Goal: Task Accomplishment & Management: Manage account settings

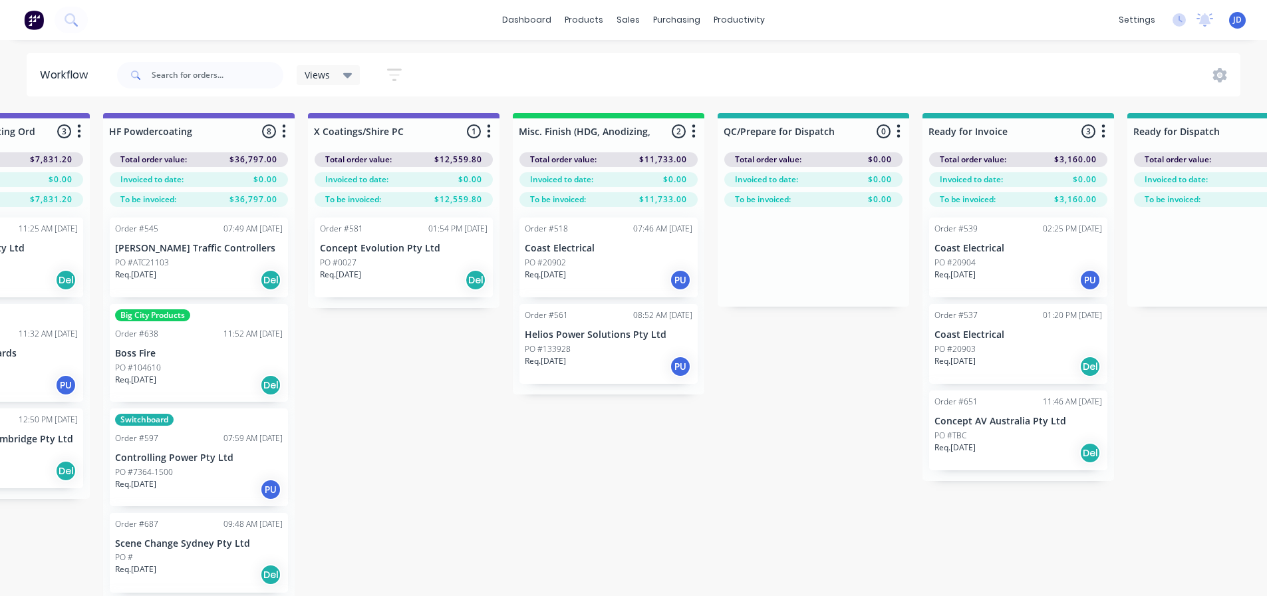
scroll to position [53, 0]
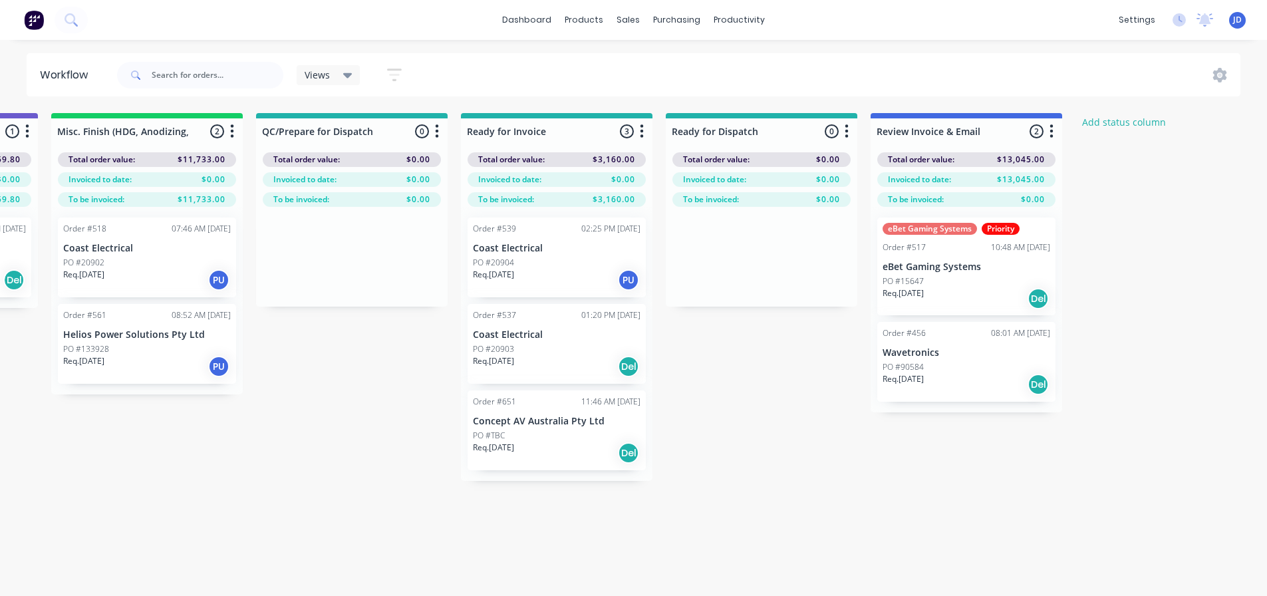
drag, startPoint x: 662, startPoint y: 442, endPoint x: 689, endPoint y: 442, distance: 27.3
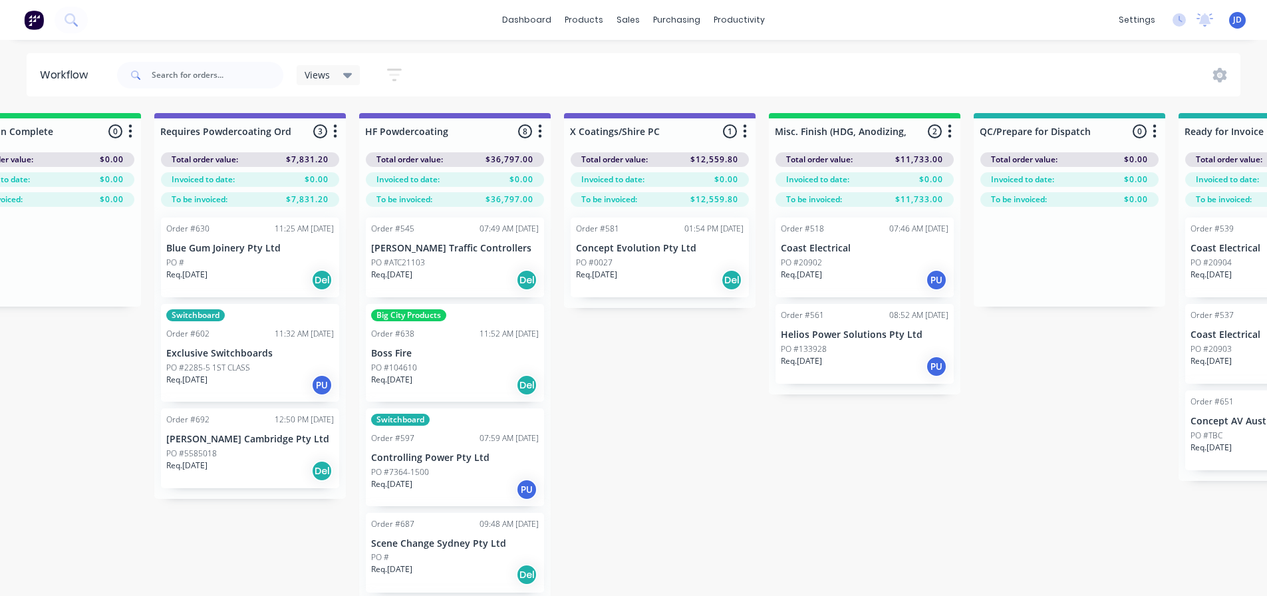
drag, startPoint x: 881, startPoint y: 526, endPoint x: 700, endPoint y: 502, distance: 181.8
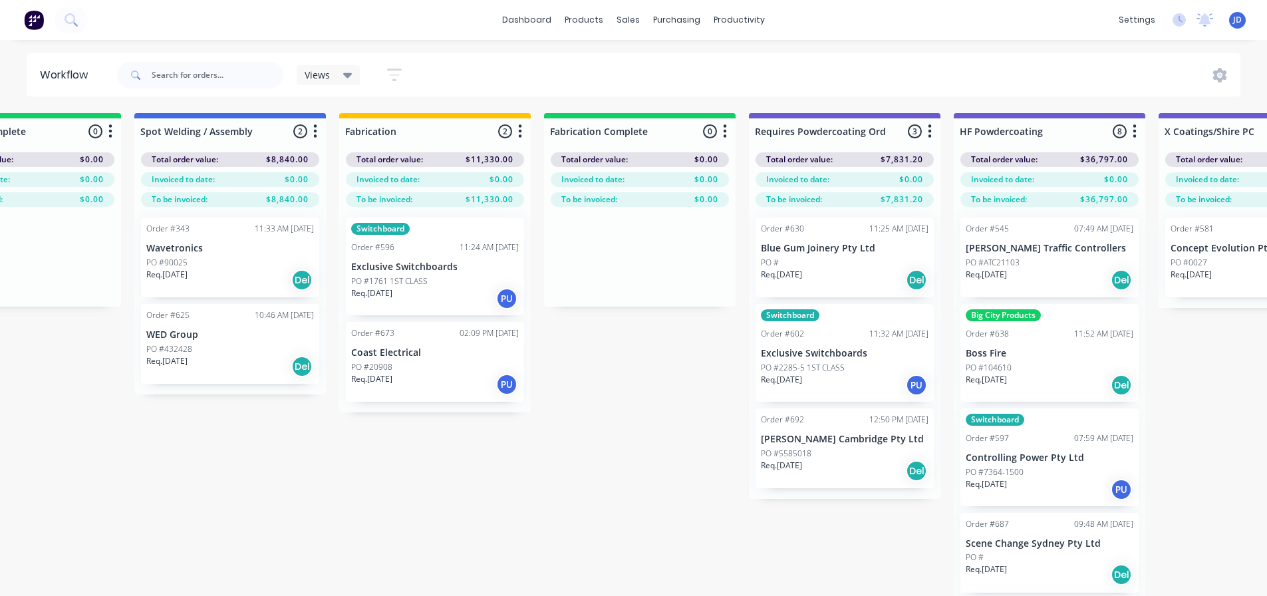
drag, startPoint x: 571, startPoint y: 510, endPoint x: 519, endPoint y: 496, distance: 53.1
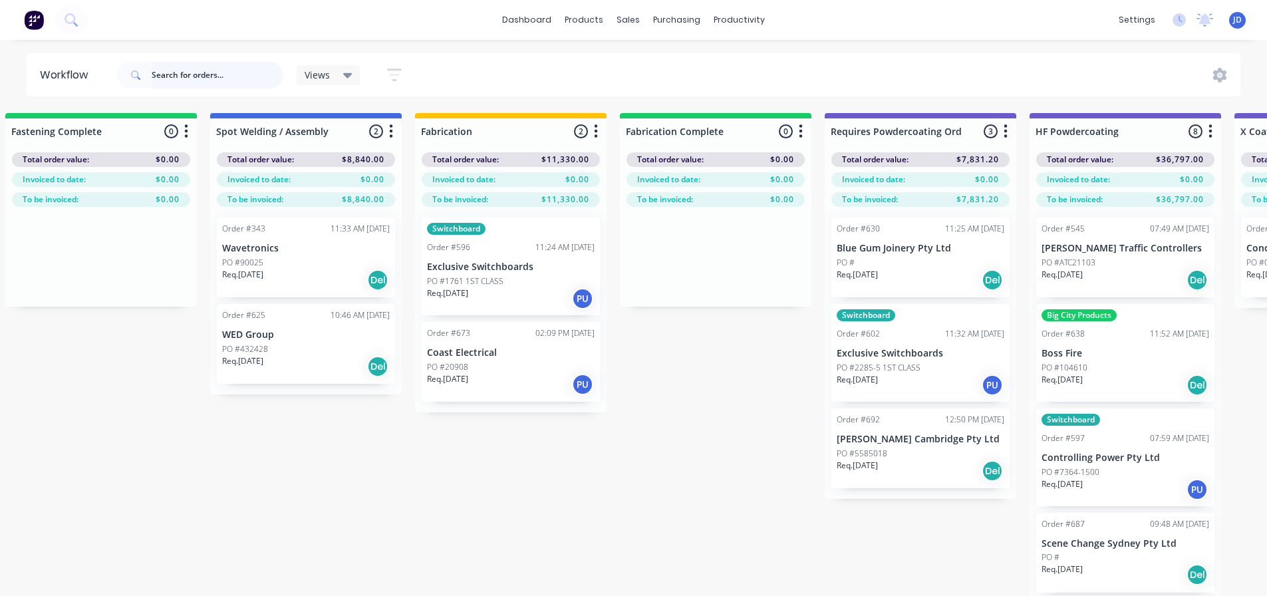
click at [199, 67] on input "text" at bounding box center [218, 75] width 132 height 27
type input "alder"
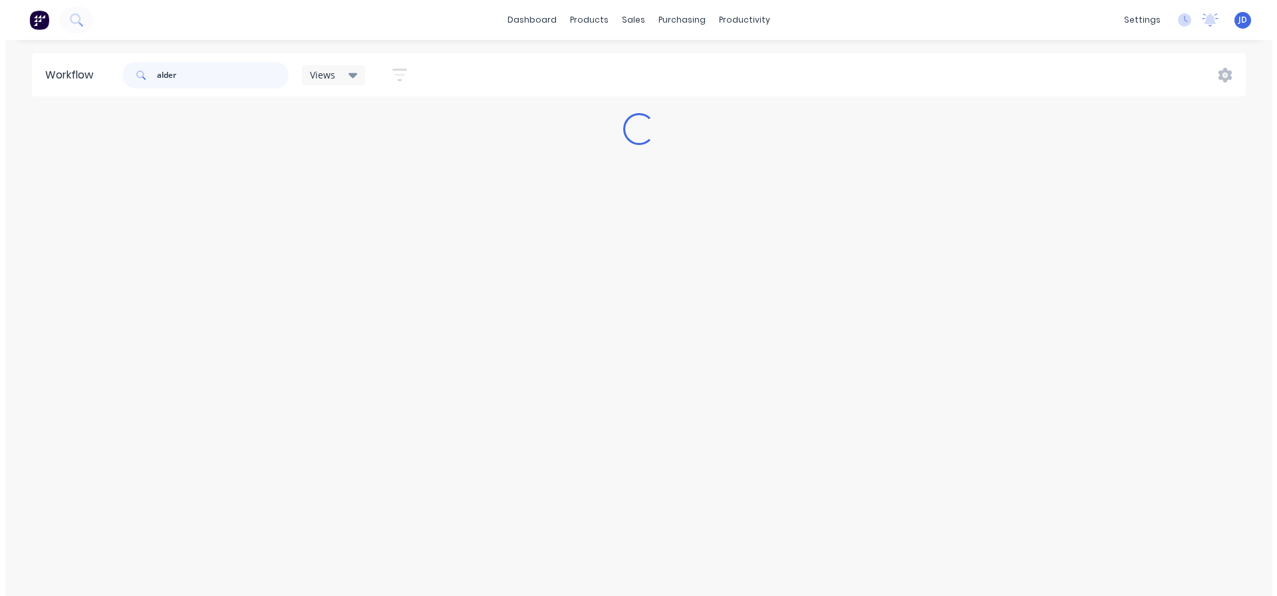
scroll to position [0, 0]
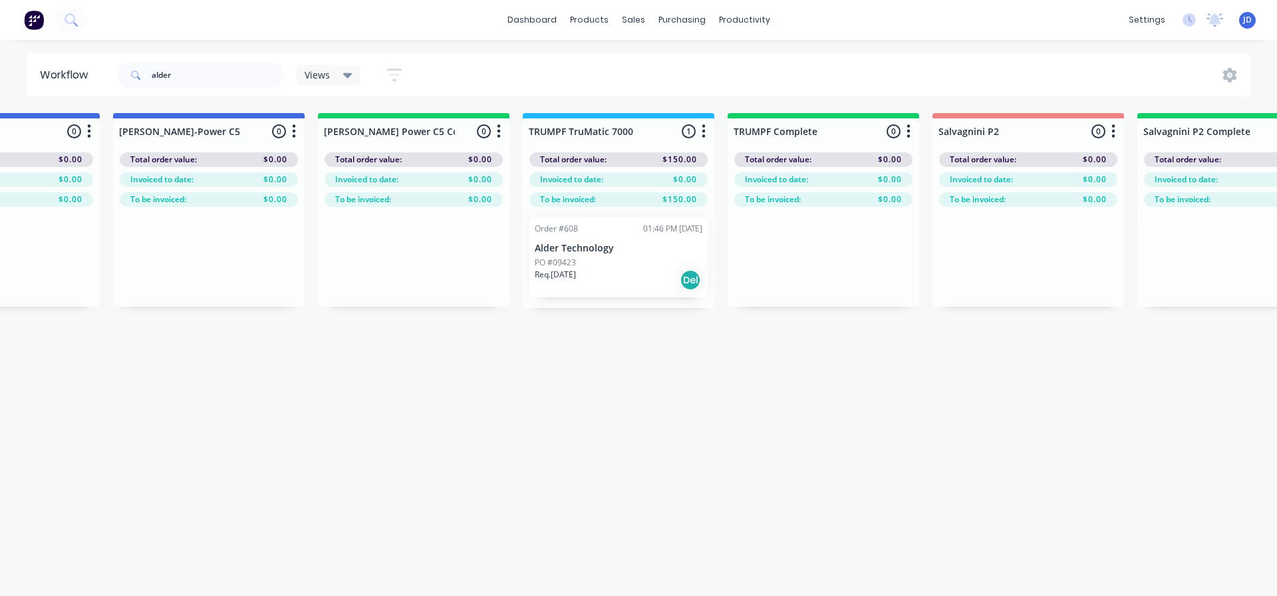
drag, startPoint x: 420, startPoint y: 332, endPoint x: 497, endPoint y: 335, distance: 77.2
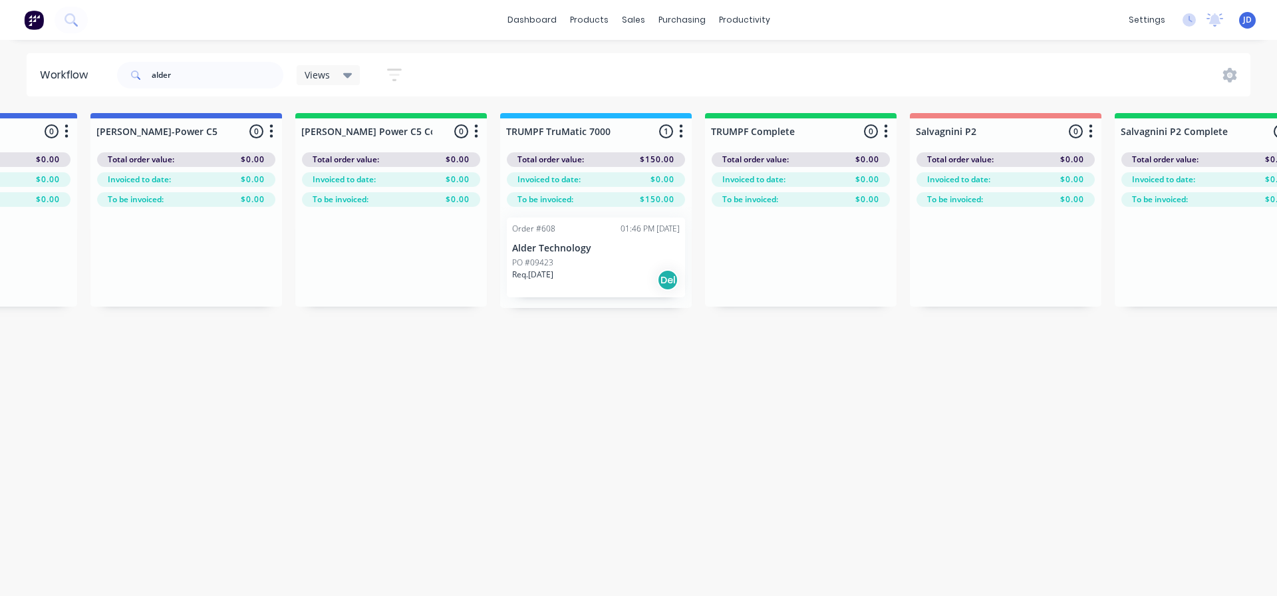
click at [553, 269] on p "Req. [DATE]" at bounding box center [532, 275] width 41 height 12
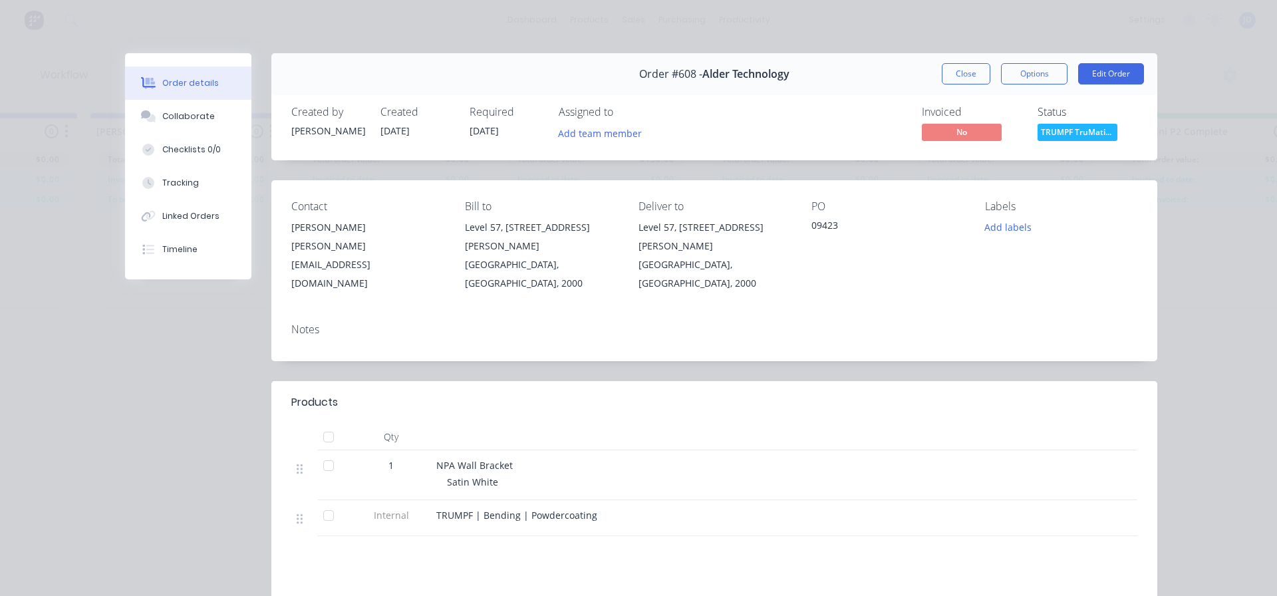
click at [1062, 134] on span "TRUMPF TruMatic..." at bounding box center [1078, 132] width 80 height 17
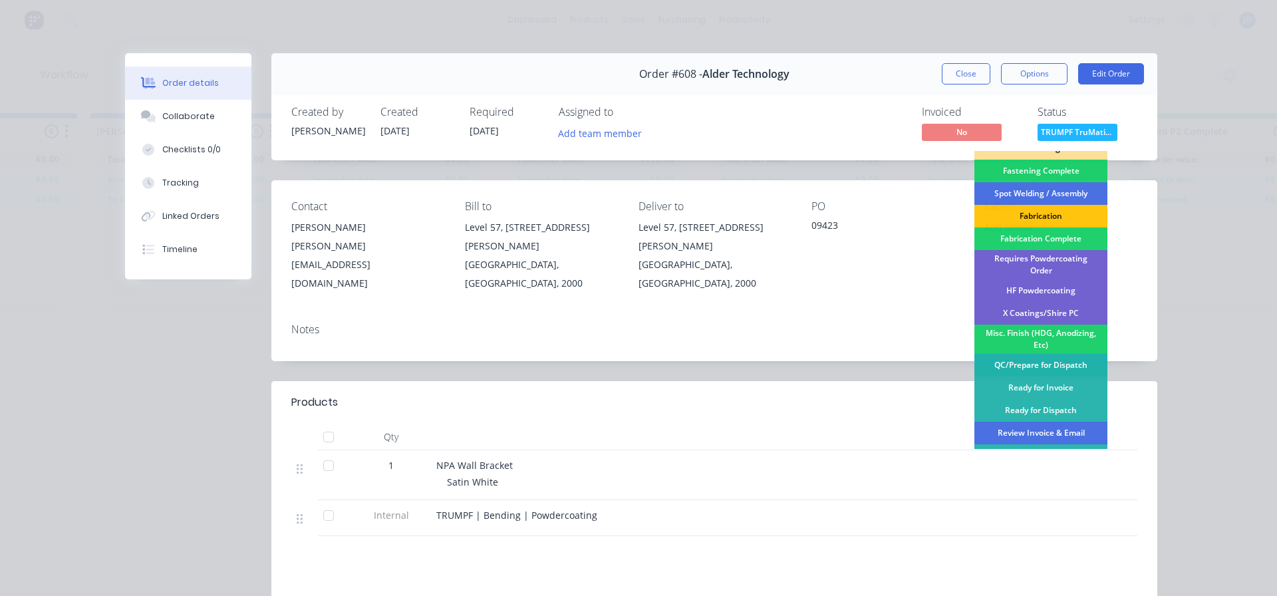
scroll to position [388, 0]
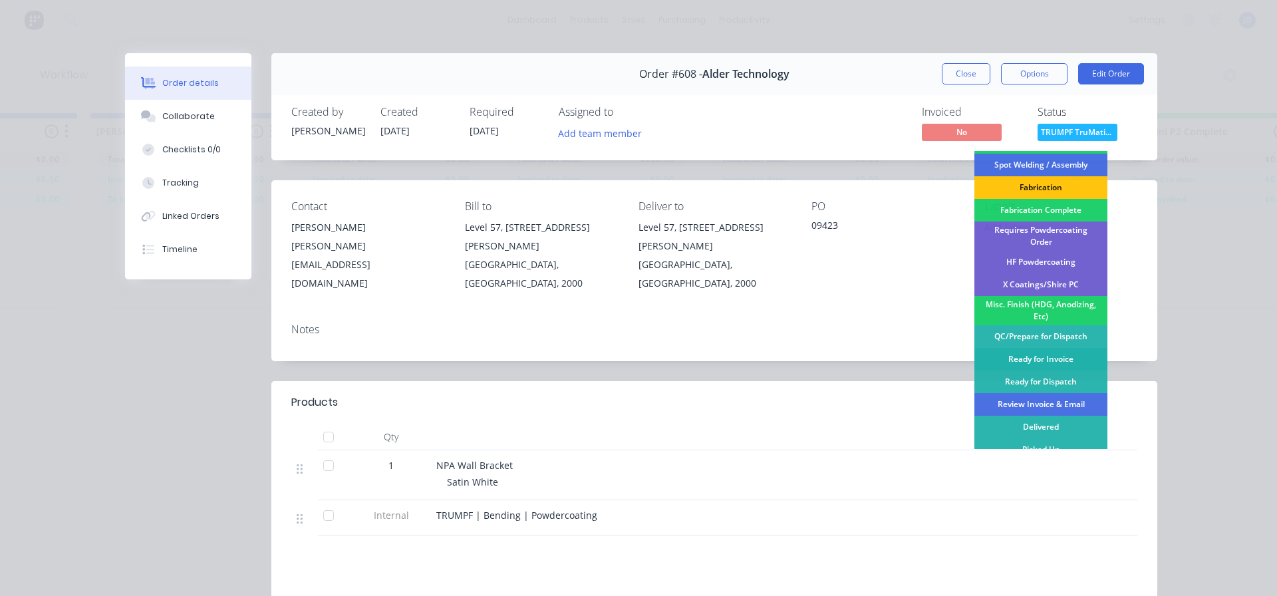
click at [1057, 349] on div "Ready for Invoice" at bounding box center [1040, 359] width 133 height 23
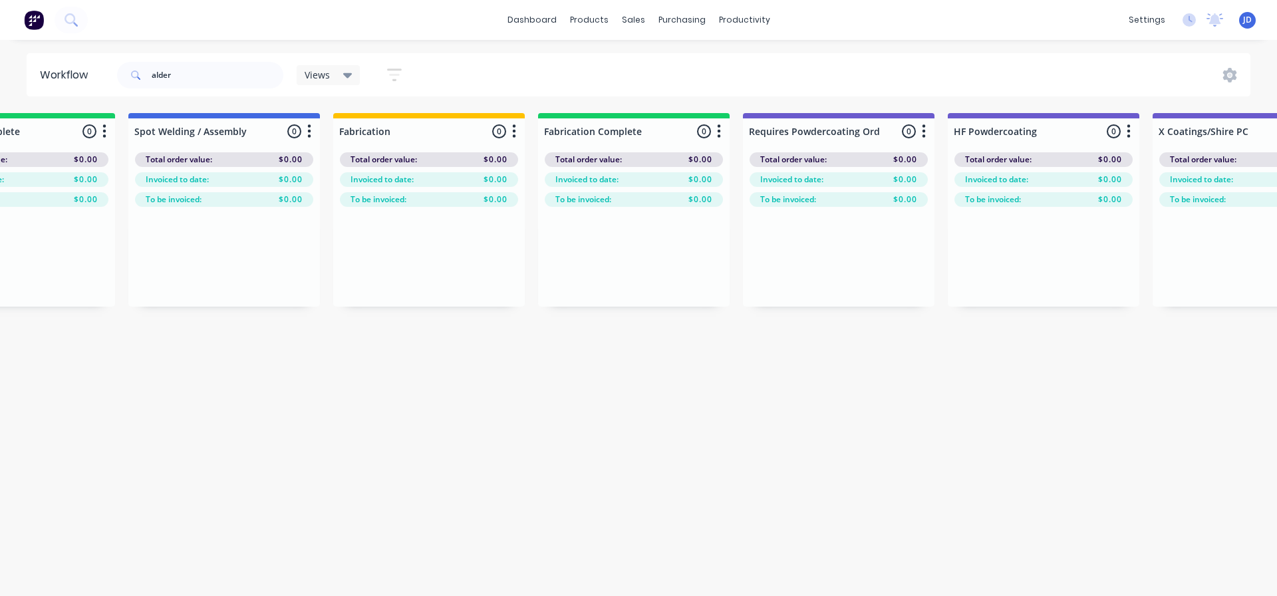
scroll to position [0, 4884]
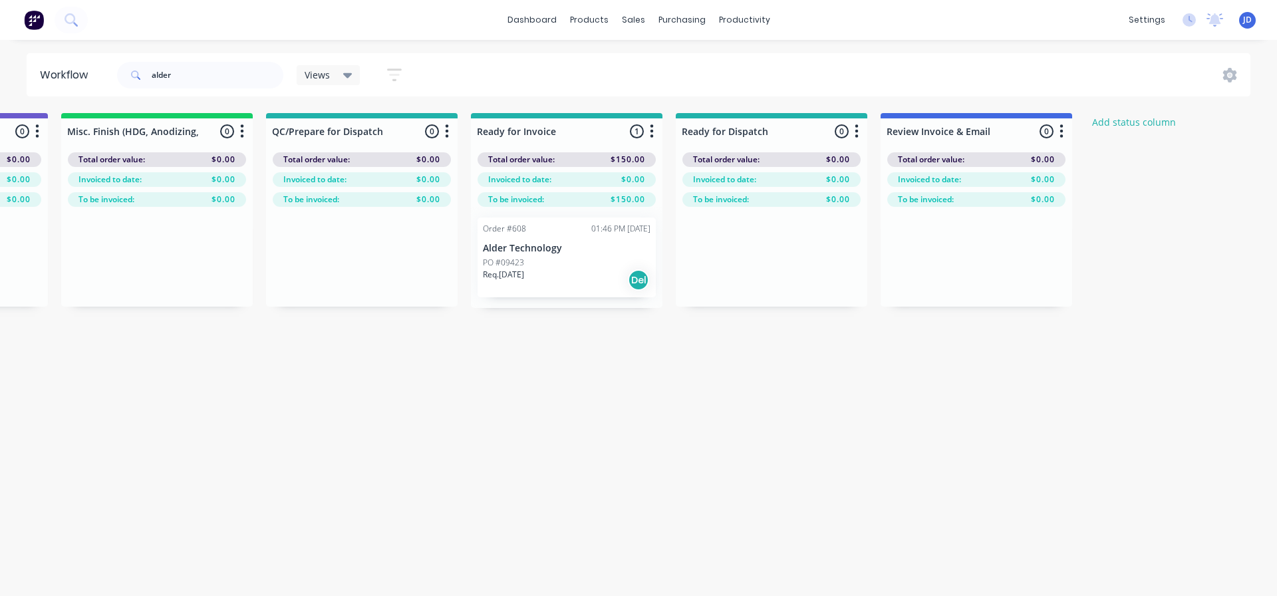
click at [599, 251] on p "Alder Technology" at bounding box center [567, 248] width 168 height 11
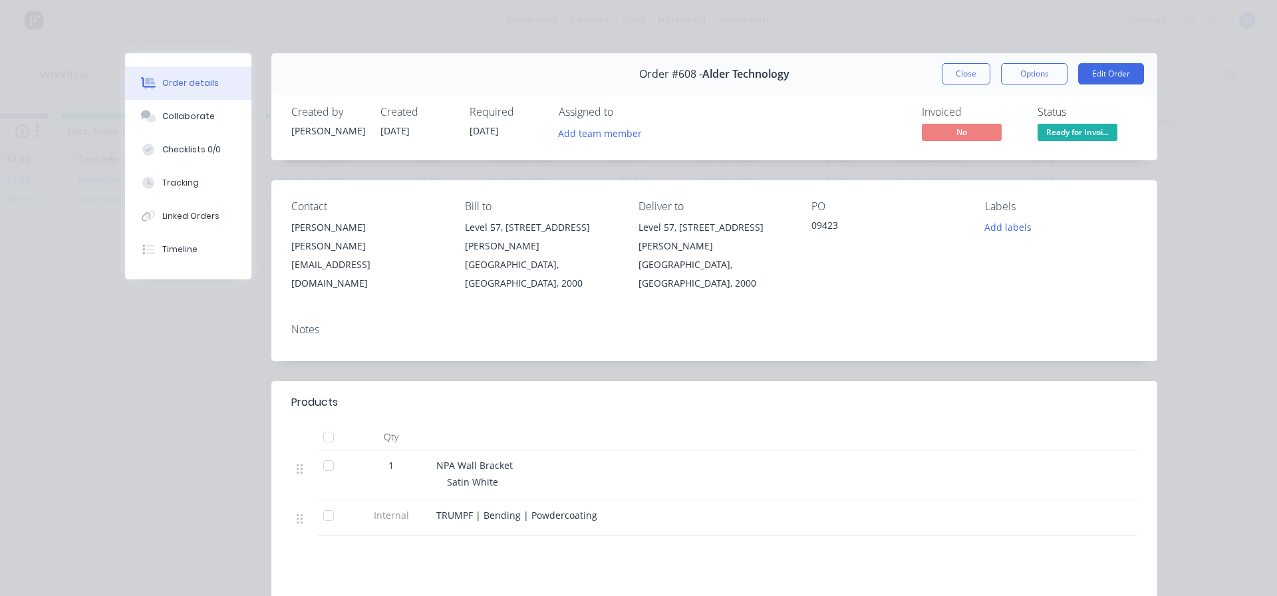
click at [723, 232] on div "Level 57, [STREET_ADDRESS][PERSON_NAME]" at bounding box center [715, 236] width 152 height 37
click at [699, 221] on div "Level 57, [STREET_ADDRESS][PERSON_NAME]" at bounding box center [715, 236] width 152 height 37
click at [1119, 69] on button "Edit Order" at bounding box center [1111, 73] width 66 height 21
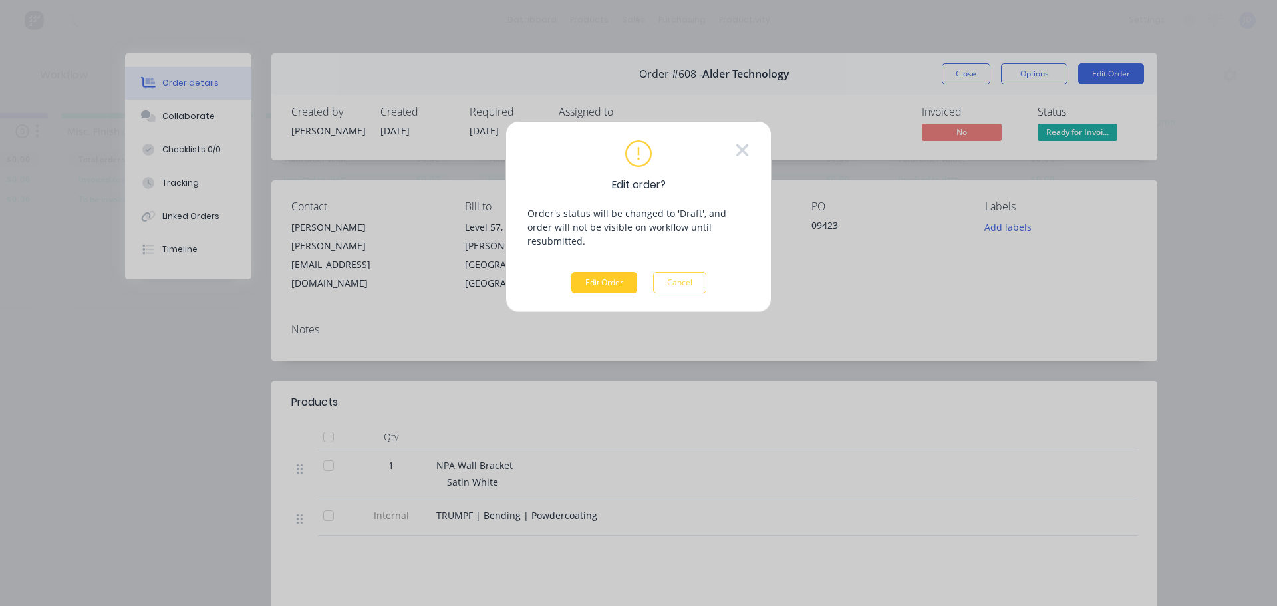
click at [599, 272] on button "Edit Order" at bounding box center [604, 282] width 66 height 21
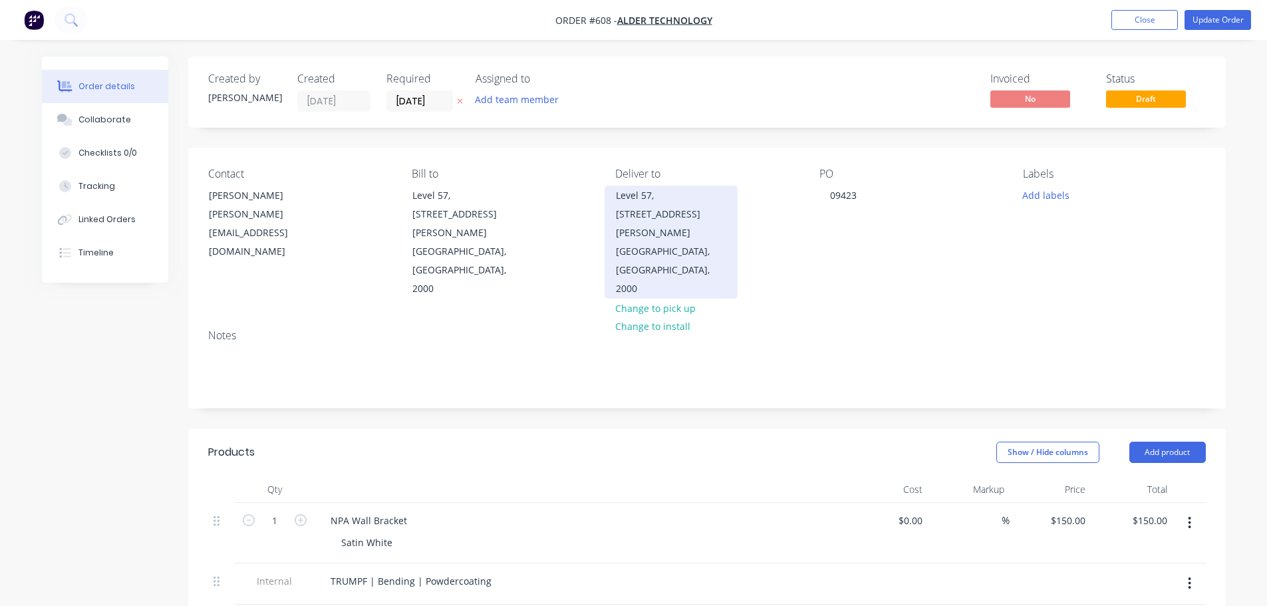
drag, startPoint x: 671, startPoint y: 252, endPoint x: 698, endPoint y: 251, distance: 26.6
click at [698, 251] on div "[GEOGRAPHIC_DATA], [GEOGRAPHIC_DATA], 2000" at bounding box center [671, 270] width 110 height 56
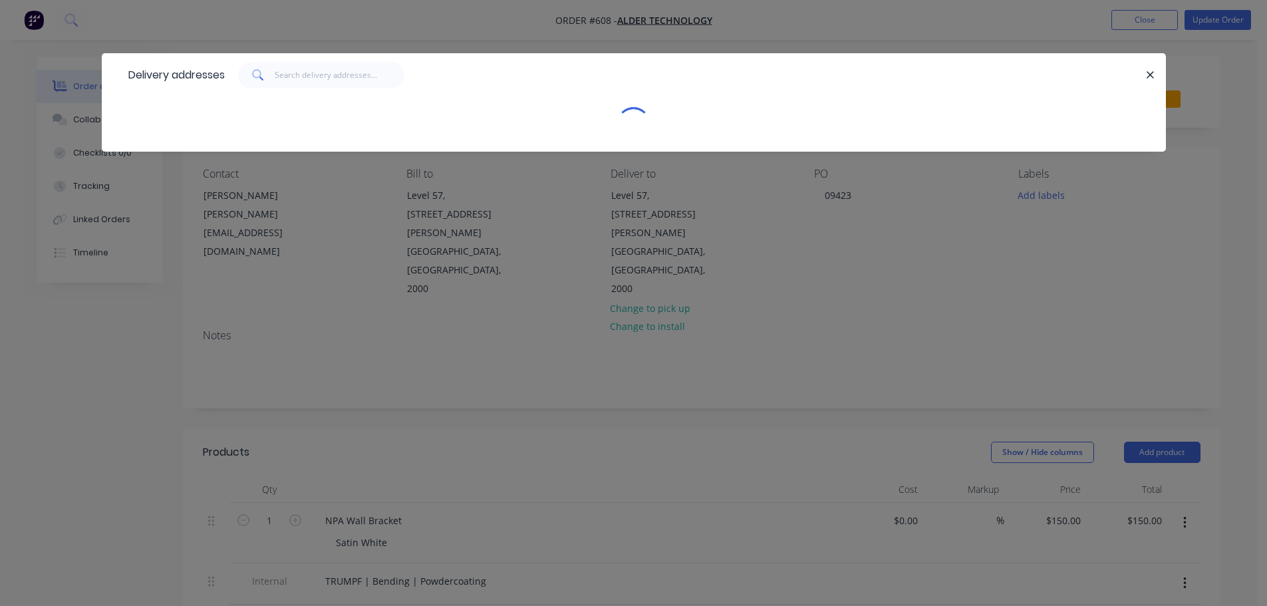
click at [700, 172] on div "Delivery addresses" at bounding box center [634, 112] width 1064 height 118
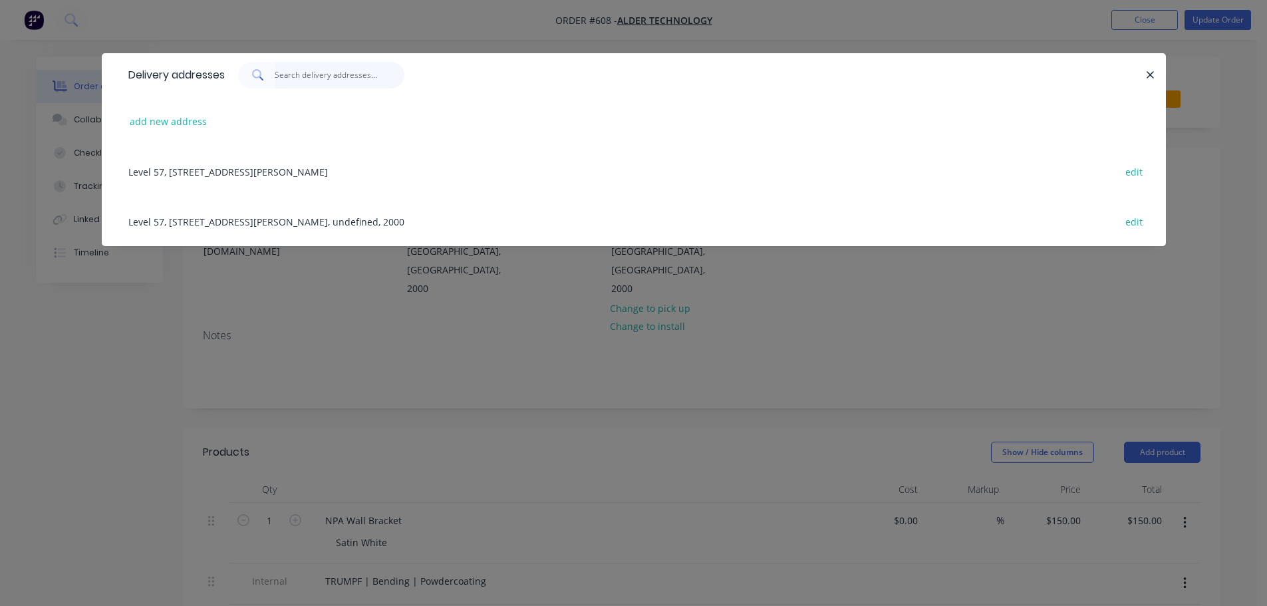
click at [327, 71] on input "text" at bounding box center [340, 75] width 130 height 27
drag, startPoint x: 342, startPoint y: 74, endPoint x: 202, endPoint y: 68, distance: 140.5
click at [205, 70] on div "Delivery addresses 1/62 [PERSON_NAME]" at bounding box center [634, 74] width 1064 height 43
type input "1/62 [PERSON_NAME]"
click at [196, 123] on button "add new address" at bounding box center [168, 121] width 91 height 18
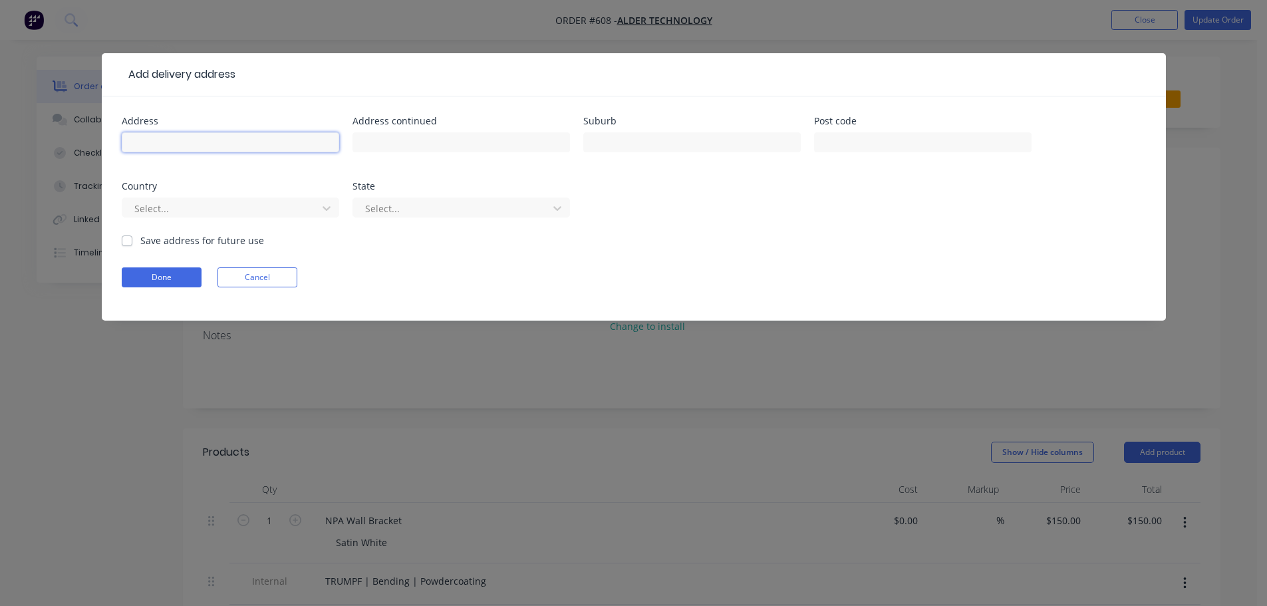
click at [214, 143] on input "text" at bounding box center [231, 142] width 218 height 20
paste input "1/62 [PERSON_NAME]"
click at [246, 142] on input "1/62 [PERSON_NAME]" at bounding box center [231, 142] width 218 height 20
type input "[STREET_ADDRESS][PERSON_NAME]"
click at [664, 140] on input "text" at bounding box center [692, 142] width 218 height 20
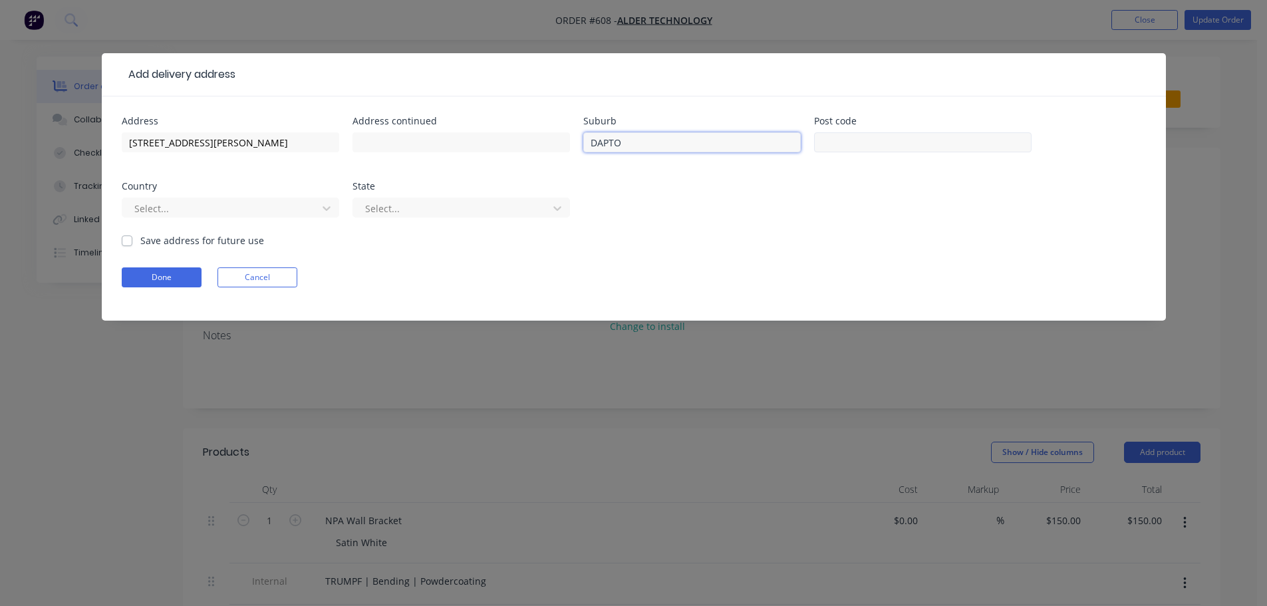
type input "DAPTO"
click at [929, 143] on input "text" at bounding box center [923, 142] width 218 height 20
type input "2530"
click at [255, 215] on div at bounding box center [222, 208] width 178 height 17
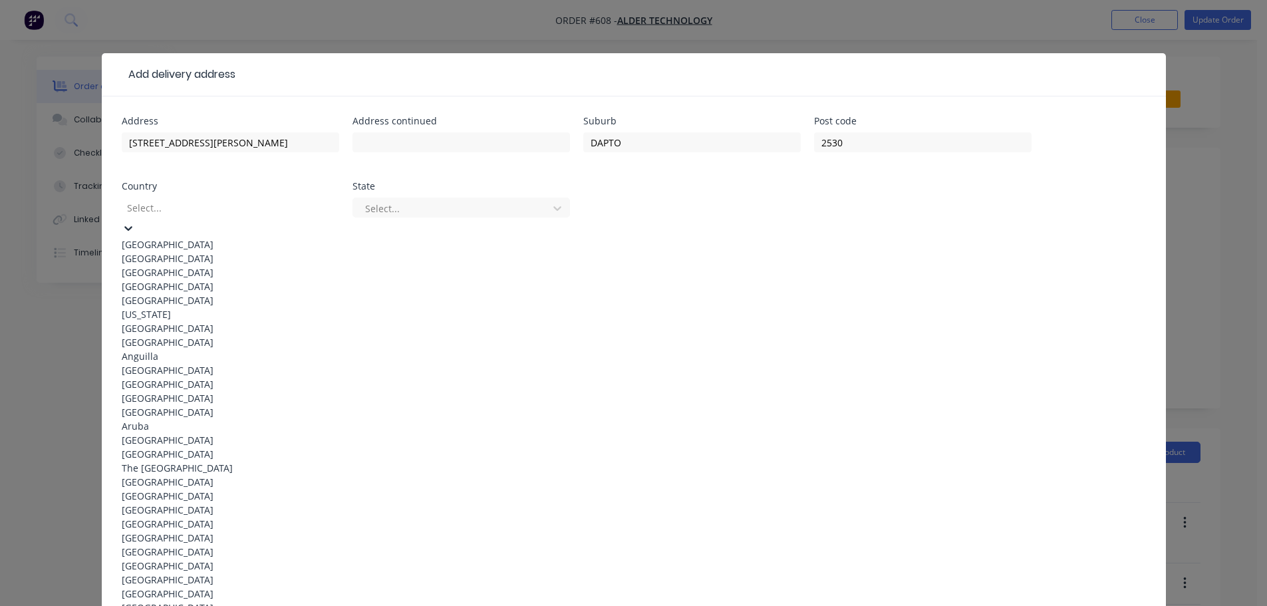
click at [211, 237] on div "[GEOGRAPHIC_DATA]" at bounding box center [231, 244] width 218 height 14
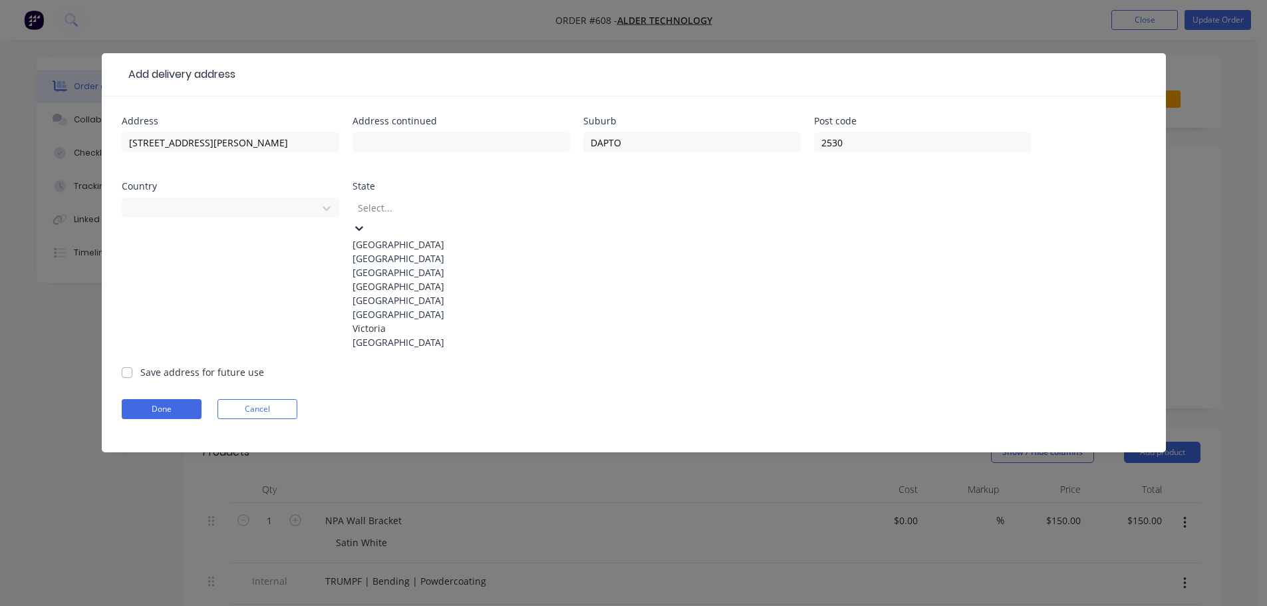
click at [437, 203] on div at bounding box center [453, 208] width 192 height 17
click at [420, 265] on div "[GEOGRAPHIC_DATA]" at bounding box center [462, 258] width 218 height 14
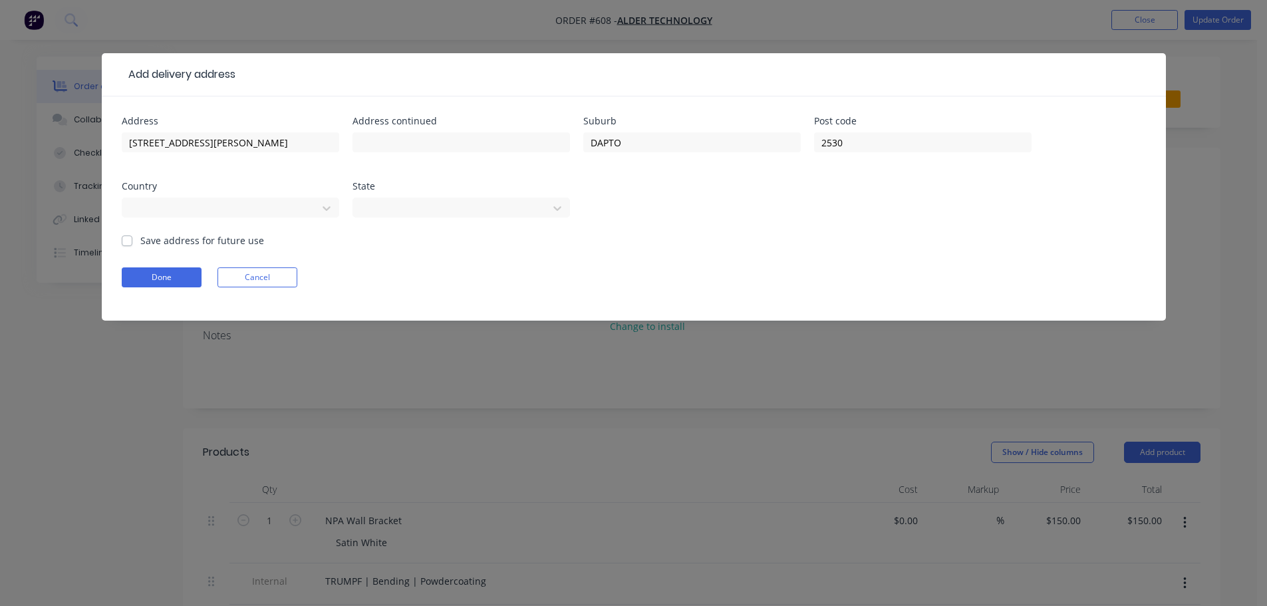
click at [202, 242] on label "Save address for future use" at bounding box center [202, 240] width 124 height 14
click at [132, 242] on input "Save address for future use" at bounding box center [127, 239] width 11 height 13
checkbox input "true"
click at [177, 277] on button "Done" at bounding box center [162, 277] width 80 height 20
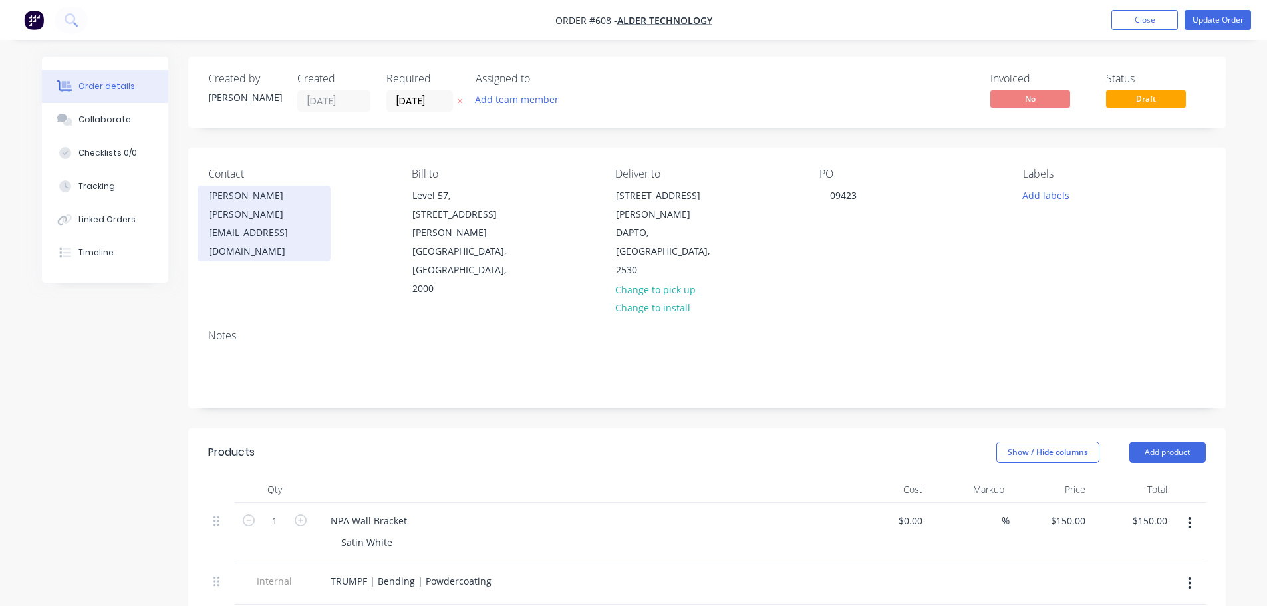
click at [263, 207] on div "[PERSON_NAME][EMAIL_ADDRESS][DOMAIN_NAME]" at bounding box center [264, 233] width 110 height 56
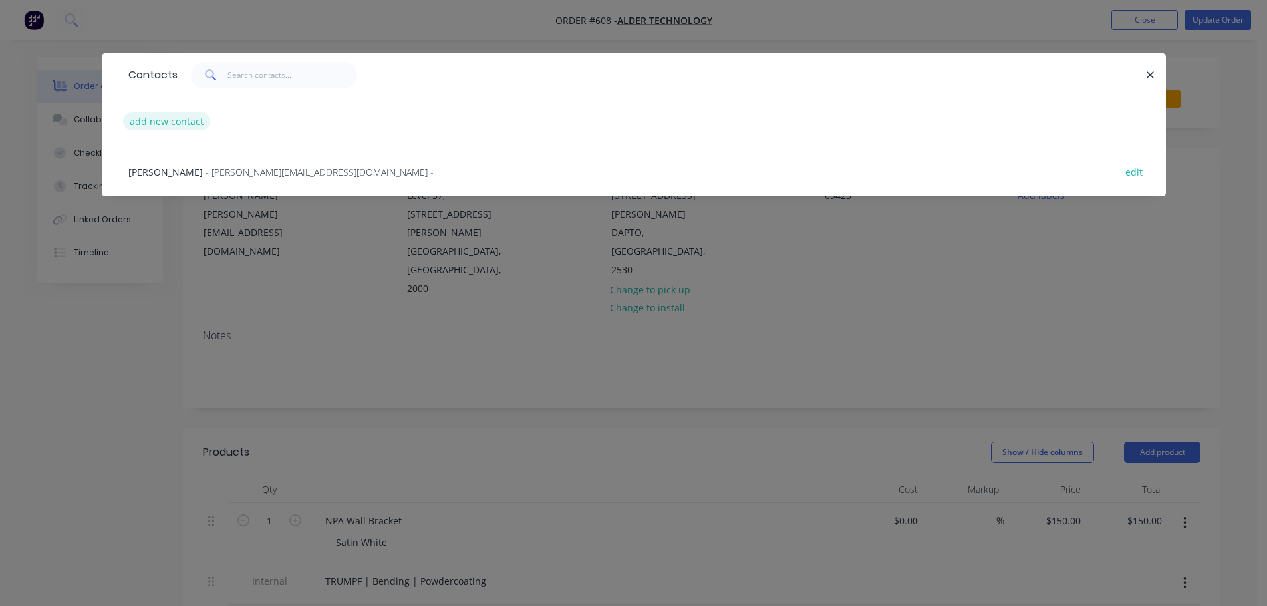
click at [176, 123] on button "add new contact" at bounding box center [167, 121] width 88 height 18
select select "AU"
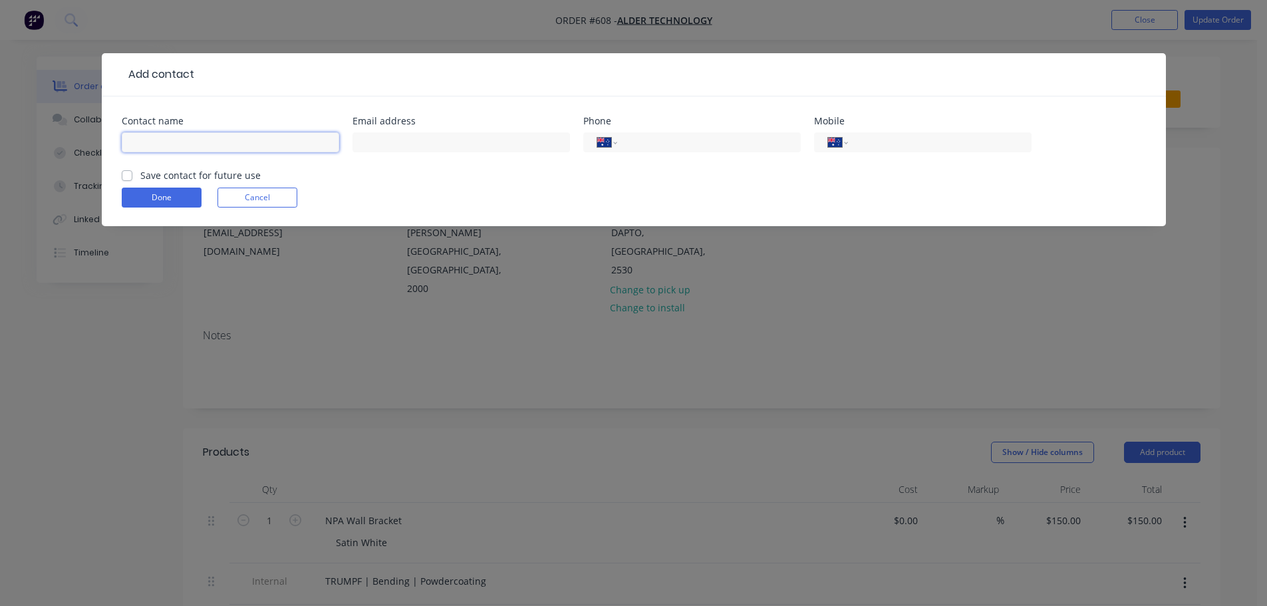
click at [221, 151] on input "text" at bounding box center [231, 142] width 218 height 20
type input "[PERSON_NAME]"
click at [891, 148] on input "tel" at bounding box center [937, 142] width 160 height 15
type input "0438 952 519"
click at [163, 176] on label "Save contact for future use" at bounding box center [200, 175] width 120 height 14
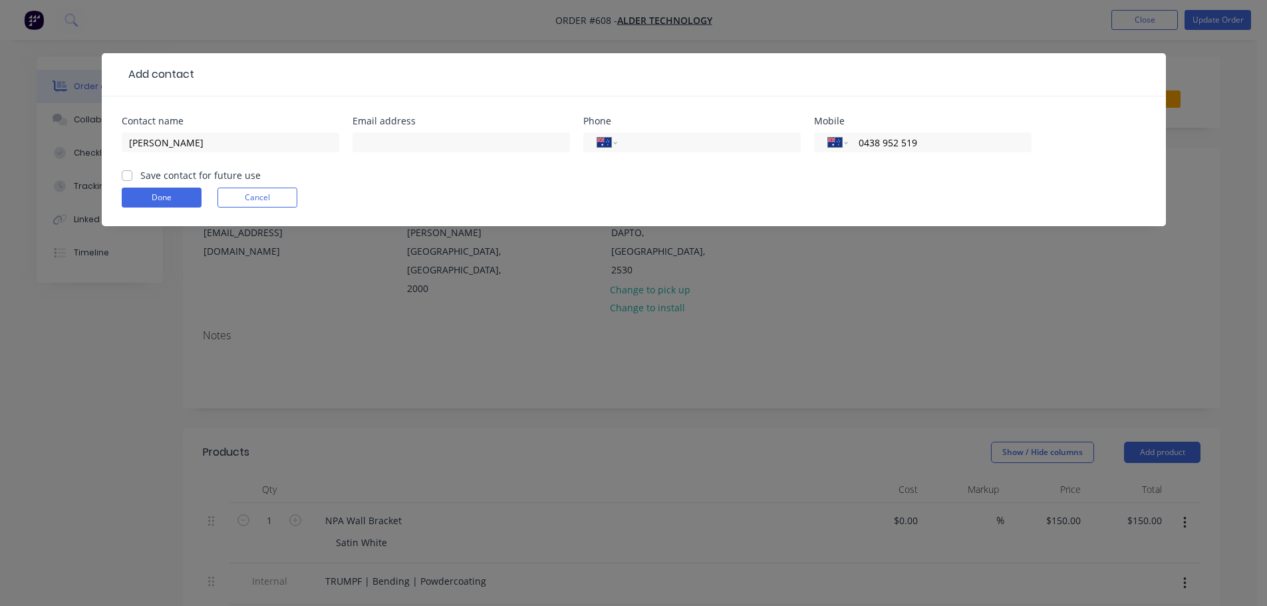
click at [132, 176] on input "Save contact for future use" at bounding box center [127, 174] width 11 height 13
checkbox input "true"
click at [164, 196] on button "Done" at bounding box center [162, 198] width 80 height 20
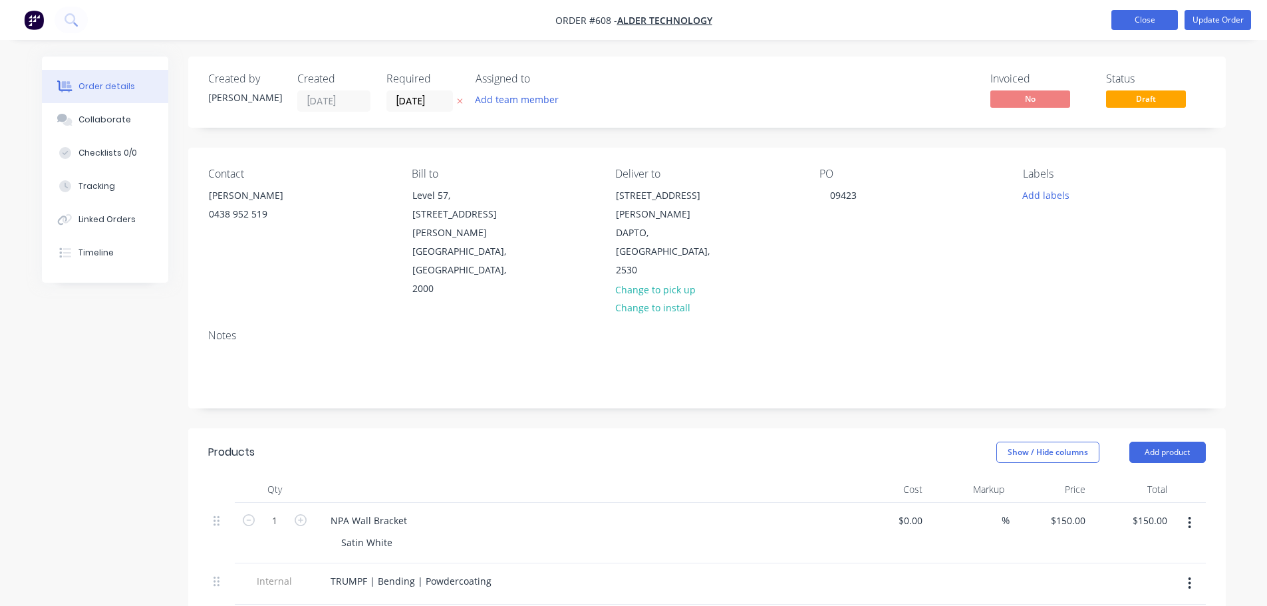
click at [1136, 10] on button "Close" at bounding box center [1144, 20] width 67 height 20
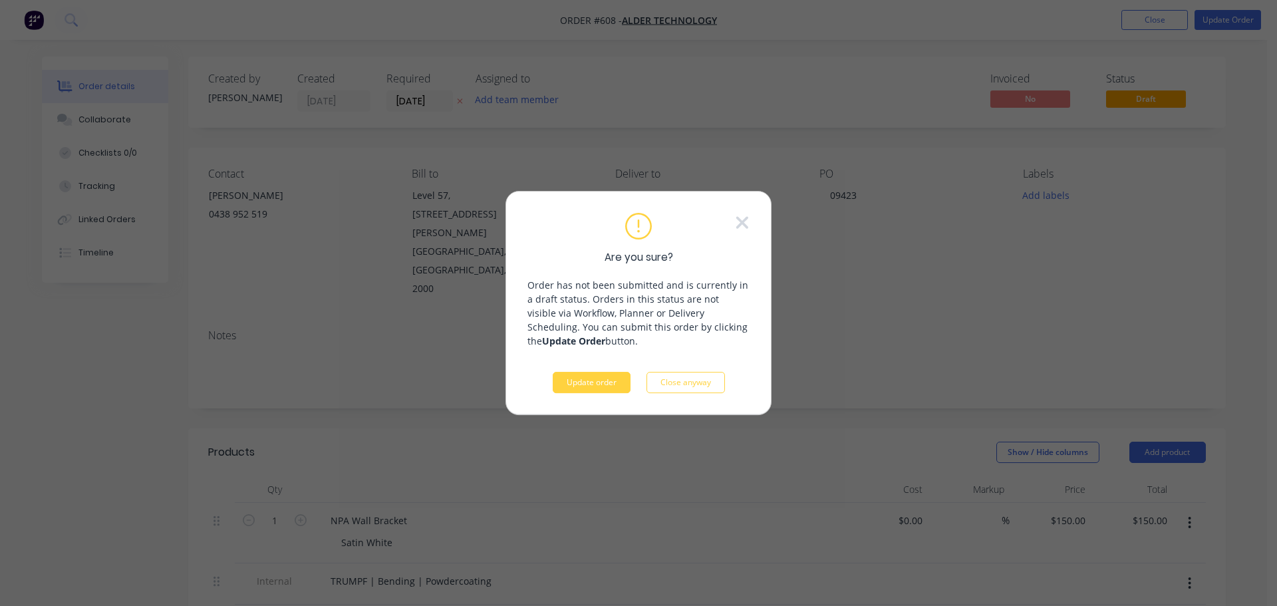
click at [614, 382] on button "Update order" at bounding box center [592, 382] width 78 height 21
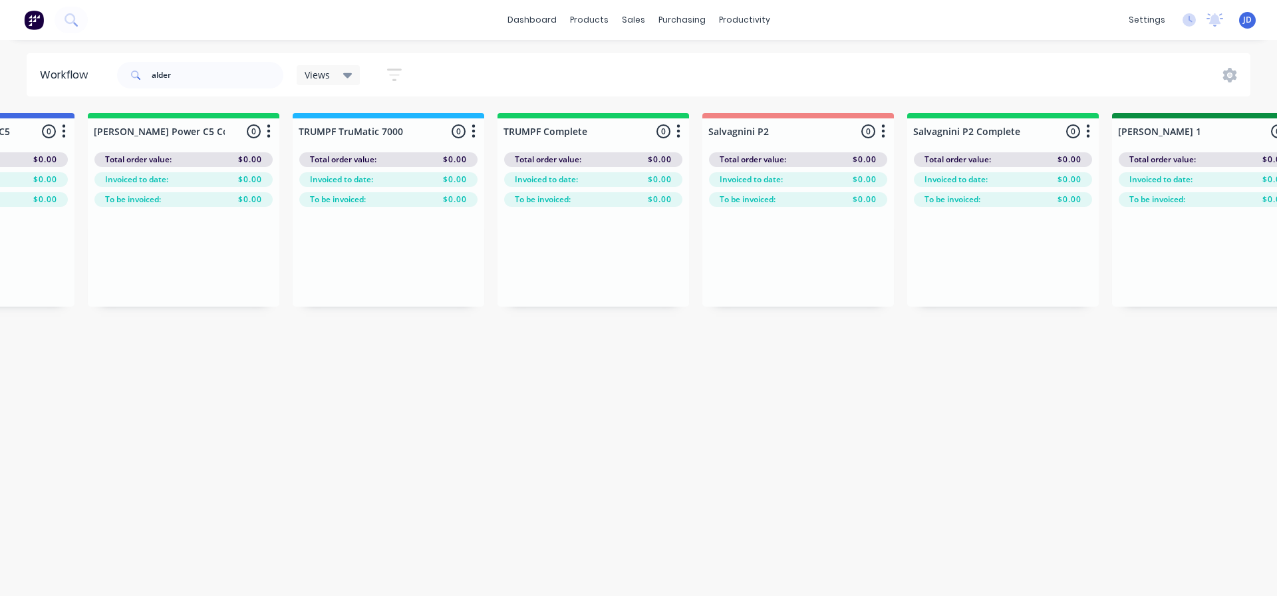
drag, startPoint x: 585, startPoint y: 376, endPoint x: 770, endPoint y: 360, distance: 185.7
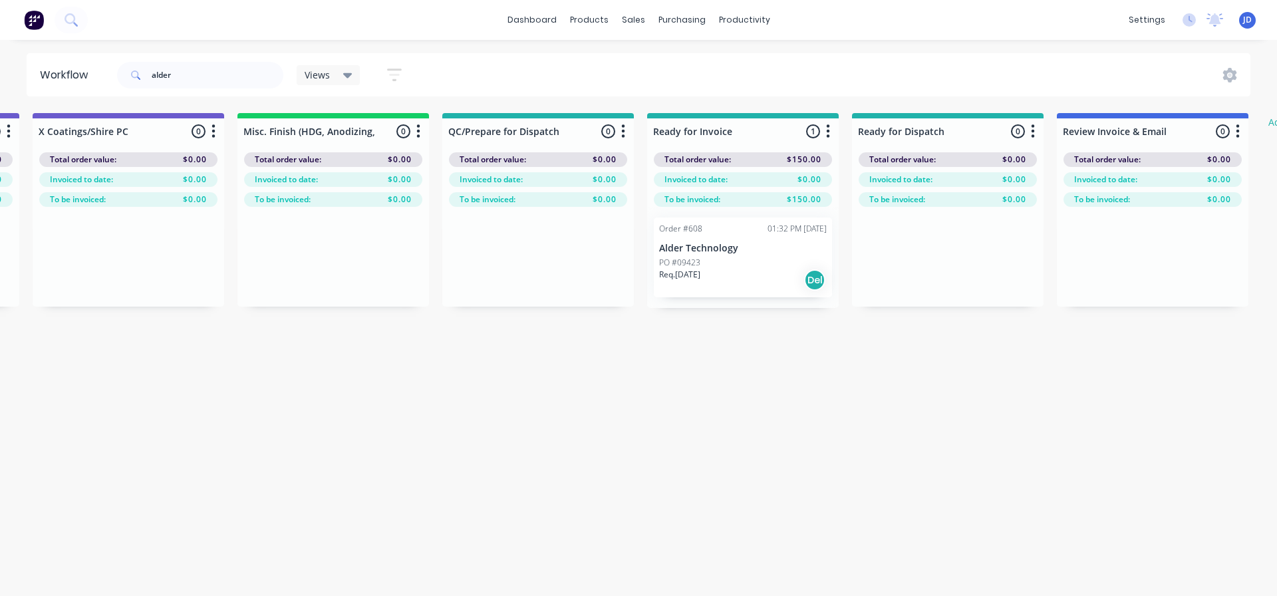
scroll to position [0, 4884]
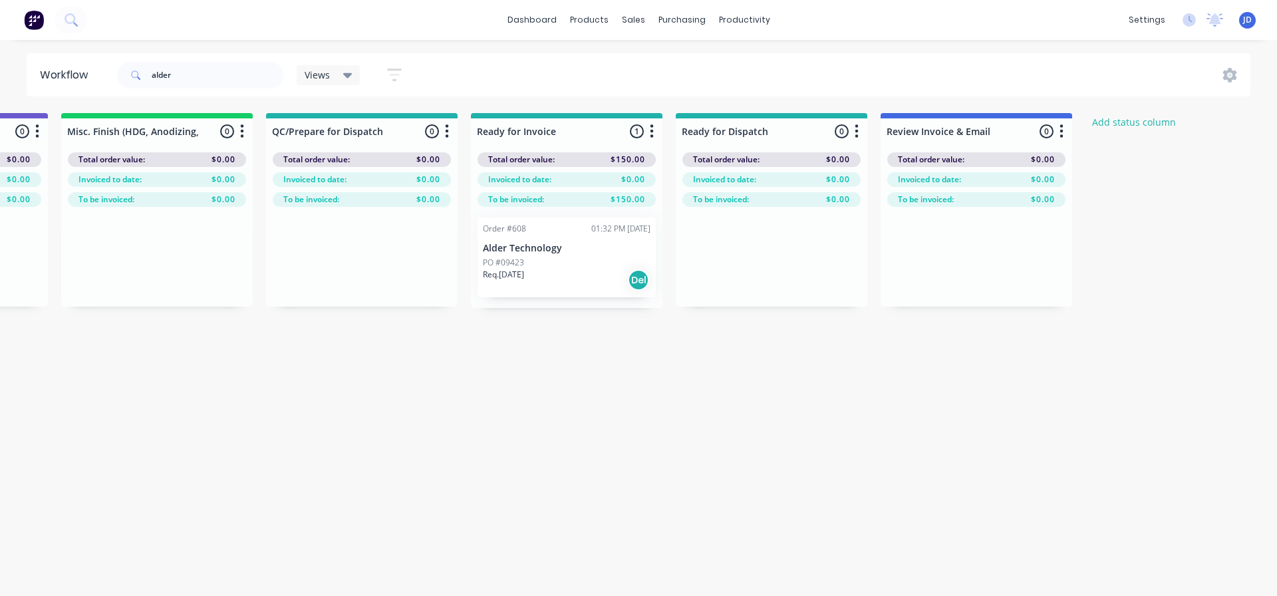
drag, startPoint x: 379, startPoint y: 431, endPoint x: 553, endPoint y: 413, distance: 174.5
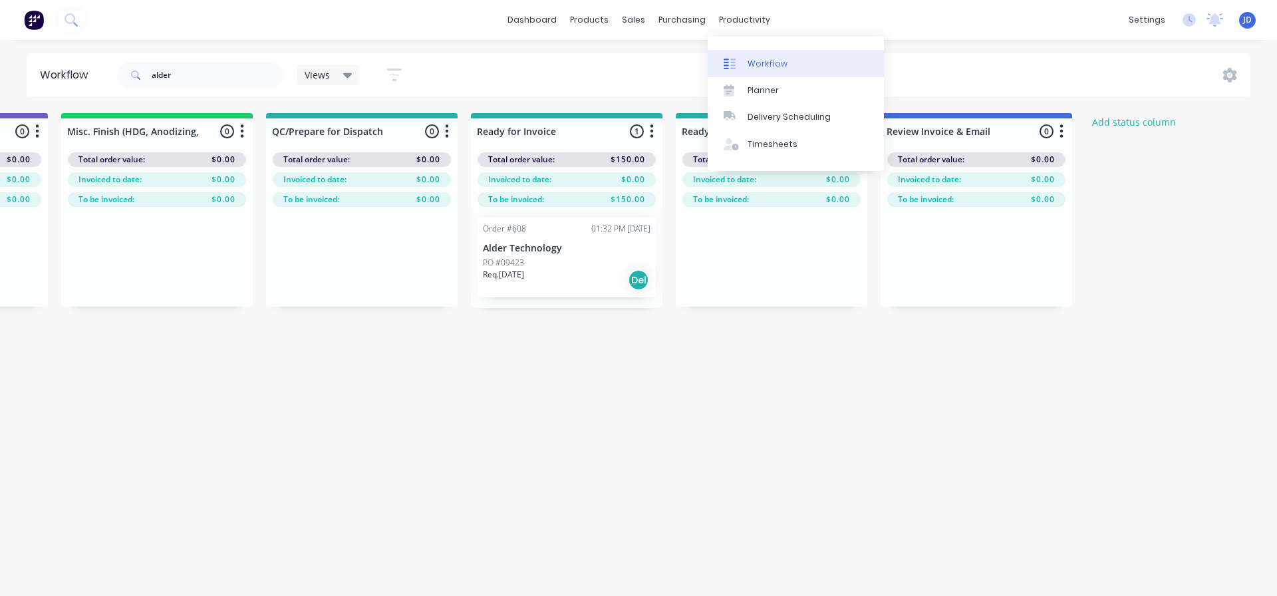
click at [746, 63] on link "Workflow" at bounding box center [796, 63] width 176 height 27
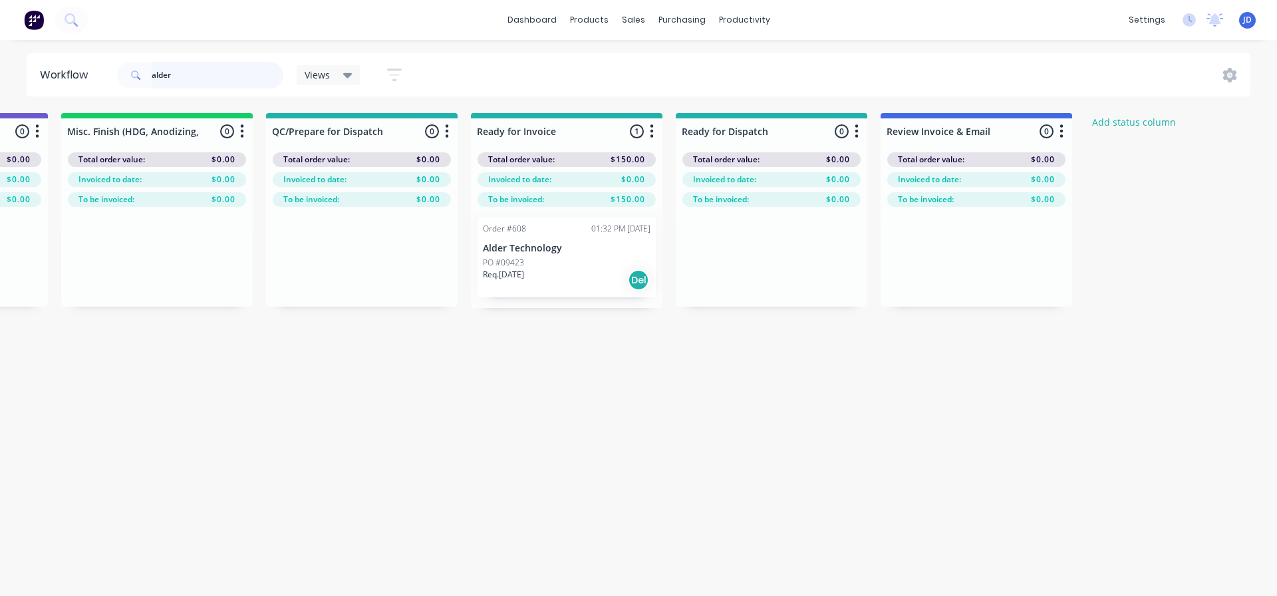
drag, startPoint x: 196, startPoint y: 86, endPoint x: 0, endPoint y: 58, distance: 198.2
click at [0, 58] on div "Workflow alder Views Save new view None (Default) edit [PERSON_NAME]'s edit [PE…" at bounding box center [638, 74] width 1277 height 43
type input "\"
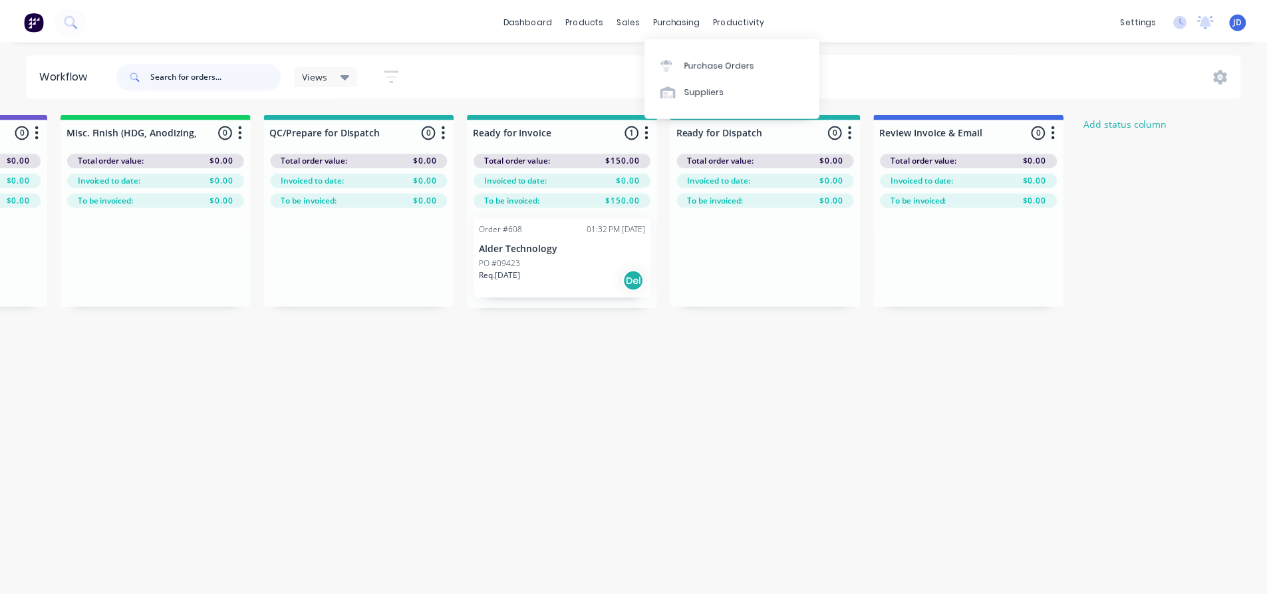
scroll to position [0, 0]
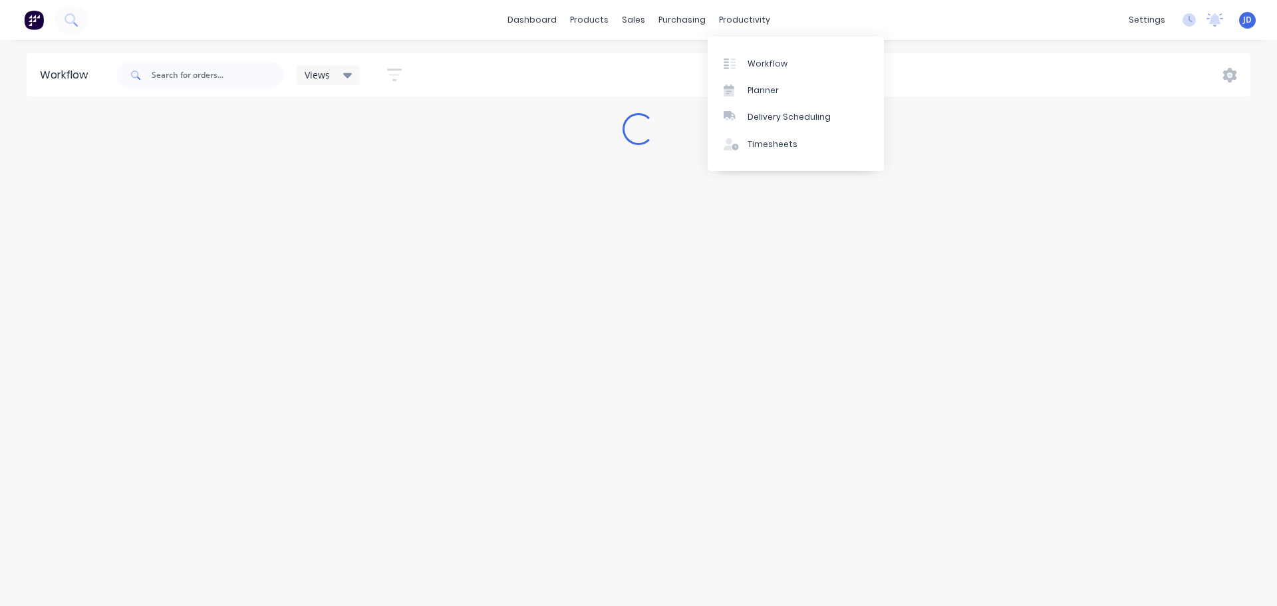
click at [974, 402] on div "Workflow Views Save new view None (Default) edit [PERSON_NAME]'s edit [PERSON_N…" at bounding box center [638, 316] width 1277 height 526
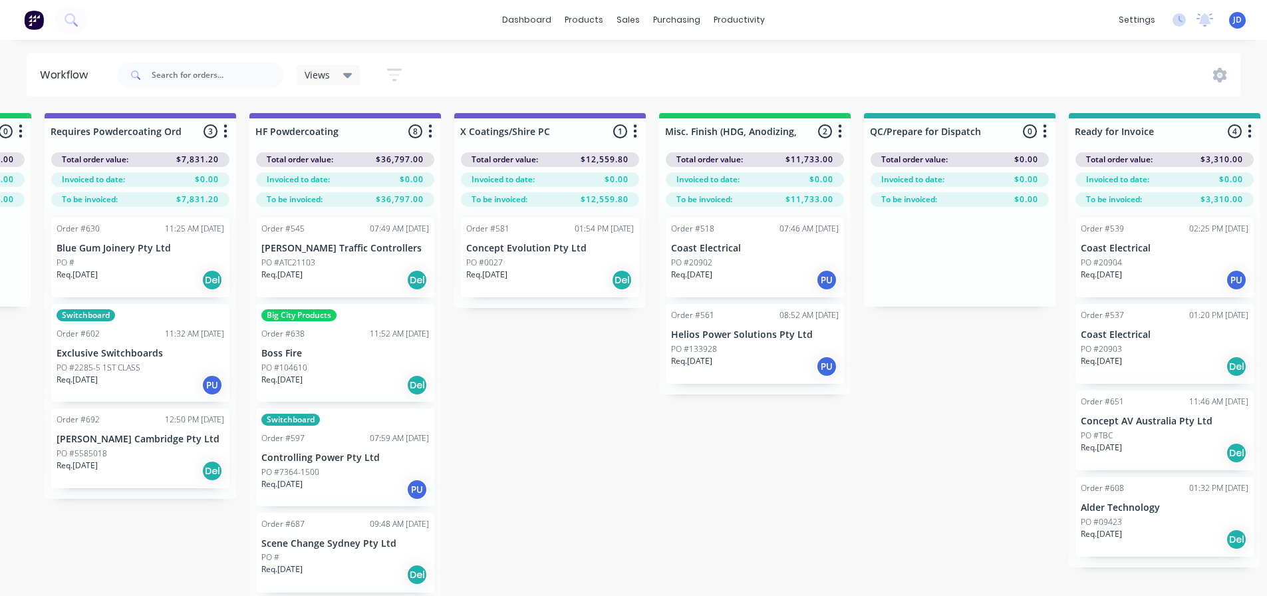
scroll to position [0, 4894]
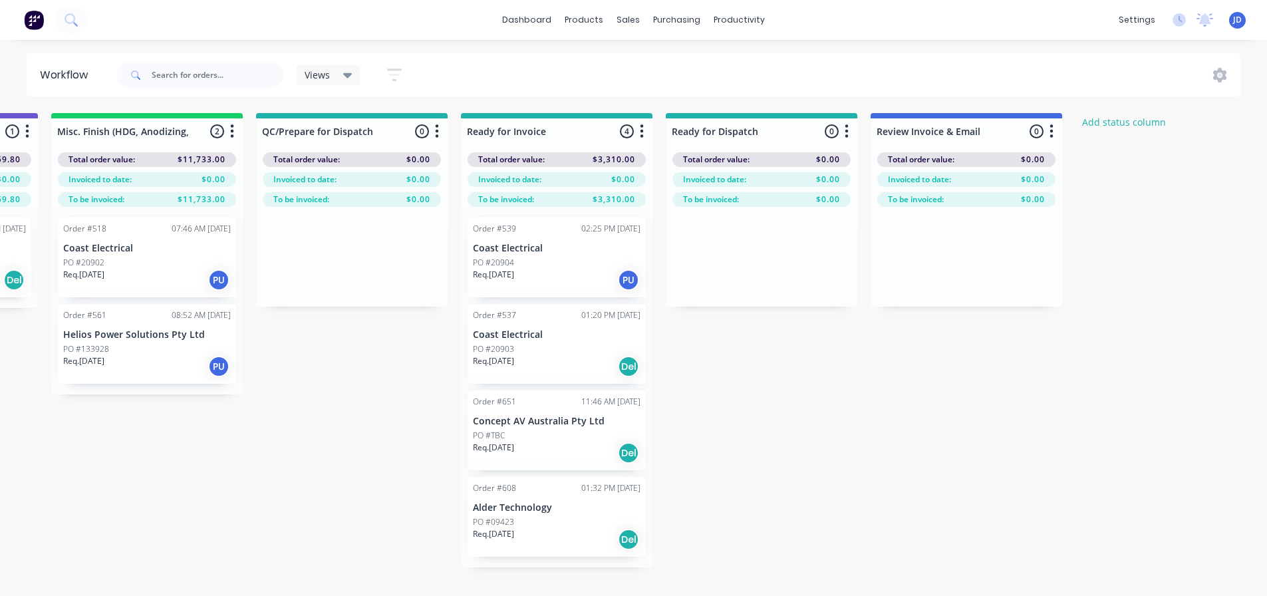
drag, startPoint x: 641, startPoint y: 367, endPoint x: 751, endPoint y: 345, distance: 112.6
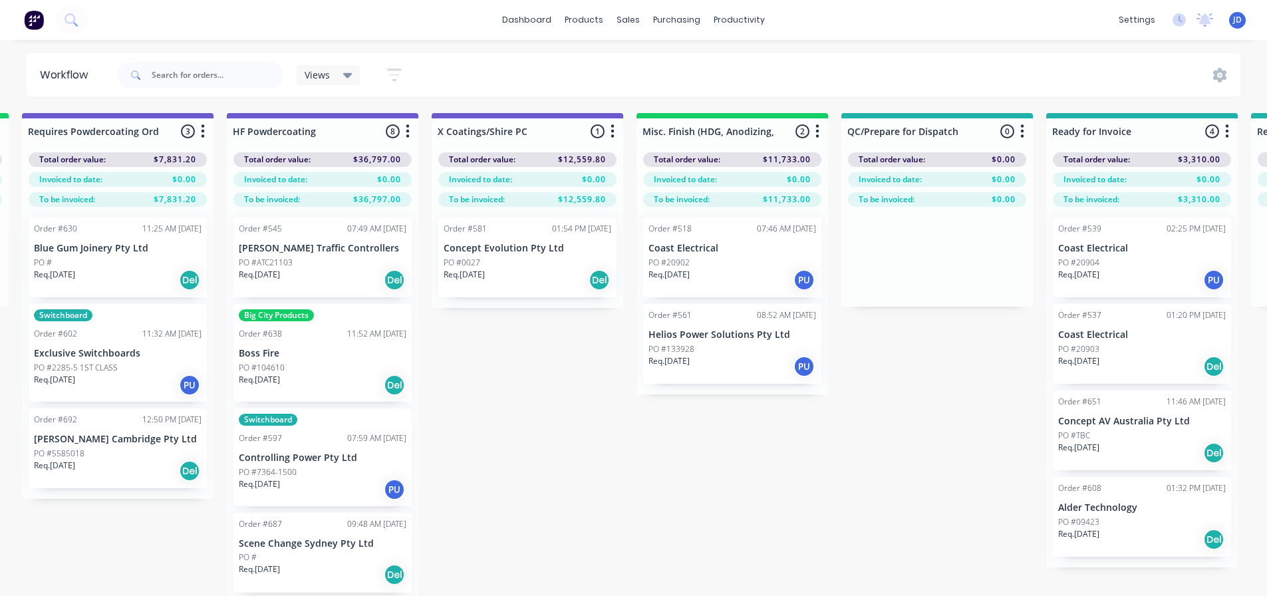
drag, startPoint x: 358, startPoint y: 542, endPoint x: 185, endPoint y: 525, distance: 173.8
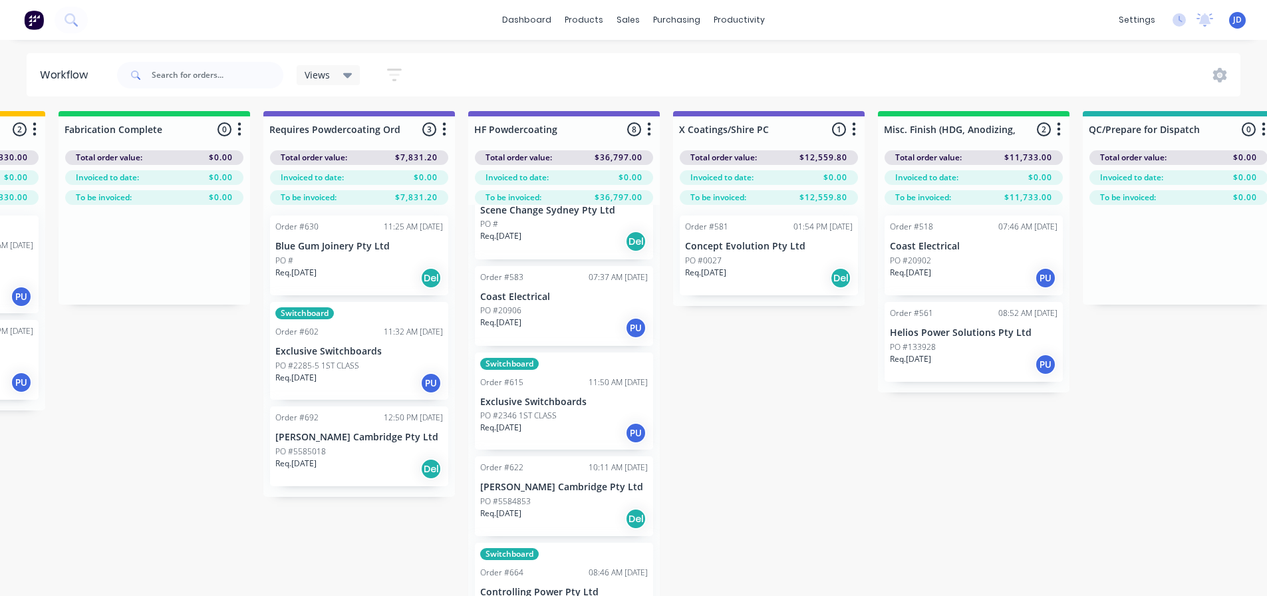
scroll to position [0, 4067]
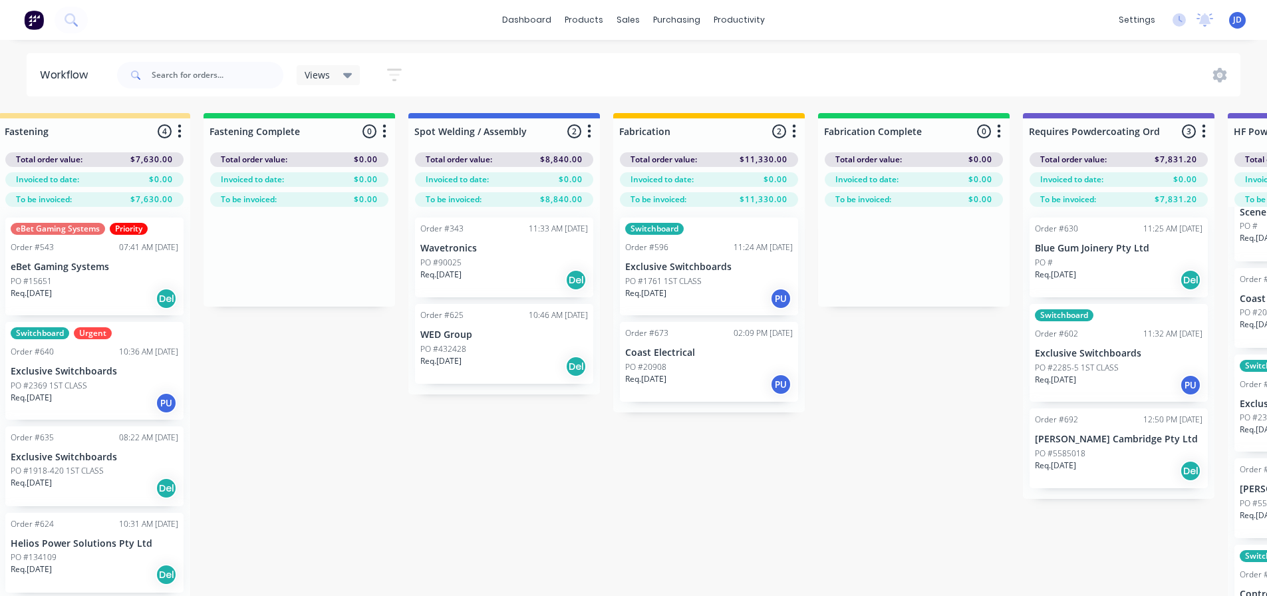
drag, startPoint x: 904, startPoint y: 521, endPoint x: 817, endPoint y: 511, distance: 87.0
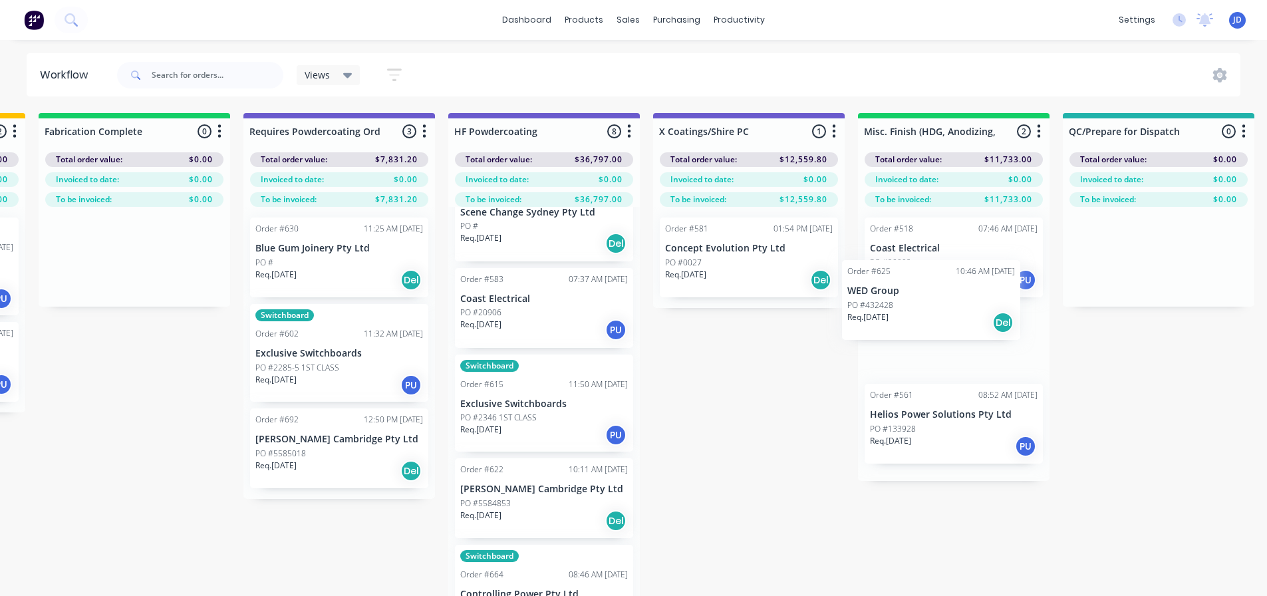
scroll to position [0, 4089]
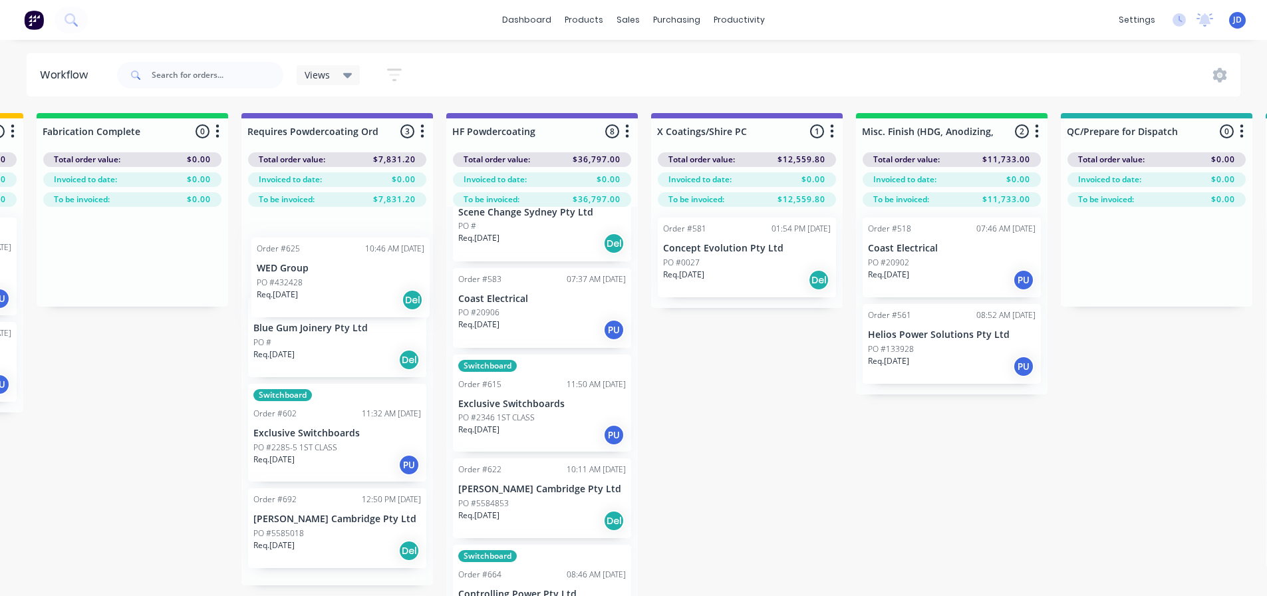
drag, startPoint x: 567, startPoint y: 366, endPoint x: 378, endPoint y: 292, distance: 202.8
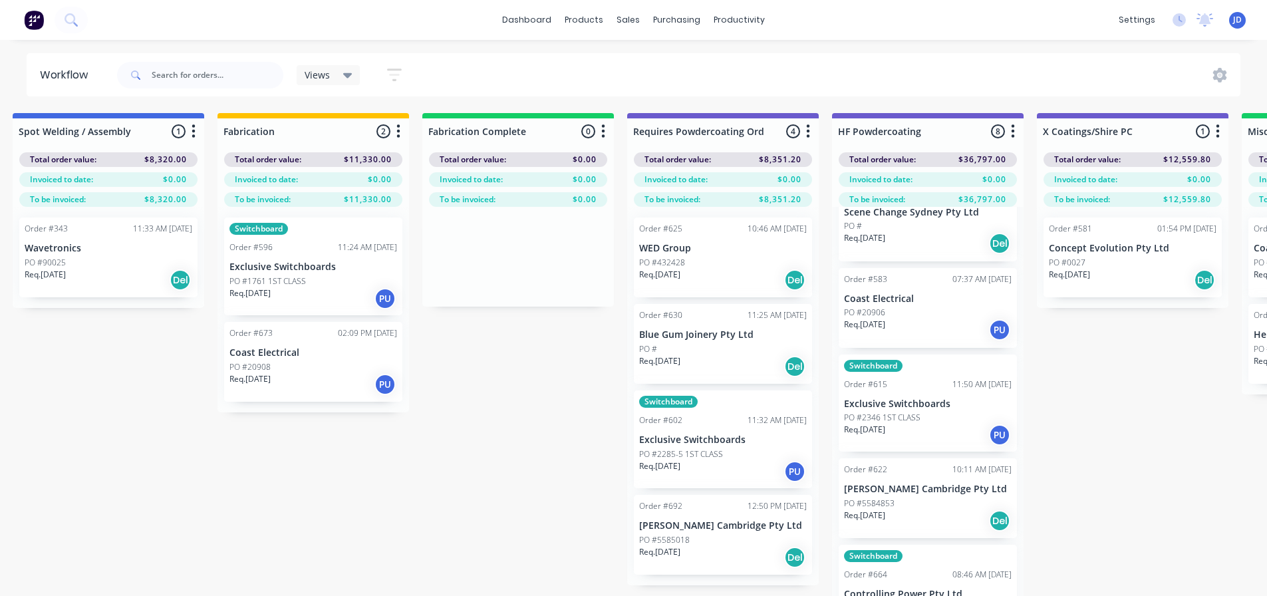
drag, startPoint x: 829, startPoint y: 460, endPoint x: 697, endPoint y: 442, distance: 132.9
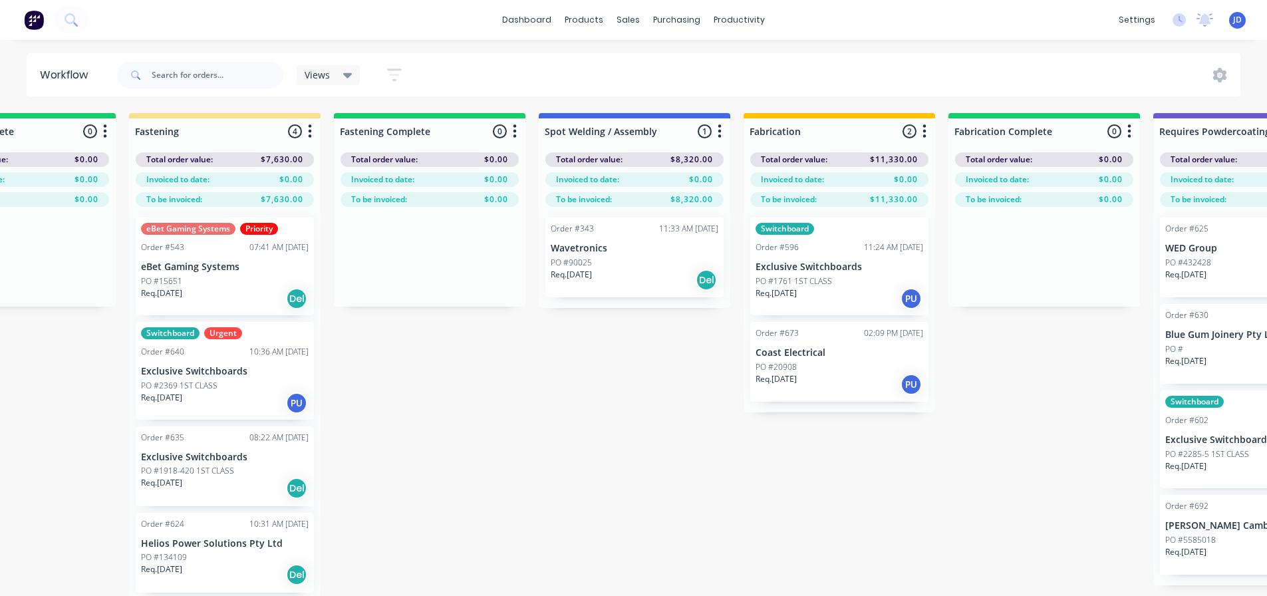
drag, startPoint x: 580, startPoint y: 504, endPoint x: 524, endPoint y: 492, distance: 57.0
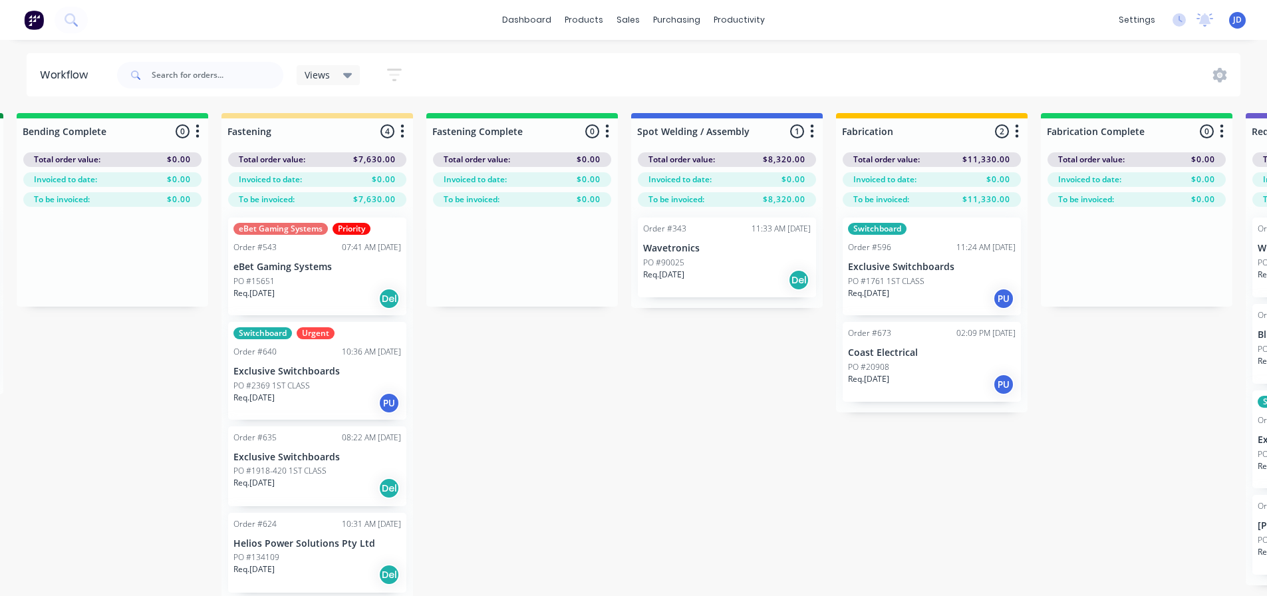
drag, startPoint x: 555, startPoint y: 565, endPoint x: 514, endPoint y: 542, distance: 47.4
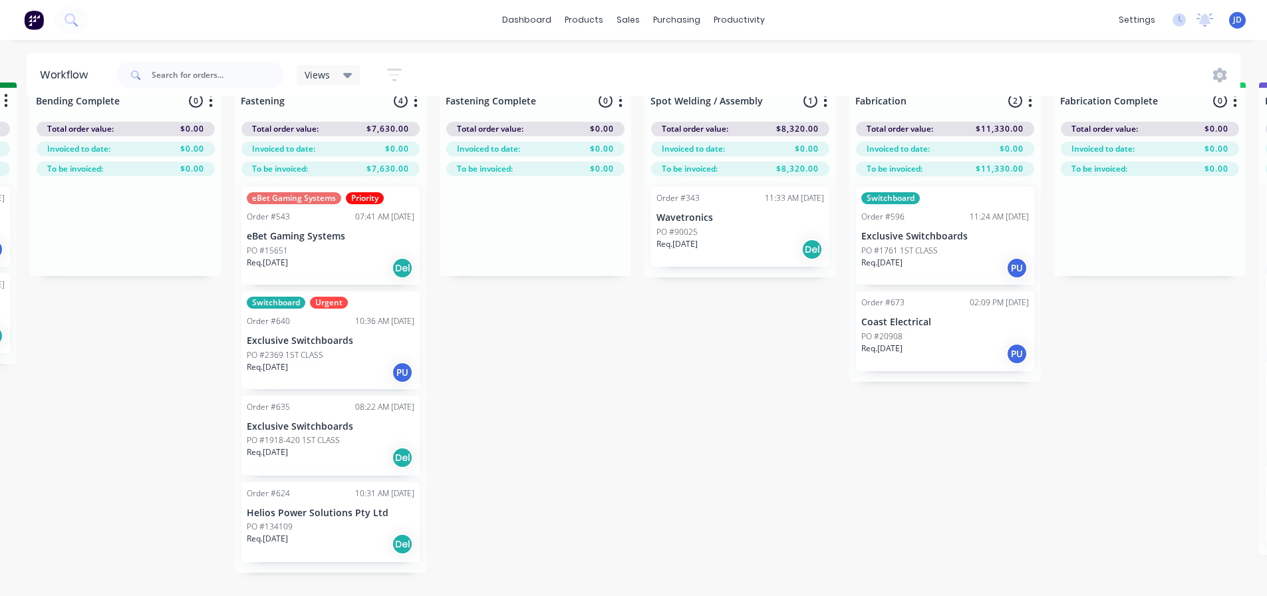
scroll to position [57, 3072]
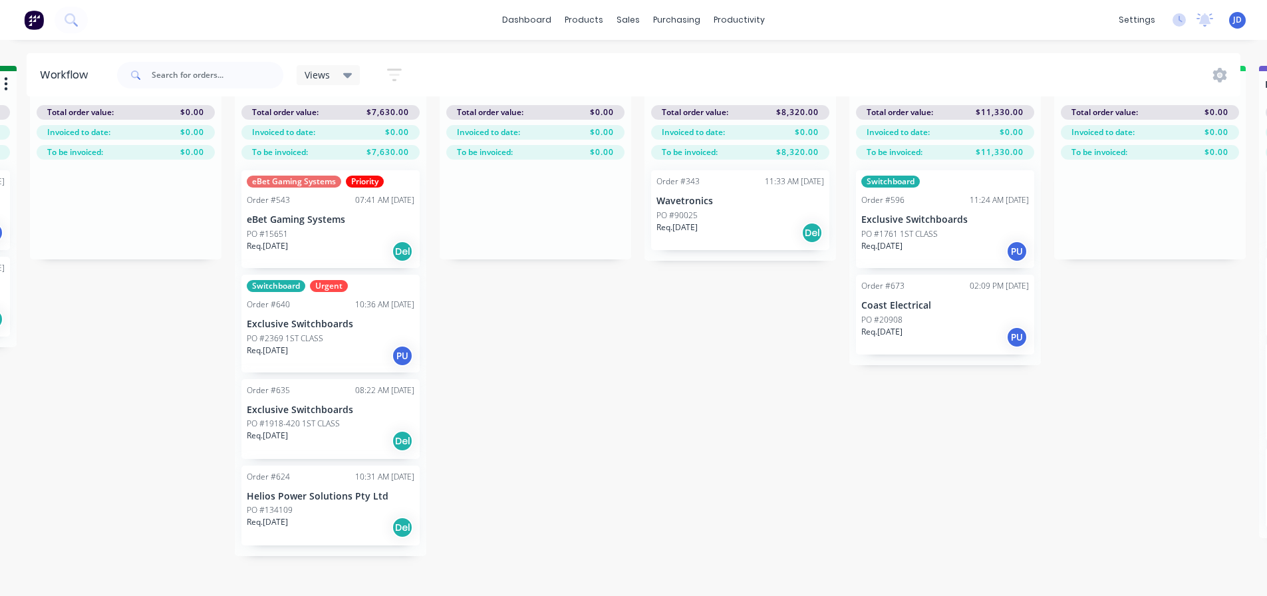
click at [319, 418] on p "PO #1918-420 1ST CLASS" at bounding box center [293, 424] width 93 height 12
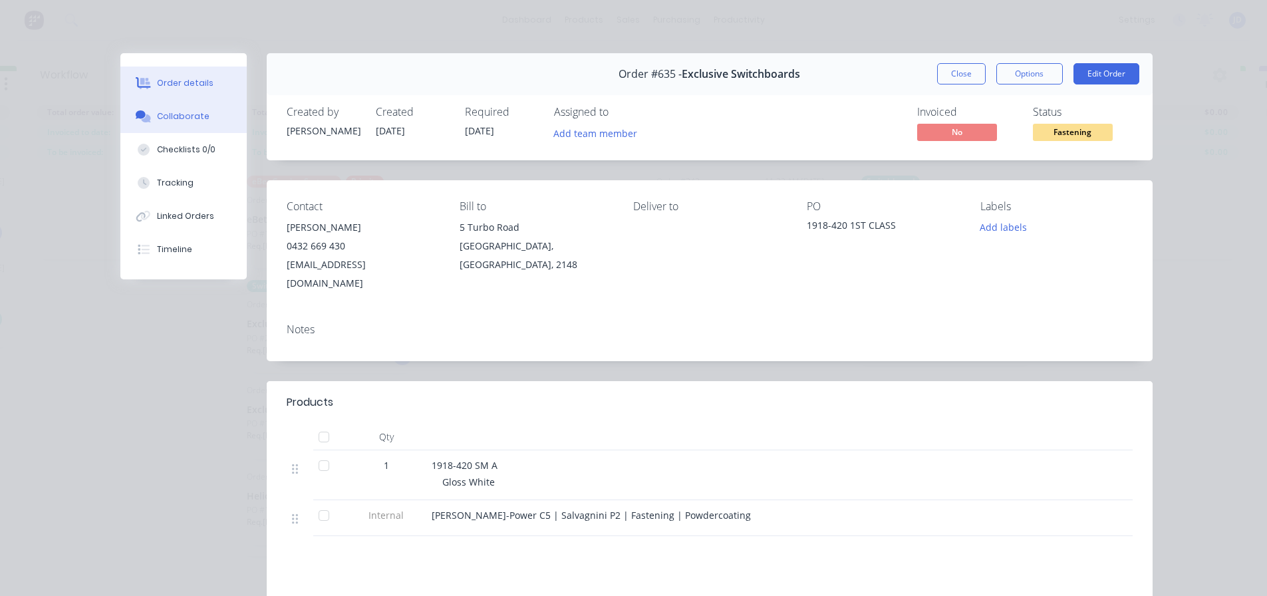
drag, startPoint x: 198, startPoint y: 118, endPoint x: 212, endPoint y: 128, distance: 17.7
click at [199, 118] on div "Collaborate" at bounding box center [183, 116] width 53 height 12
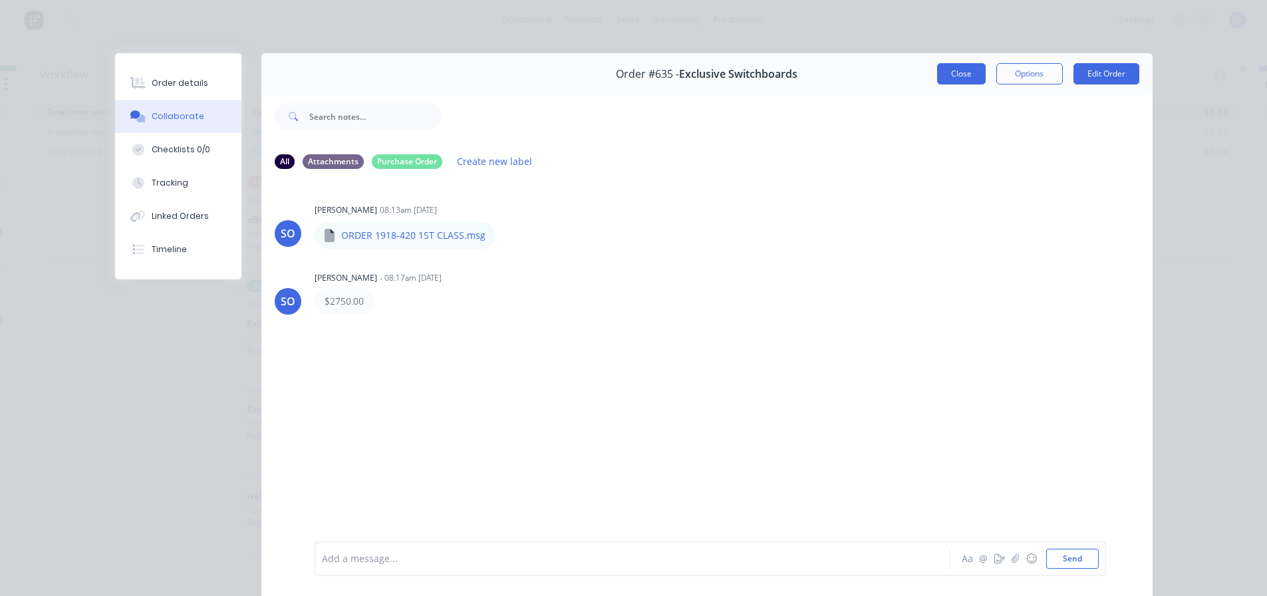
click at [956, 74] on button "Close" at bounding box center [961, 73] width 49 height 21
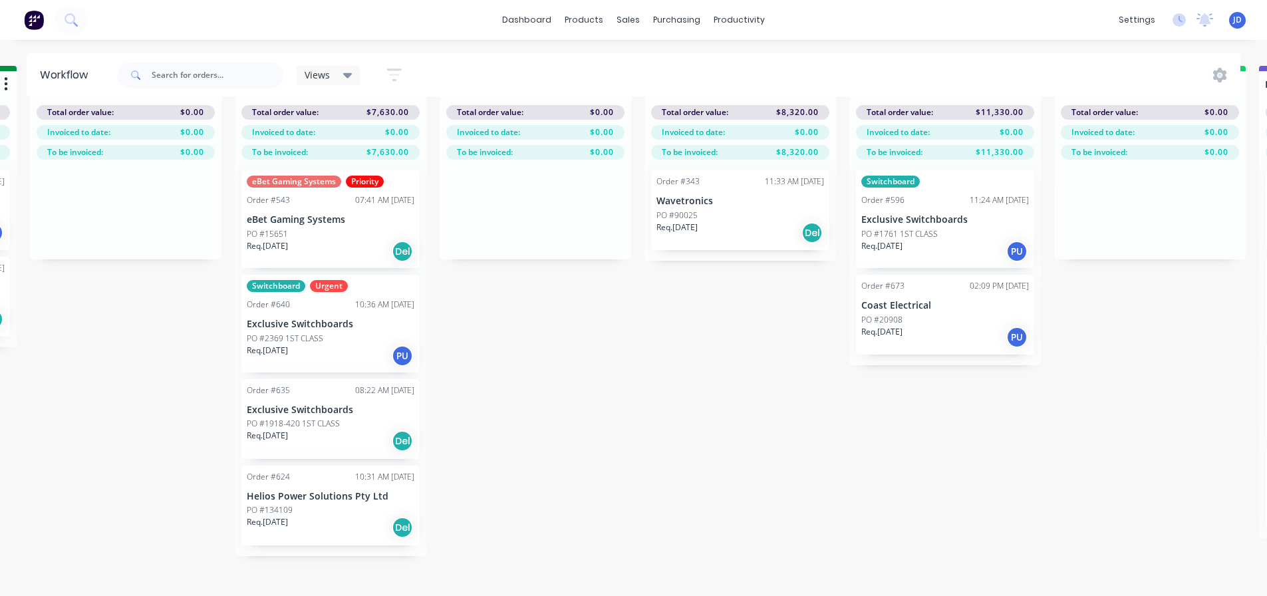
click at [316, 430] on div "Req. [DATE] Del" at bounding box center [331, 441] width 168 height 23
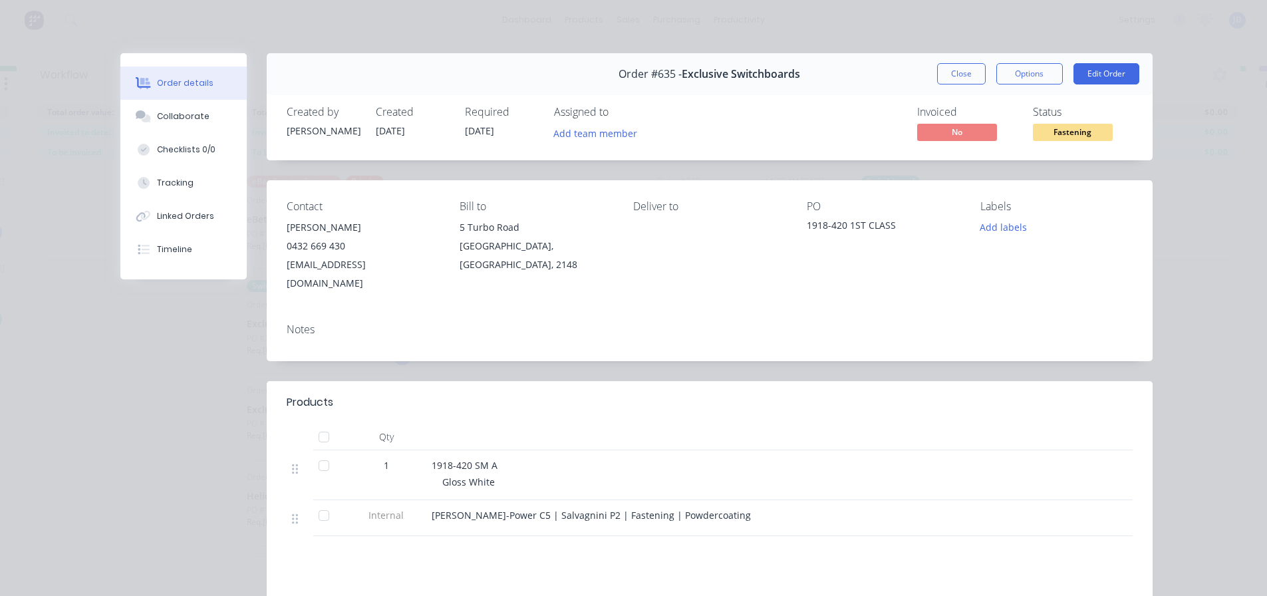
click at [1073, 129] on span "Fastening" at bounding box center [1073, 132] width 80 height 17
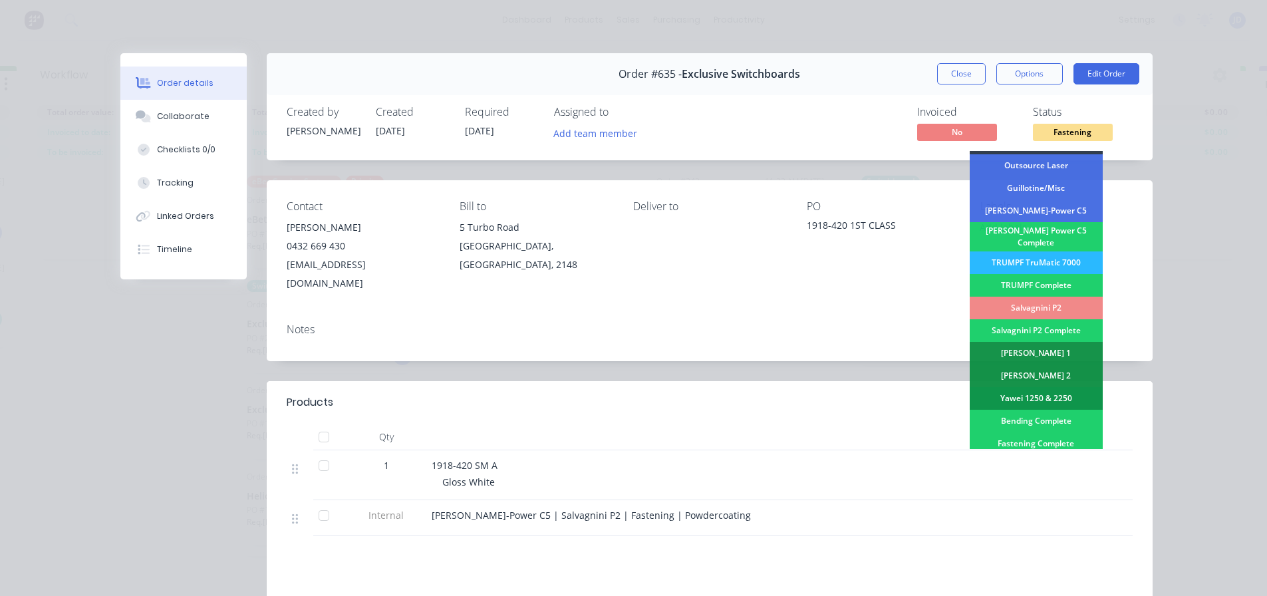
scroll to position [333, 0]
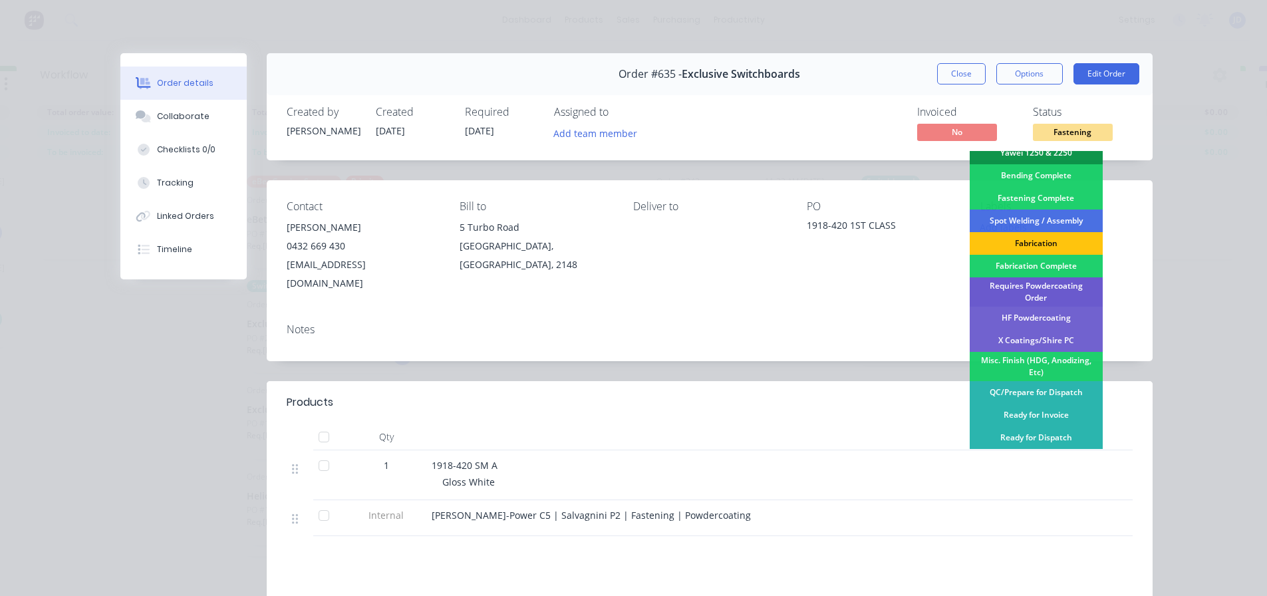
click at [1049, 281] on div "Requires Powdercoating Order" at bounding box center [1036, 291] width 133 height 29
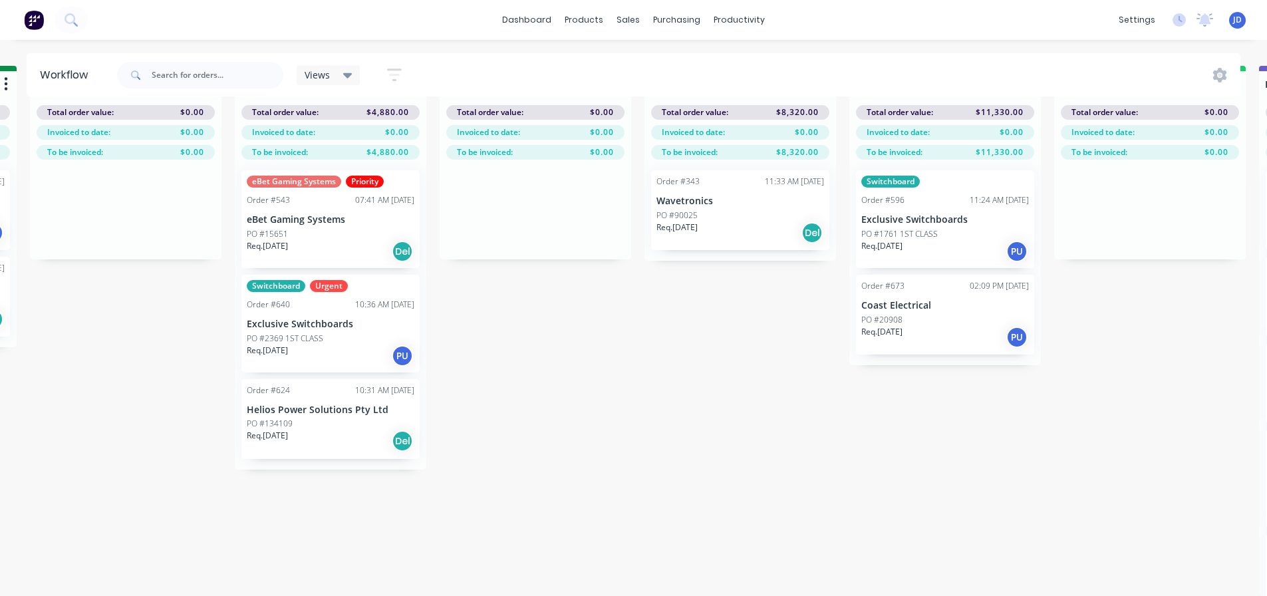
click at [335, 319] on p "Exclusive Switchboards" at bounding box center [331, 324] width 168 height 11
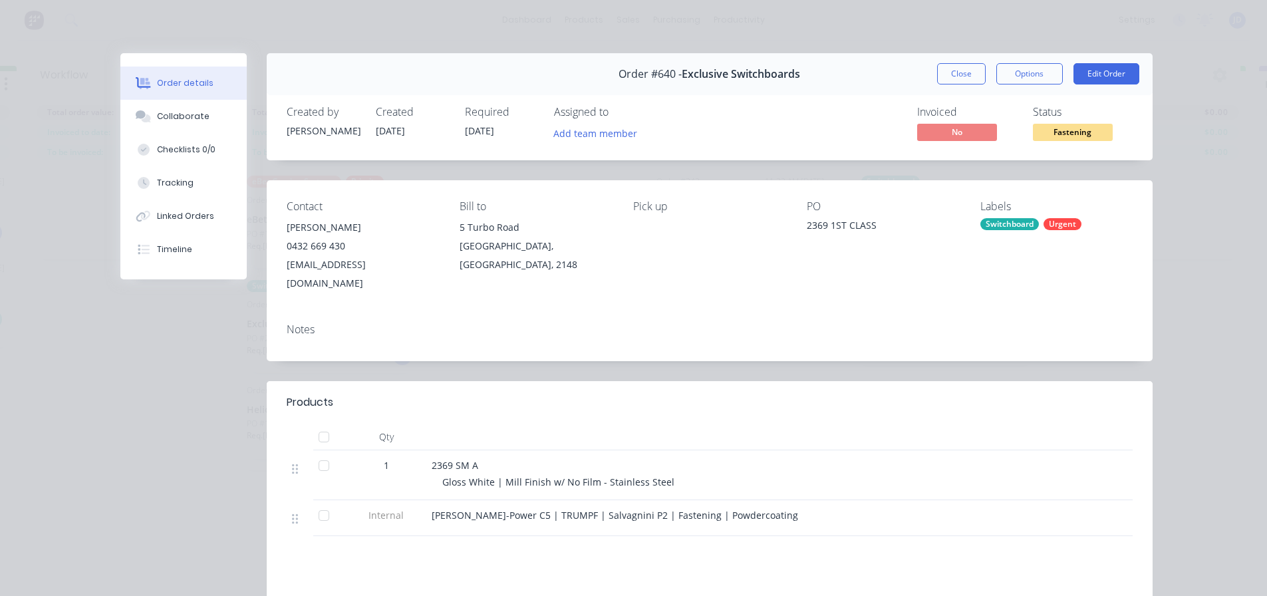
click at [1060, 139] on span "Fastening" at bounding box center [1073, 132] width 80 height 17
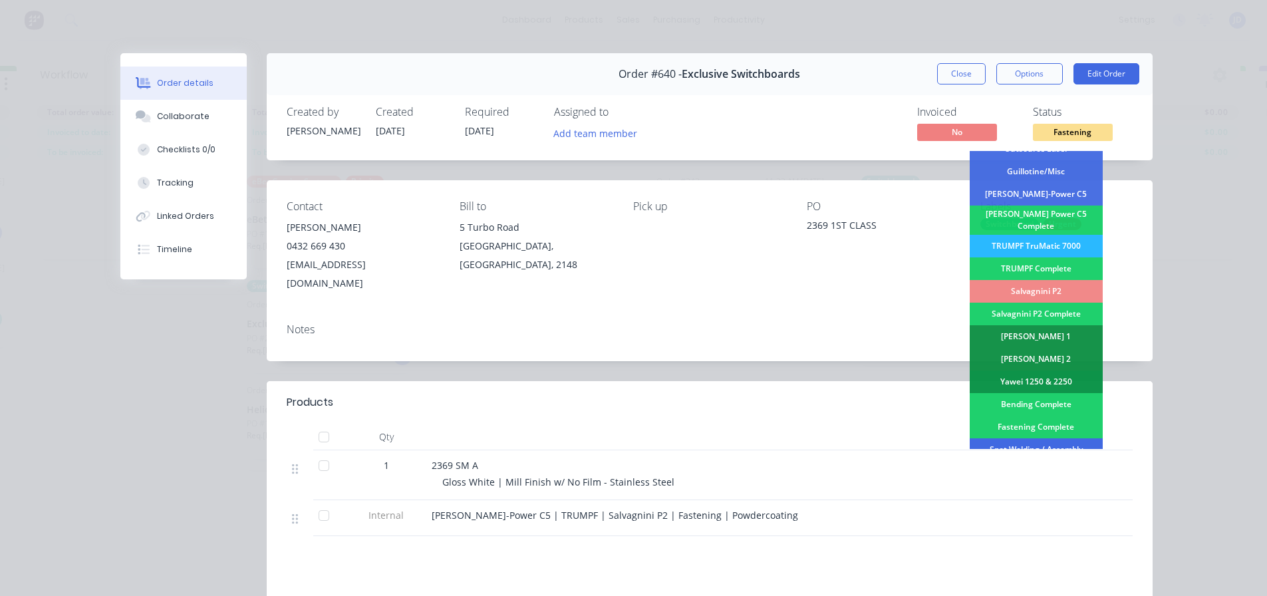
scroll to position [266, 0]
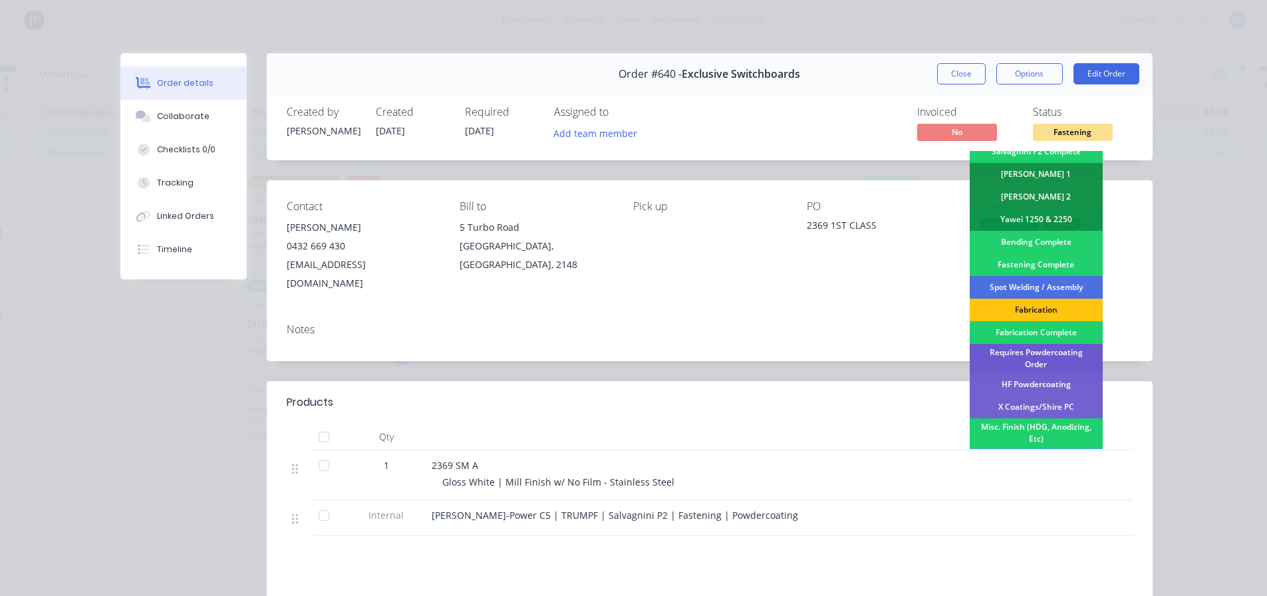
click at [1063, 347] on div "Requires Powdercoating Order" at bounding box center [1036, 358] width 133 height 29
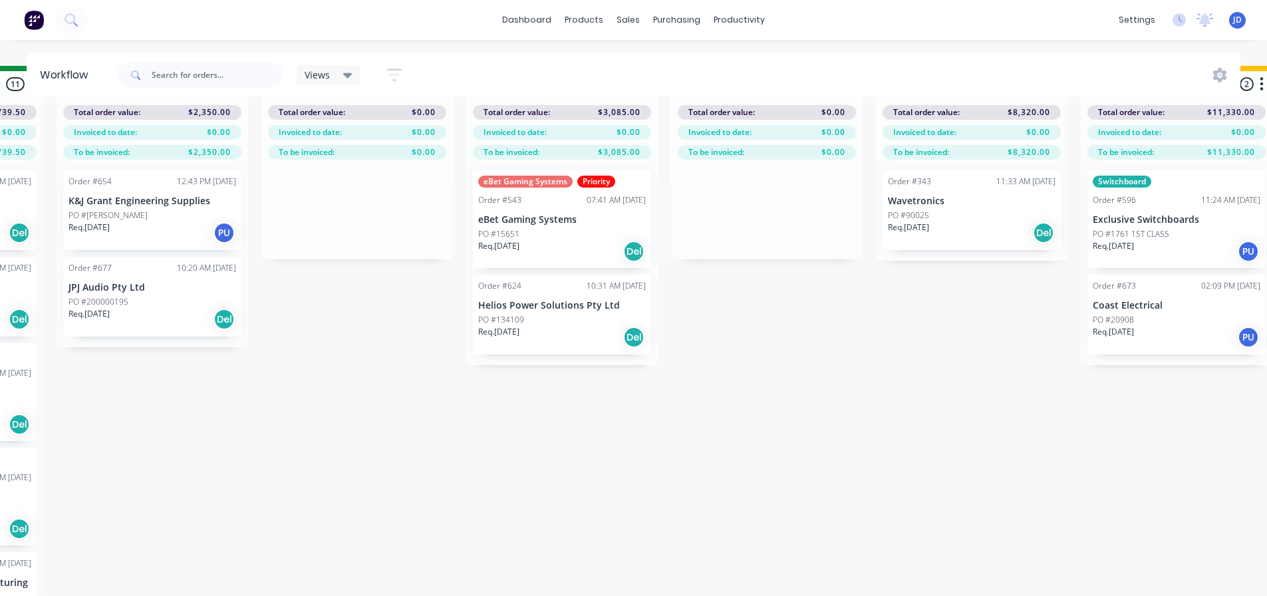
drag, startPoint x: 953, startPoint y: 432, endPoint x: 1033, endPoint y: 394, distance: 88.7
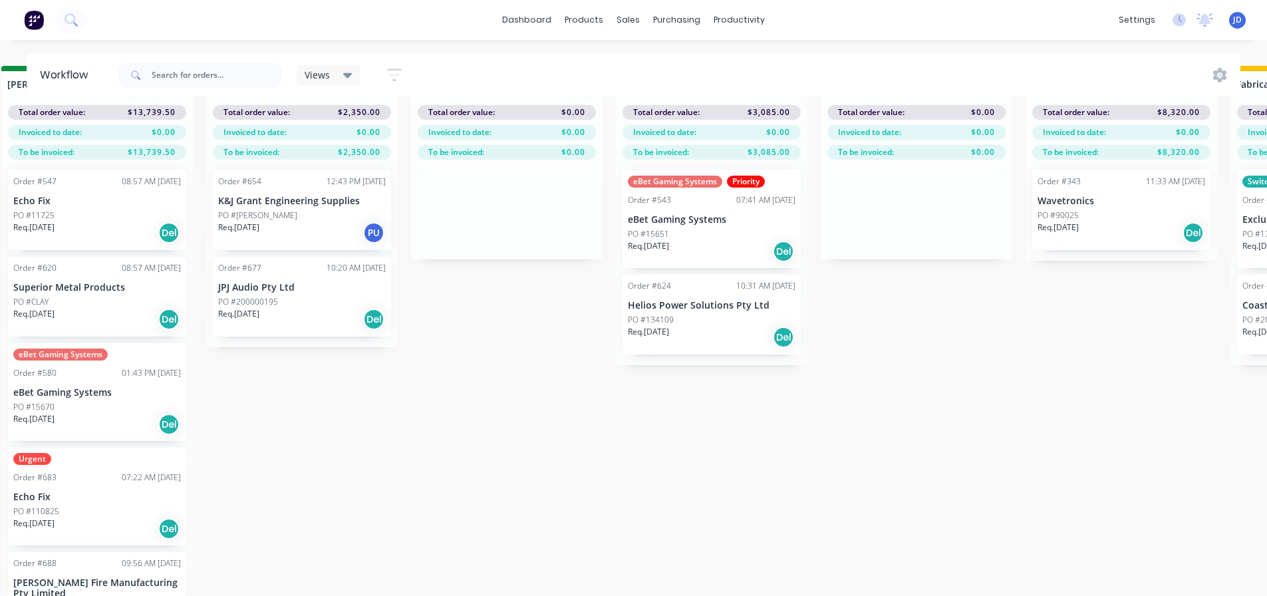
scroll to position [28, 2691]
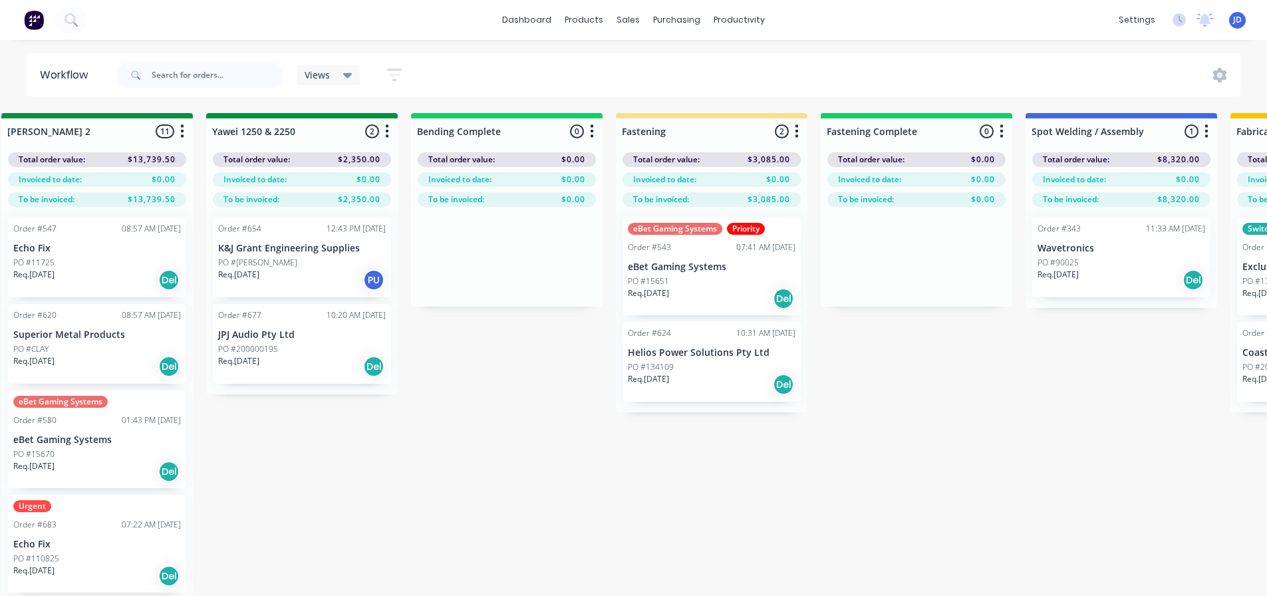
click at [475, 398] on div "On Hold 1 Status colour #FF4949 hex #FF4949 Save Cancel Notifications Email SMS…" at bounding box center [337, 378] width 6076 height 530
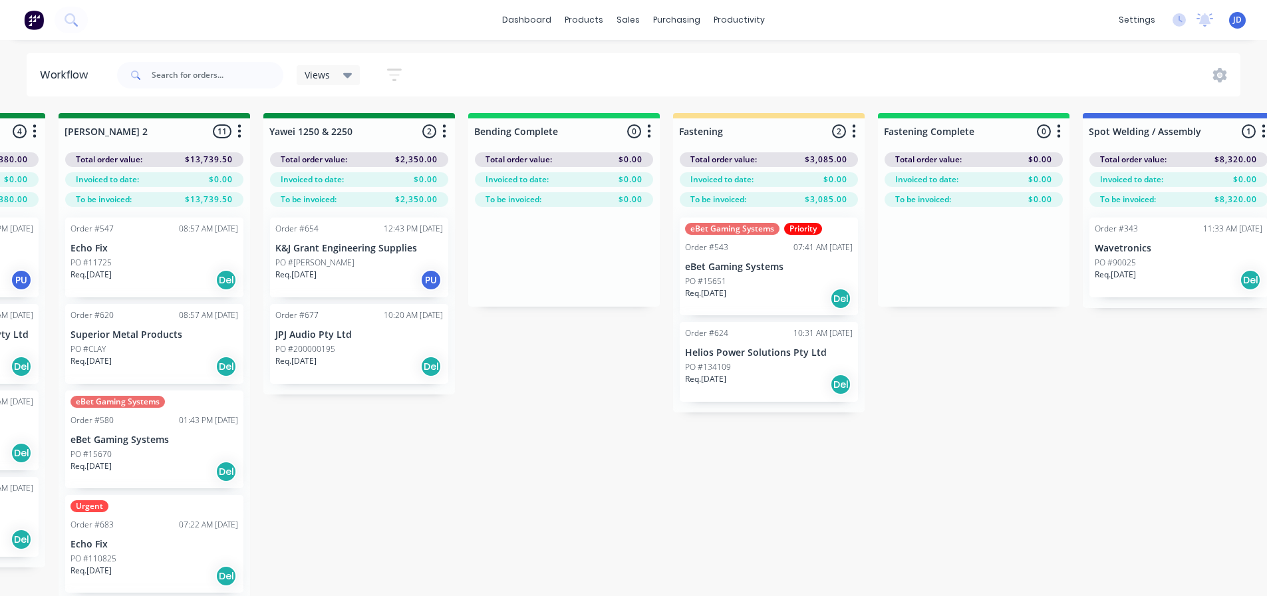
drag, startPoint x: 679, startPoint y: 442, endPoint x: 563, endPoint y: 417, distance: 118.5
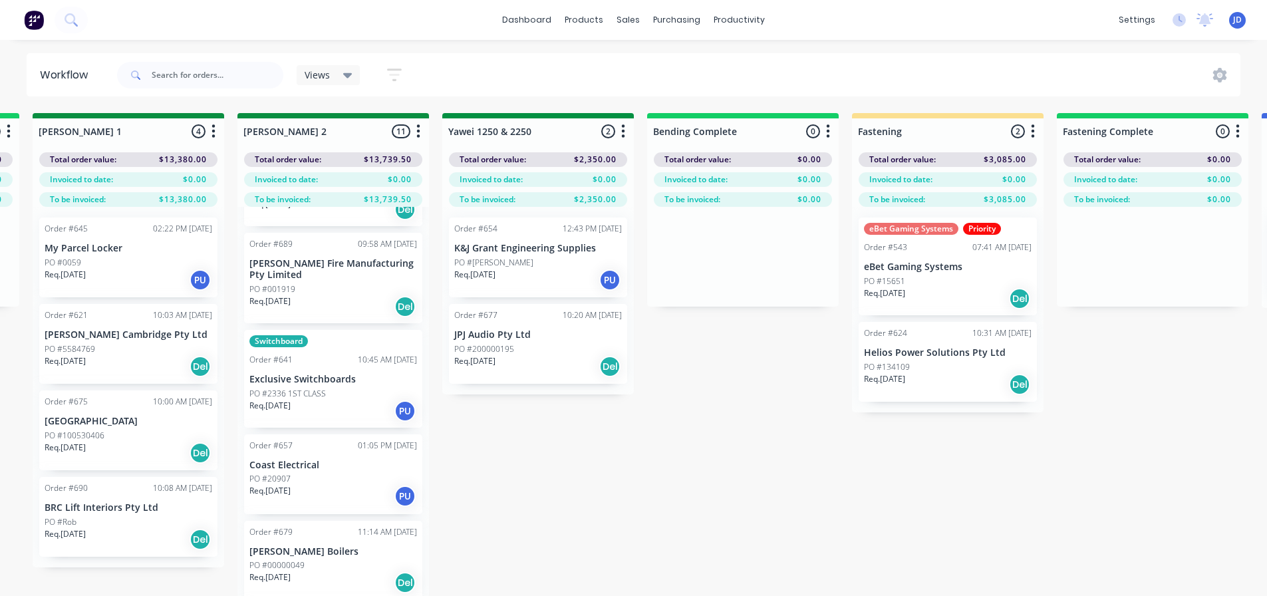
scroll to position [466, 0]
click at [313, 407] on div "Req. [DATE] PU" at bounding box center [333, 408] width 168 height 23
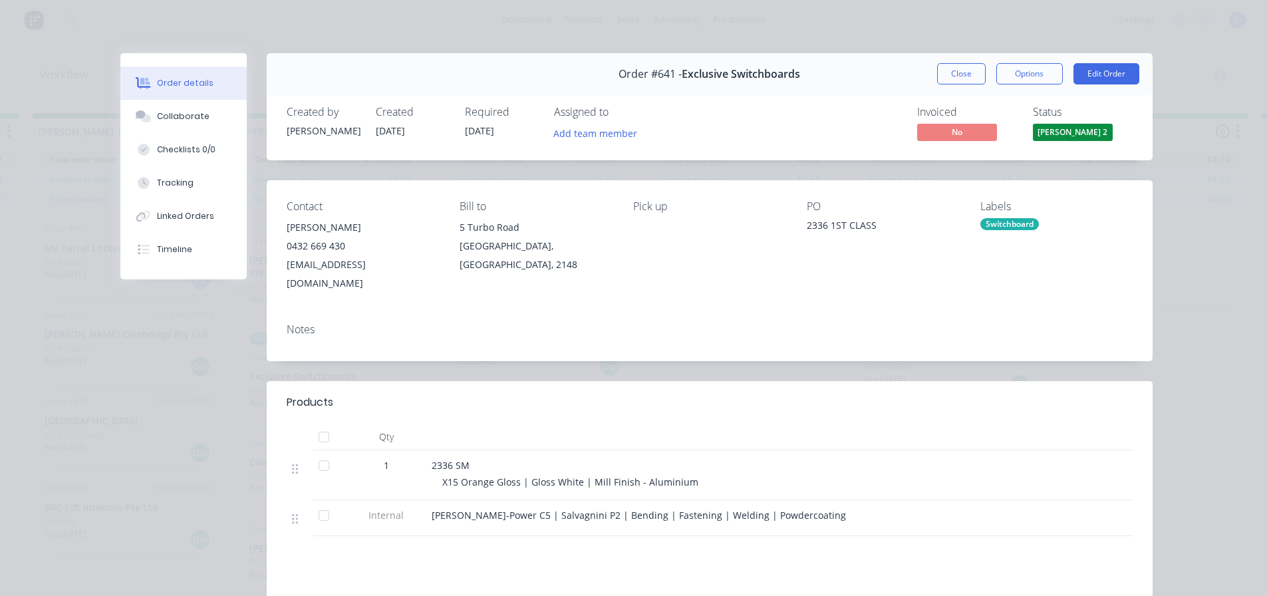
click at [1090, 122] on div "Status [PERSON_NAME] 2" at bounding box center [1083, 125] width 100 height 39
click at [1087, 126] on span "[PERSON_NAME] 2" at bounding box center [1073, 132] width 80 height 17
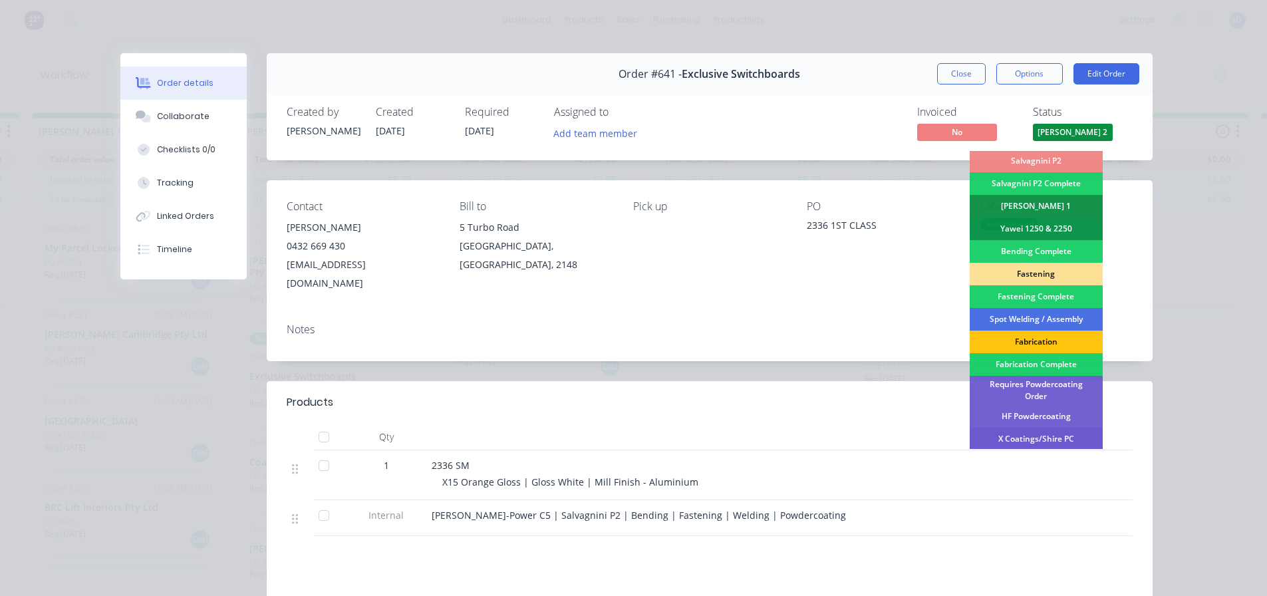
scroll to position [266, 0]
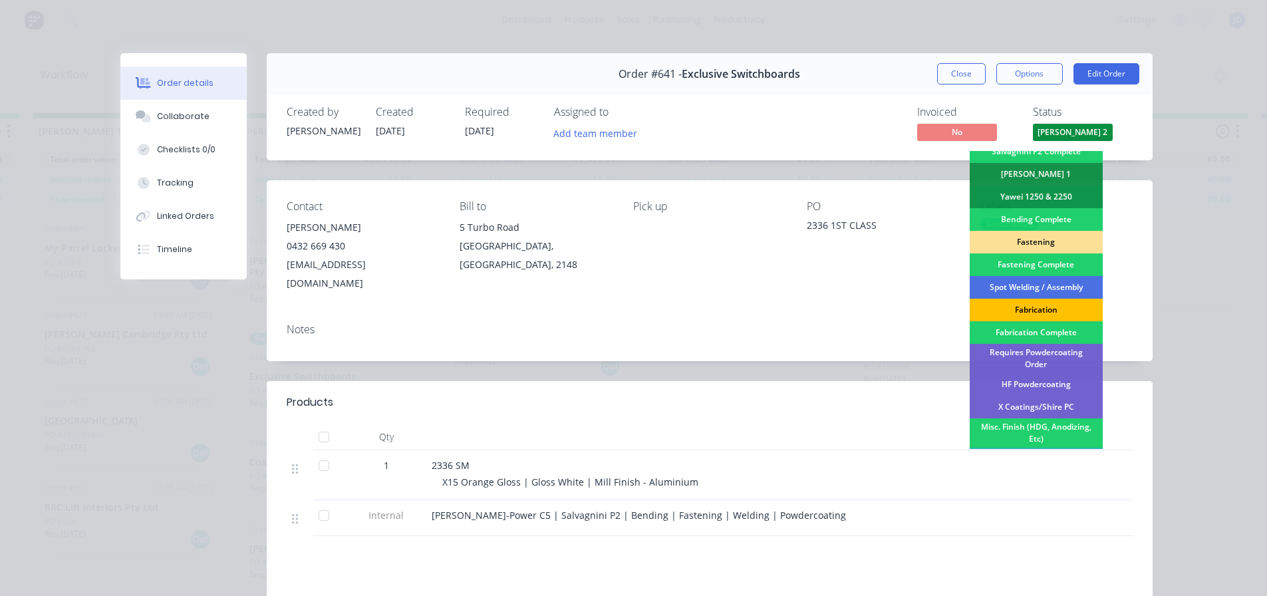
click at [1050, 302] on div "Fabrication" at bounding box center [1036, 310] width 133 height 23
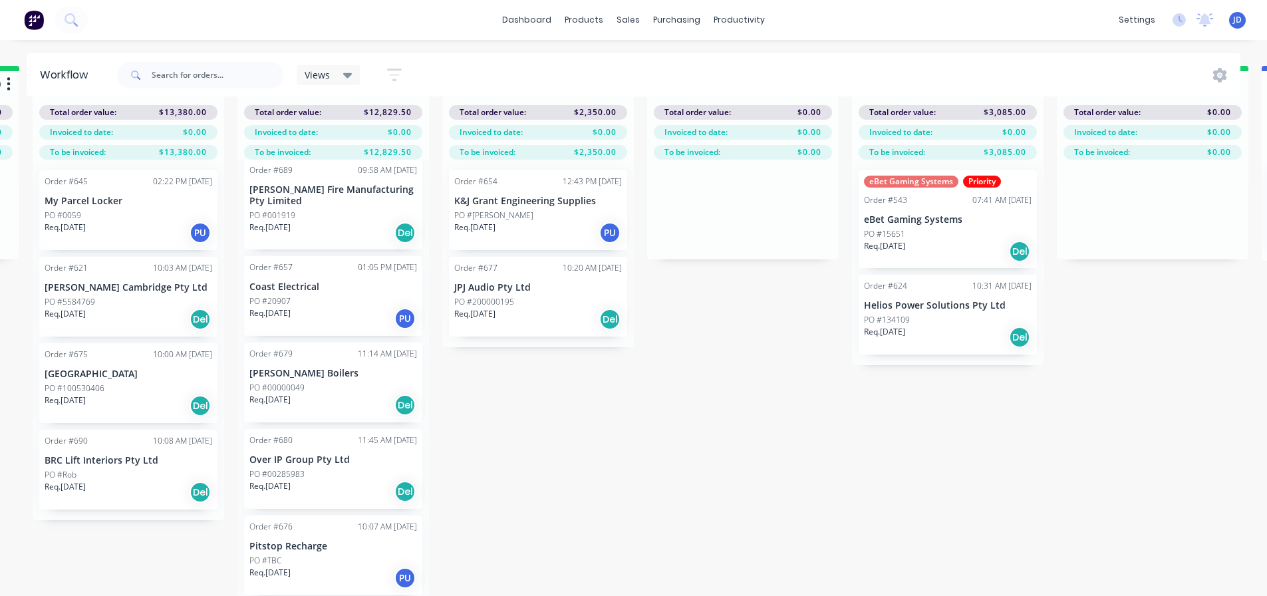
scroll to position [0, 2454]
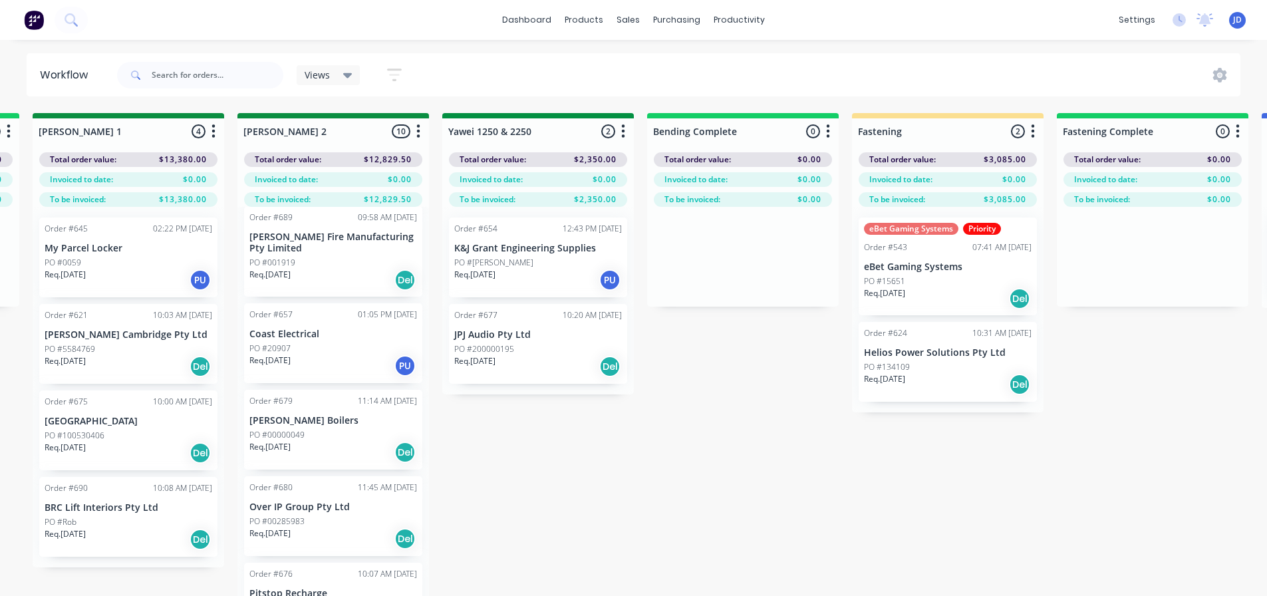
click at [137, 264] on div "PO #0059" at bounding box center [129, 263] width 168 height 12
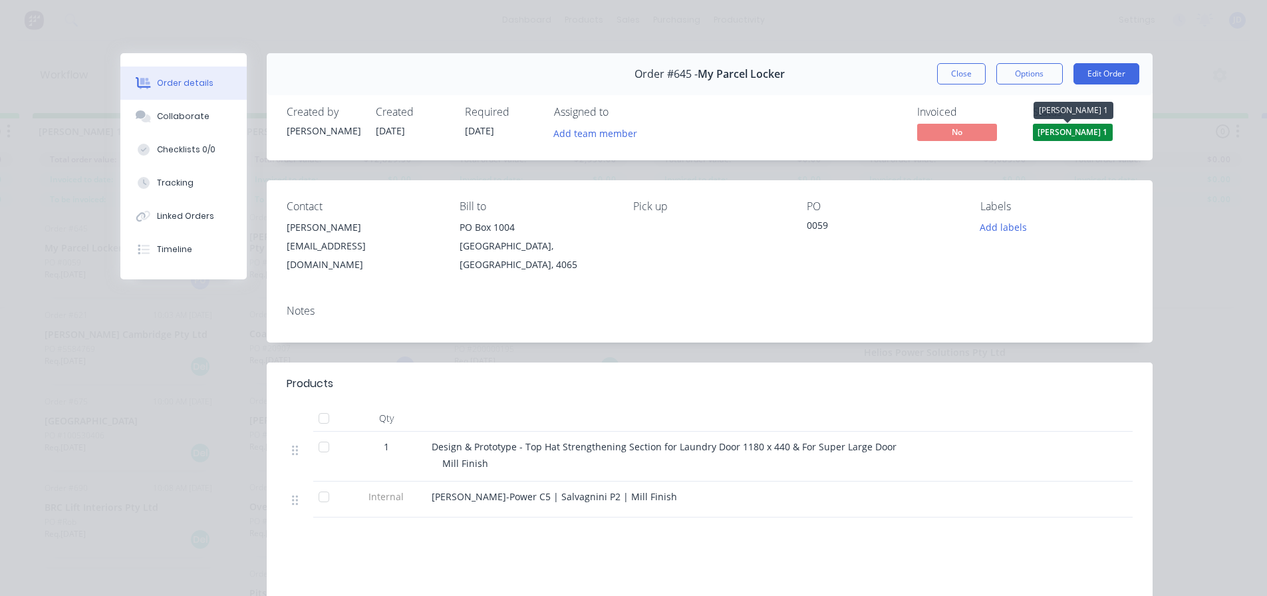
click at [1050, 132] on span "[PERSON_NAME] 1" at bounding box center [1073, 132] width 80 height 17
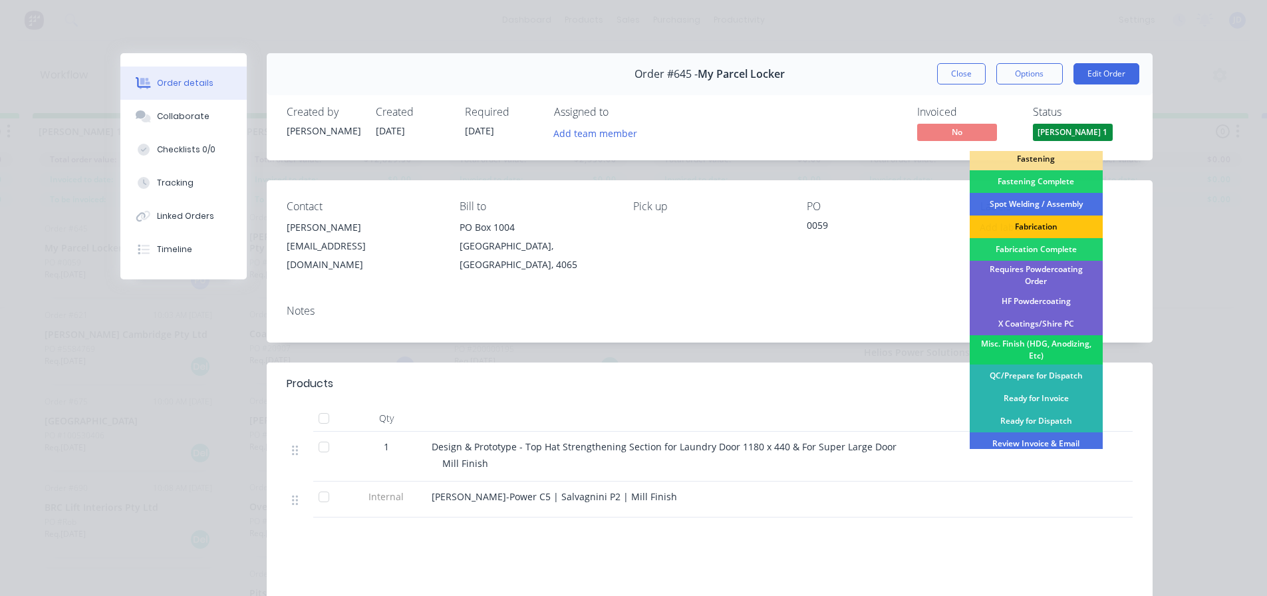
scroll to position [322, 0]
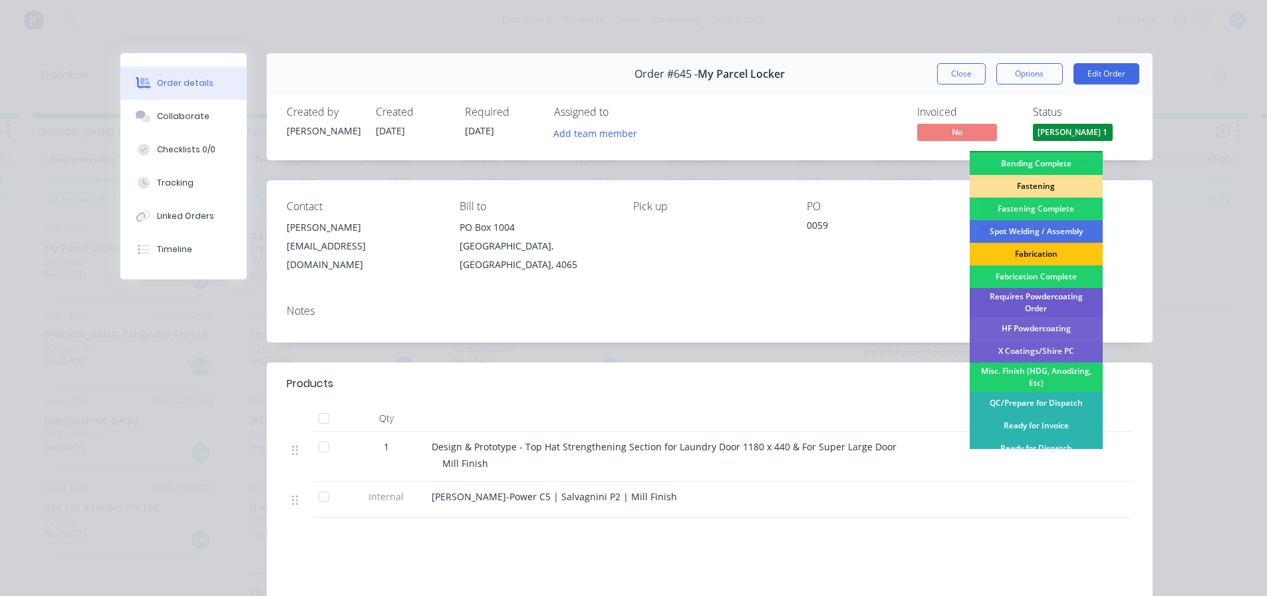
click at [1070, 296] on div "Requires Powdercoating Order" at bounding box center [1036, 302] width 133 height 29
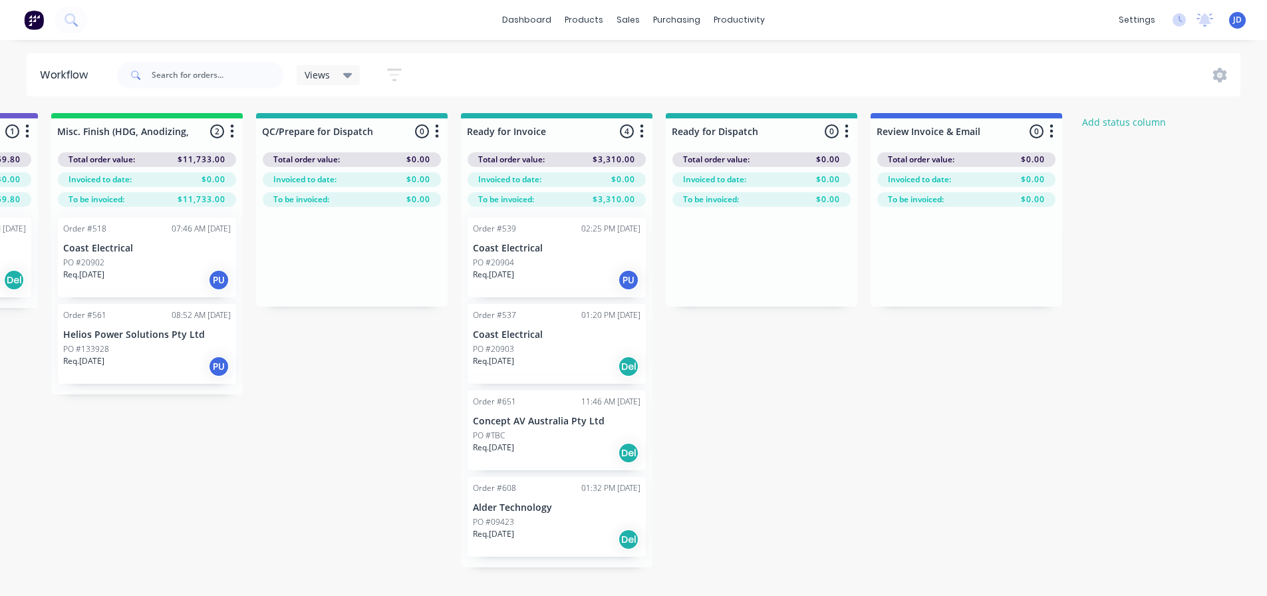
drag, startPoint x: 648, startPoint y: 462, endPoint x: 844, endPoint y: 428, distance: 199.1
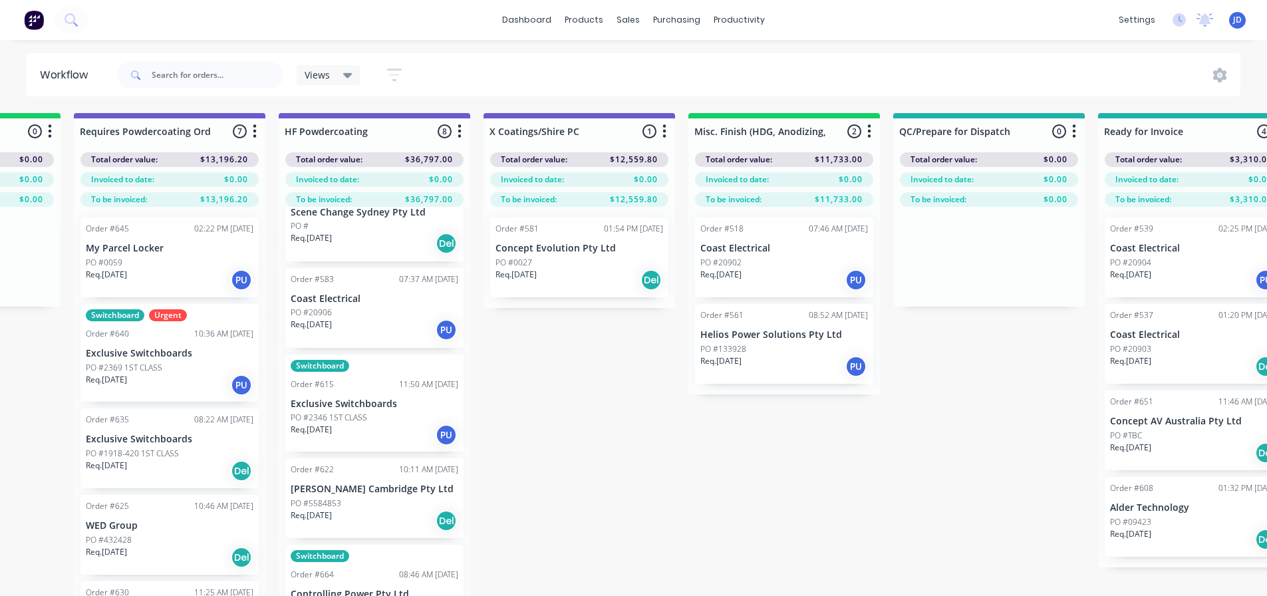
drag, startPoint x: 450, startPoint y: 499, endPoint x: 362, endPoint y: 481, distance: 89.6
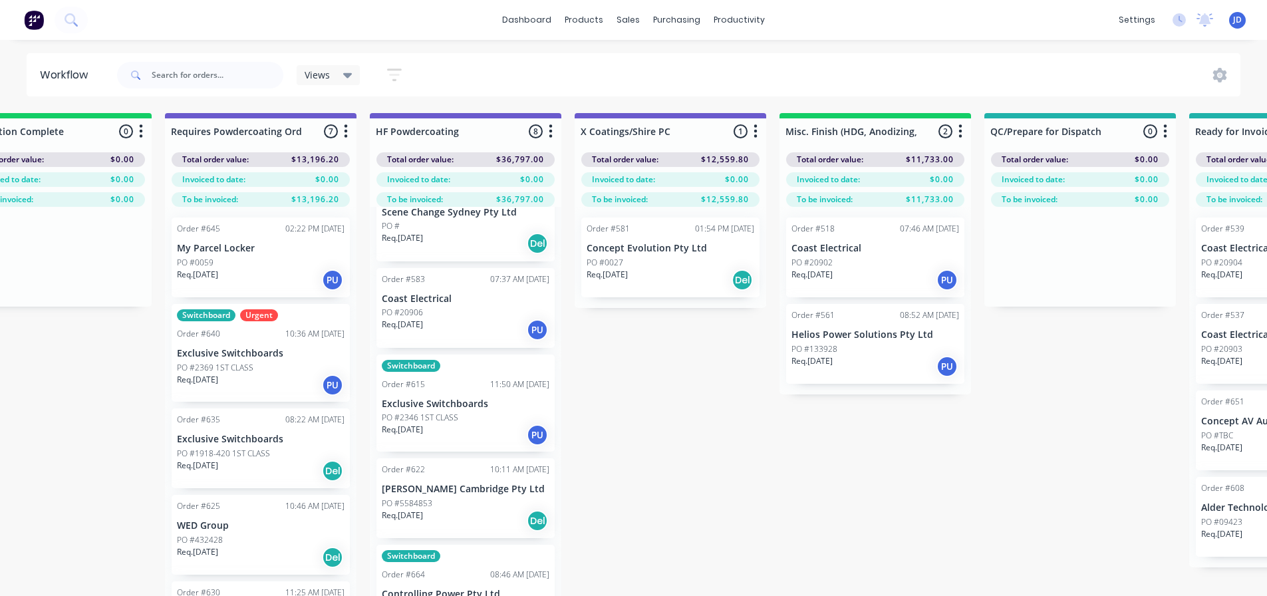
scroll to position [329, 0]
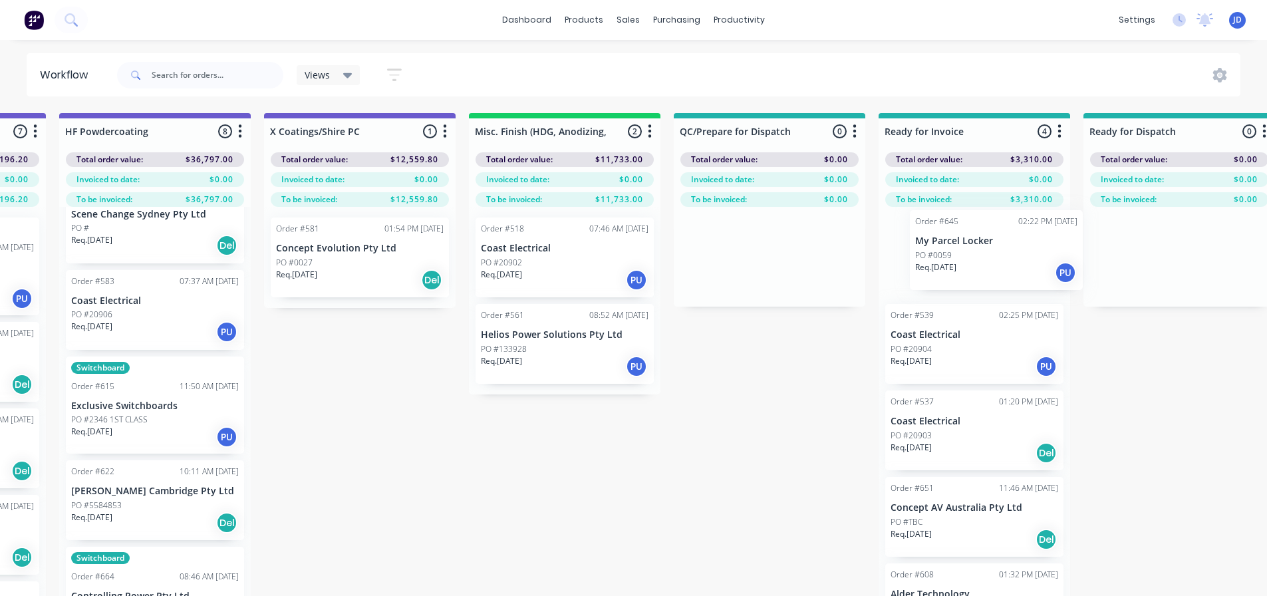
drag, startPoint x: 251, startPoint y: 268, endPoint x: 934, endPoint y: 265, distance: 683.1
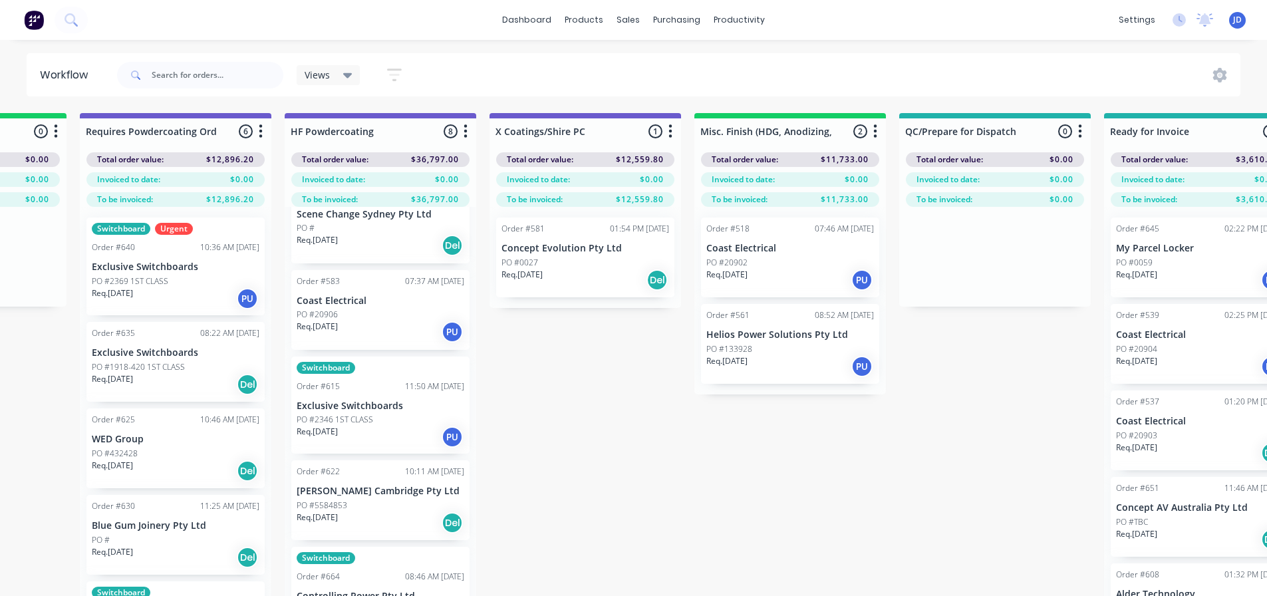
scroll to position [0, 4097]
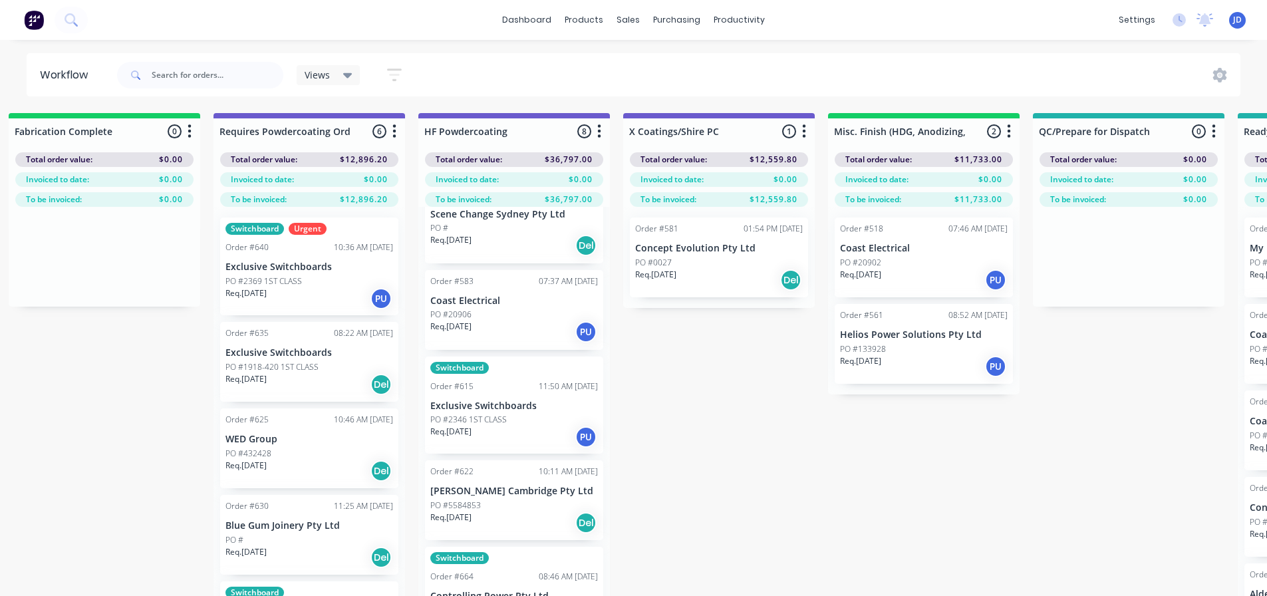
drag, startPoint x: 813, startPoint y: 512, endPoint x: 710, endPoint y: 503, distance: 103.5
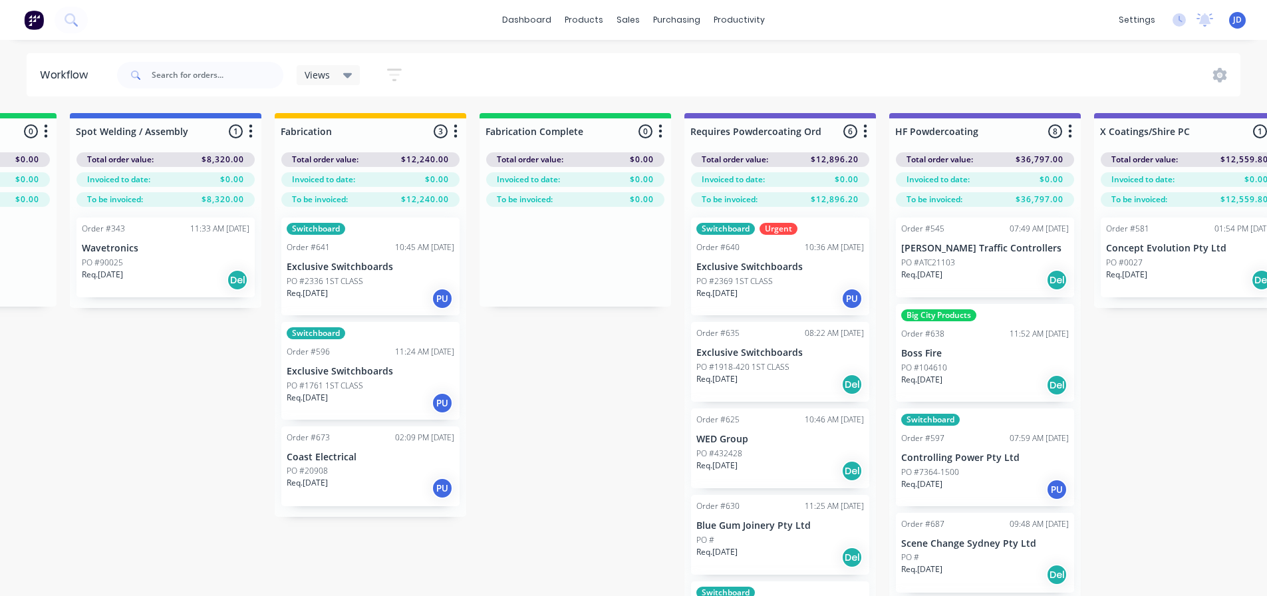
scroll to position [0, 2285]
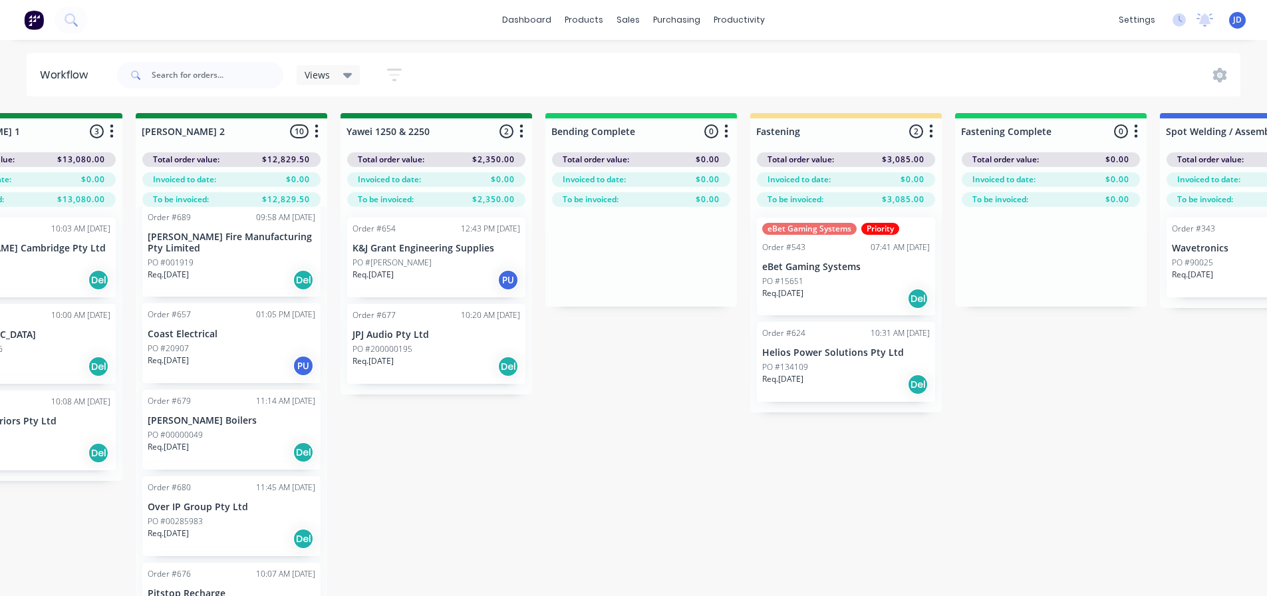
drag, startPoint x: 1062, startPoint y: 492, endPoint x: 843, endPoint y: 480, distance: 219.2
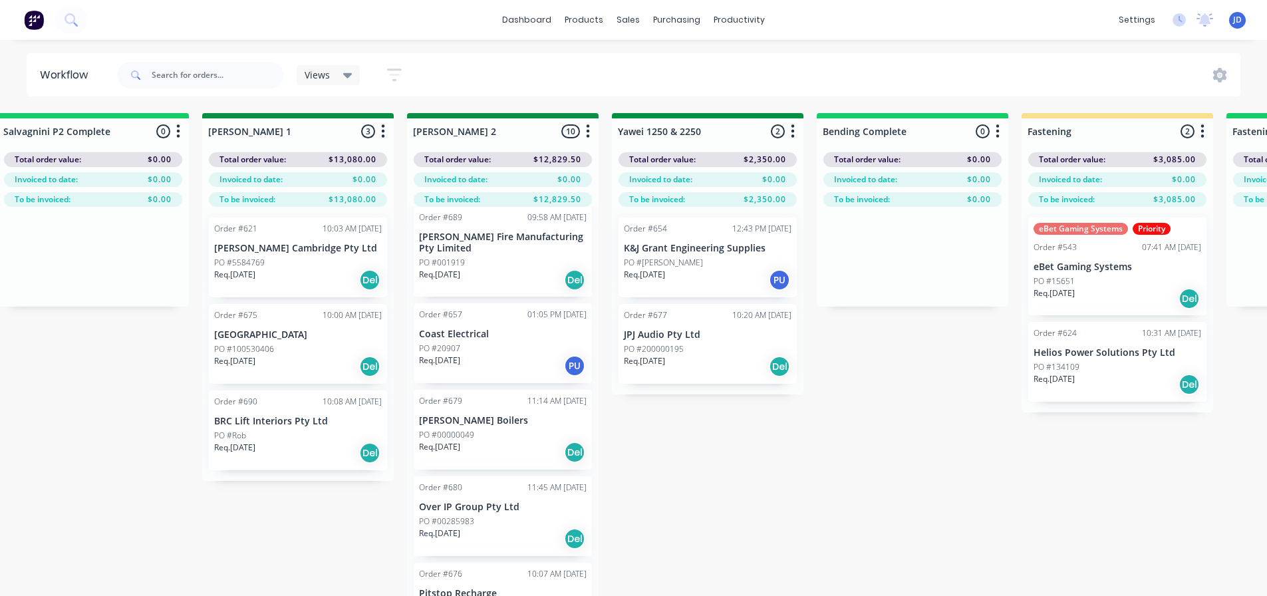
click at [292, 438] on div "PO #Rob" at bounding box center [298, 436] width 168 height 12
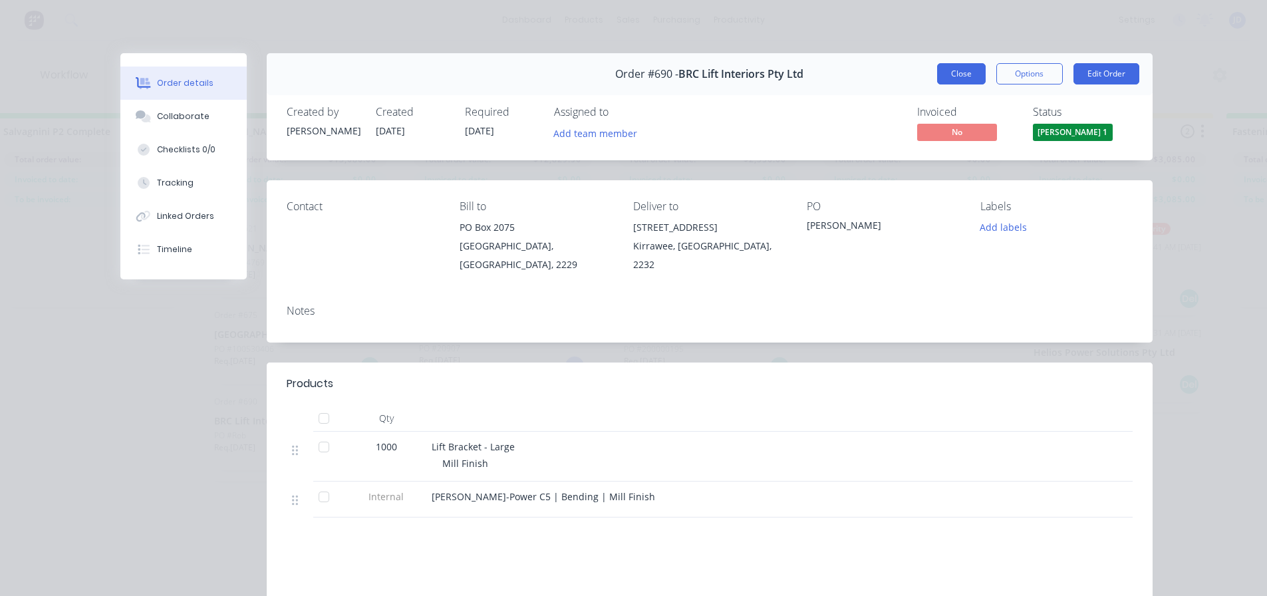
click at [958, 69] on button "Close" at bounding box center [961, 73] width 49 height 21
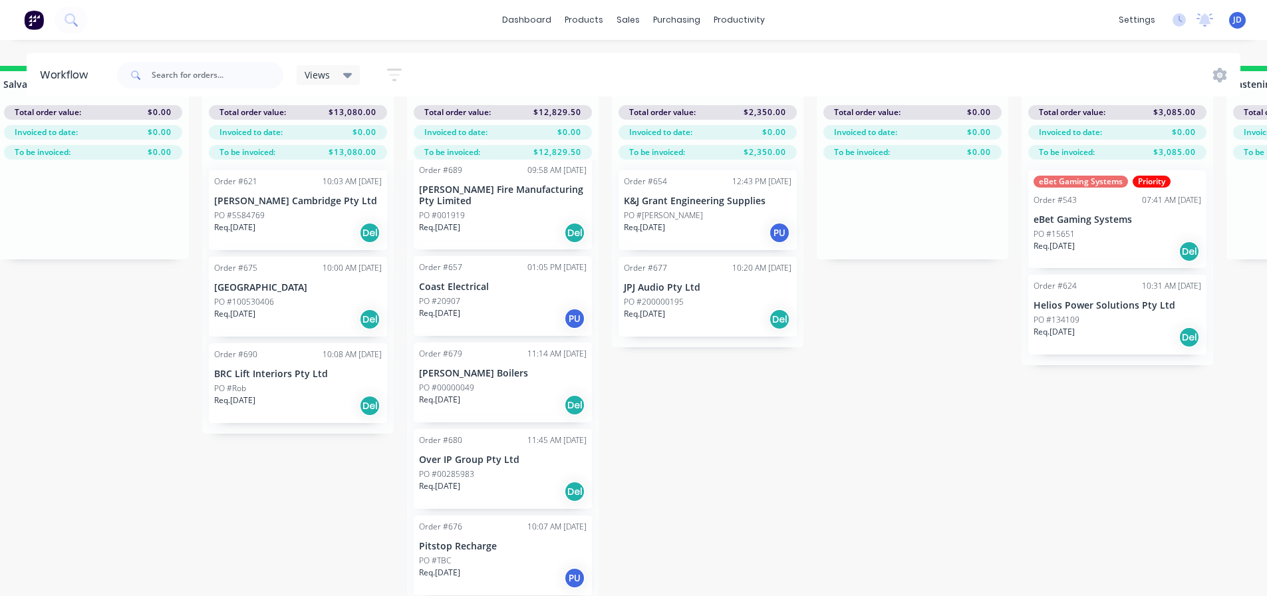
scroll to position [57, 2285]
click at [494, 307] on div "Req. [DATE] PU" at bounding box center [503, 318] width 168 height 23
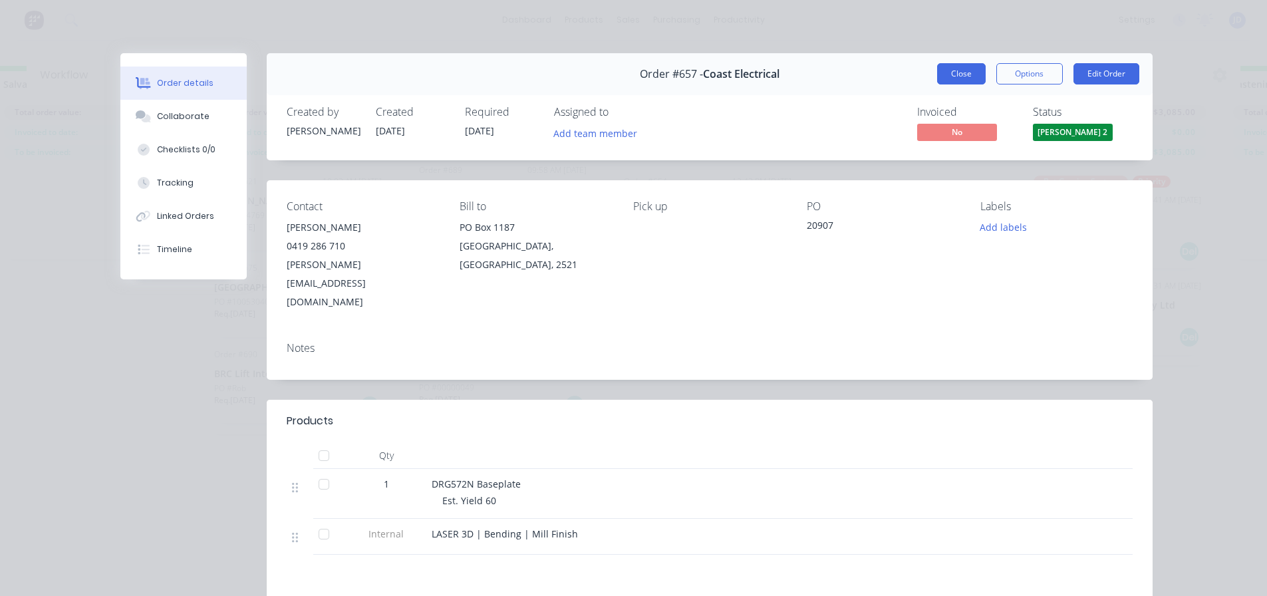
click at [953, 74] on button "Close" at bounding box center [961, 73] width 49 height 21
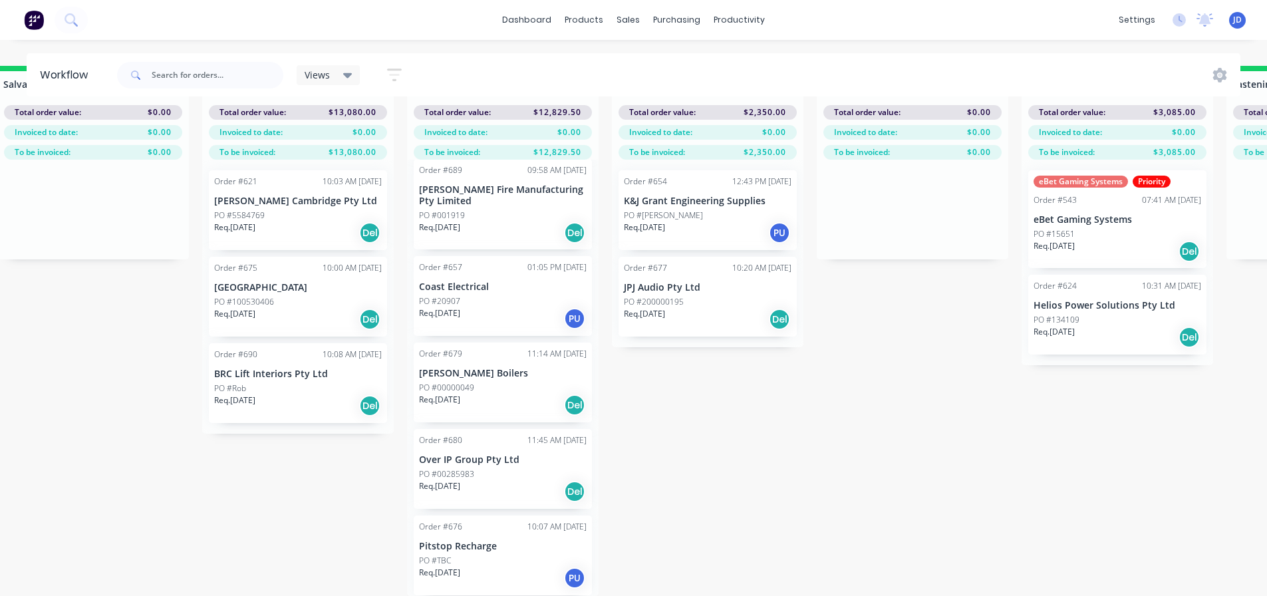
click at [492, 484] on div "Req. [DATE] Del" at bounding box center [503, 491] width 168 height 23
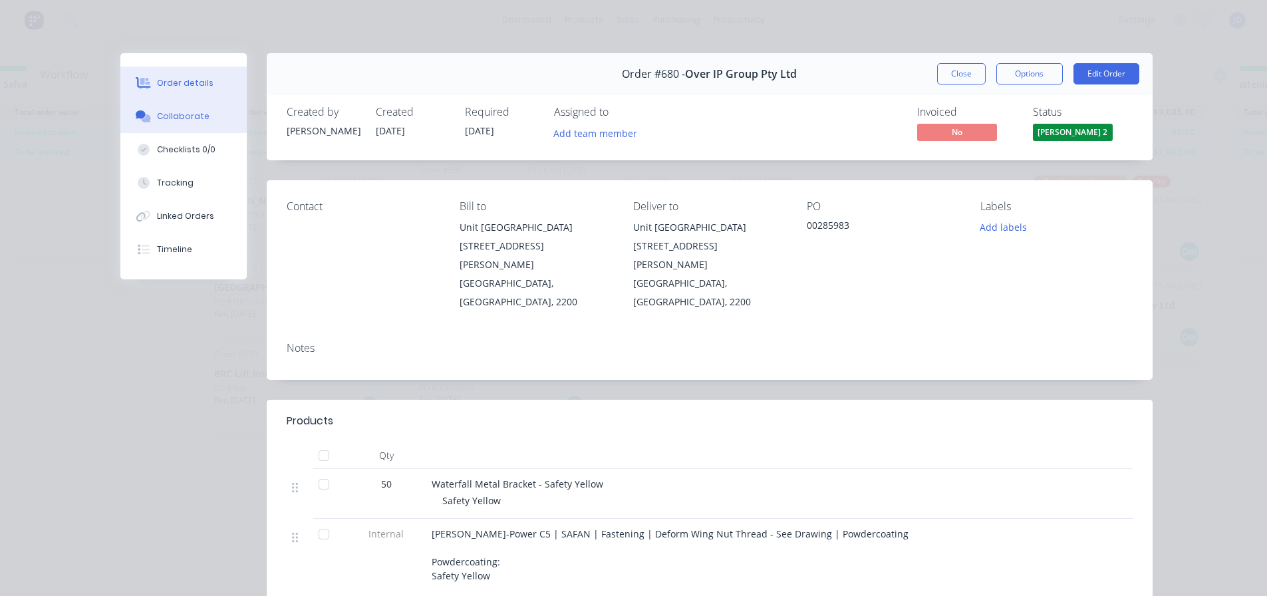
click at [178, 124] on button "Collaborate" at bounding box center [183, 116] width 126 height 33
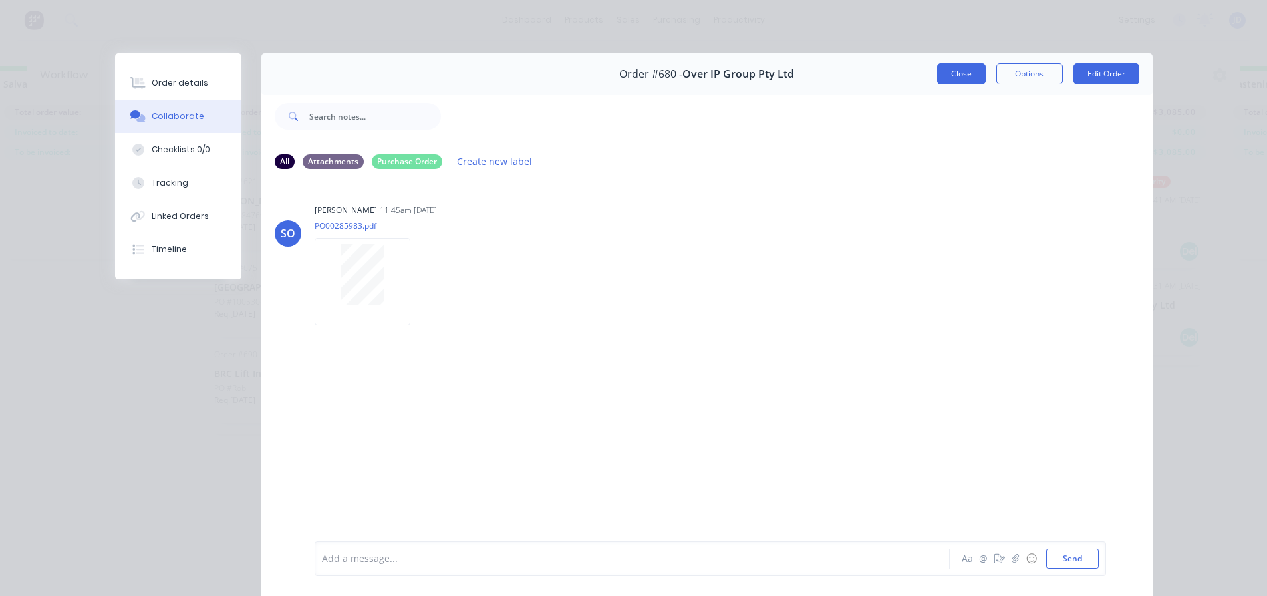
click at [960, 65] on button "Close" at bounding box center [961, 73] width 49 height 21
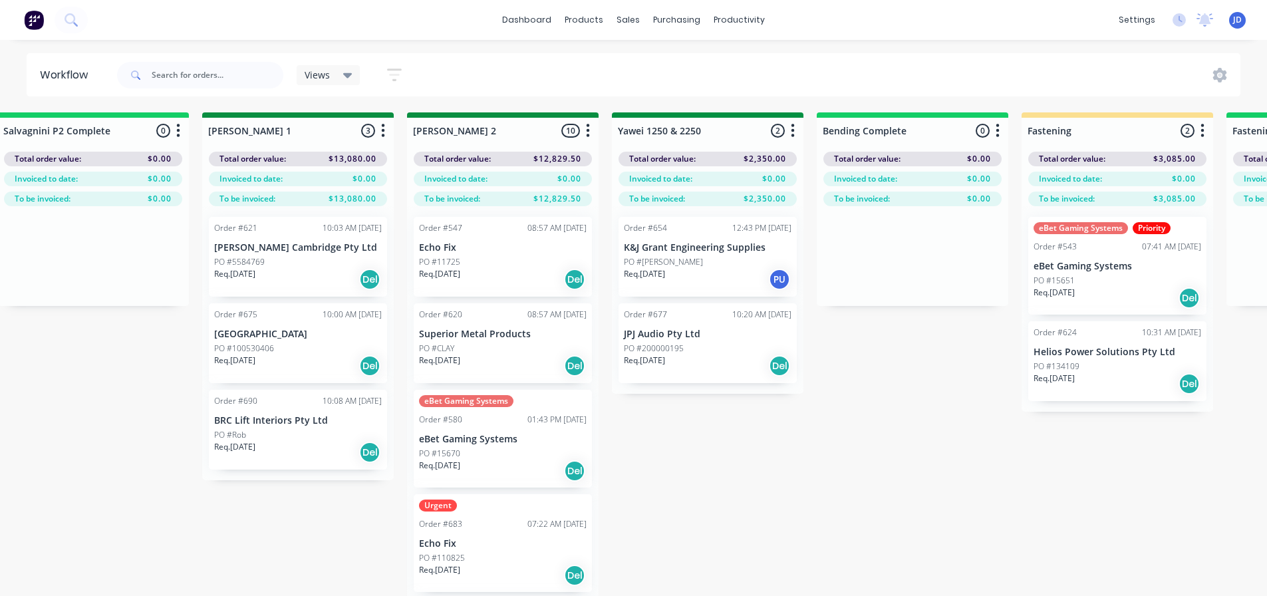
scroll to position [0, 2285]
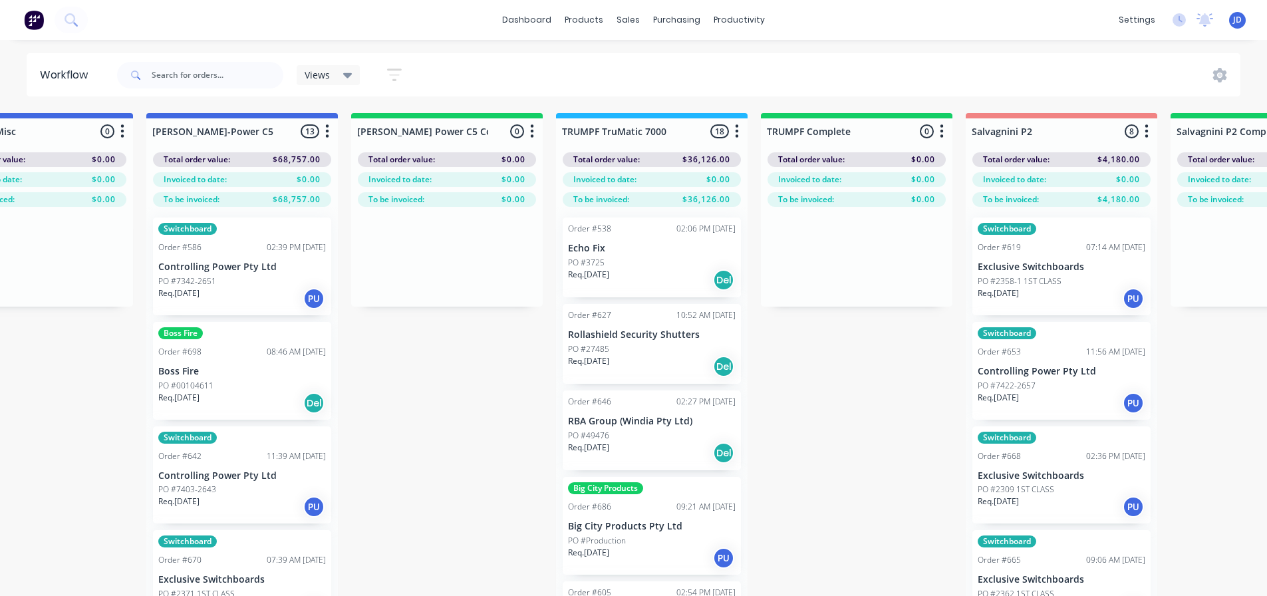
drag, startPoint x: 847, startPoint y: 446, endPoint x: 649, endPoint y: 426, distance: 198.6
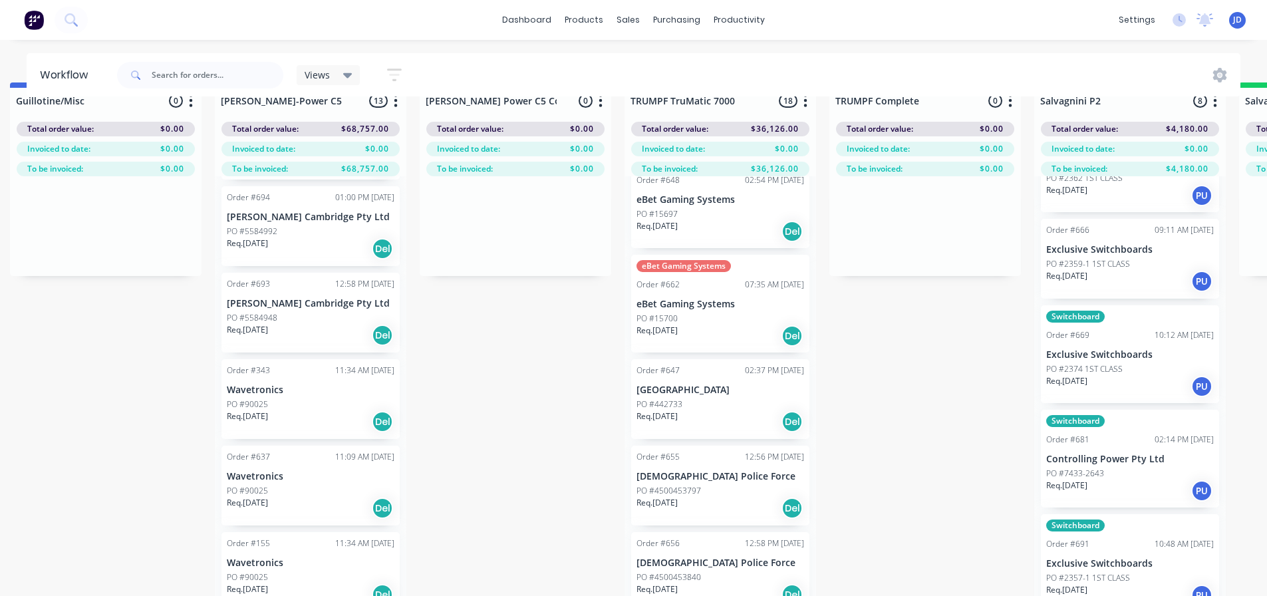
scroll to position [57, 1043]
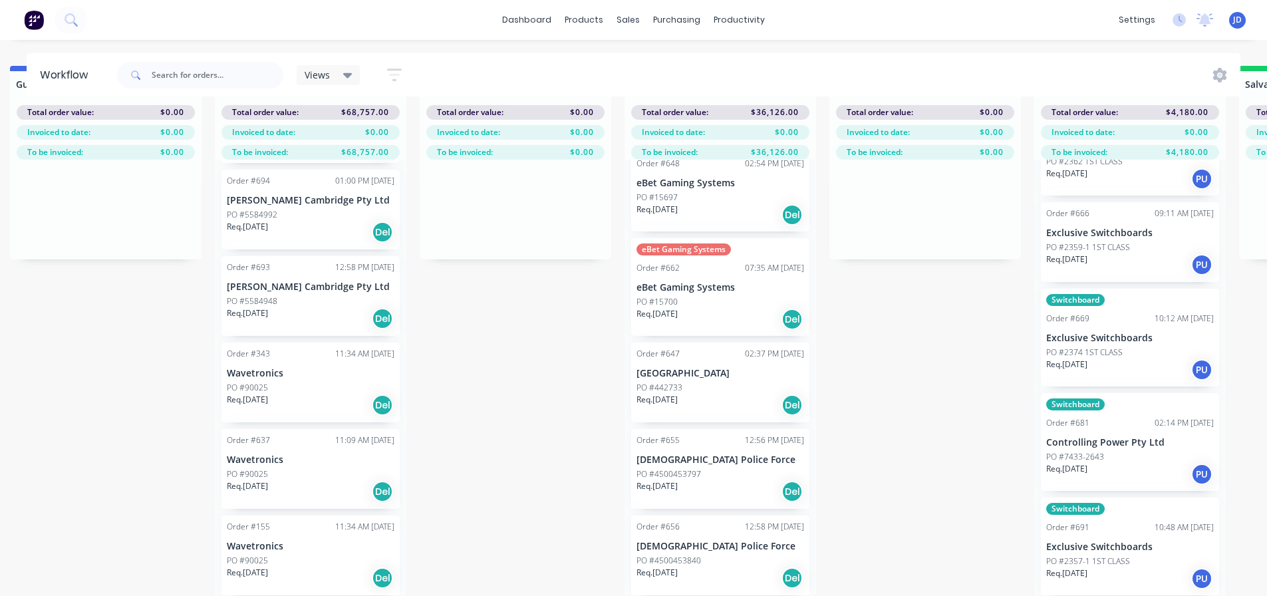
click at [1088, 567] on p "Req. [DATE]" at bounding box center [1066, 573] width 41 height 12
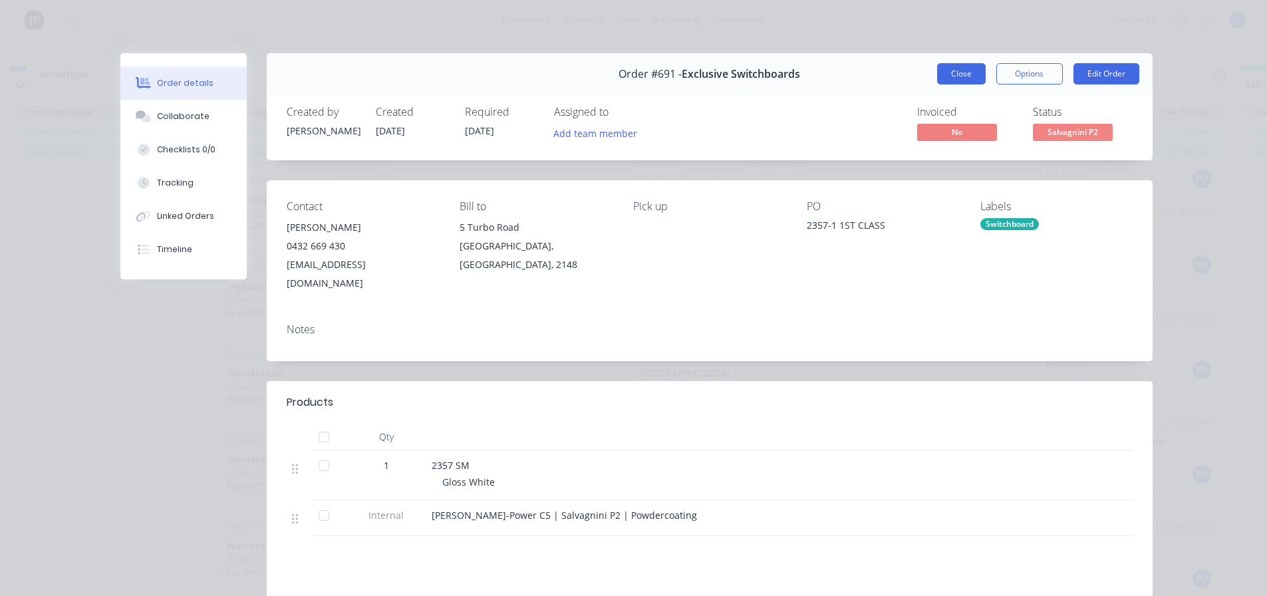
click at [964, 79] on button "Close" at bounding box center [961, 73] width 49 height 21
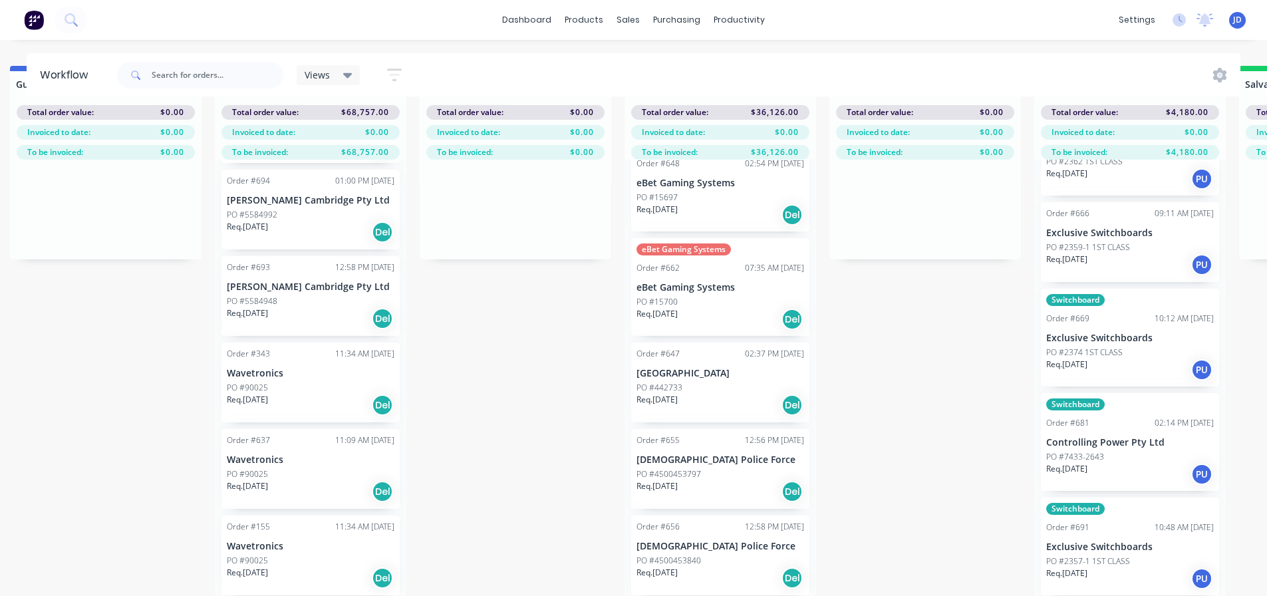
click at [1096, 437] on p "Controlling Power Pty Ltd" at bounding box center [1130, 442] width 168 height 11
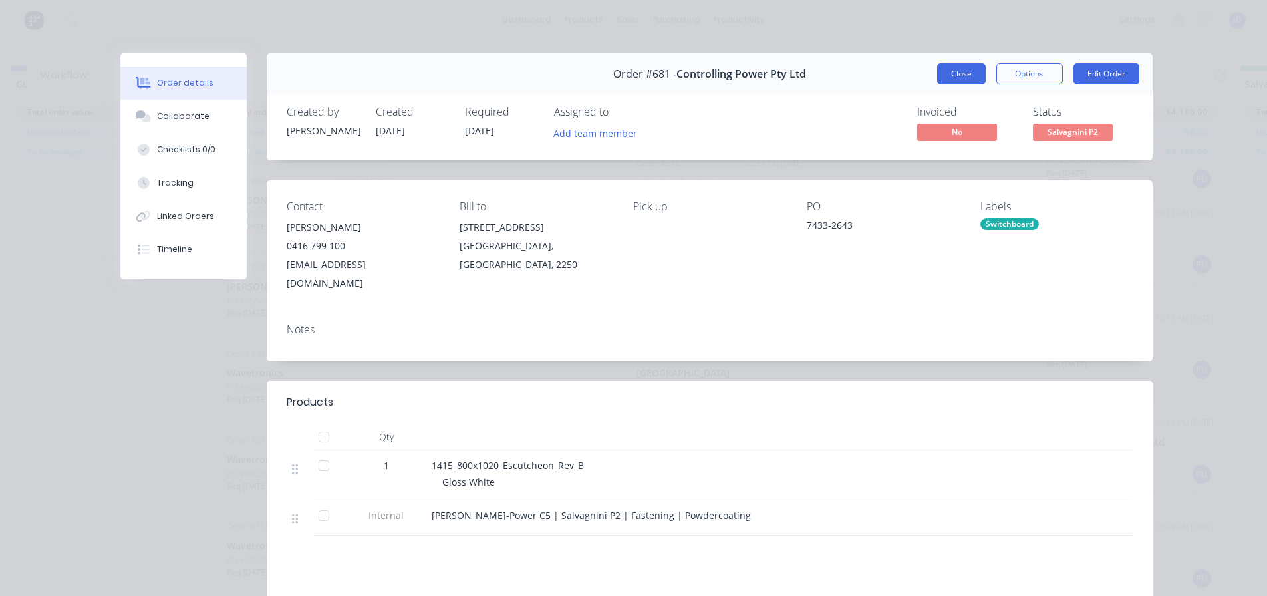
click at [964, 76] on button "Close" at bounding box center [961, 73] width 49 height 21
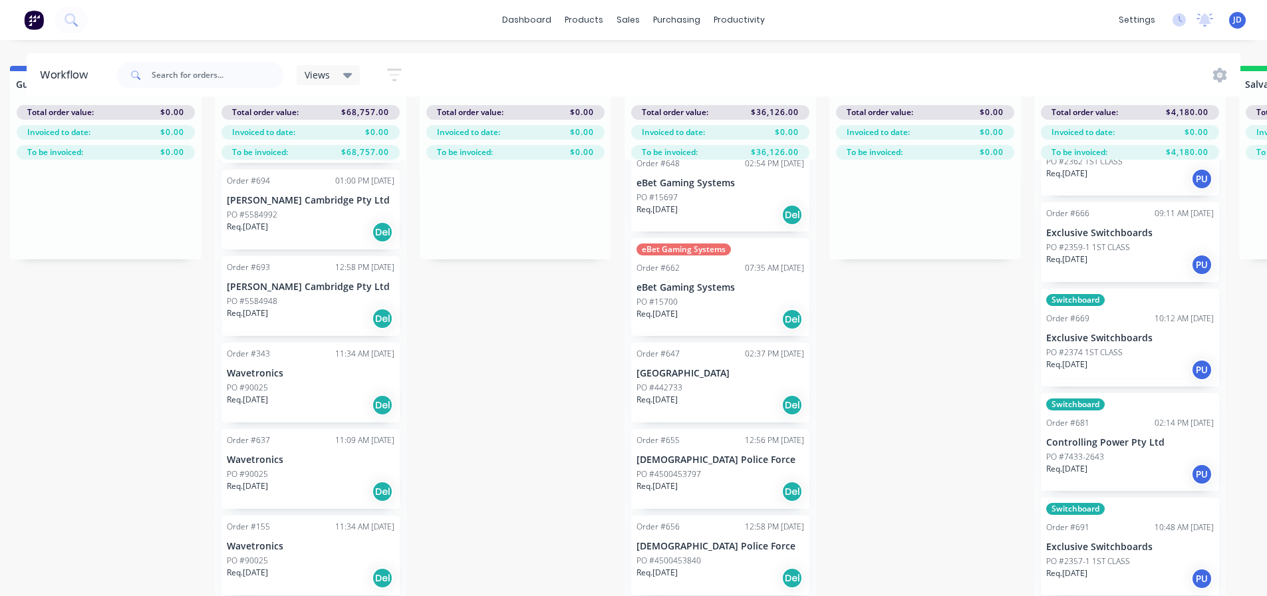
click at [1110, 363] on div "Req. [DATE] PU" at bounding box center [1130, 370] width 168 height 23
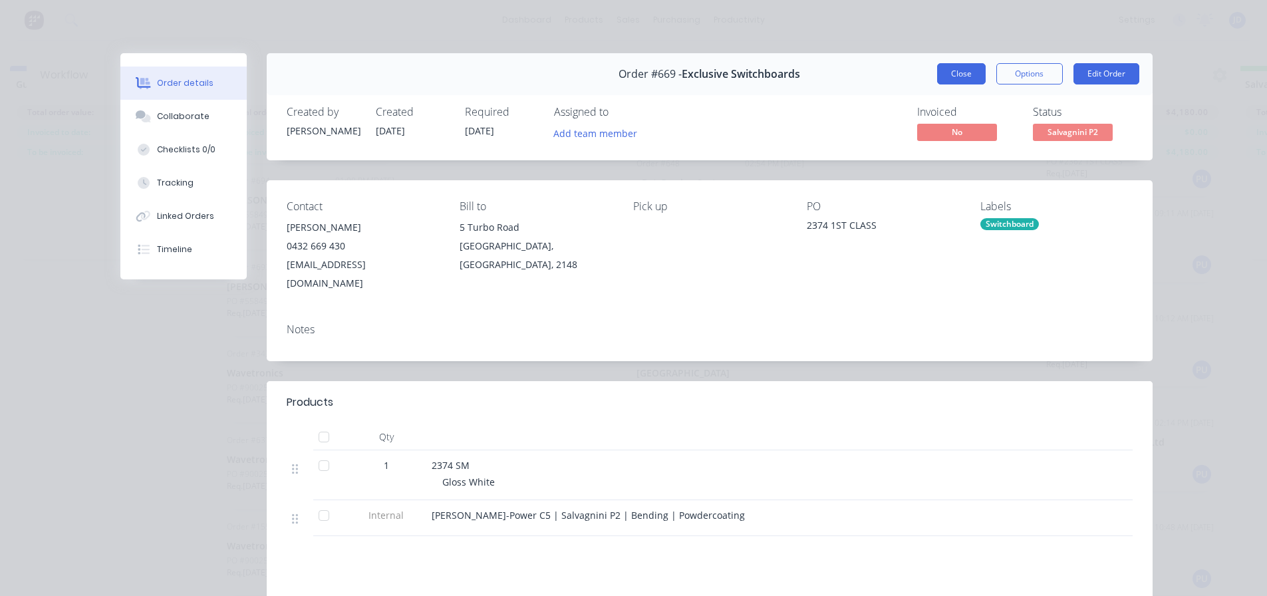
click at [951, 74] on button "Close" at bounding box center [961, 73] width 49 height 21
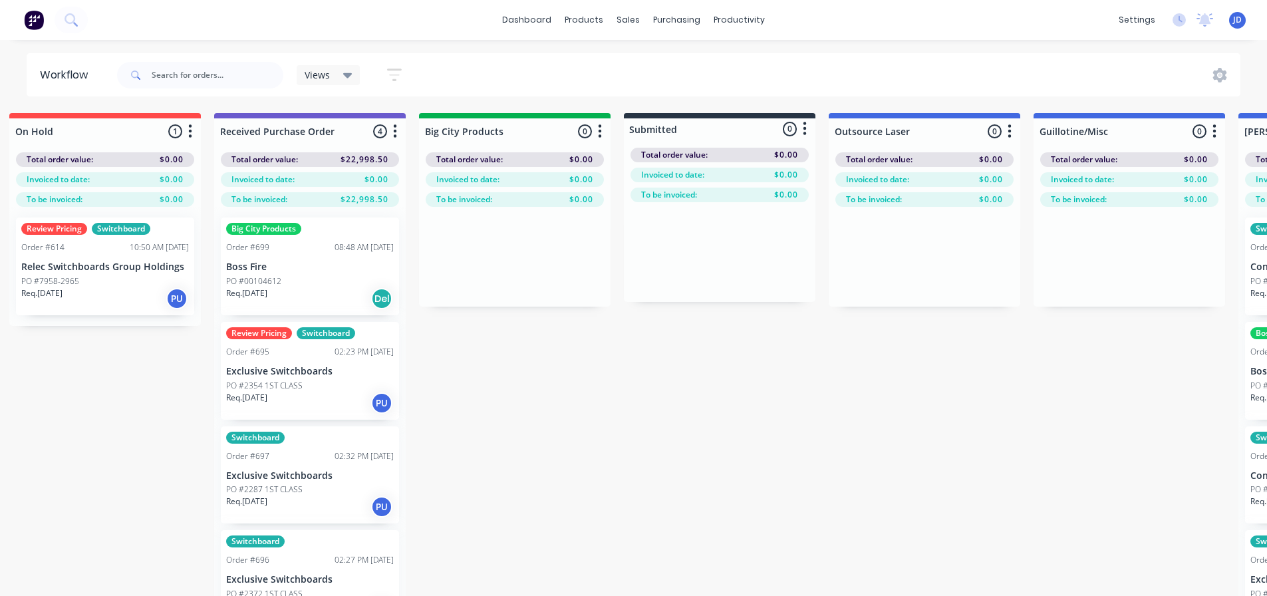
scroll to position [0, 0]
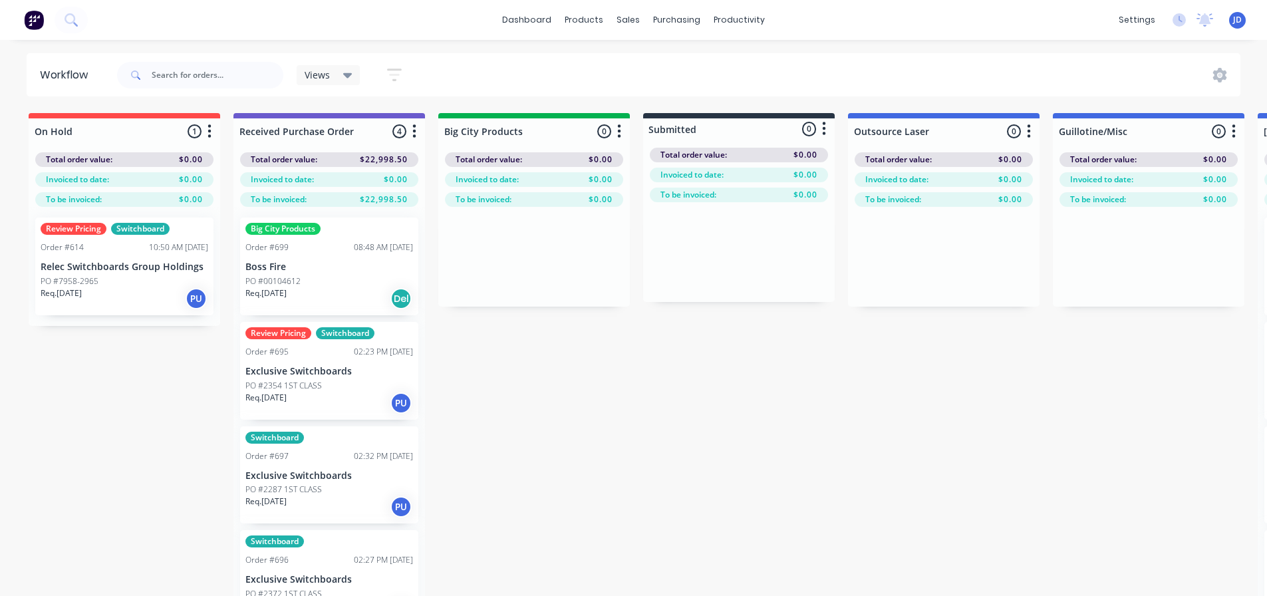
drag, startPoint x: 418, startPoint y: 381, endPoint x: 305, endPoint y: 384, distance: 113.1
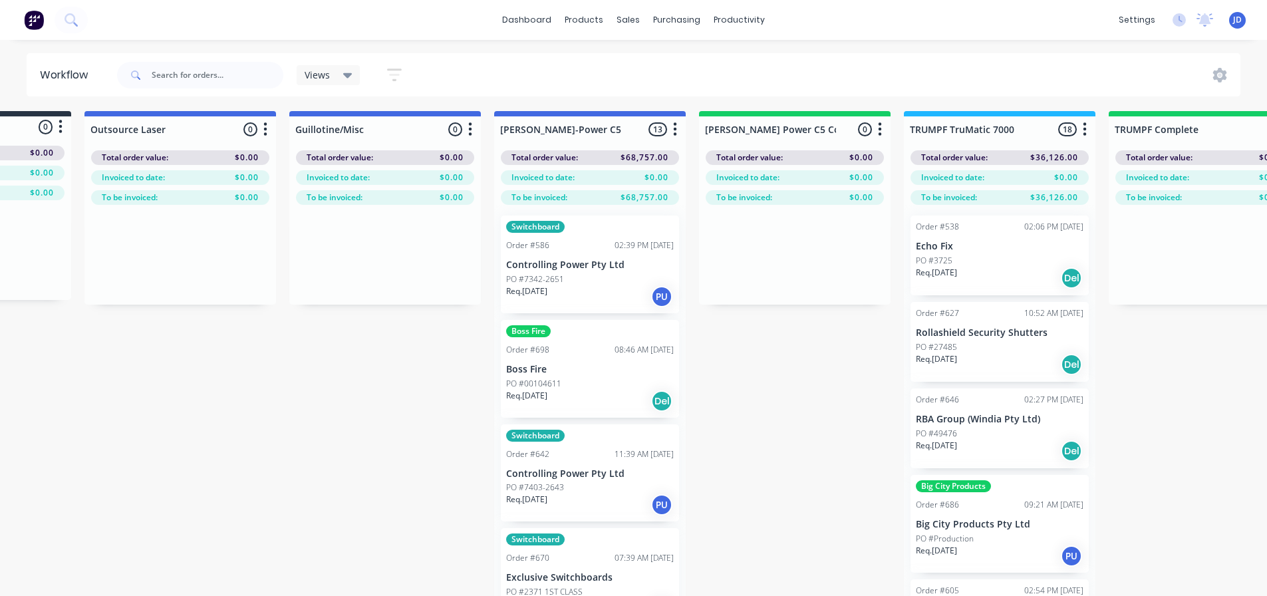
drag, startPoint x: 585, startPoint y: 420, endPoint x: 718, endPoint y: 410, distance: 132.7
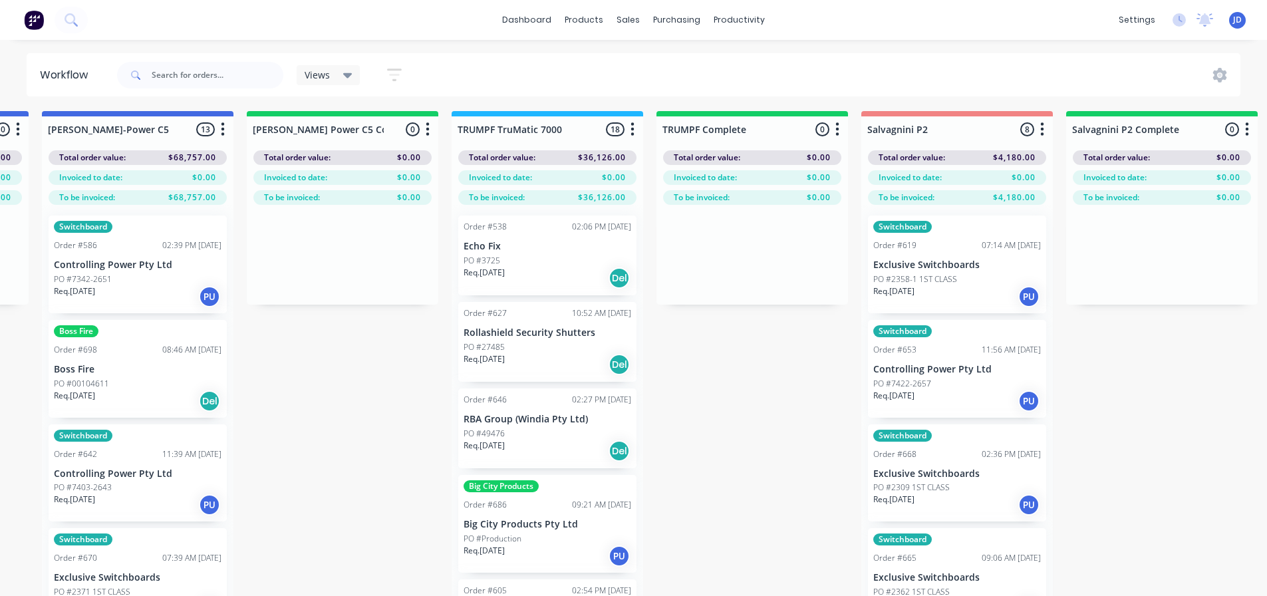
drag, startPoint x: 547, startPoint y: 425, endPoint x: 584, endPoint y: 424, distance: 37.3
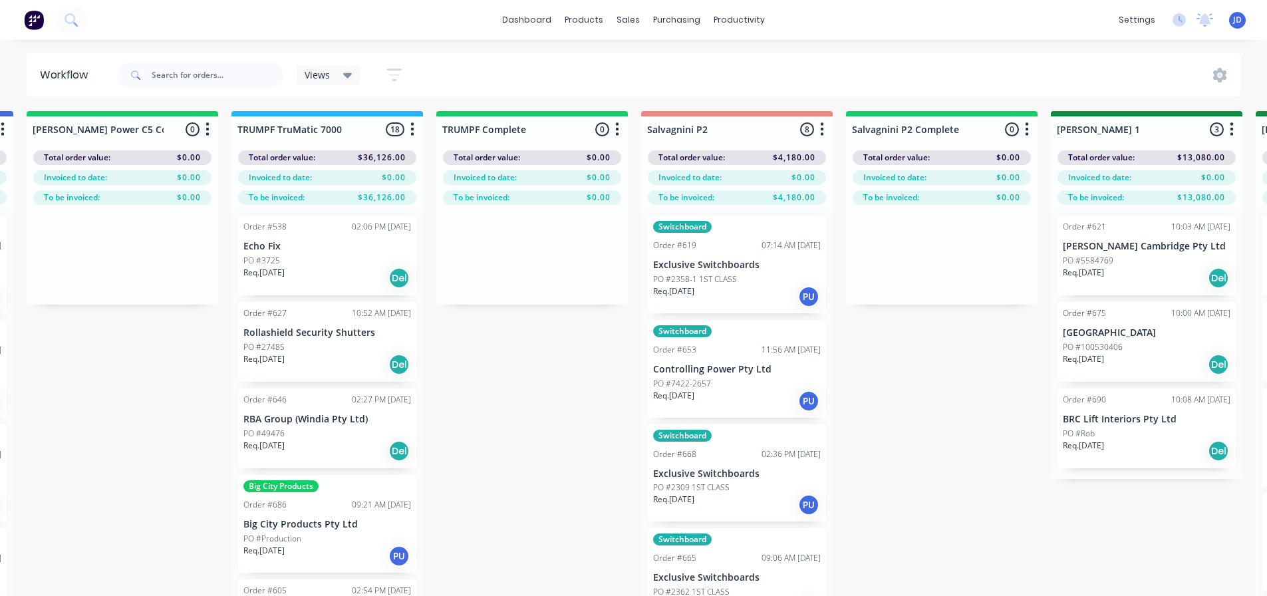
scroll to position [1, 1505]
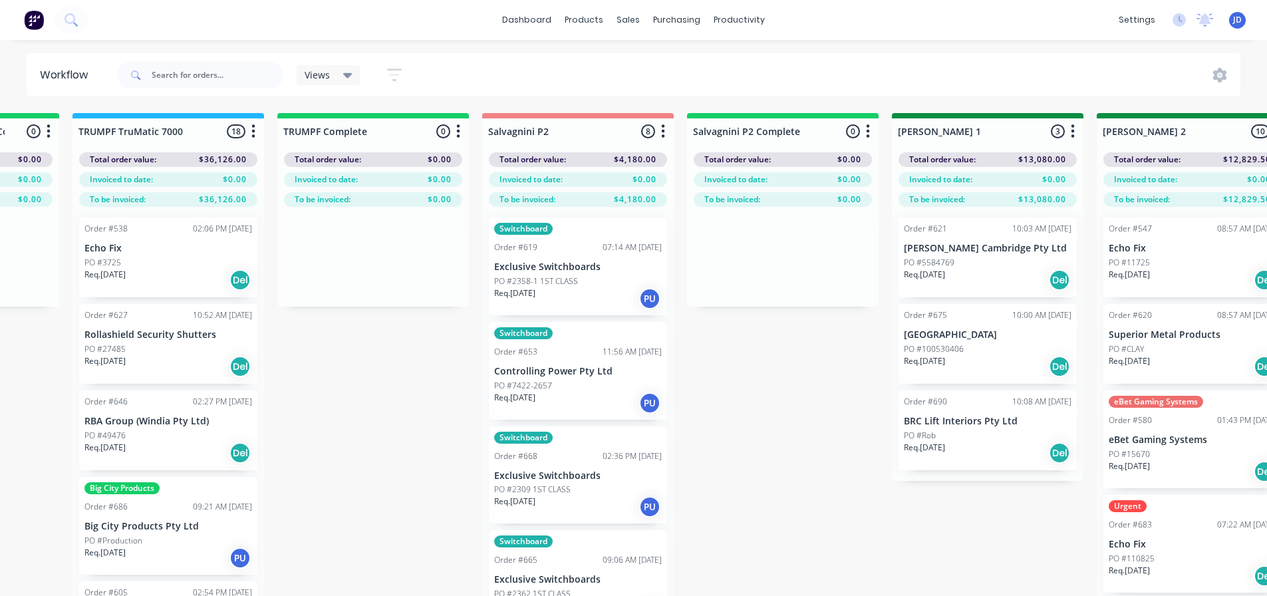
drag, startPoint x: 727, startPoint y: 396, endPoint x: 745, endPoint y: 370, distance: 31.6
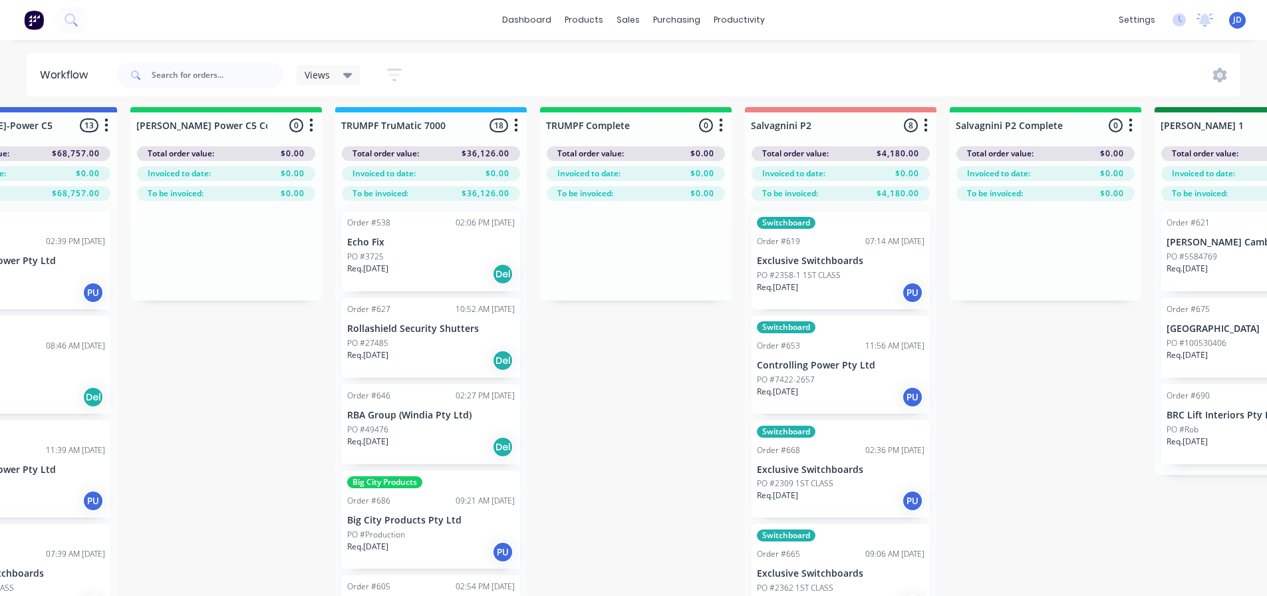
drag, startPoint x: 700, startPoint y: 389, endPoint x: 671, endPoint y: 389, distance: 29.3
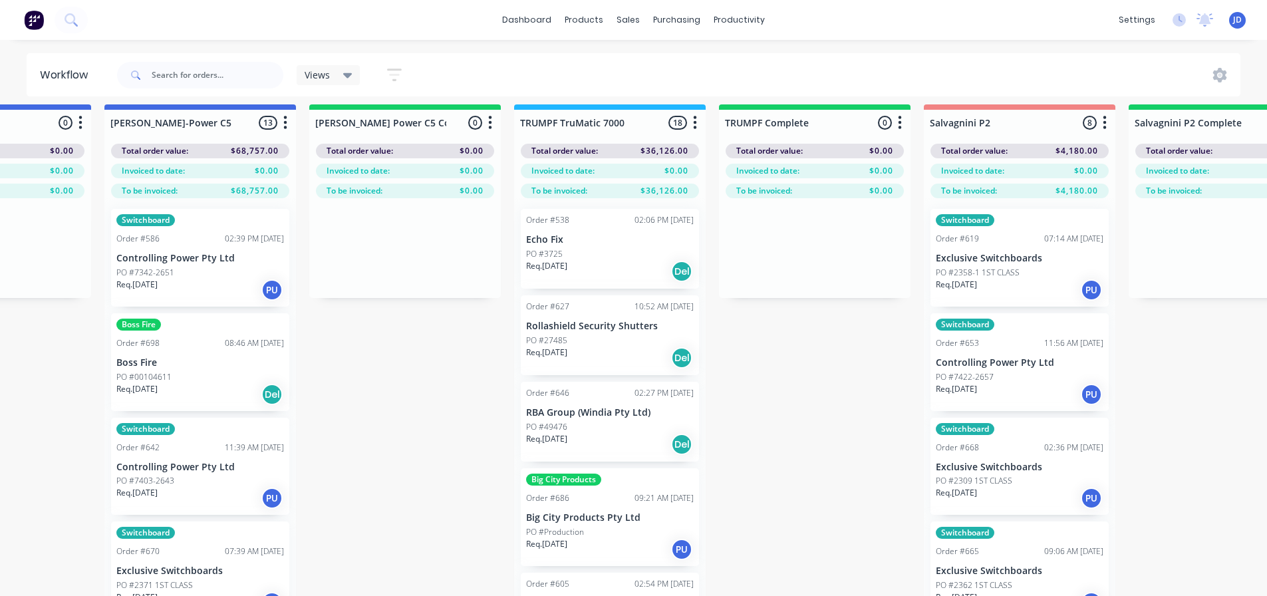
drag, startPoint x: 778, startPoint y: 410, endPoint x: 810, endPoint y: 413, distance: 32.7
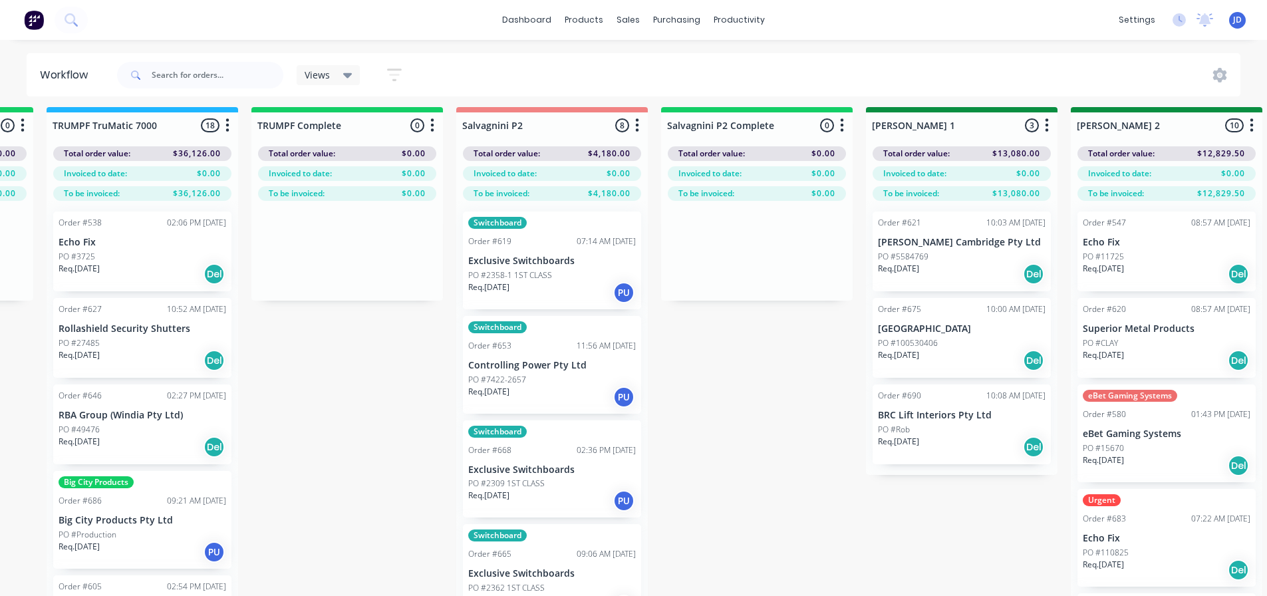
drag, startPoint x: 721, startPoint y: 412, endPoint x: 757, endPoint y: 405, distance: 36.5
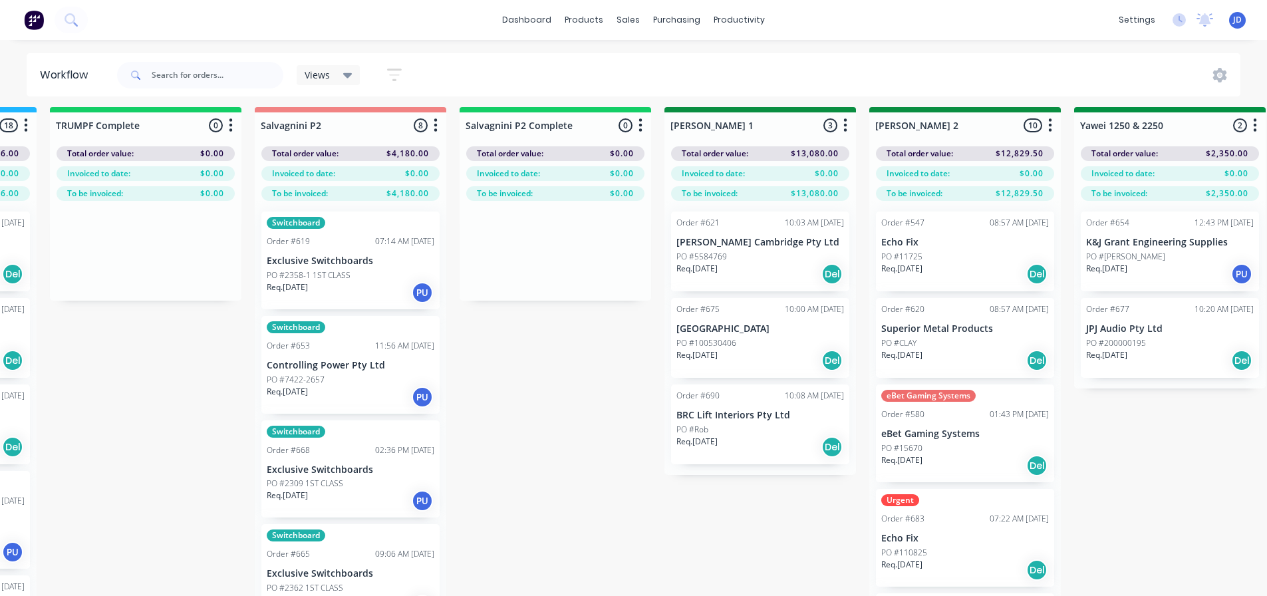
drag, startPoint x: 690, startPoint y: 435, endPoint x: 739, endPoint y: 426, distance: 49.3
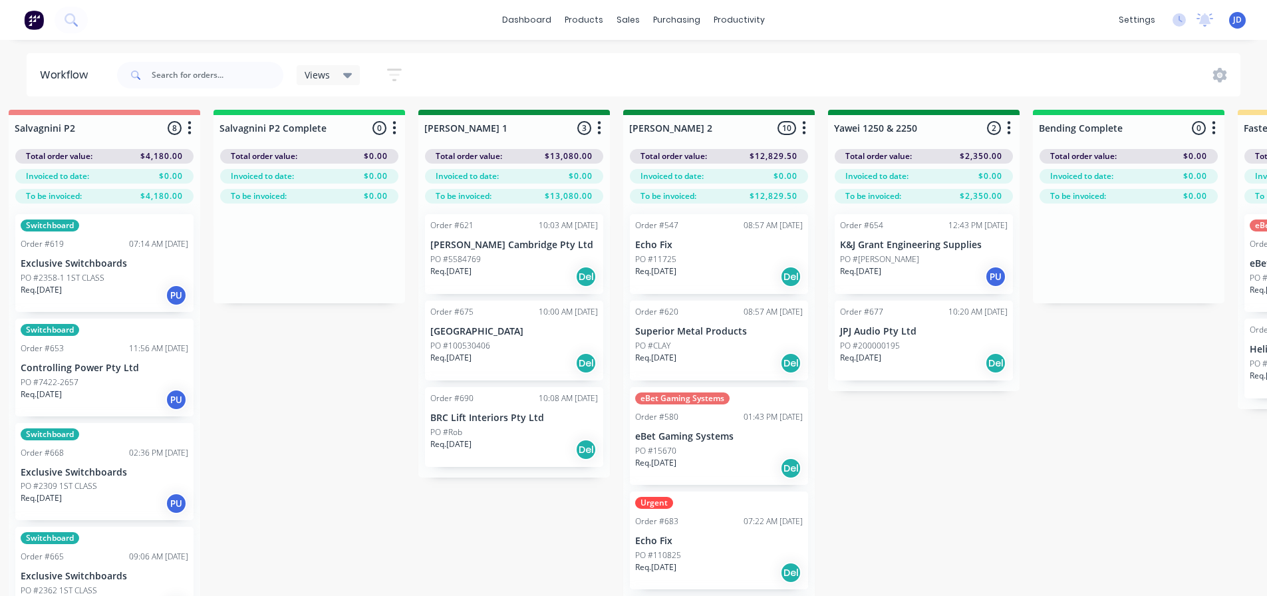
scroll to position [1, 2092]
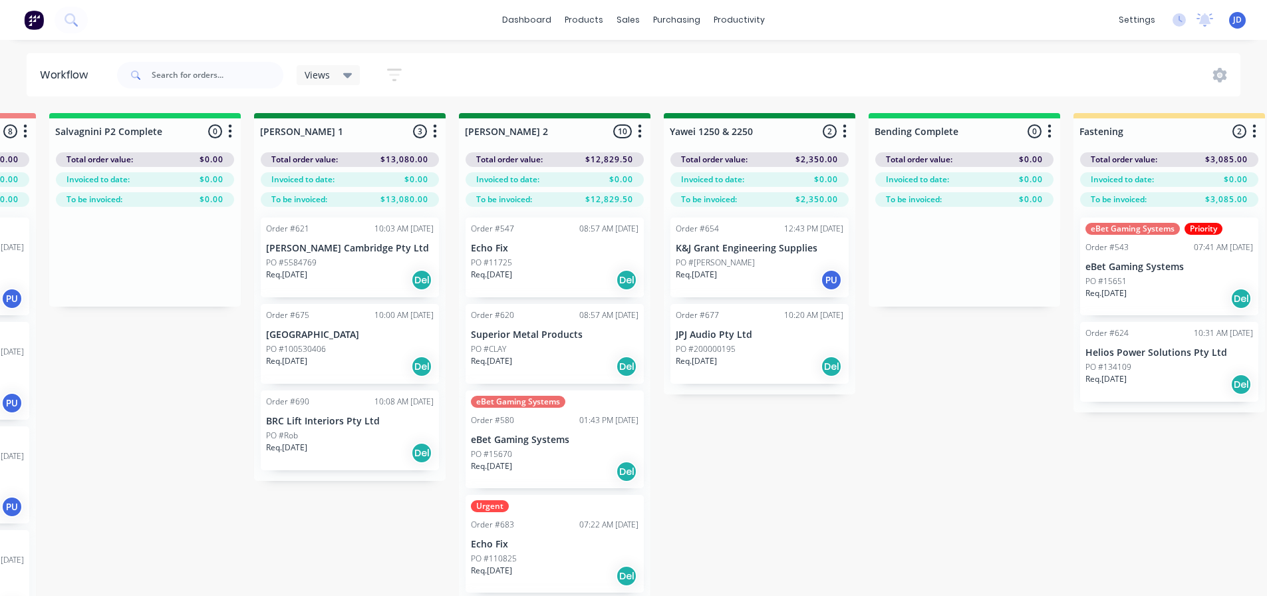
drag, startPoint x: 580, startPoint y: 399, endPoint x: 601, endPoint y: 393, distance: 21.5
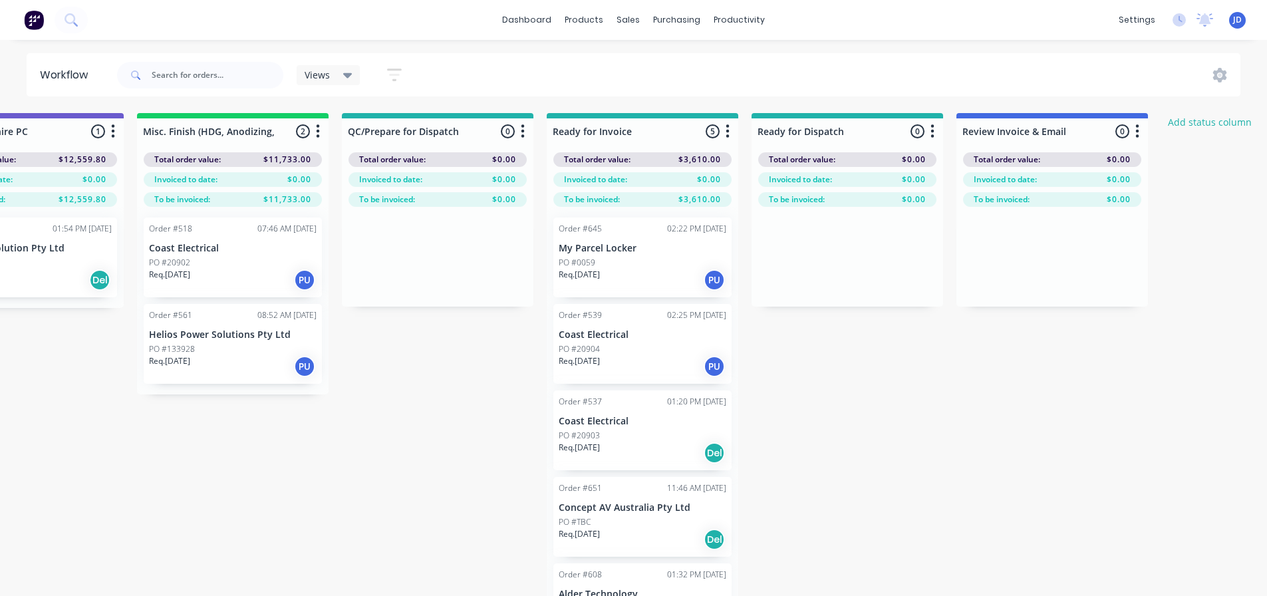
drag, startPoint x: 746, startPoint y: 457, endPoint x: 813, endPoint y: 426, distance: 73.2
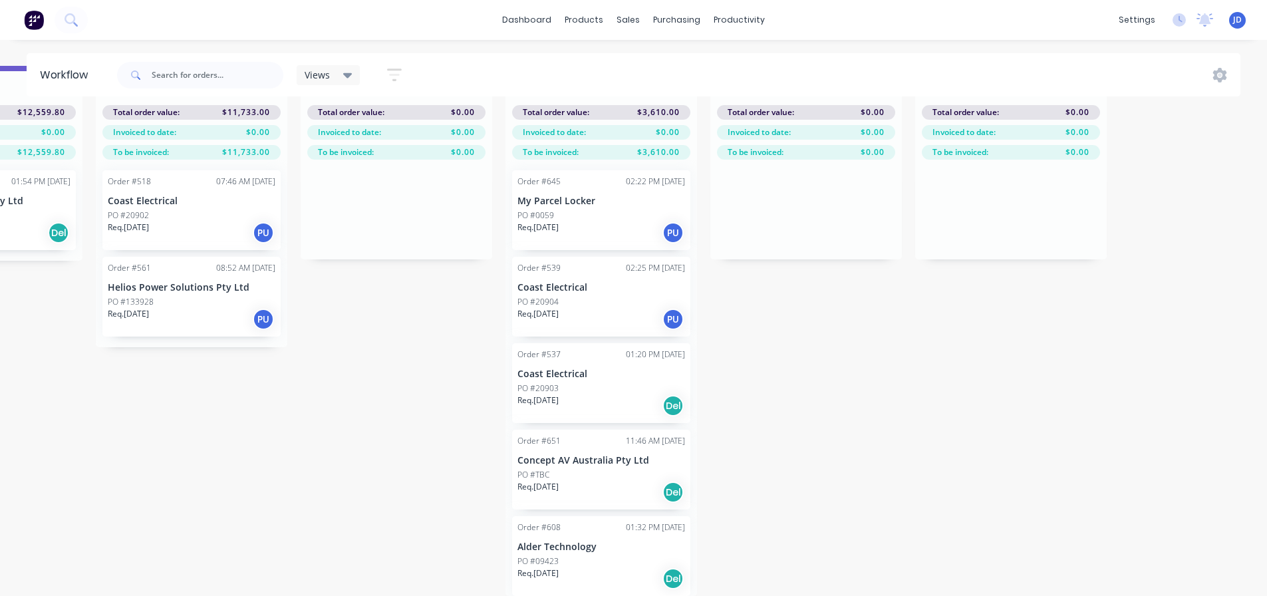
scroll to position [1, 0]
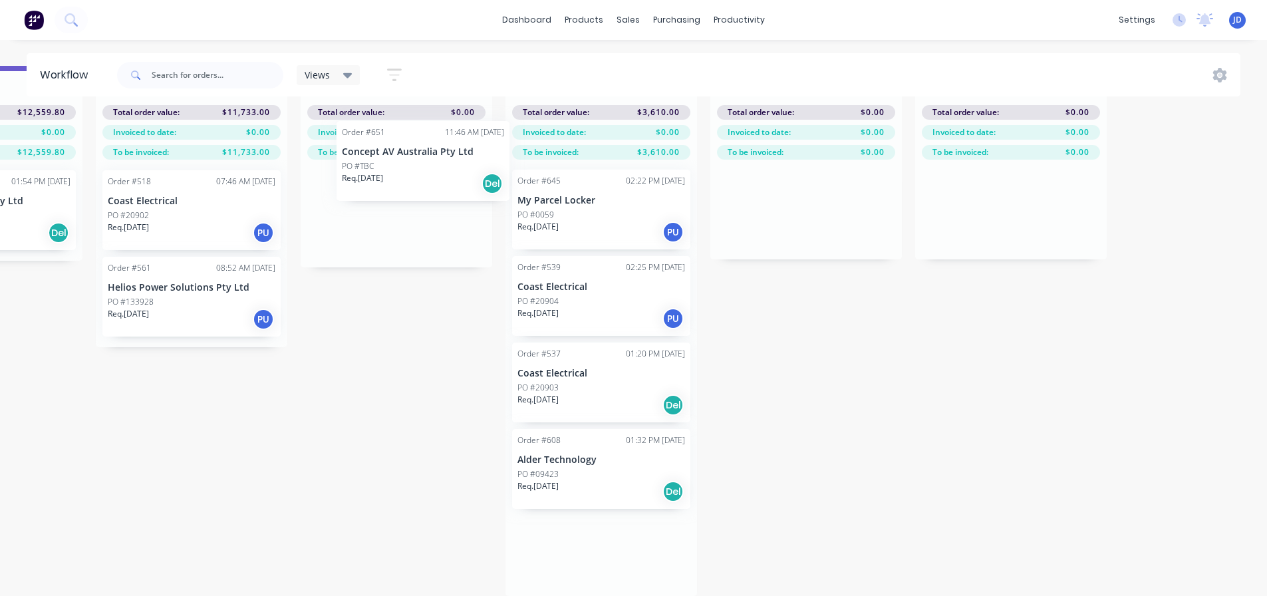
drag, startPoint x: 477, startPoint y: 339, endPoint x: 364, endPoint y: 234, distance: 153.9
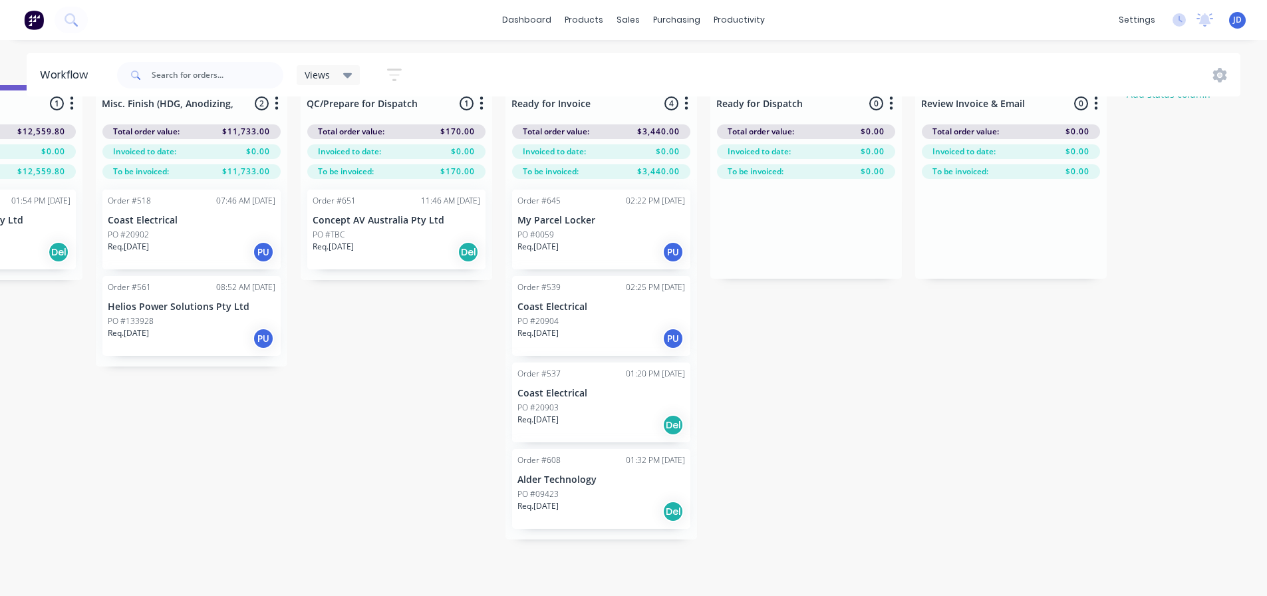
scroll to position [0, 4850]
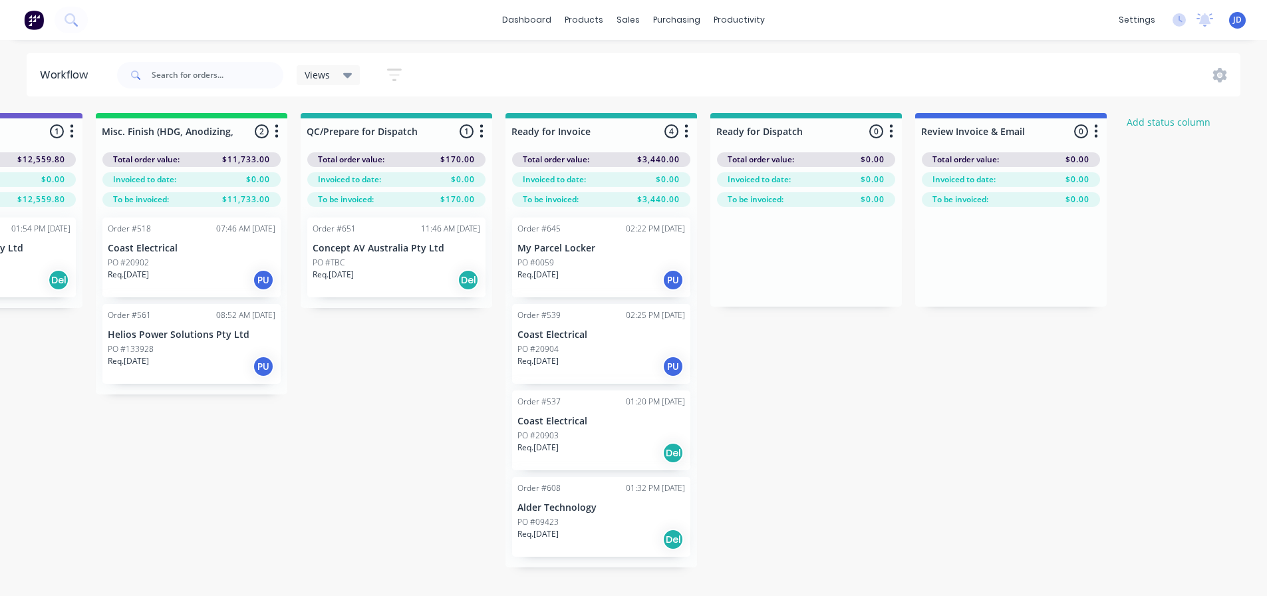
drag, startPoint x: 829, startPoint y: 363, endPoint x: 811, endPoint y: 350, distance: 21.8
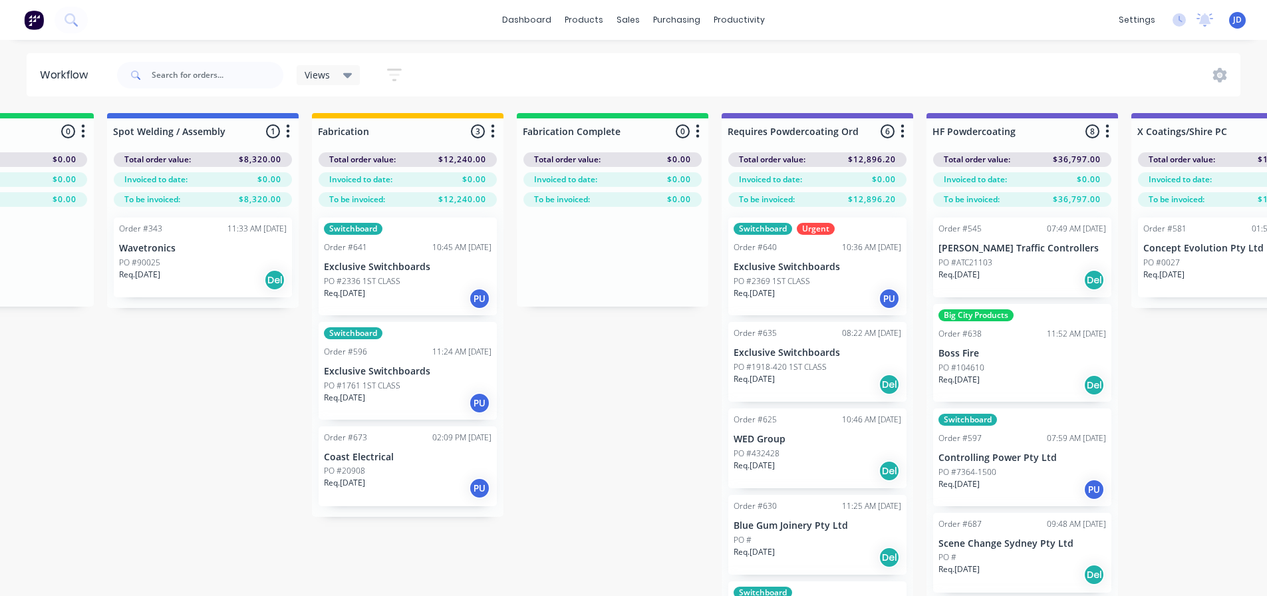
scroll to position [0, 3507]
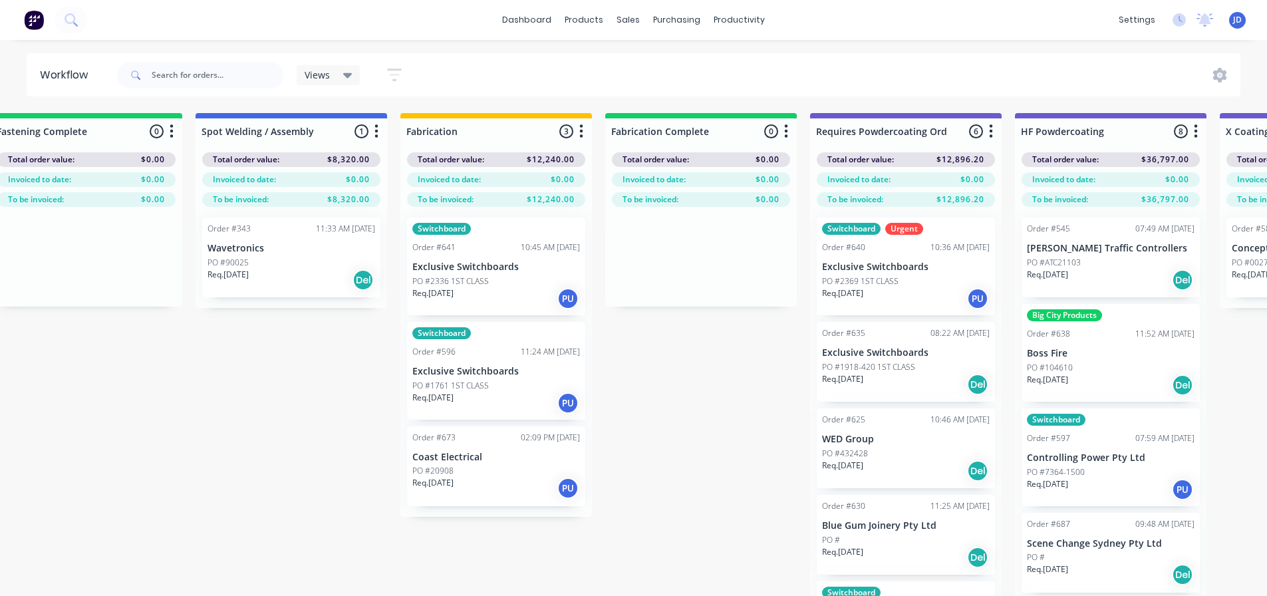
drag, startPoint x: 408, startPoint y: 418, endPoint x: 403, endPoint y: 388, distance: 29.6
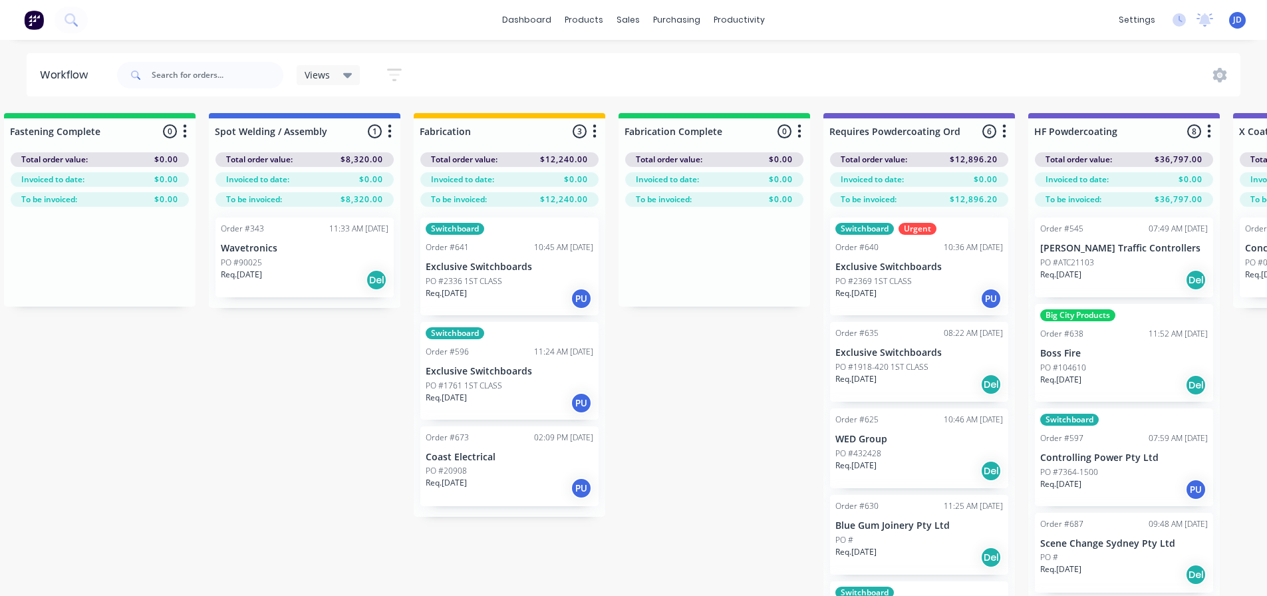
click at [899, 357] on p "Exclusive Switchboards" at bounding box center [919, 352] width 168 height 11
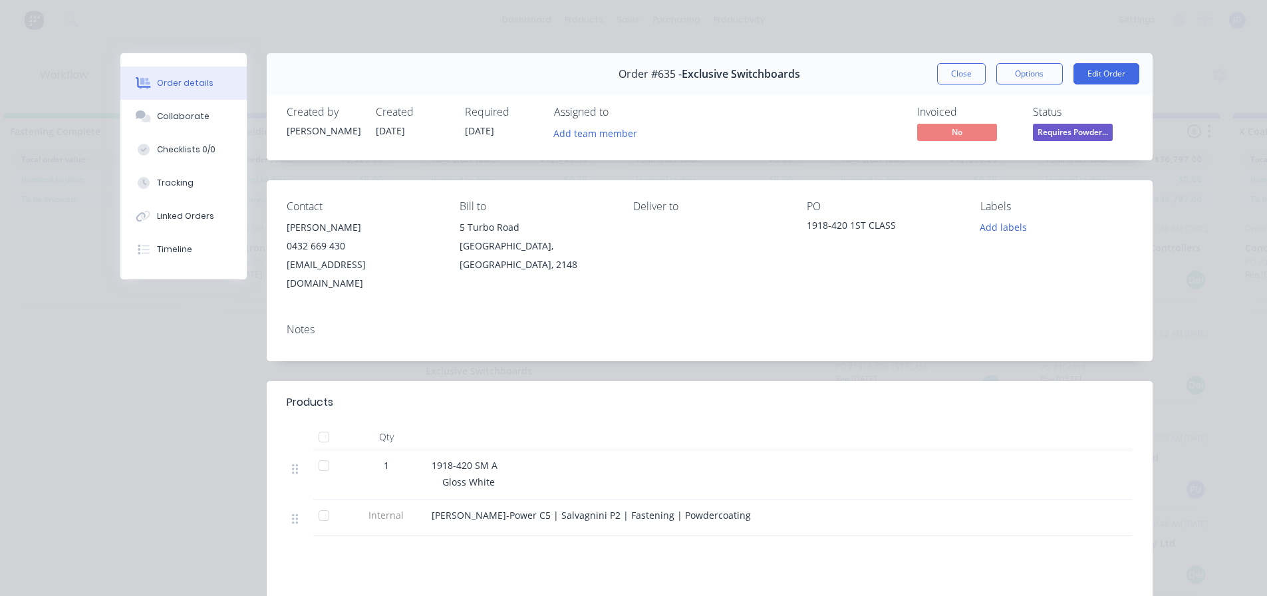
drag, startPoint x: 945, startPoint y: 72, endPoint x: 943, endPoint y: 83, distance: 11.5
click at [945, 73] on button "Close" at bounding box center [961, 73] width 49 height 21
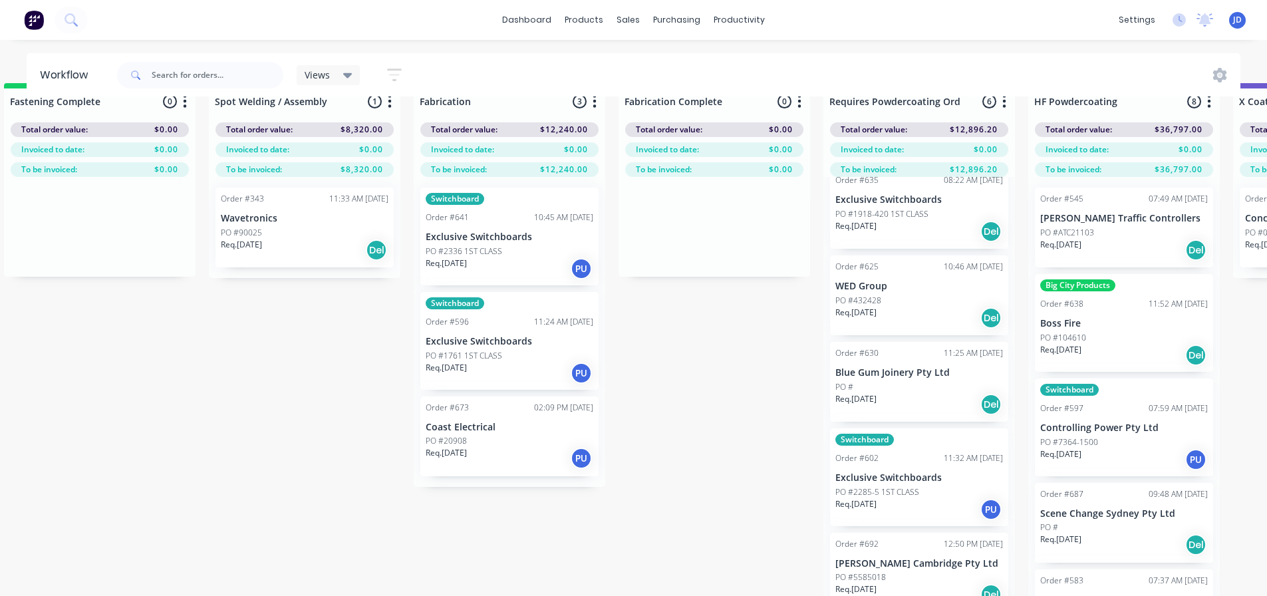
scroll to position [57, 3507]
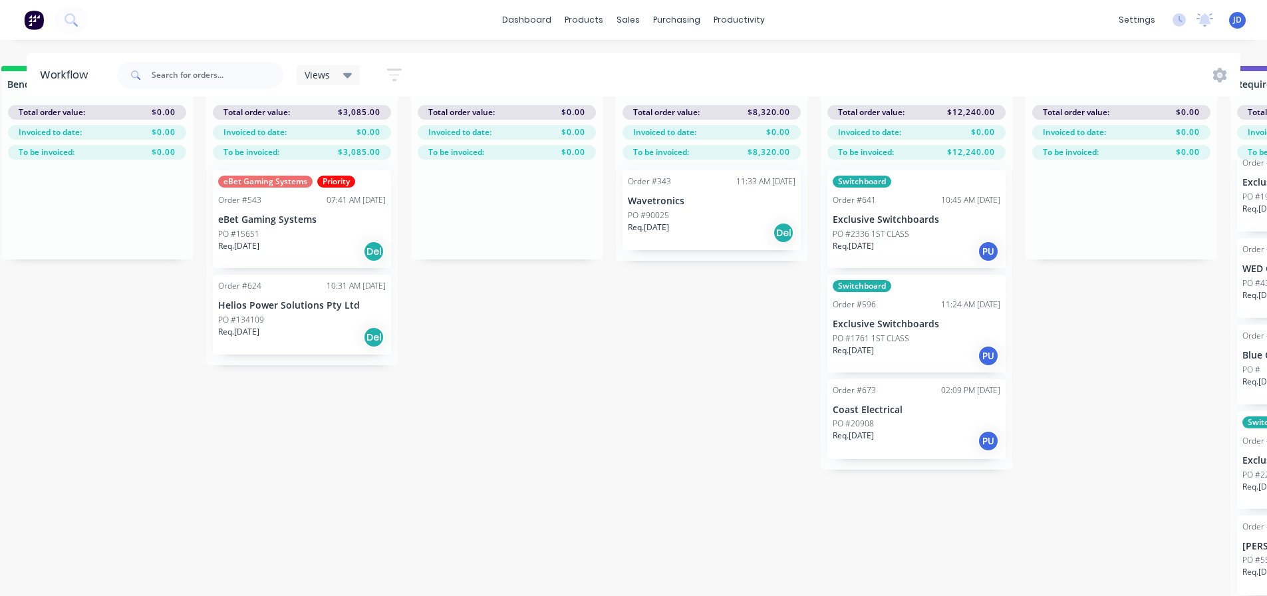
drag, startPoint x: 628, startPoint y: 504, endPoint x: 555, endPoint y: 499, distance: 73.3
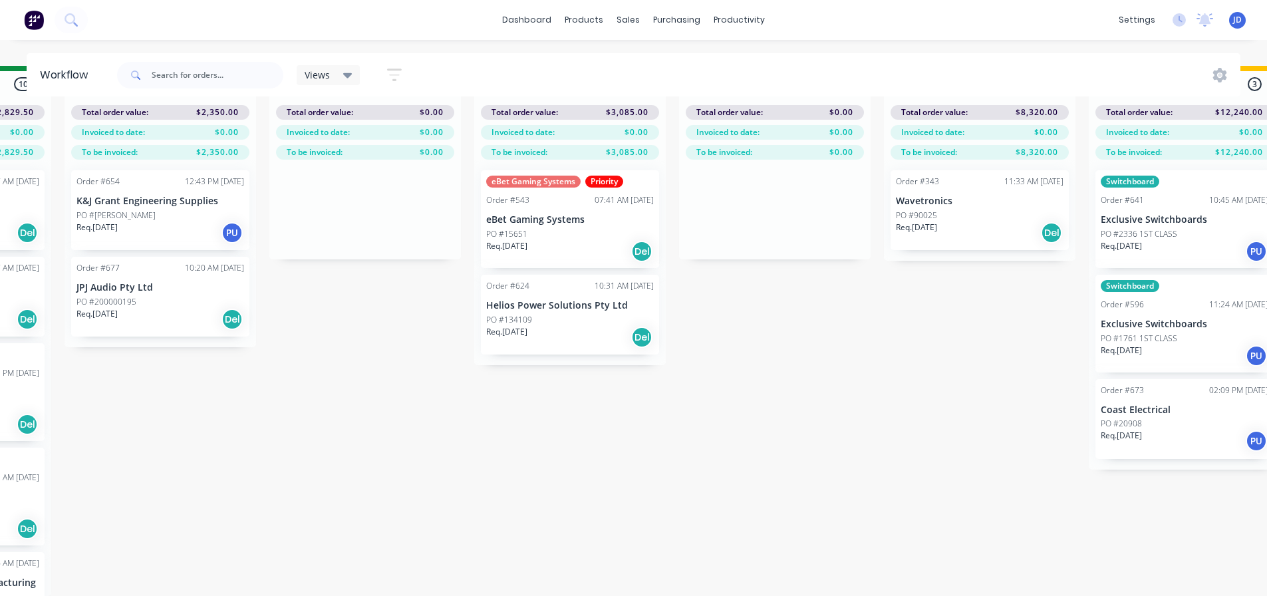
drag, startPoint x: 649, startPoint y: 458, endPoint x: 561, endPoint y: 432, distance: 90.7
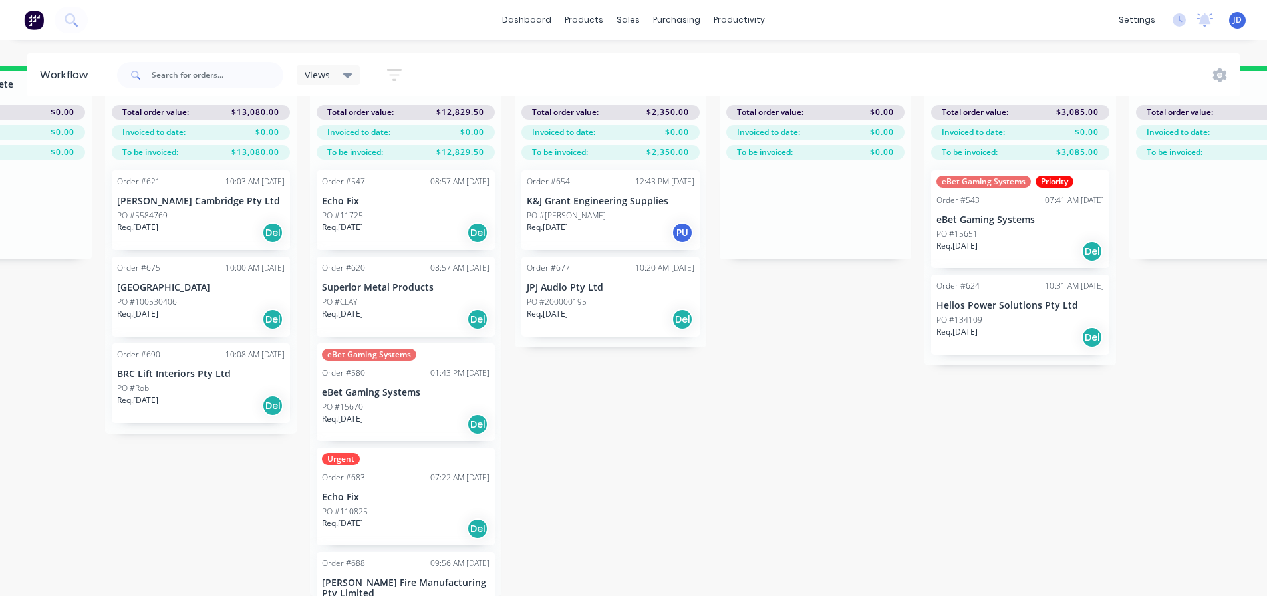
drag, startPoint x: 537, startPoint y: 452, endPoint x: 427, endPoint y: 439, distance: 111.1
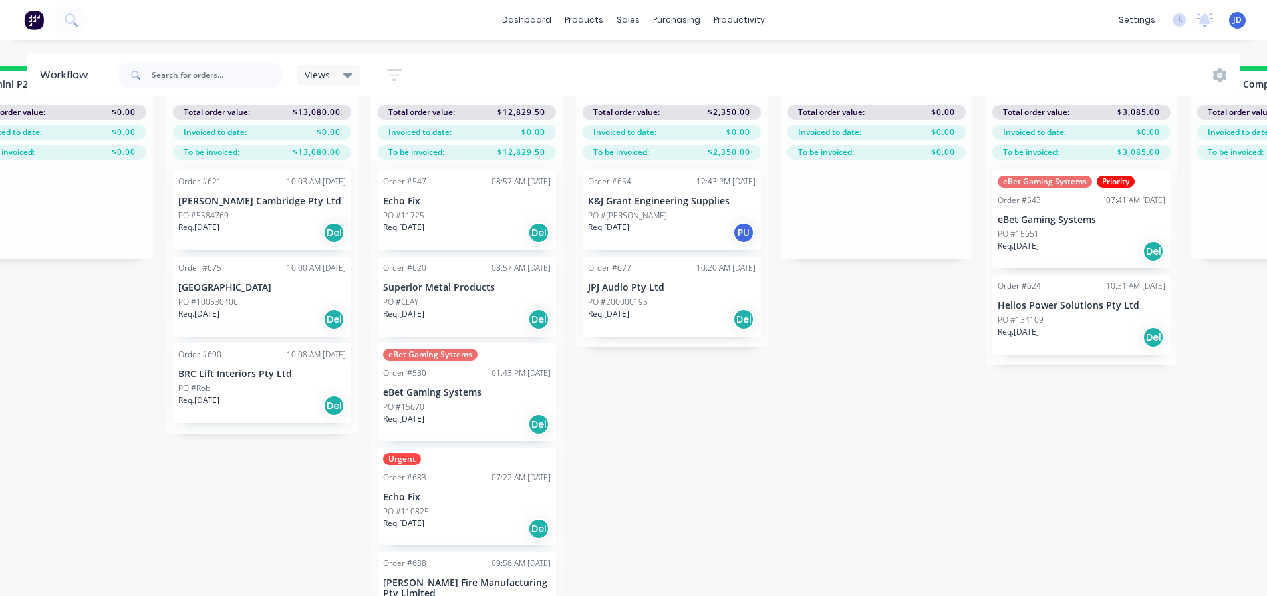
scroll to position [29, 2321]
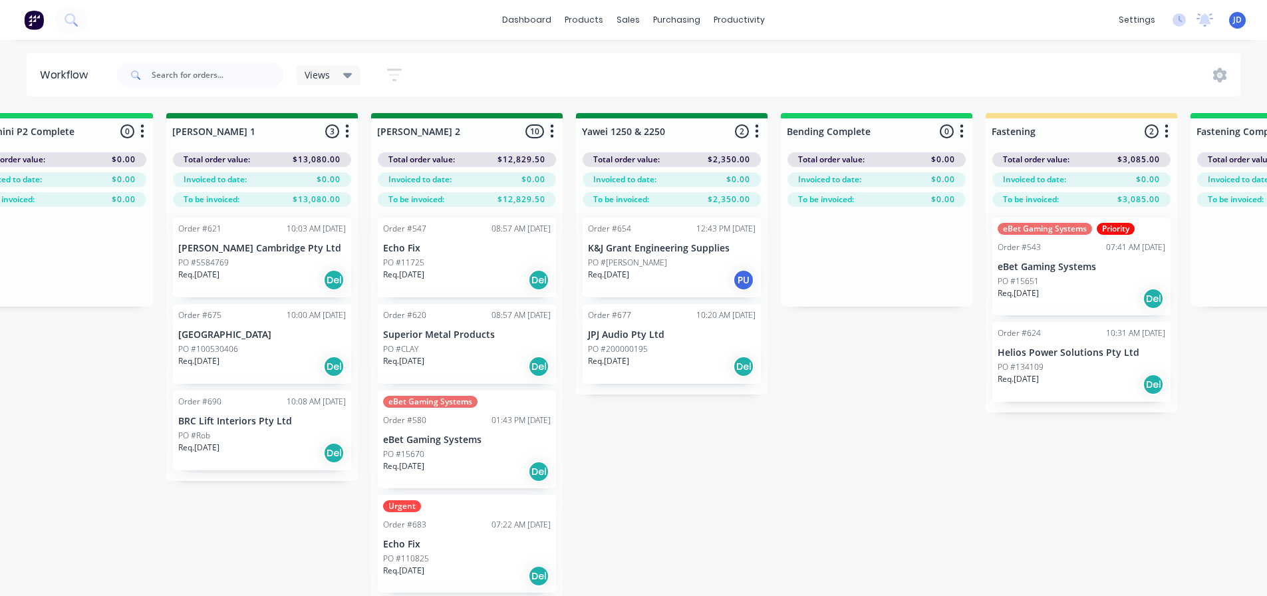
drag, startPoint x: 741, startPoint y: 480, endPoint x: 734, endPoint y: 473, distance: 9.9
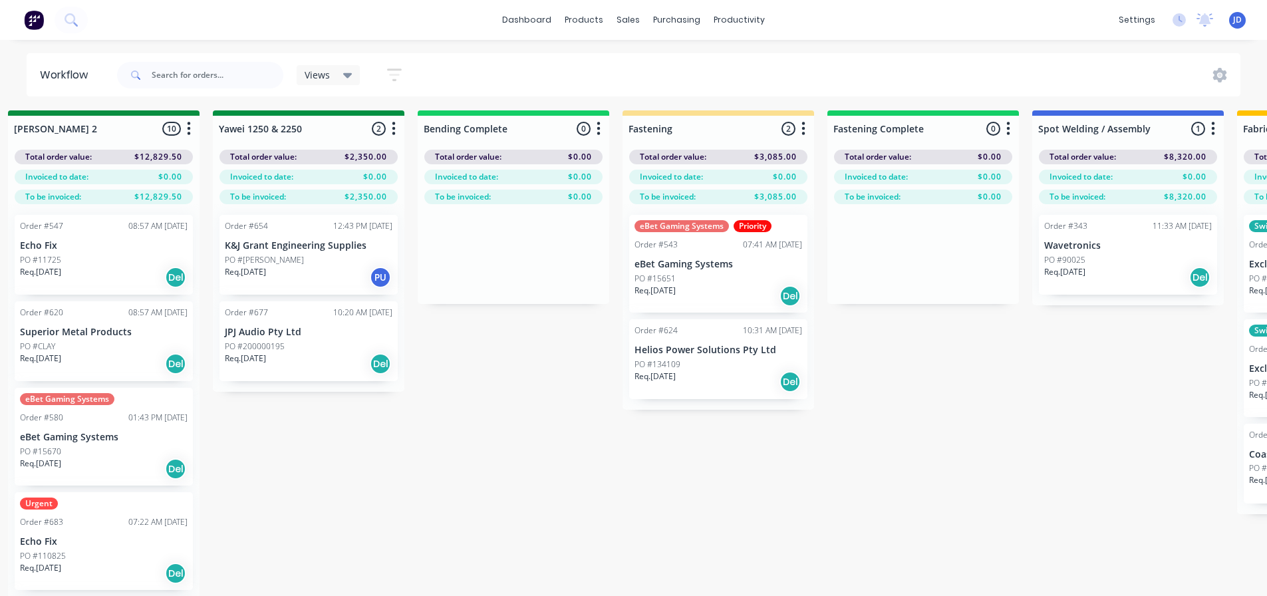
scroll to position [2, 2760]
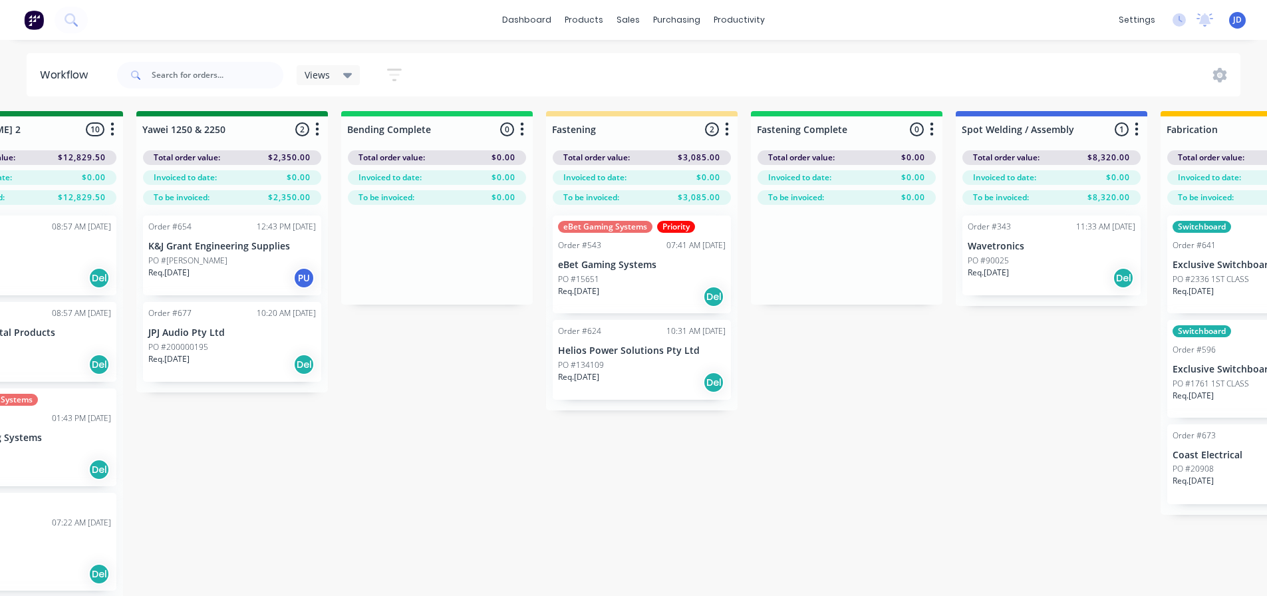
drag, startPoint x: 813, startPoint y: 474, endPoint x: 904, endPoint y: 435, distance: 99.0
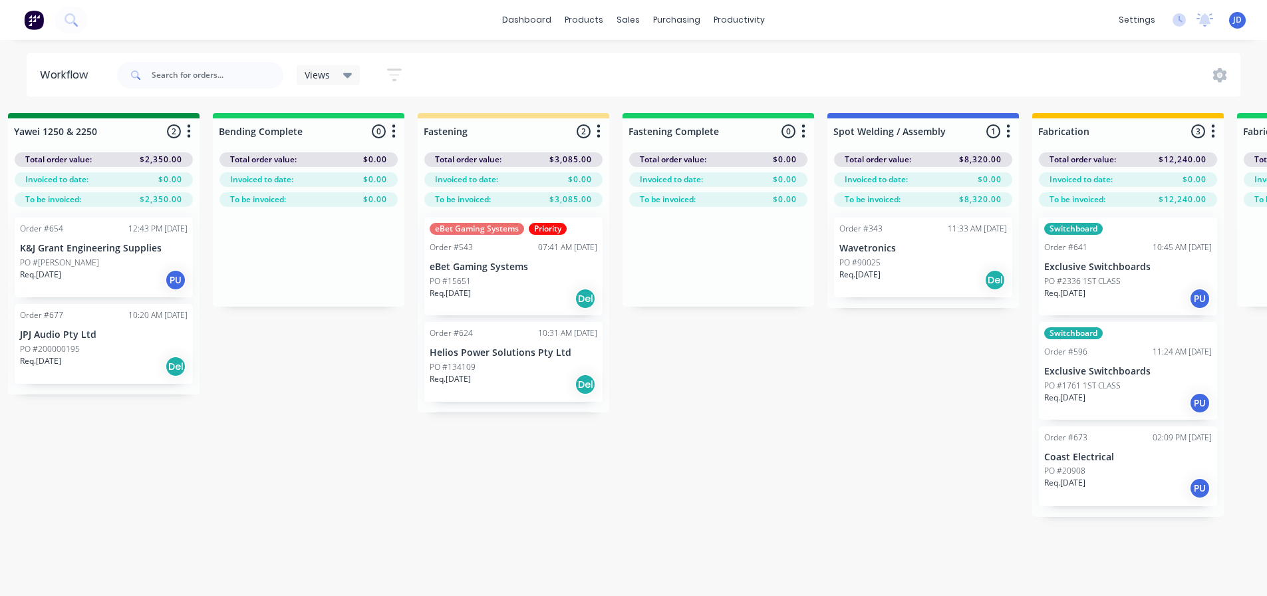
click at [706, 470] on div "On Hold 1 Status colour #FF4949 hex #FF4949 Save Cancel Notifications Email SMS…" at bounding box center [139, 378] width 6076 height 530
click at [706, 472] on div "On Hold 1 Status colour #FF4949 hex #FF4949 Save Cancel Notifications Email SMS…" at bounding box center [139, 378] width 6076 height 530
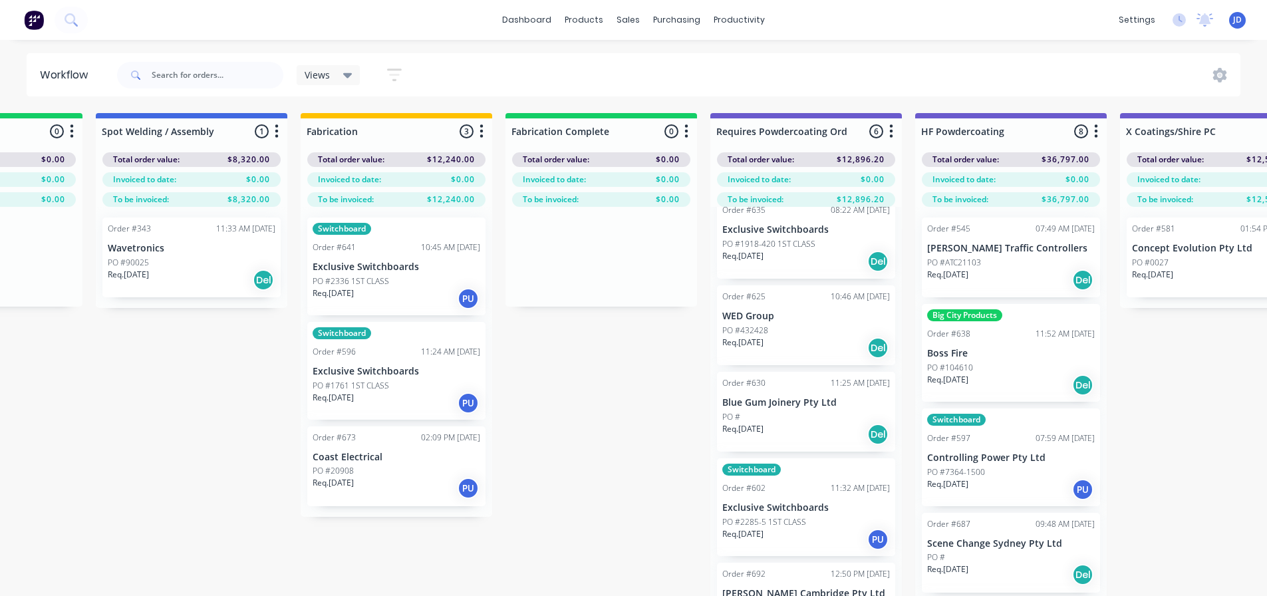
drag, startPoint x: 710, startPoint y: 470, endPoint x: 822, endPoint y: 438, distance: 116.4
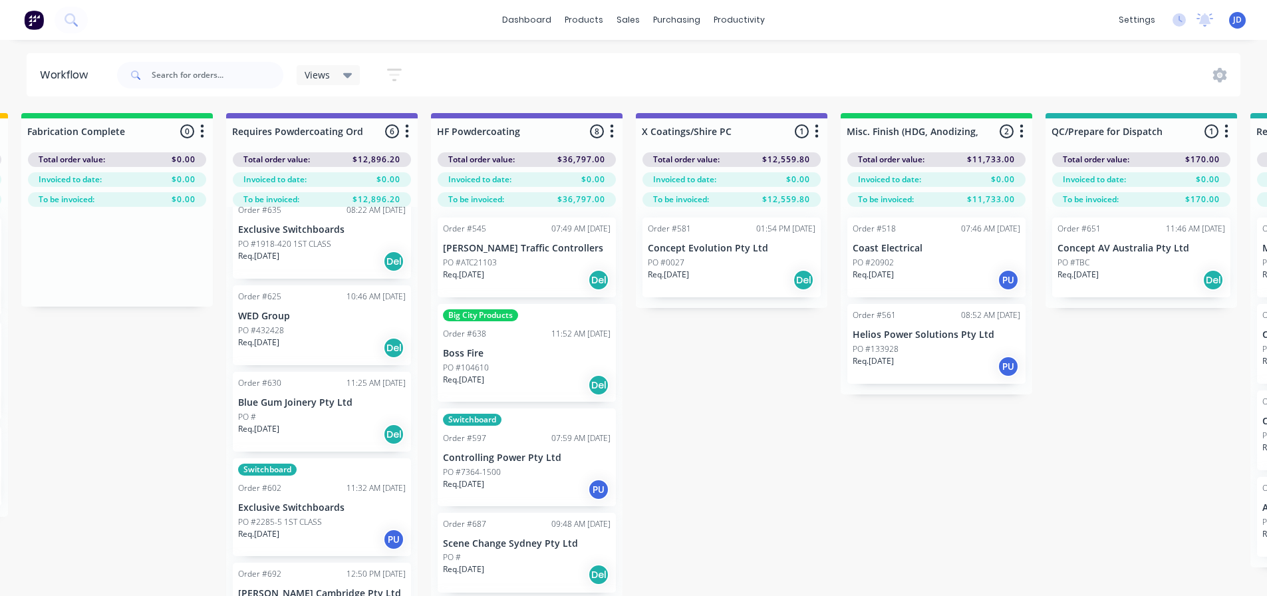
scroll to position [0, 4894]
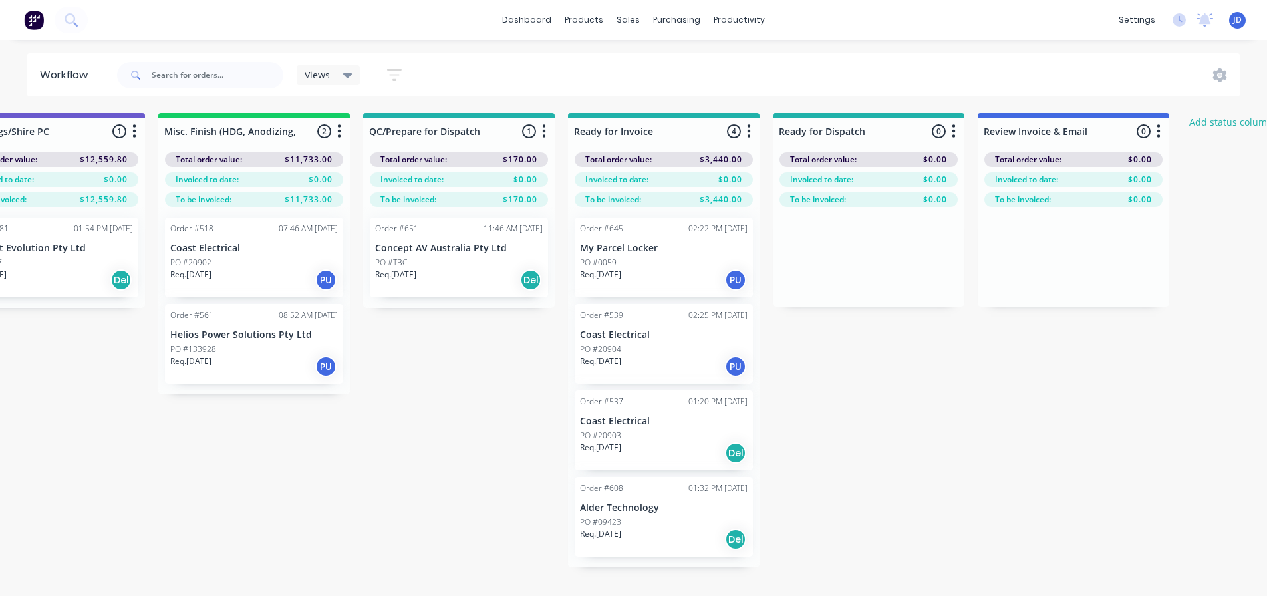
drag, startPoint x: 583, startPoint y: 459, endPoint x: 769, endPoint y: 442, distance: 186.3
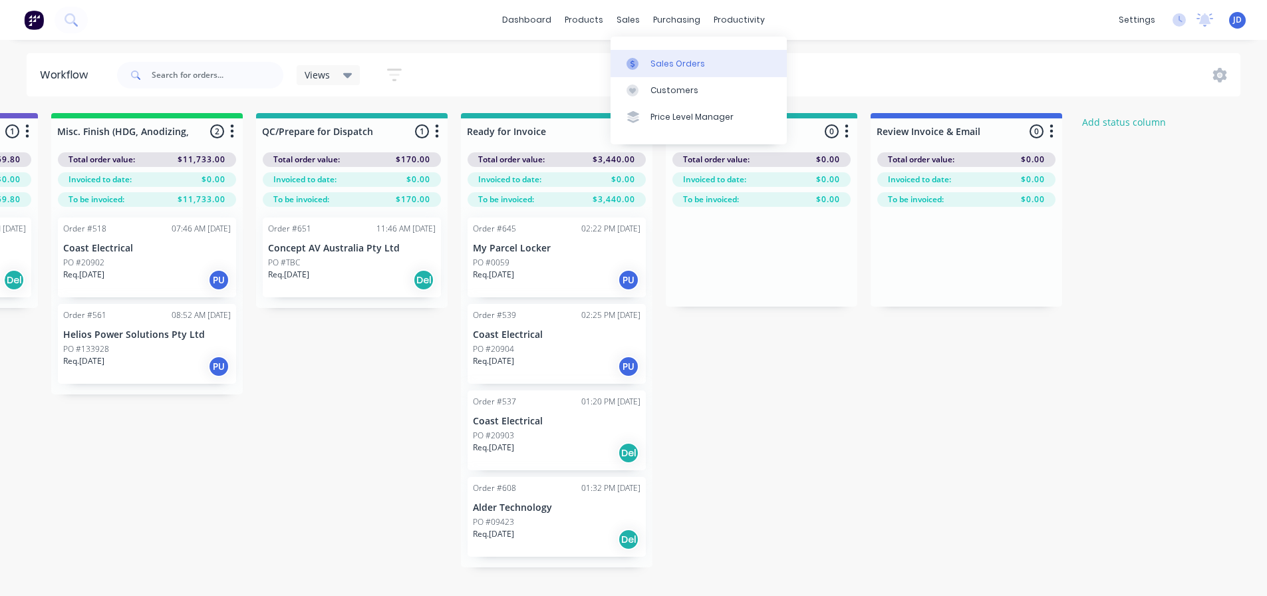
click at [676, 67] on div "Sales Orders" at bounding box center [678, 64] width 55 height 12
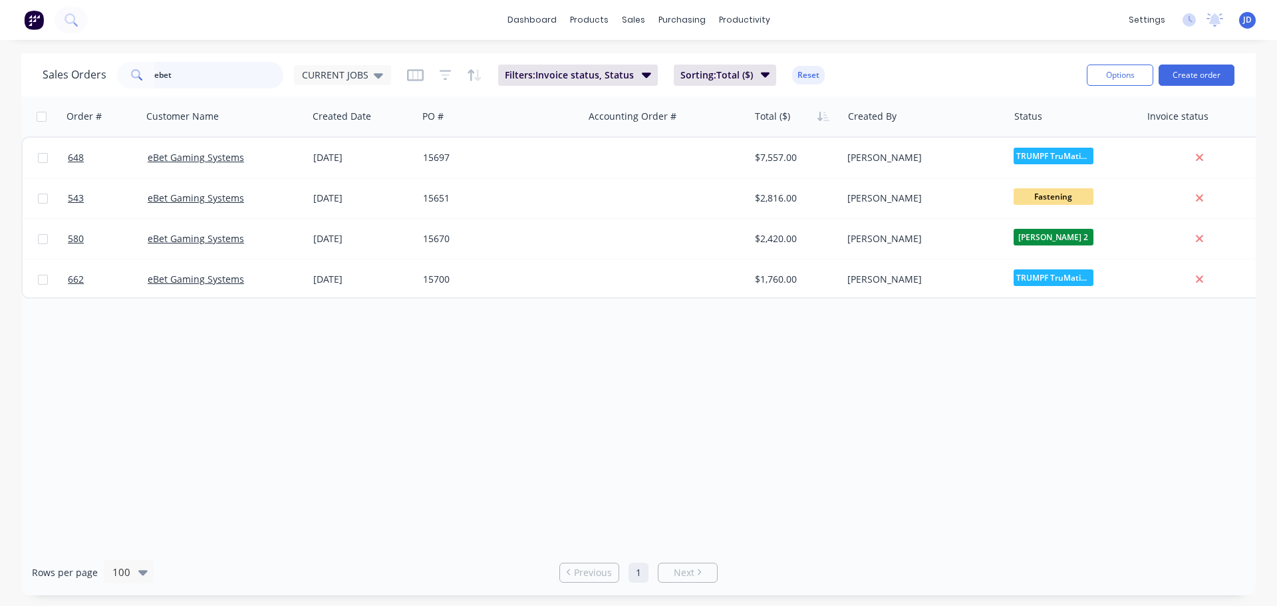
click at [55, 64] on div "Sales Orders ebet CURRENT JOBS" at bounding box center [217, 75] width 349 height 27
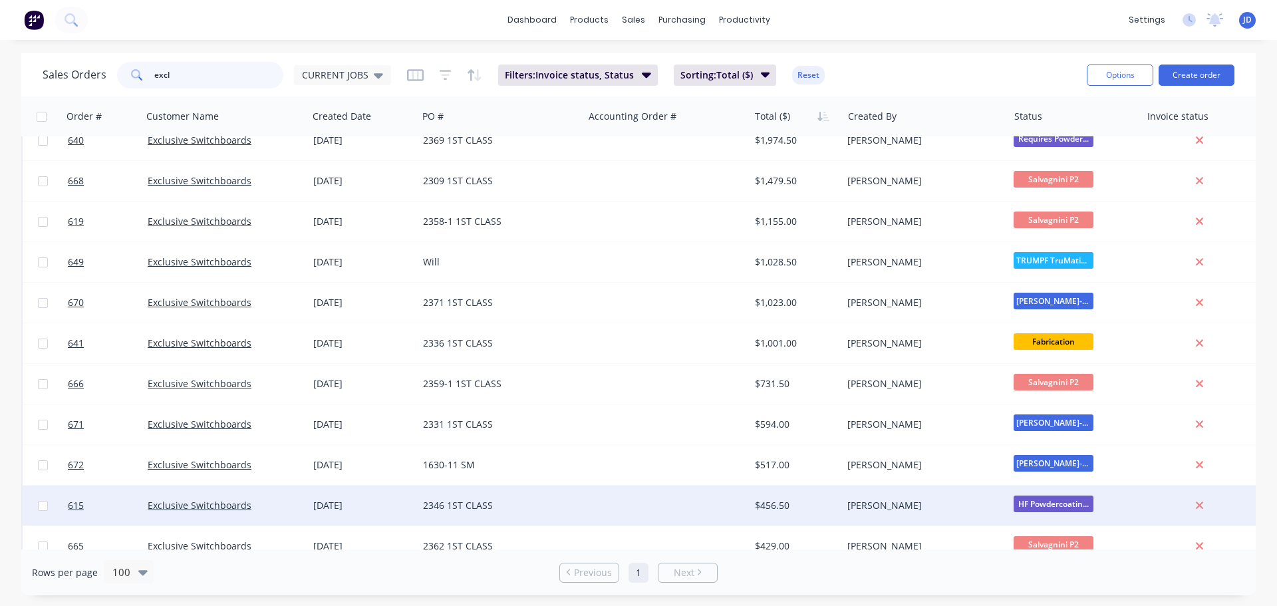
scroll to position [324, 0]
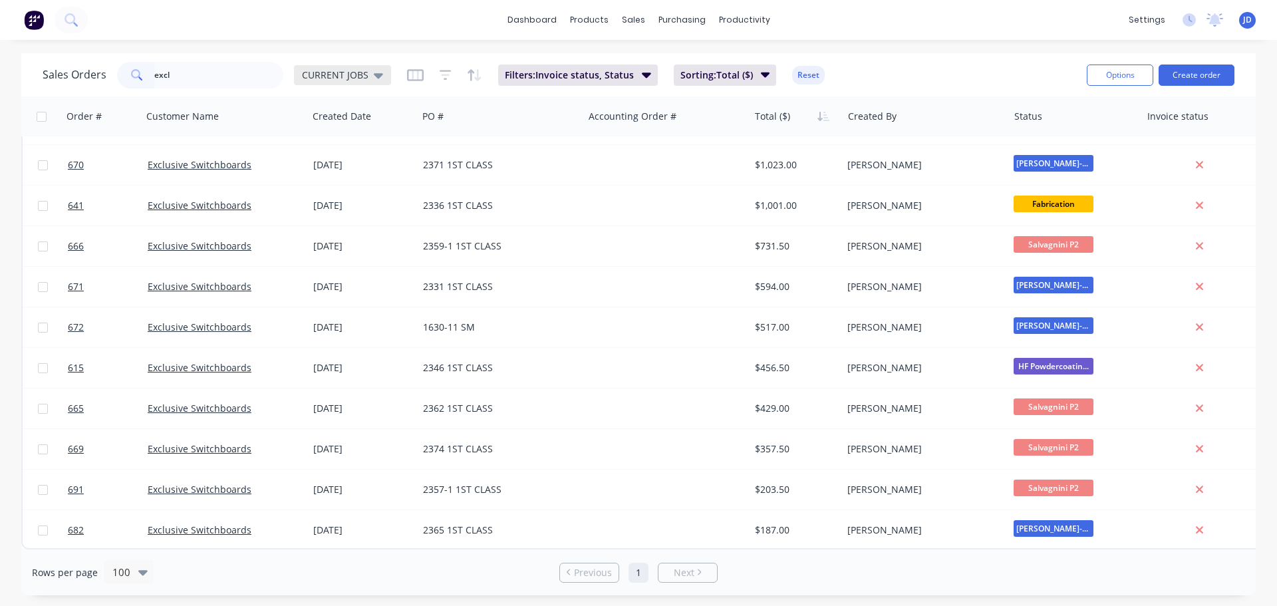
click at [361, 74] on span "CURRENT JOBS" at bounding box center [335, 75] width 67 height 14
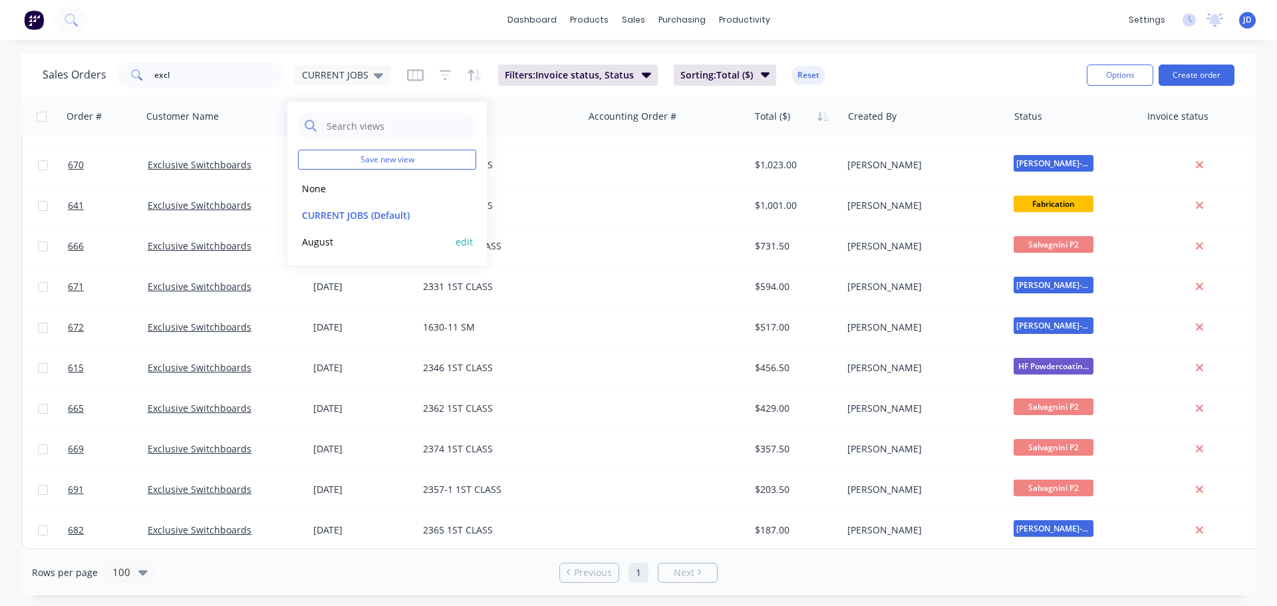
click at [341, 245] on button "August" at bounding box center [374, 241] width 152 height 15
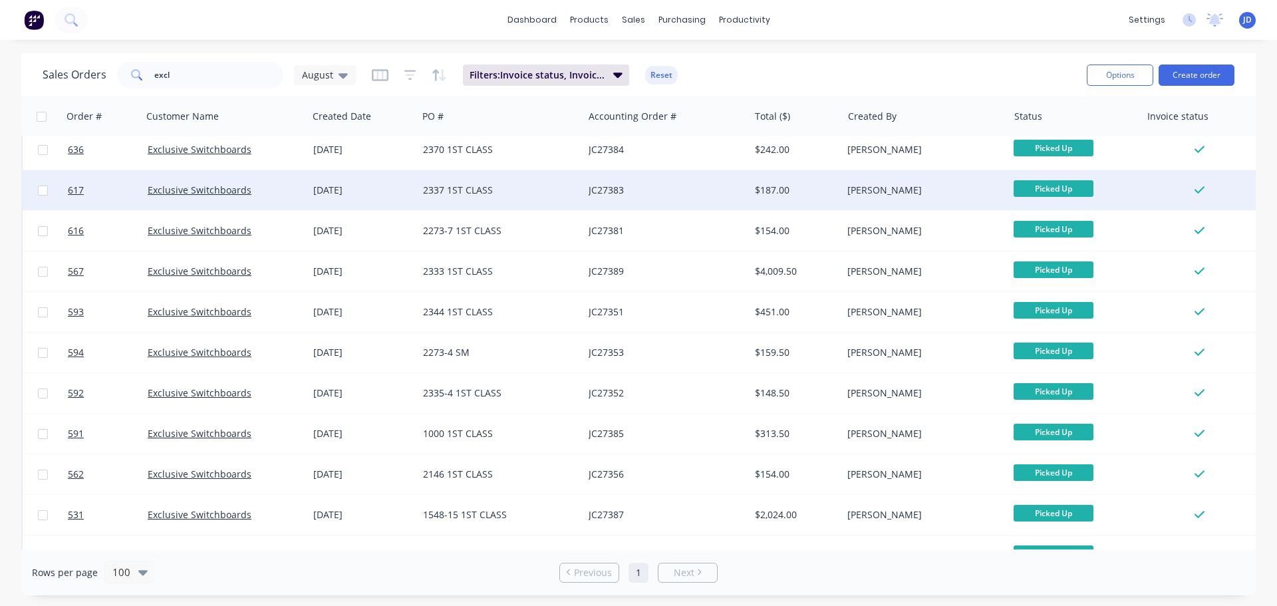
scroll to position [0, 0]
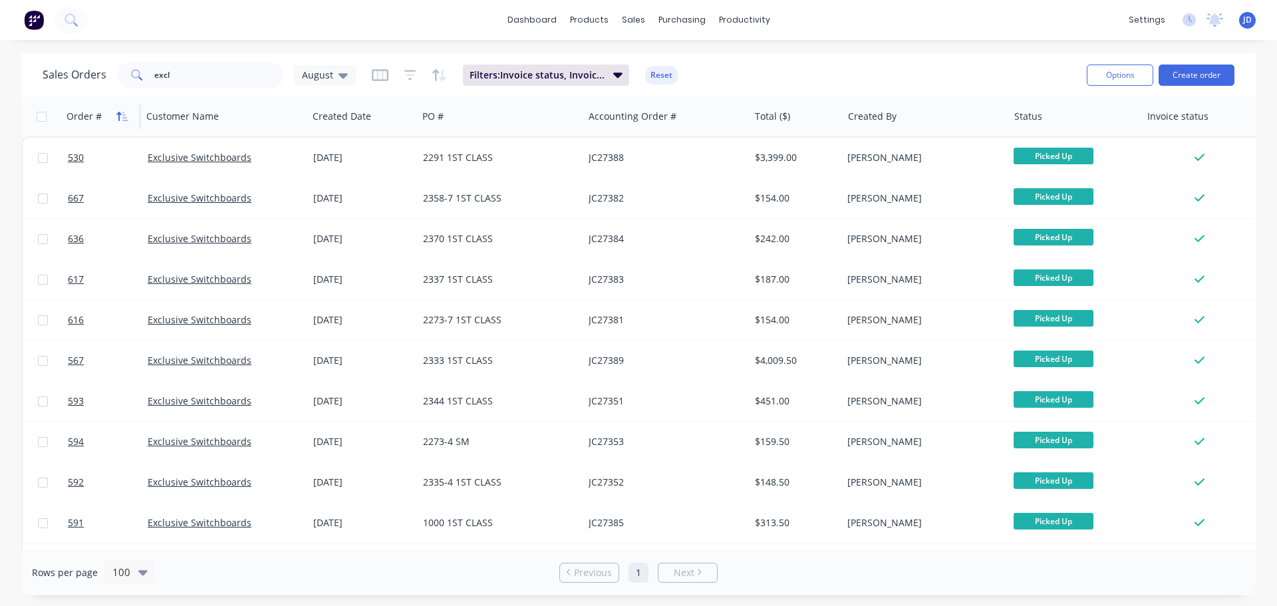
click at [124, 120] on icon "button" at bounding box center [122, 116] width 12 height 11
drag, startPoint x: 6, startPoint y: 79, endPoint x: 0, endPoint y: 35, distance: 45.0
click at [0, 52] on div "dashboard products sales purchasing productivity dashboard products Product Cat…" at bounding box center [638, 303] width 1277 height 606
type input "e"
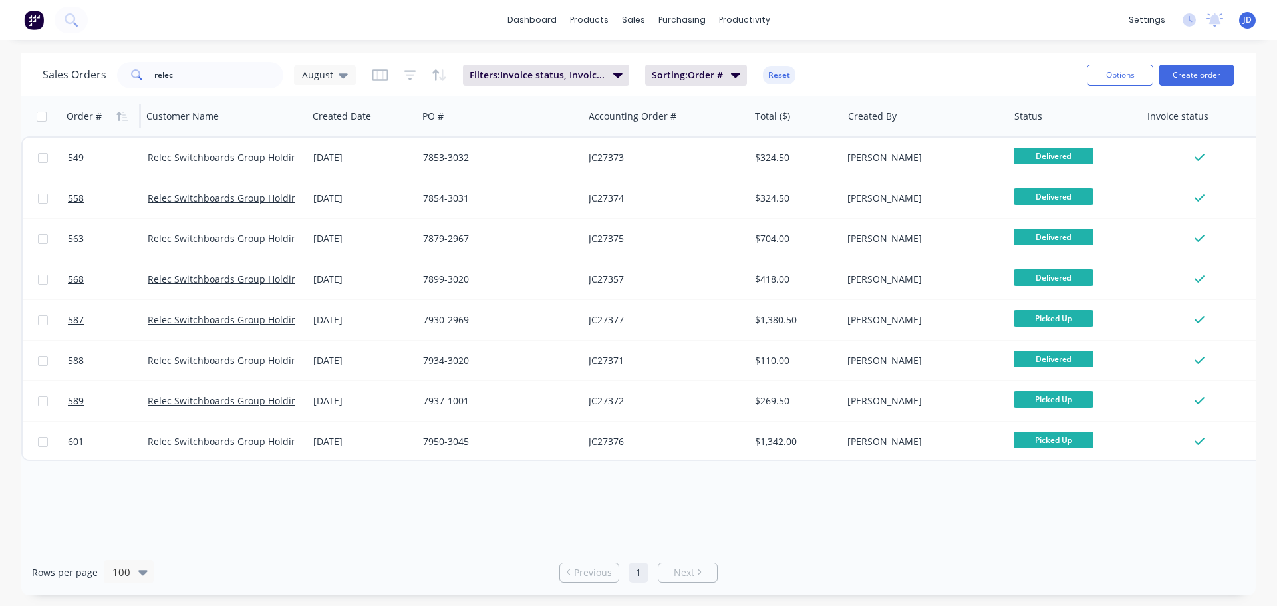
click at [740, 502] on div "Order # Customer Name Created Date PO # Accounting Order # Total ($) Created By…" at bounding box center [638, 322] width 1235 height 453
drag, startPoint x: 233, startPoint y: 71, endPoint x: 0, endPoint y: 17, distance: 239.5
click at [0, 60] on div "Sales Orders relec August Filters: Invoice status, Invoiced Date Sorting: Order…" at bounding box center [638, 324] width 1277 height 542
type input "control"
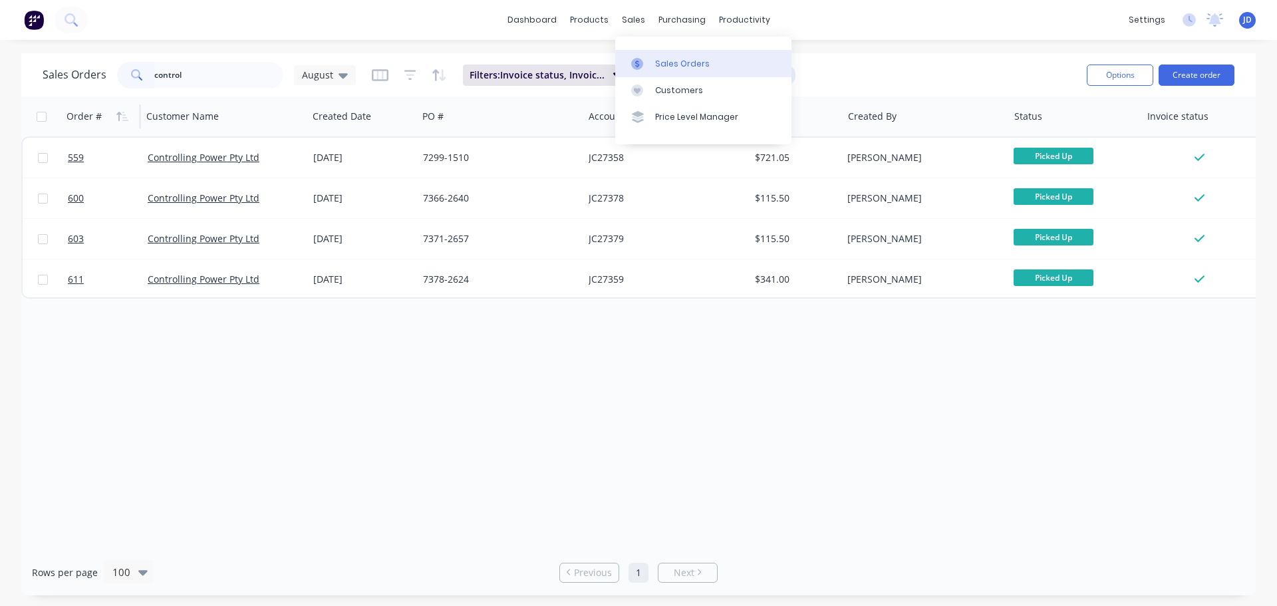
click at [665, 63] on div "Sales Orders" at bounding box center [682, 64] width 55 height 12
drag, startPoint x: 192, startPoint y: 78, endPoint x: 0, endPoint y: -80, distance: 248.9
click at [0, 0] on html "dashboard products sales purchasing productivity dashboard products Product Cat…" at bounding box center [638, 303] width 1277 height 606
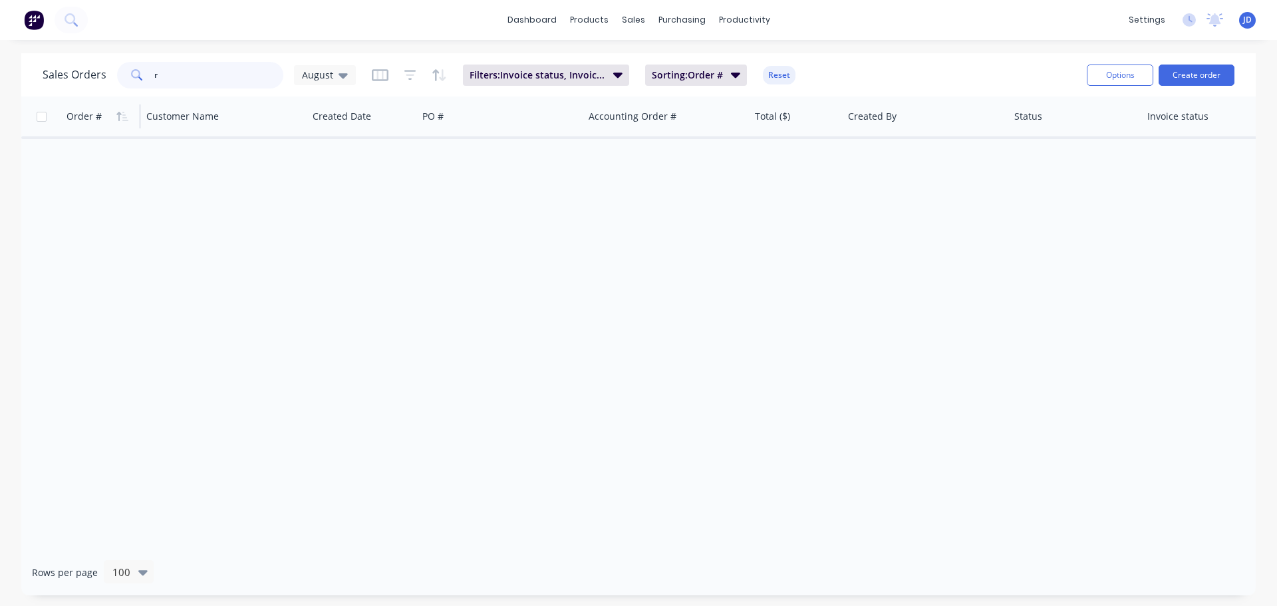
type input "r"
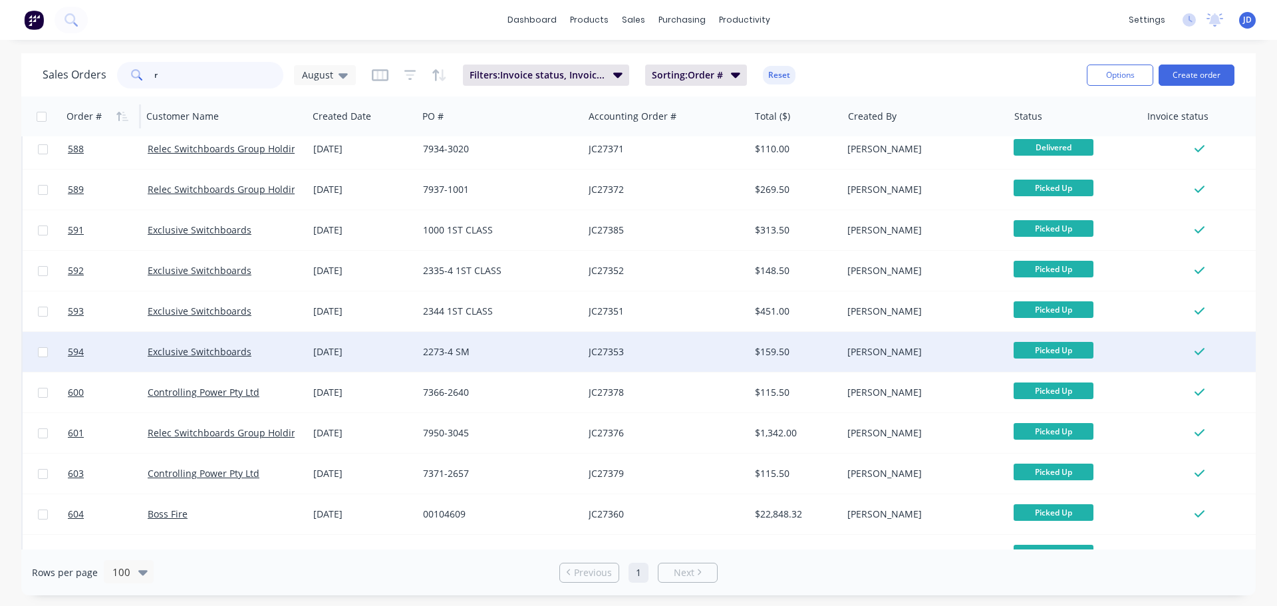
scroll to position [865, 0]
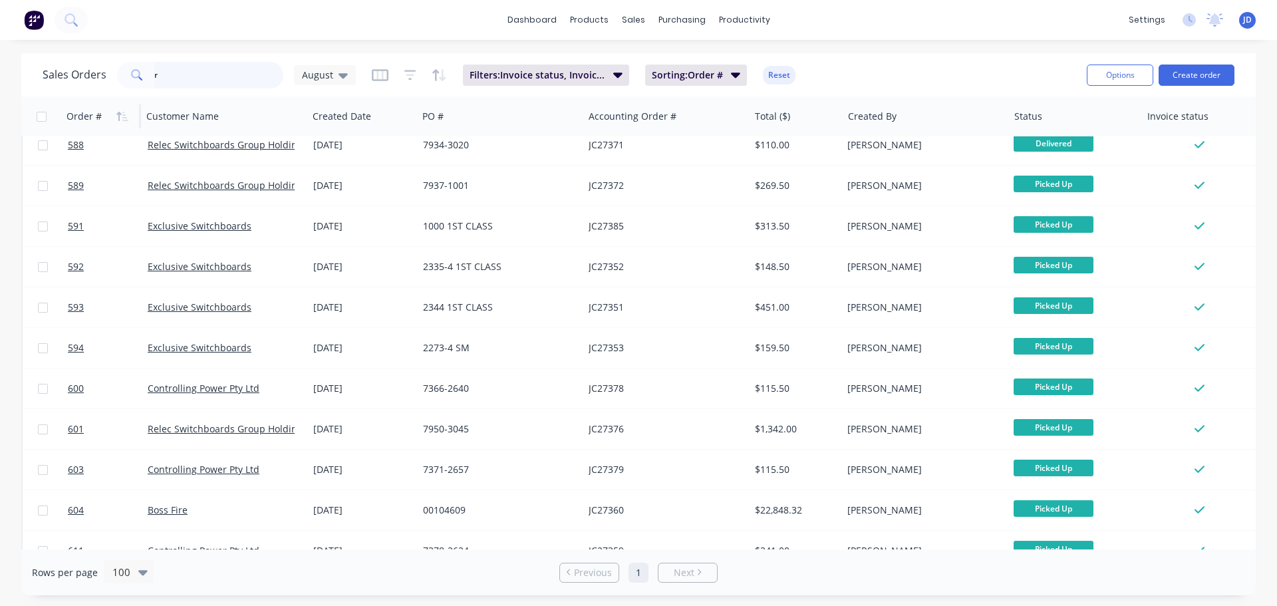
click at [259, 71] on input "r" at bounding box center [219, 75] width 130 height 27
type input "3"
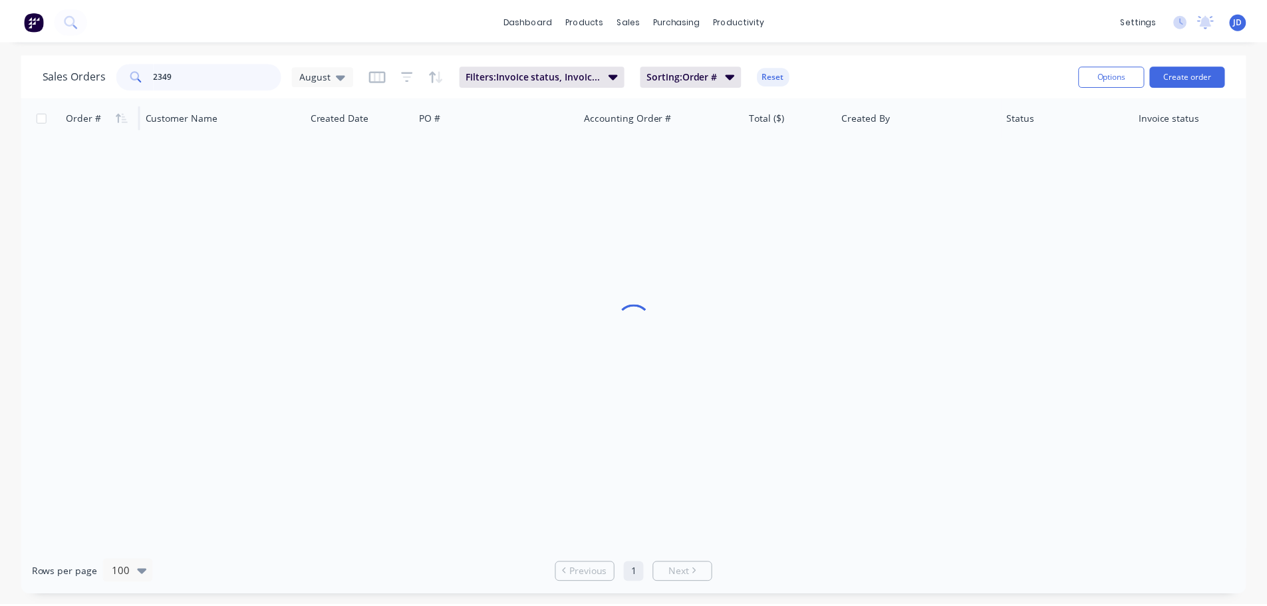
scroll to position [0, 0]
click at [334, 86] on div "Sales Orders [DATE]" at bounding box center [199, 75] width 313 height 27
click at [331, 76] on span "August" at bounding box center [317, 75] width 31 height 14
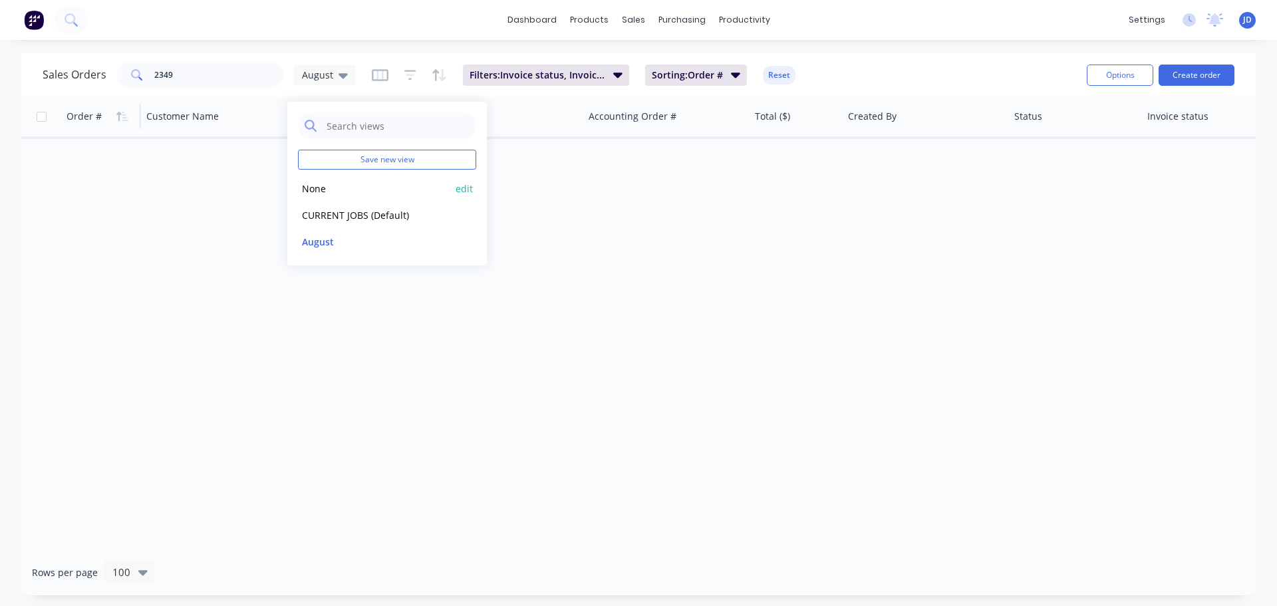
click at [324, 194] on button "None" at bounding box center [374, 188] width 152 height 15
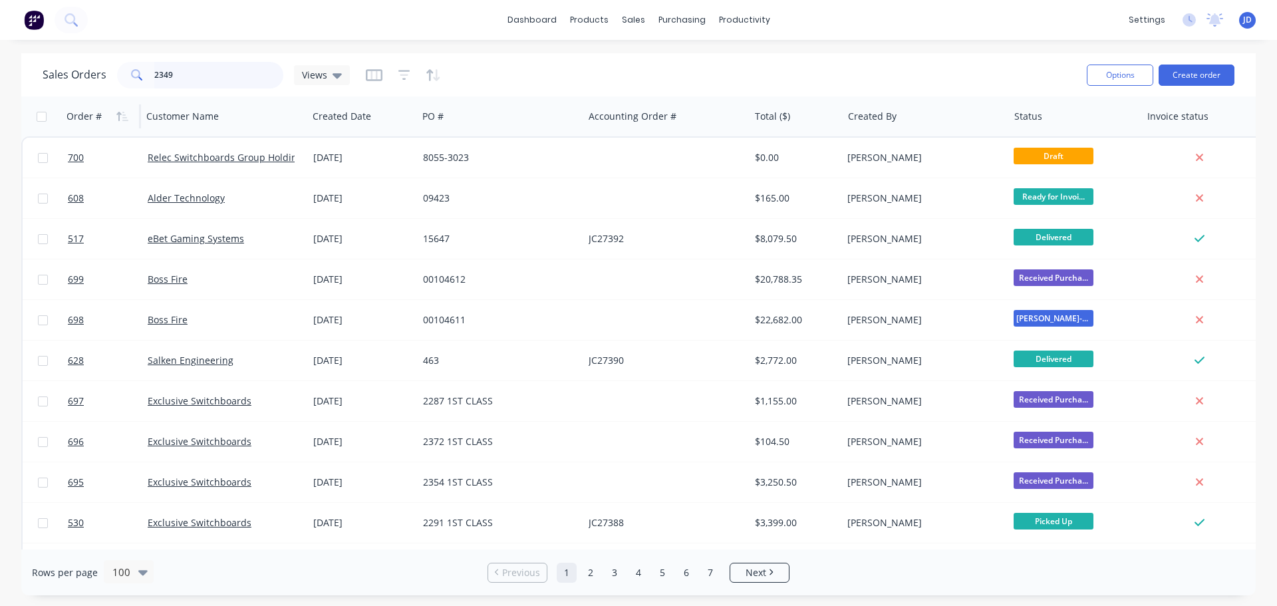
click at [190, 77] on input "2349" at bounding box center [219, 75] width 130 height 27
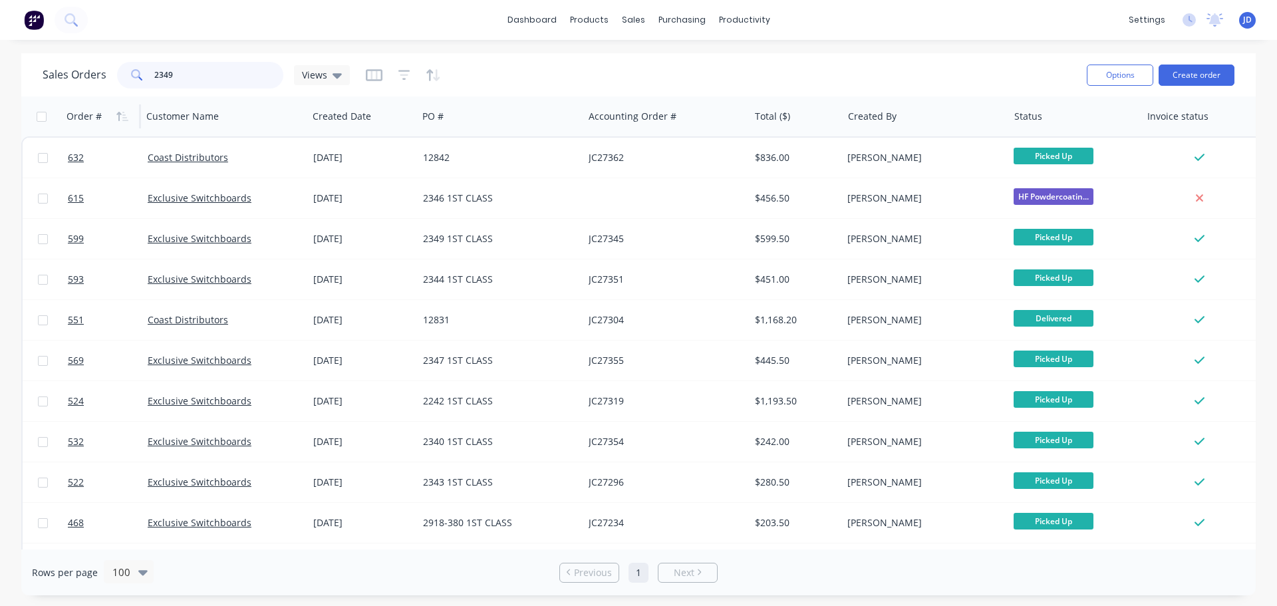
type input "2349"
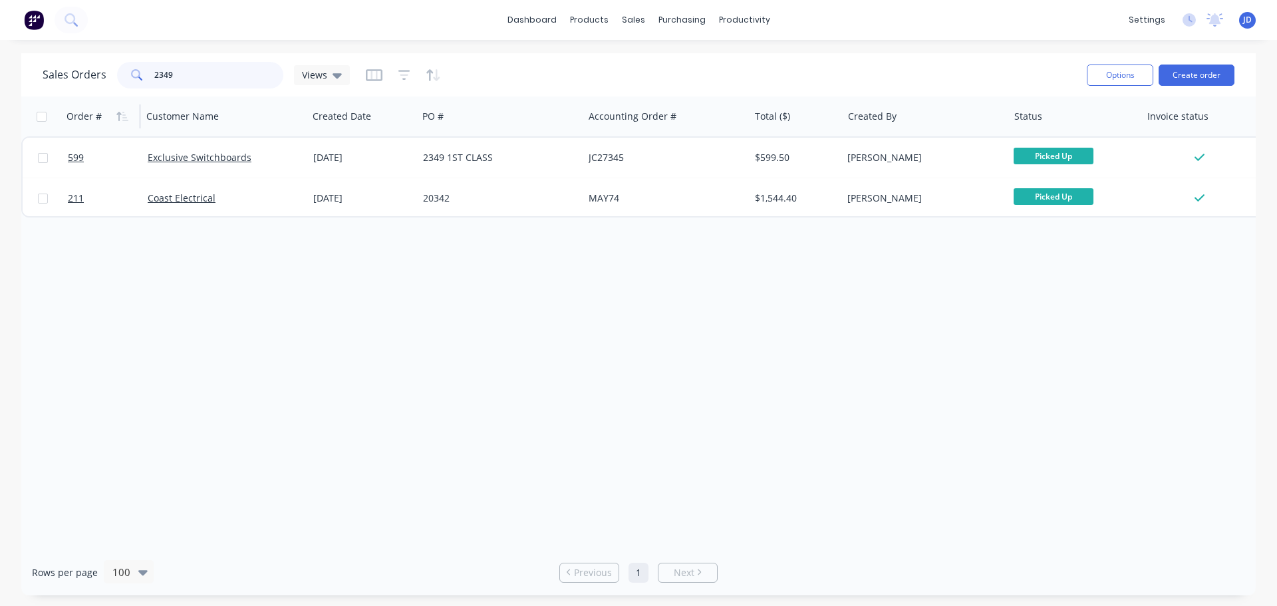
drag, startPoint x: 219, startPoint y: 78, endPoint x: 0, endPoint y: 47, distance: 221.1
click at [0, 56] on div "Sales Orders 2349 Views Options Create order Order # Customer Name Created Date…" at bounding box center [638, 324] width 1277 height 542
drag, startPoint x: 0, startPoint y: 0, endPoint x: 267, endPoint y: 412, distance: 490.9
click at [267, 412] on div "Order # Customer Name Created Date PO # Accounting Order # Total ($) Created By…" at bounding box center [638, 322] width 1235 height 453
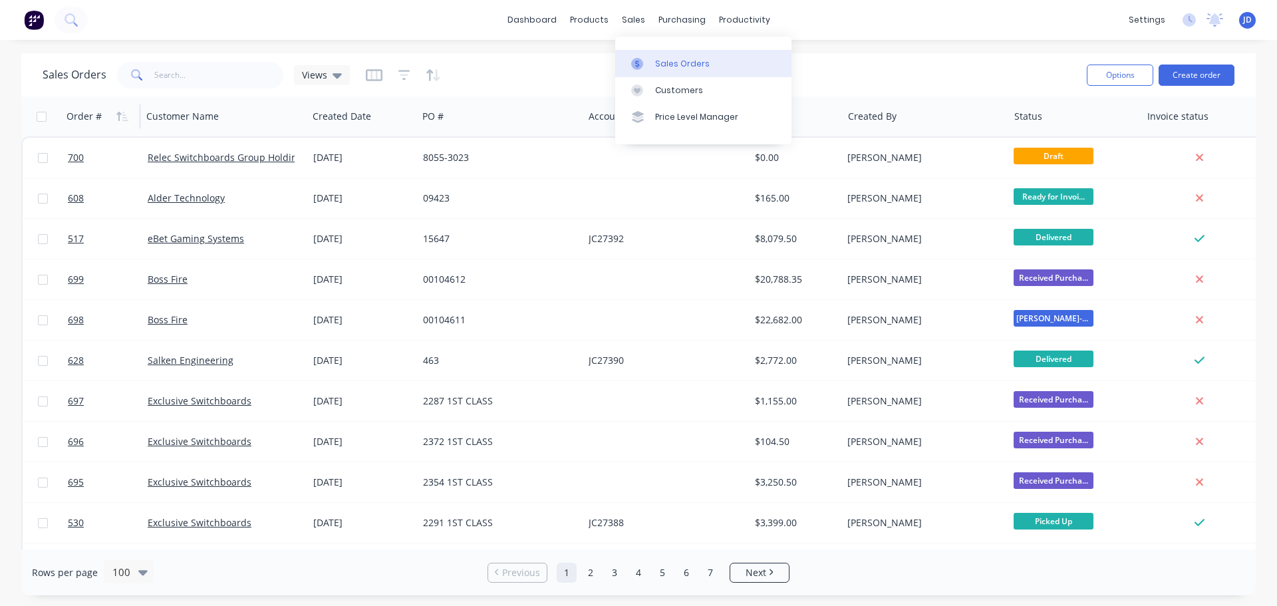
click at [653, 57] on link "Sales Orders" at bounding box center [703, 63] width 176 height 27
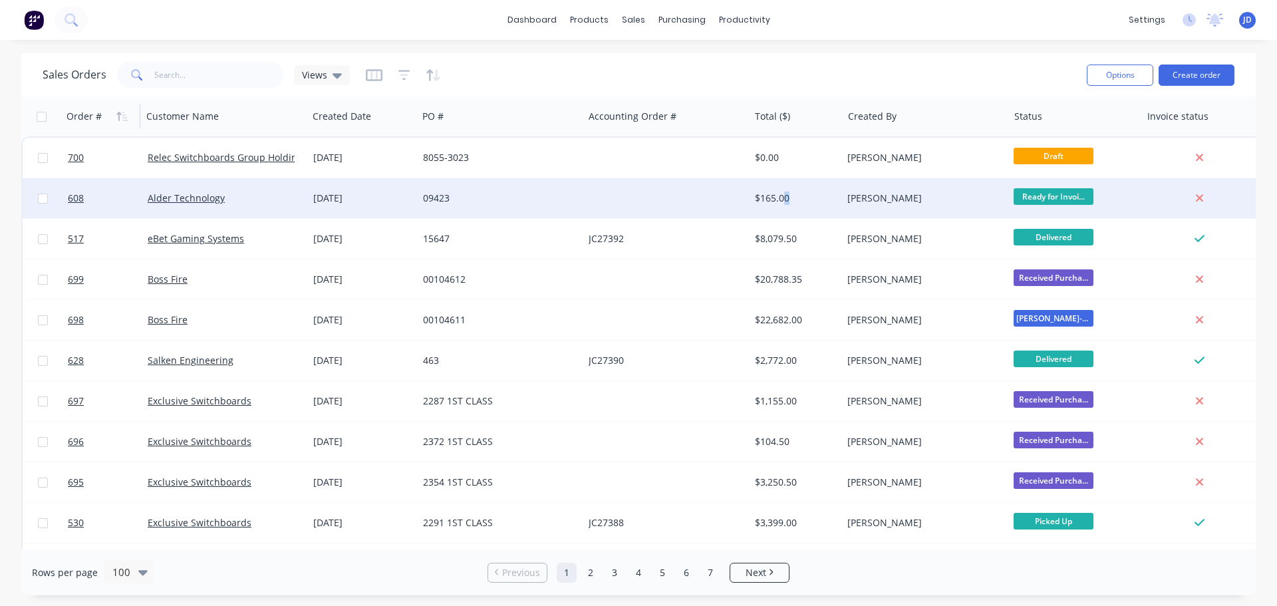
click at [784, 208] on div "$165.00" at bounding box center [796, 198] width 93 height 40
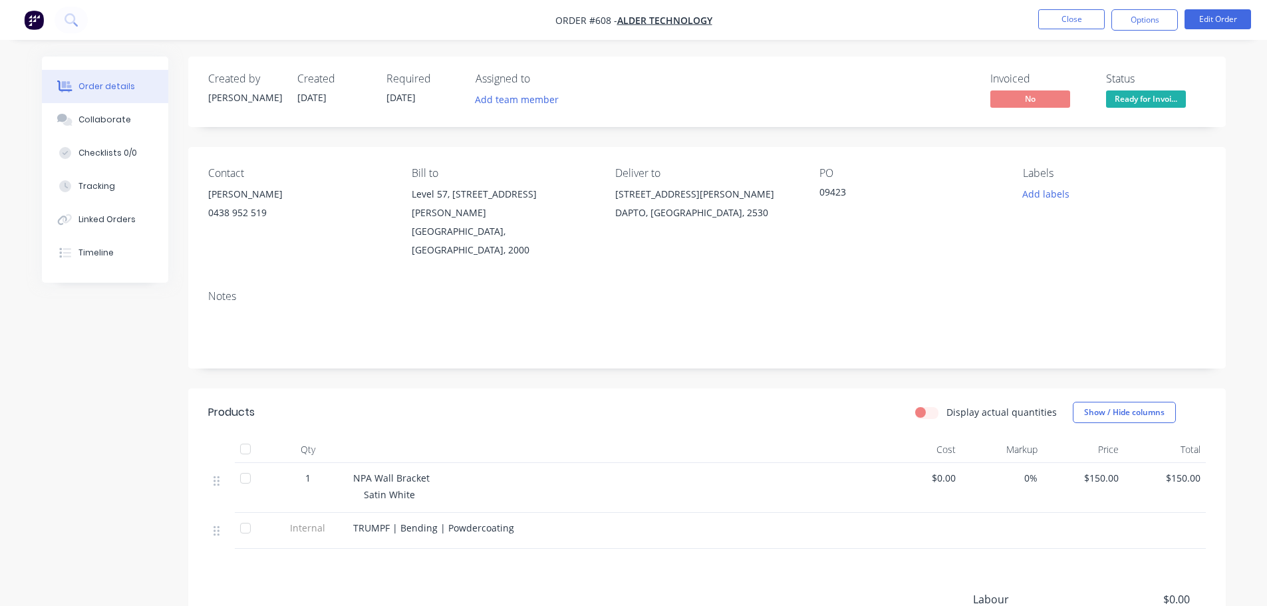
click at [1160, 103] on span "Ready for Invoi..." at bounding box center [1146, 98] width 80 height 17
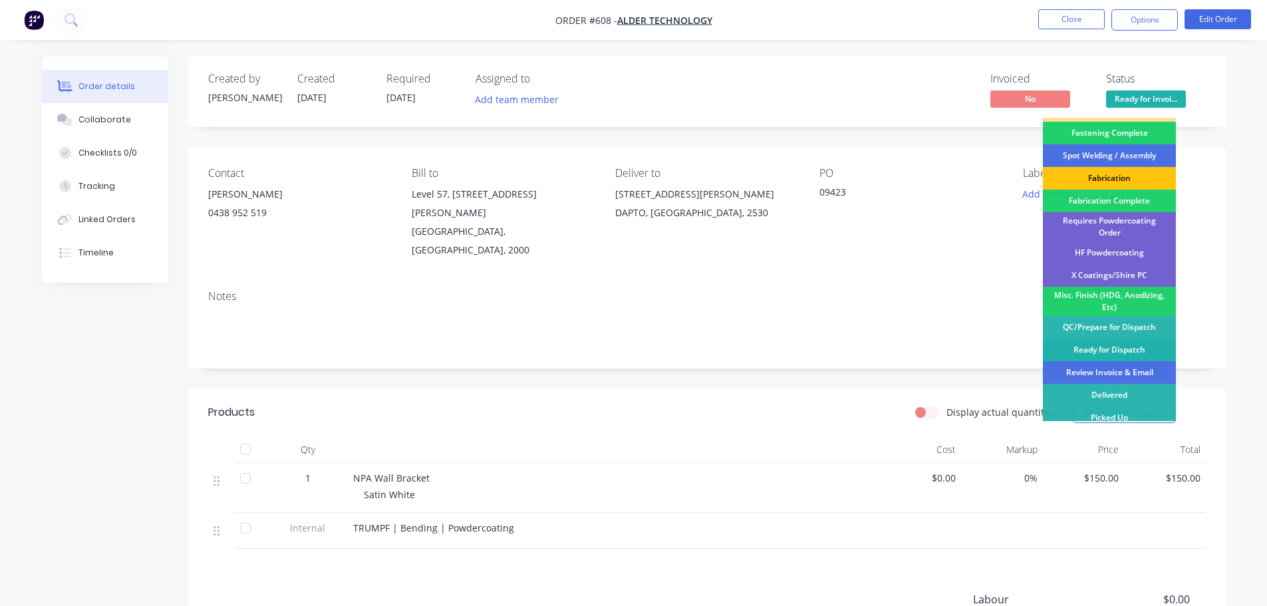
scroll to position [388, 0]
click at [1131, 360] on div "Review Invoice & Email" at bounding box center [1109, 371] width 133 height 23
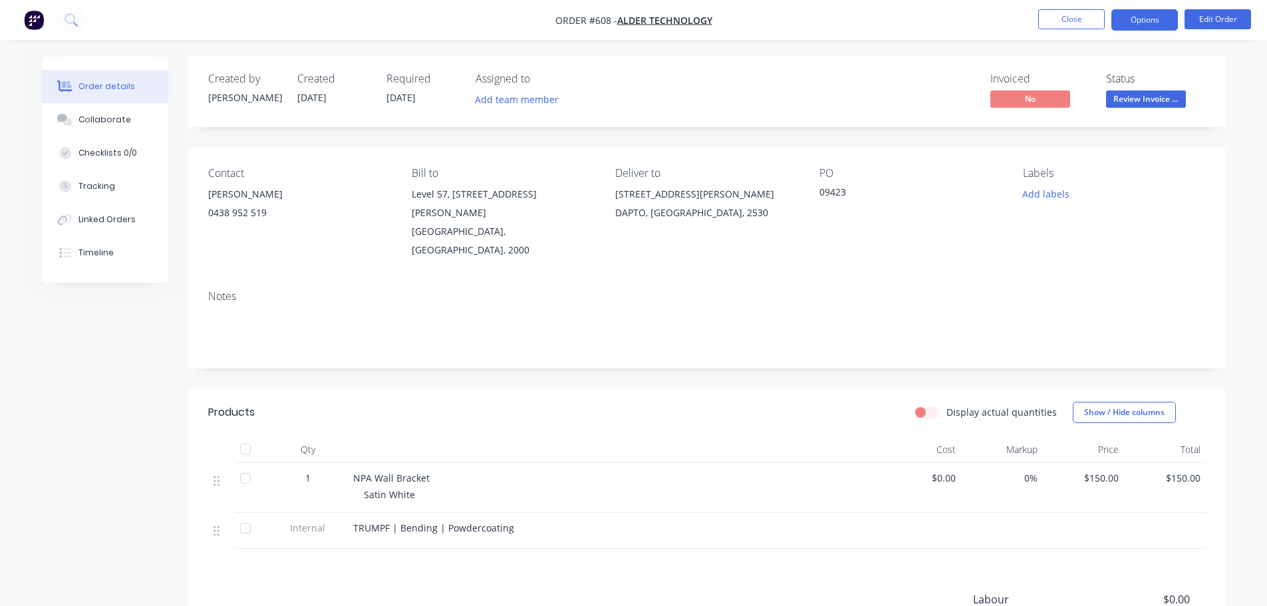
click at [1146, 25] on button "Options" at bounding box center [1144, 19] width 67 height 21
click at [129, 120] on button "Collaborate" at bounding box center [105, 119] width 126 height 33
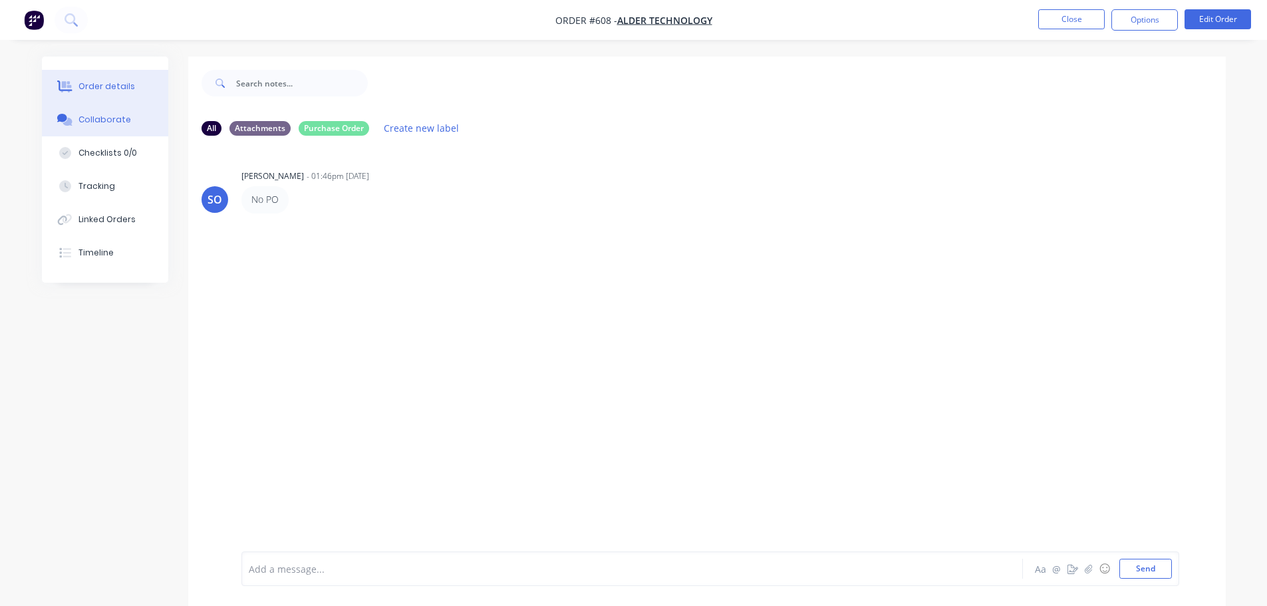
click at [78, 92] on button "Order details" at bounding box center [105, 86] width 126 height 33
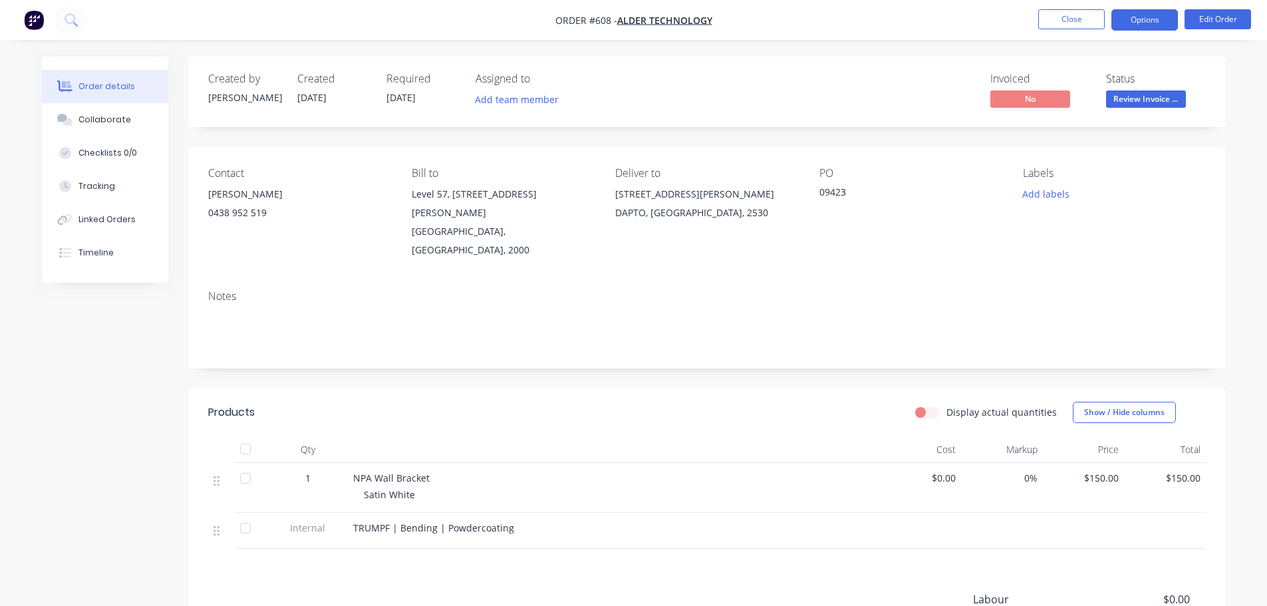
click at [1151, 17] on button "Options" at bounding box center [1144, 19] width 67 height 21
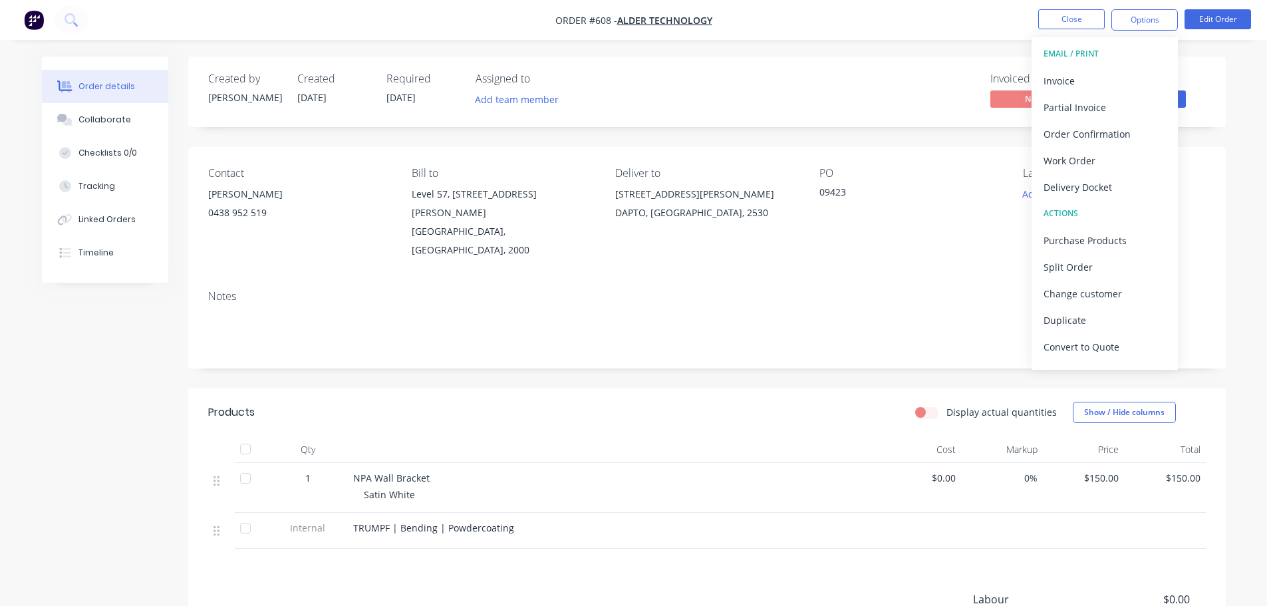
click at [1117, 190] on div "Delivery Docket" at bounding box center [1105, 187] width 122 height 19
click at [1112, 129] on div "Without pricing" at bounding box center [1105, 133] width 122 height 19
click at [1088, 69] on button "Invoice" at bounding box center [1105, 80] width 146 height 27
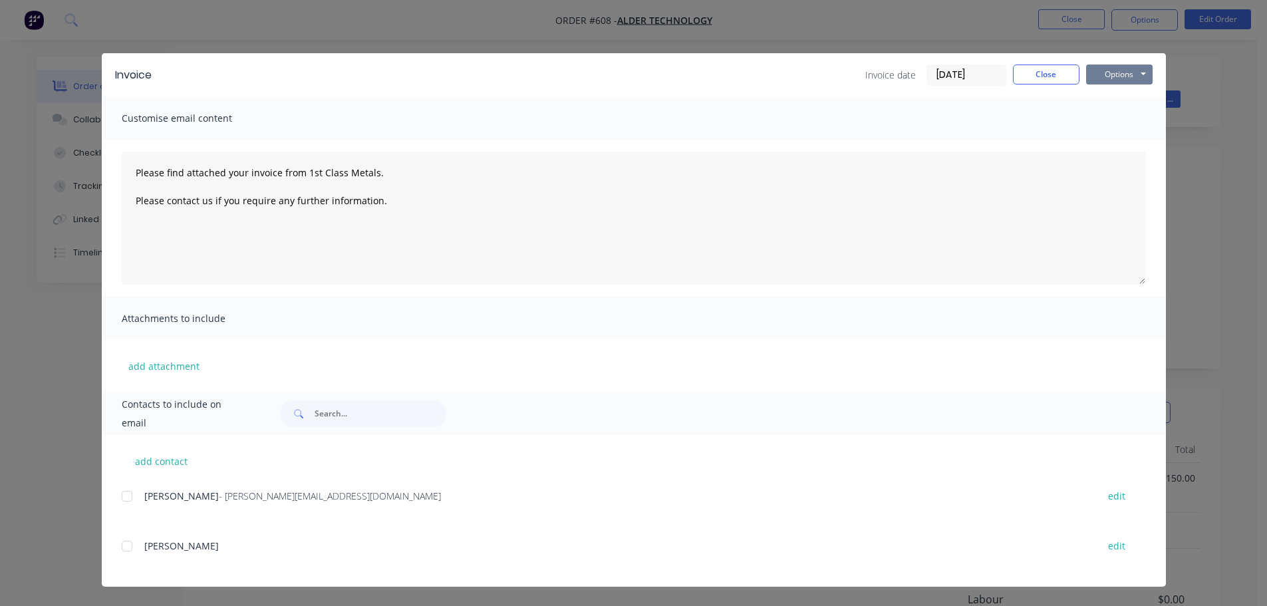
click at [1107, 72] on button "Options" at bounding box center [1119, 75] width 67 height 20
click at [1109, 119] on button "Print" at bounding box center [1128, 120] width 85 height 22
click at [1054, 71] on button "Close" at bounding box center [1046, 75] width 67 height 20
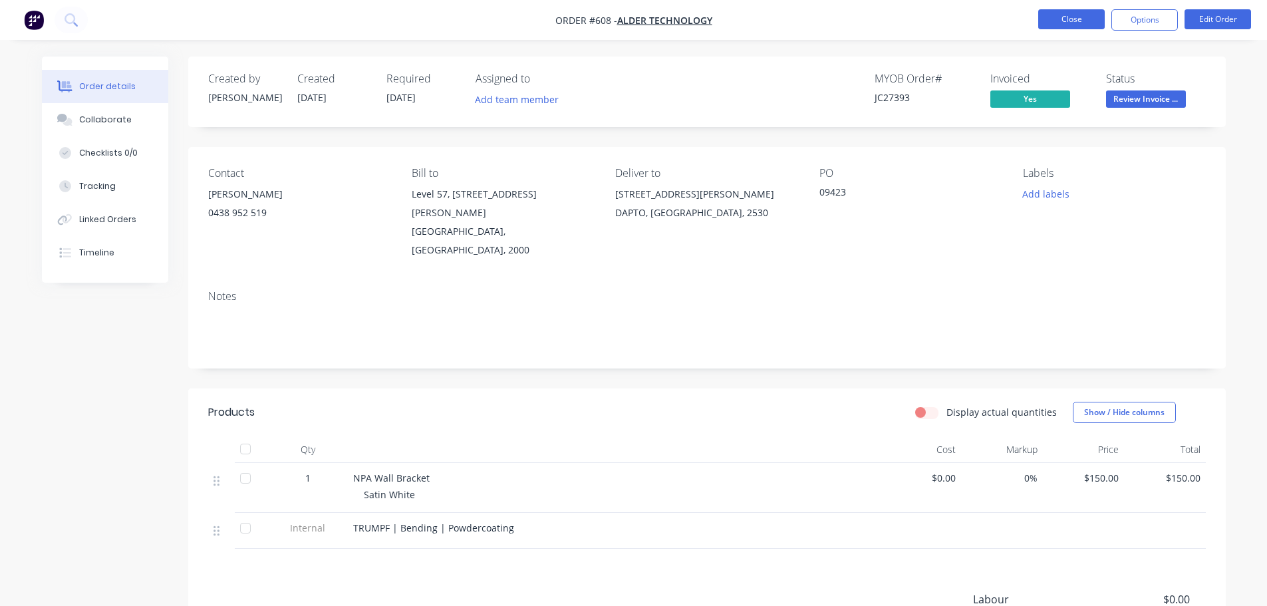
click at [1076, 16] on nav "Order #608 - Alder Technology Close Options Edit Order" at bounding box center [633, 20] width 1267 height 40
click at [1074, 15] on button "Close" at bounding box center [1071, 19] width 67 height 20
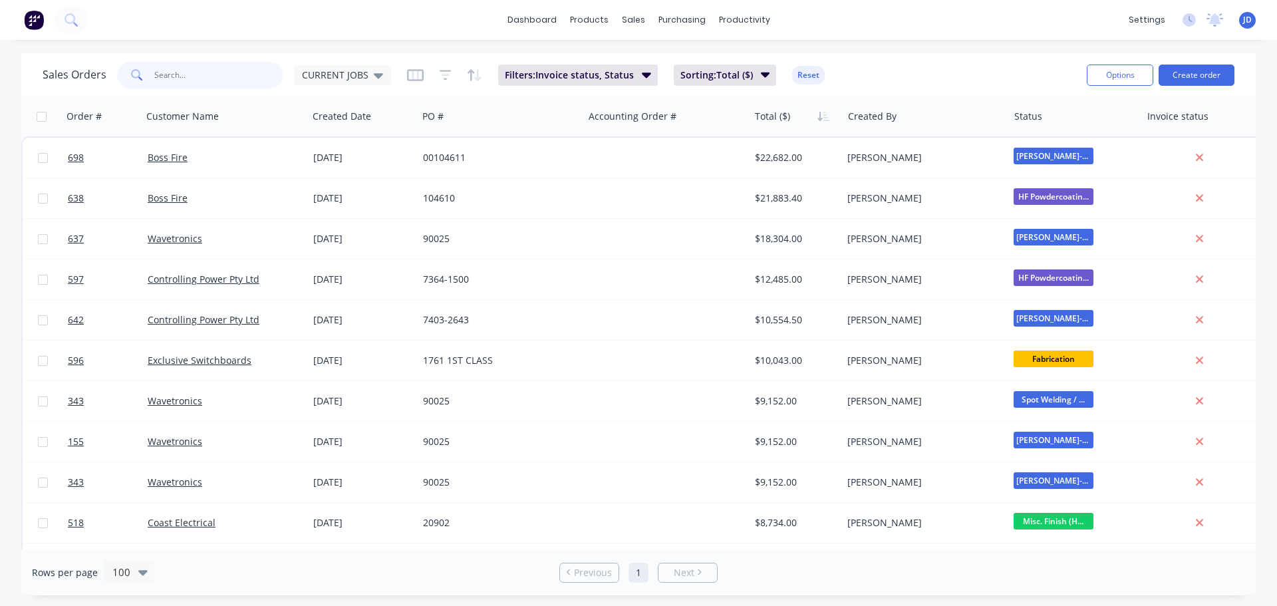
drag, startPoint x: 189, startPoint y: 69, endPoint x: 152, endPoint y: 61, distance: 37.6
click at [184, 66] on input "text" at bounding box center [219, 75] width 130 height 27
click at [214, 80] on input "text" at bounding box center [219, 75] width 130 height 27
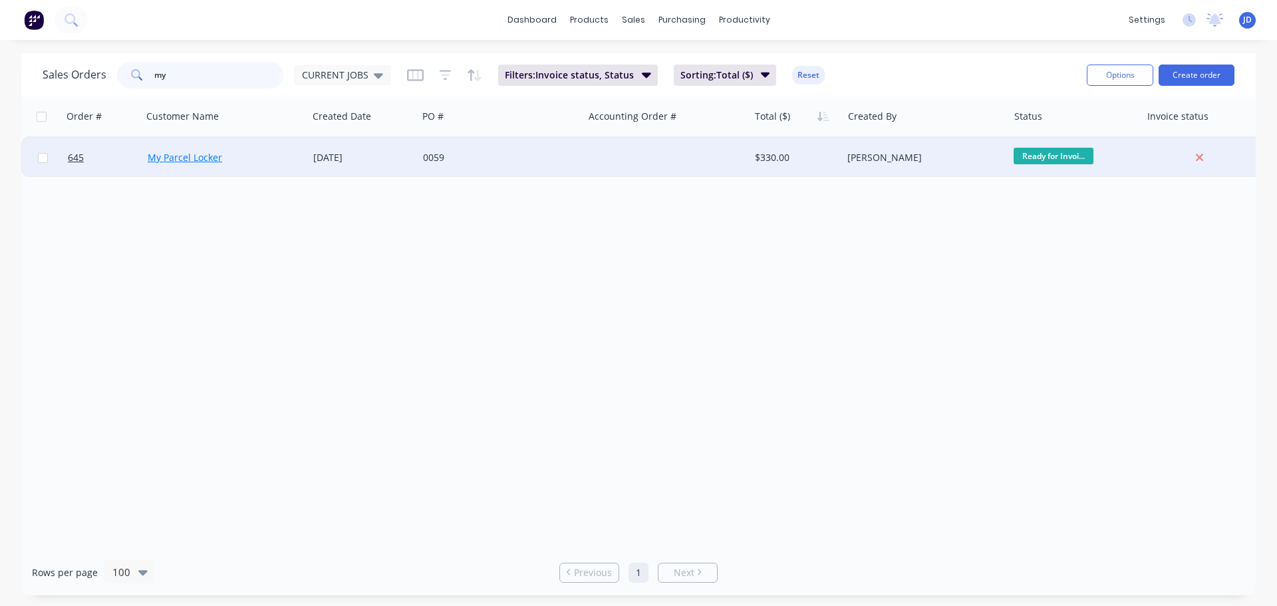
type input "my"
click at [217, 160] on link "My Parcel Locker" at bounding box center [185, 157] width 74 height 13
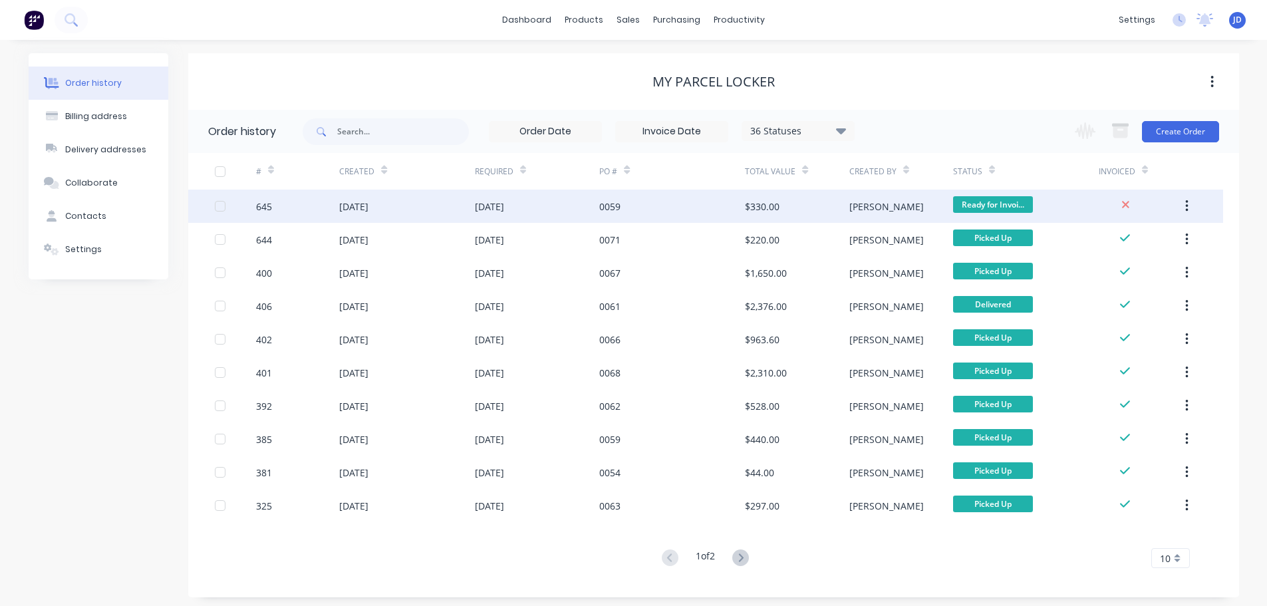
click at [682, 209] on div "0059" at bounding box center [672, 206] width 146 height 33
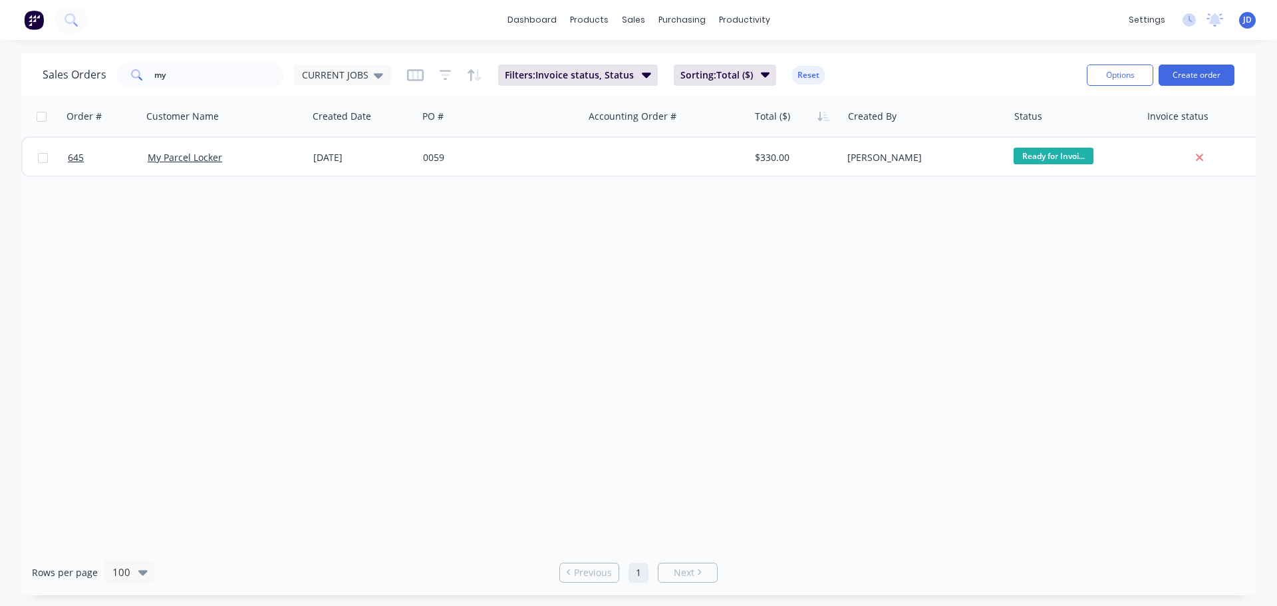
drag, startPoint x: 1126, startPoint y: 444, endPoint x: 951, endPoint y: 356, distance: 196.6
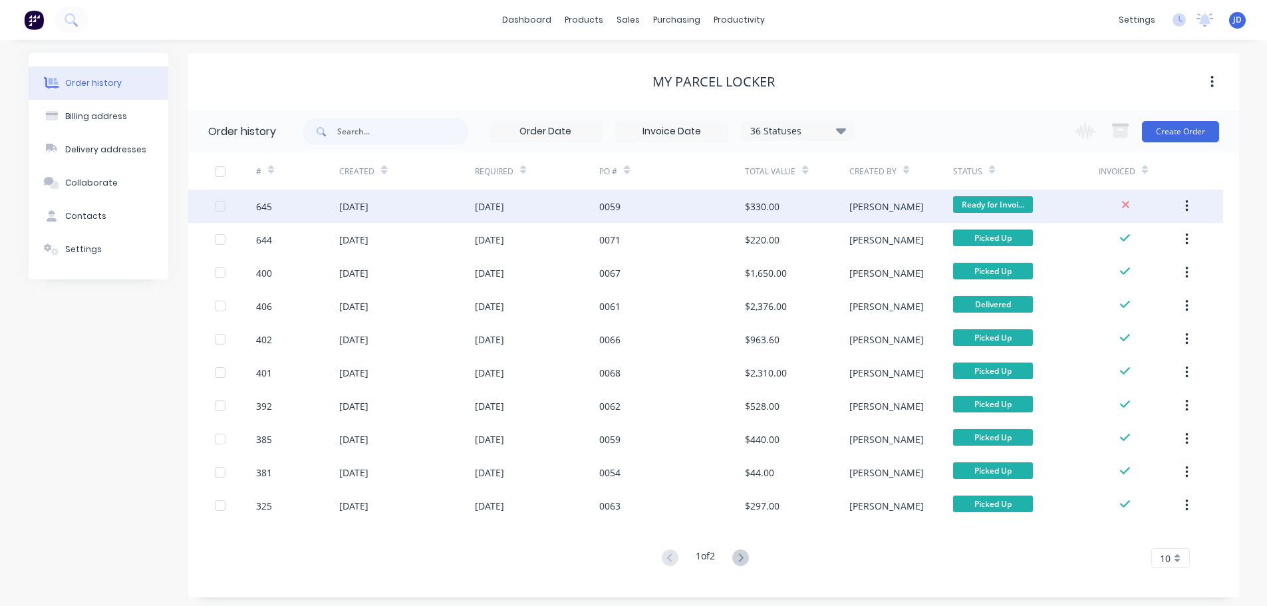
click at [614, 217] on div "0059" at bounding box center [672, 206] width 146 height 33
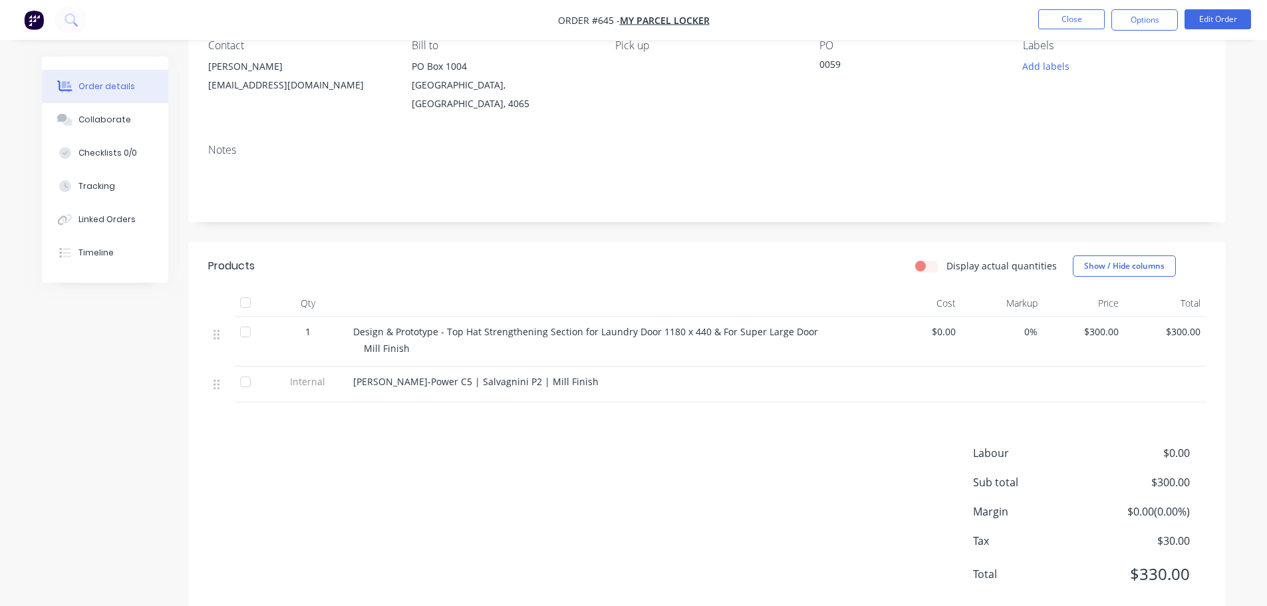
scroll to position [133, 0]
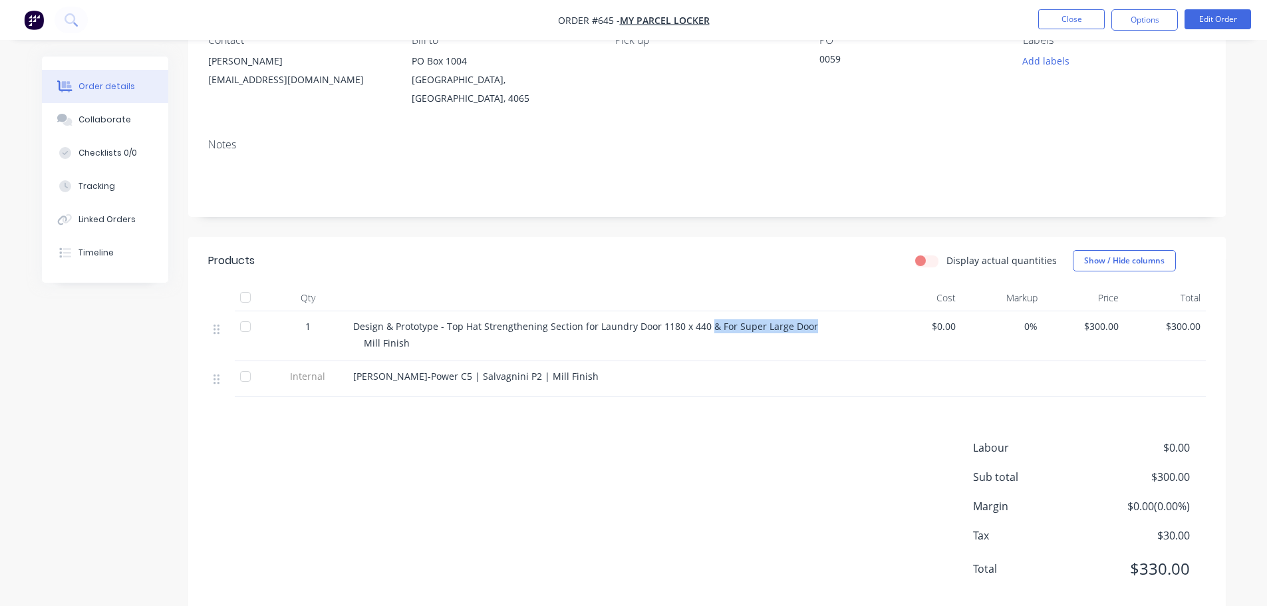
drag, startPoint x: 806, startPoint y: 312, endPoint x: 708, endPoint y: 310, distance: 97.8
click at [708, 319] on div "Design & Prototype - Top Hat Strengthening Section for Laundry Door 1180 x 440 …" at bounding box center [613, 326] width 521 height 14
click at [768, 392] on div "Products Display actual quantities Show / Hide columns Qty Cost Markup Price To…" at bounding box center [707, 425] width 1038 height 377
drag, startPoint x: 798, startPoint y: 318, endPoint x: 314, endPoint y: 301, distance: 484.5
click at [314, 311] on div "1 Design & Prototype - Top Hat Strengthening Section for Laundry Door 1180 x 44…" at bounding box center [707, 336] width 998 height 50
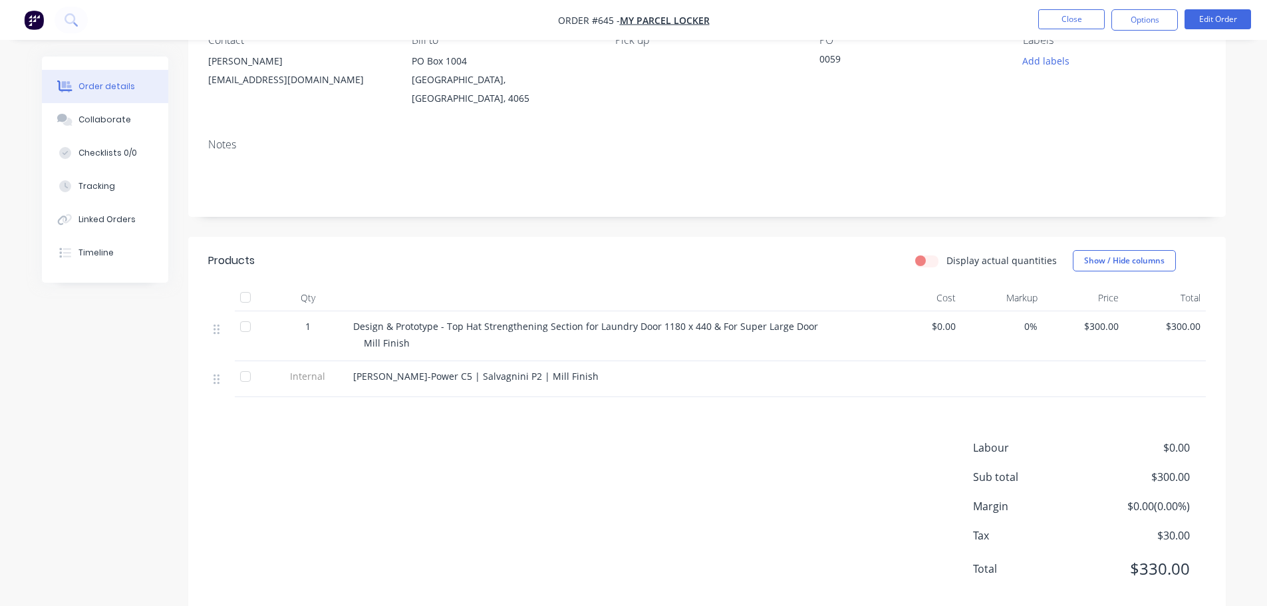
click at [468, 337] on div "Design & Prototype - Top Hat Strengthening Section for Laundry Door 1180 x 440 …" at bounding box center [614, 336] width 532 height 50
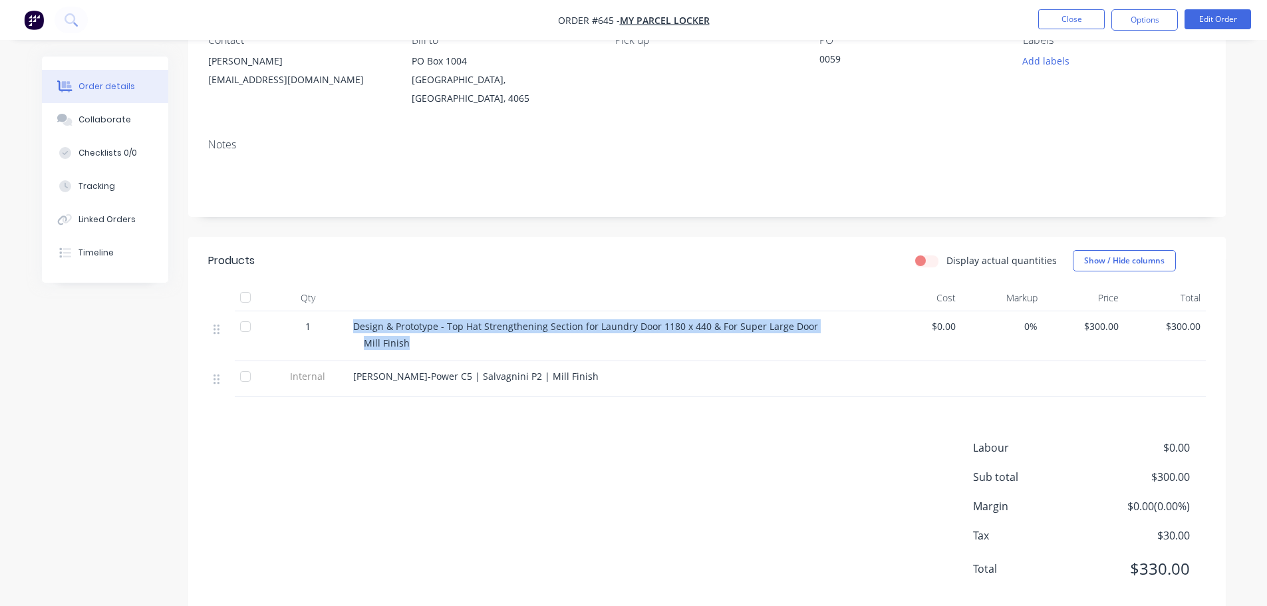
drag, startPoint x: 687, startPoint y: 331, endPoint x: 329, endPoint y: 303, distance: 358.9
click at [329, 311] on div "1 Design & Prototype - Top Hat Strengthening Section for Laundry Door 1180 x 44…" at bounding box center [707, 336] width 998 height 50
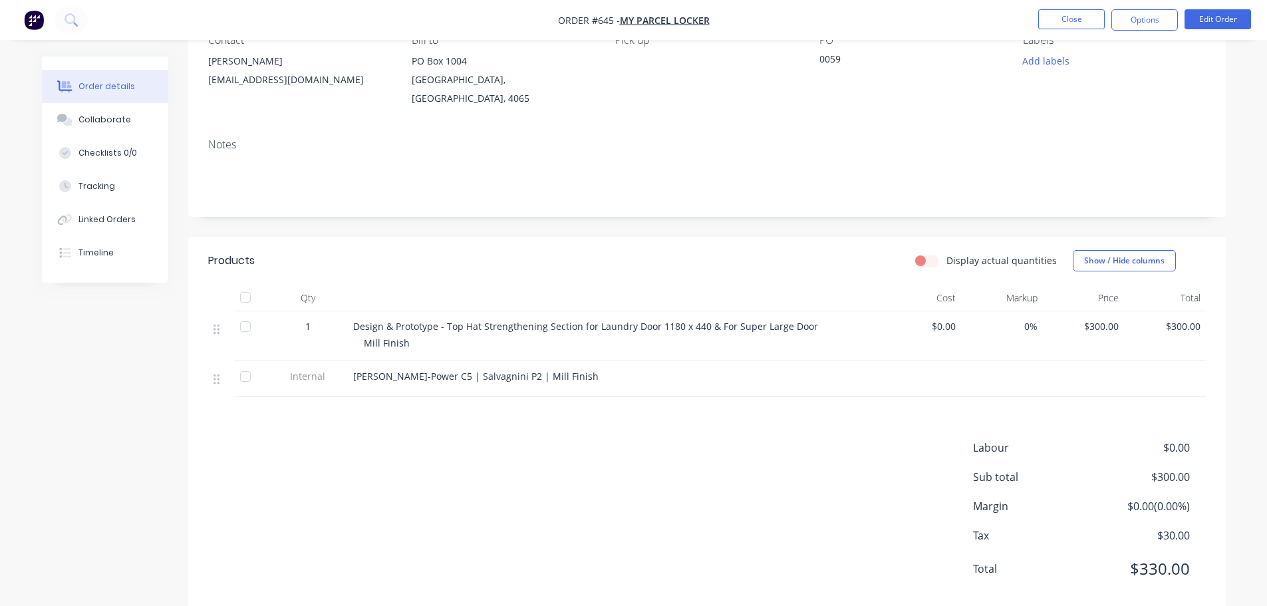
click at [567, 452] on div "Labour $0.00 Sub total $300.00 Margin $0.00 ( 0.00 %) Tax $30.00 Total $330.00" at bounding box center [707, 517] width 998 height 154
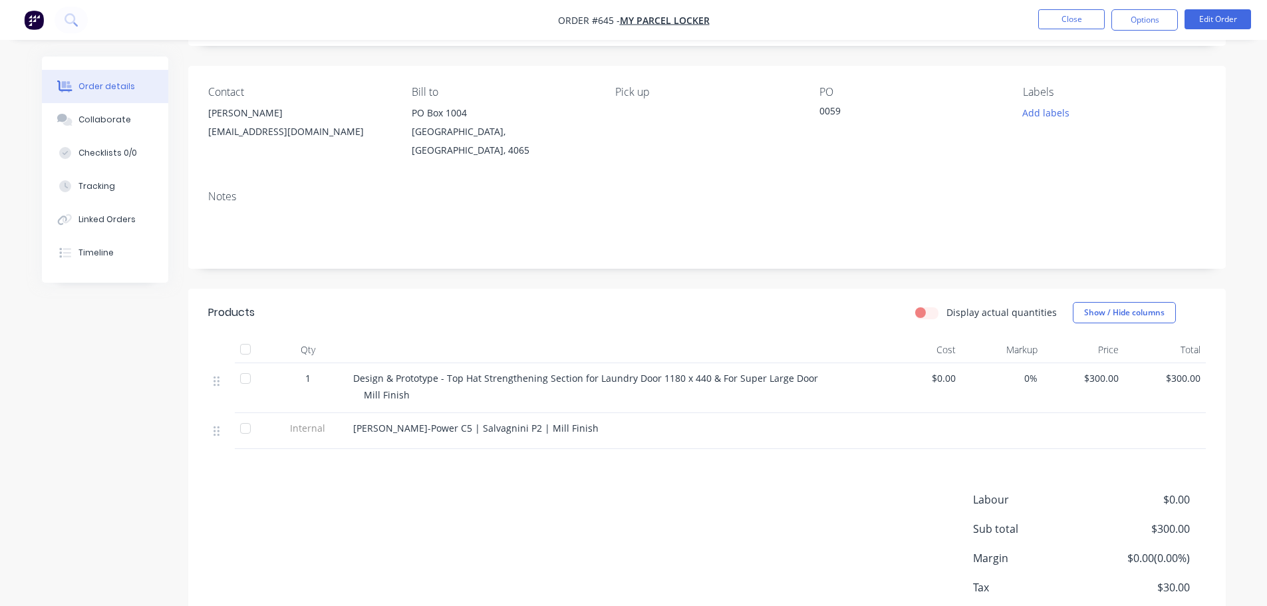
scroll to position [0, 0]
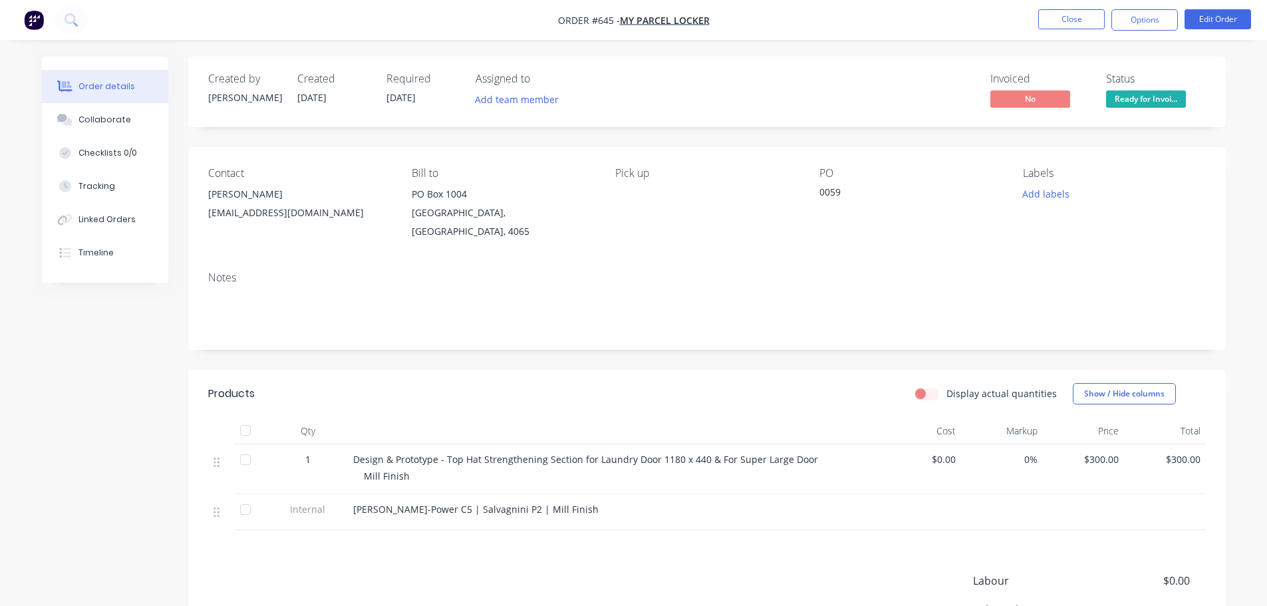
drag, startPoint x: 1141, startPoint y: 89, endPoint x: 1137, endPoint y: 102, distance: 13.3
click at [1139, 89] on div "Status Ready for Invoi..." at bounding box center [1156, 92] width 100 height 39
click at [1128, 106] on span "Ready for Invoi..." at bounding box center [1146, 98] width 80 height 17
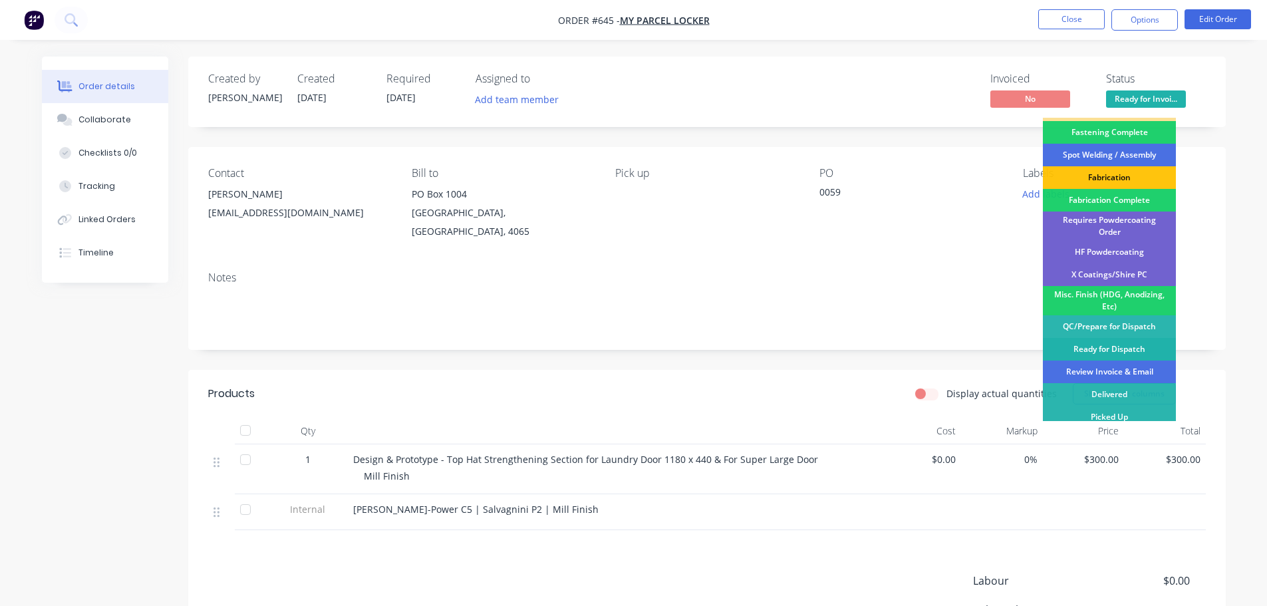
scroll to position [388, 0]
click at [1127, 364] on div "Review Invoice & Email" at bounding box center [1109, 371] width 133 height 23
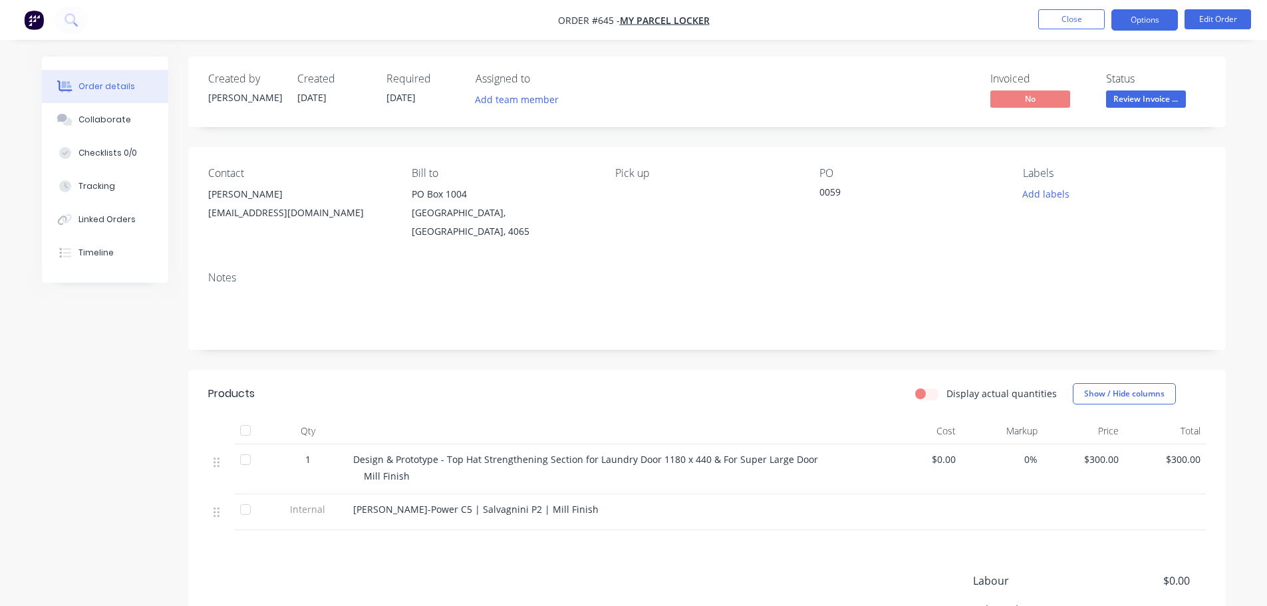
click at [1159, 23] on button "Options" at bounding box center [1144, 19] width 67 height 21
click at [118, 110] on button "Collaborate" at bounding box center [105, 119] width 126 height 33
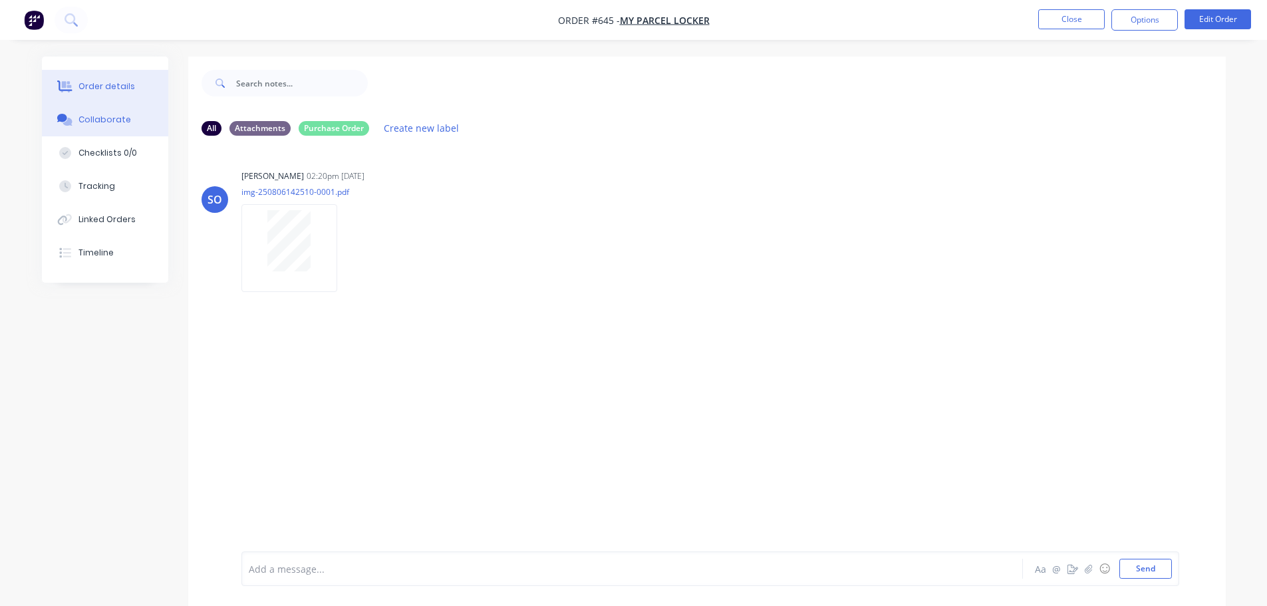
click at [80, 86] on div "Order details" at bounding box center [106, 86] width 57 height 12
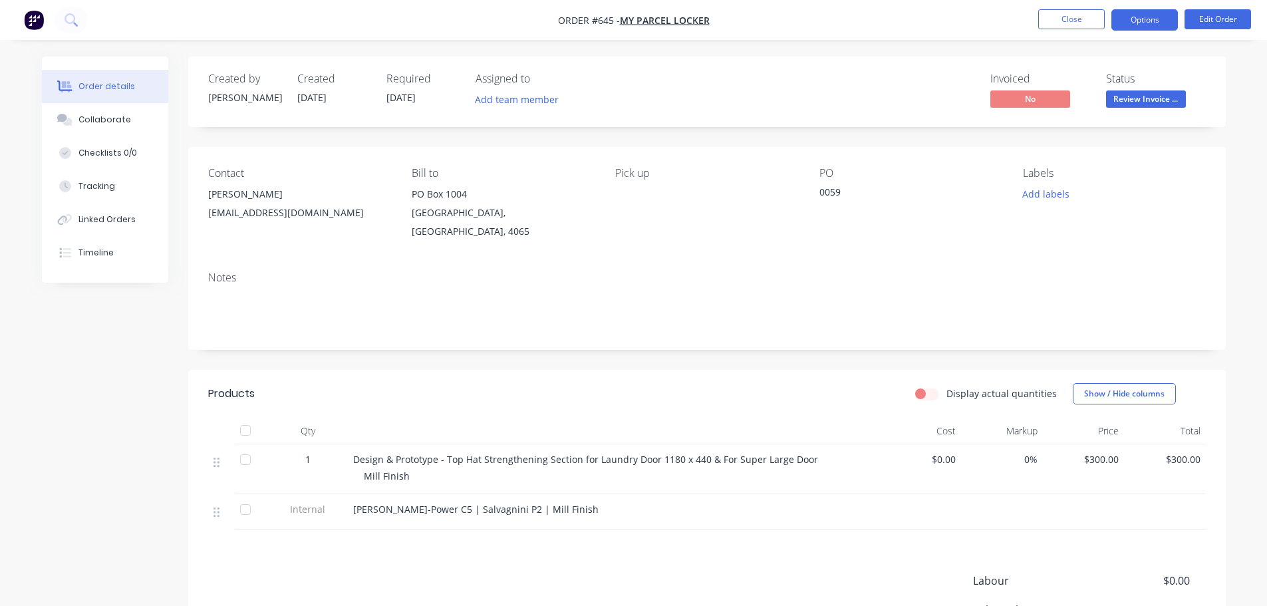
click at [1132, 15] on button "Options" at bounding box center [1144, 19] width 67 height 21
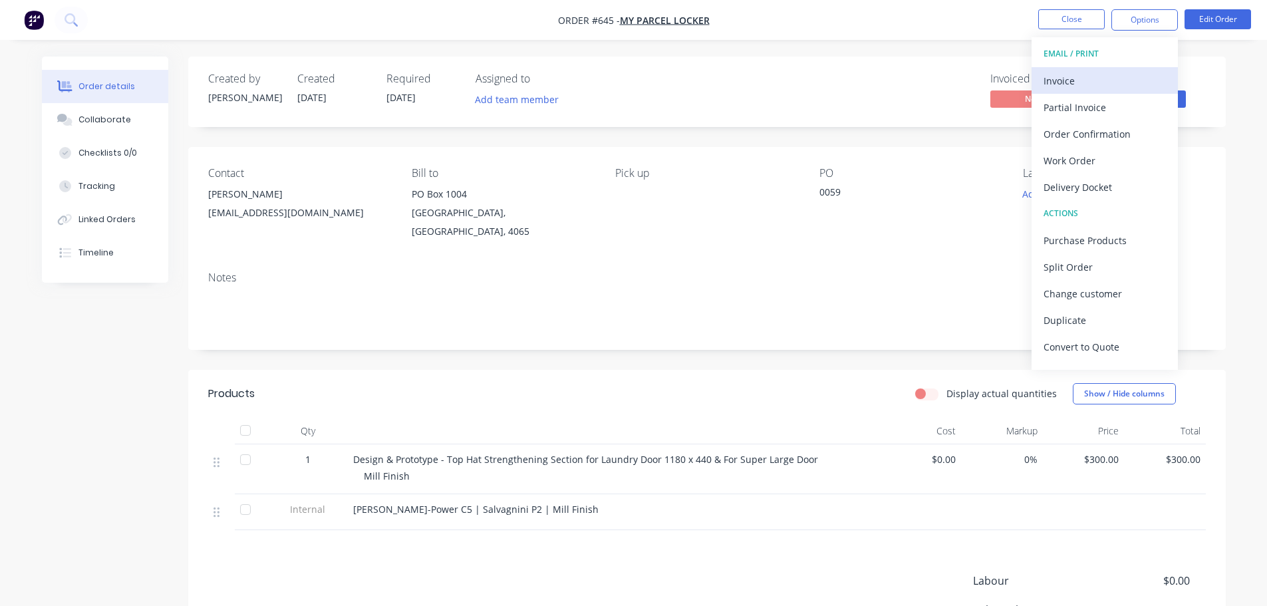
click at [1080, 72] on button "Invoice" at bounding box center [1105, 80] width 146 height 27
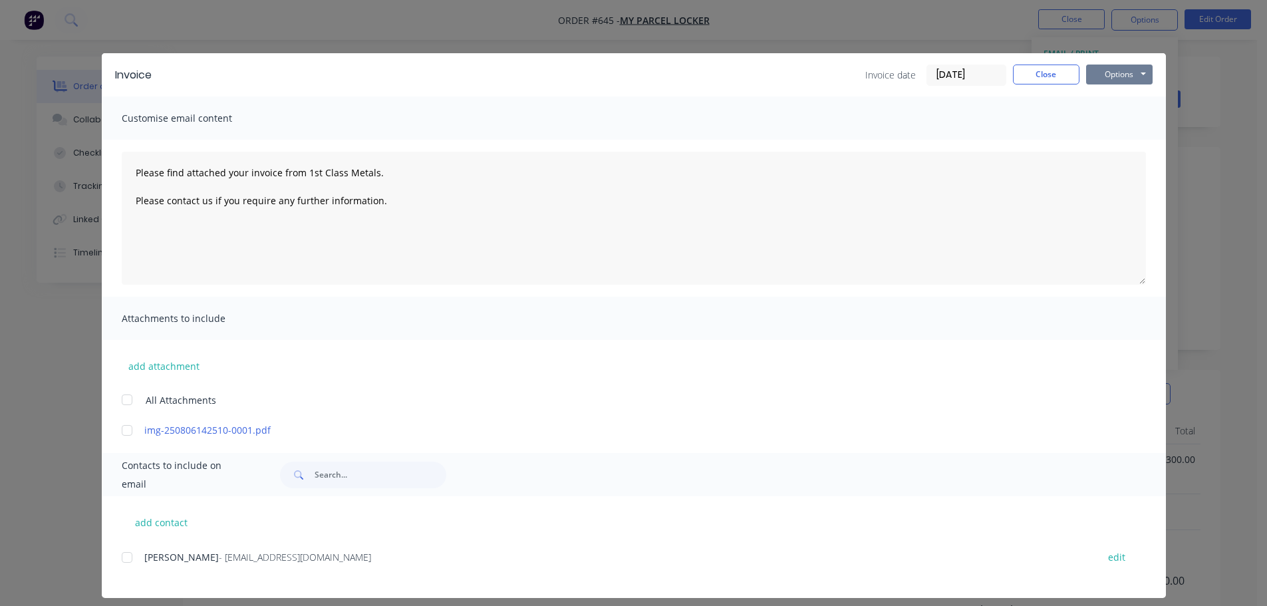
click at [1107, 73] on button "Options" at bounding box center [1119, 75] width 67 height 20
click at [1114, 130] on button "Print" at bounding box center [1128, 120] width 85 height 22
click at [1032, 84] on div "Invoice date [DATE] Close Options Preview Print Email" at bounding box center [1008, 75] width 287 height 21
click at [1034, 74] on button "Close" at bounding box center [1046, 75] width 67 height 20
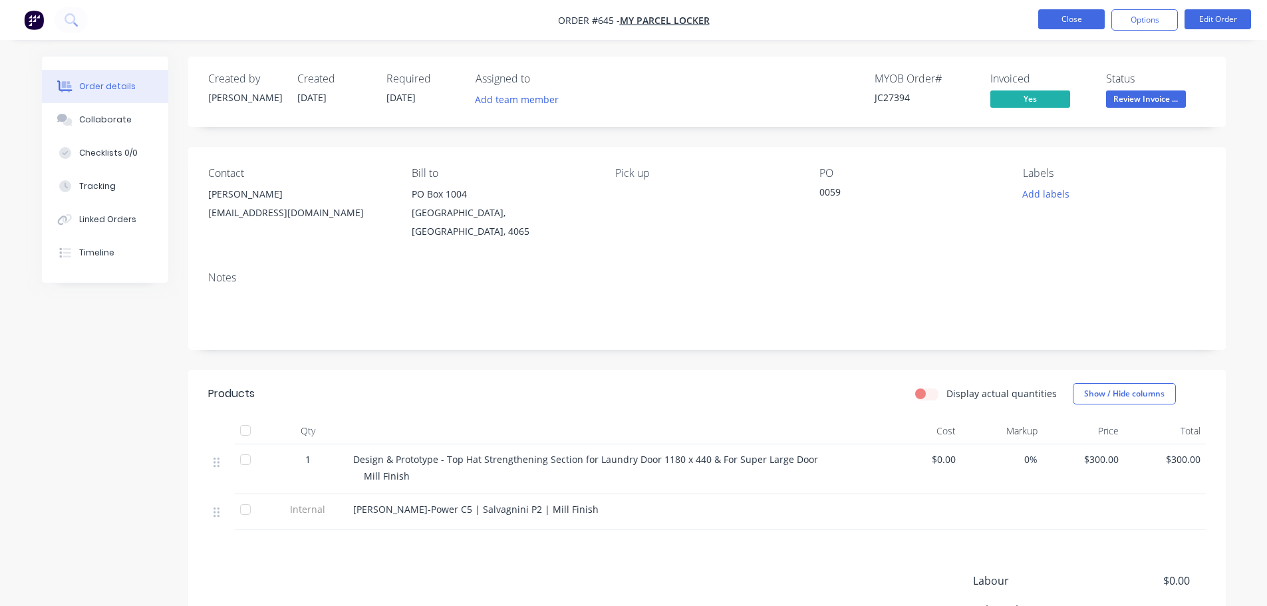
click at [1046, 23] on button "Close" at bounding box center [1071, 19] width 67 height 20
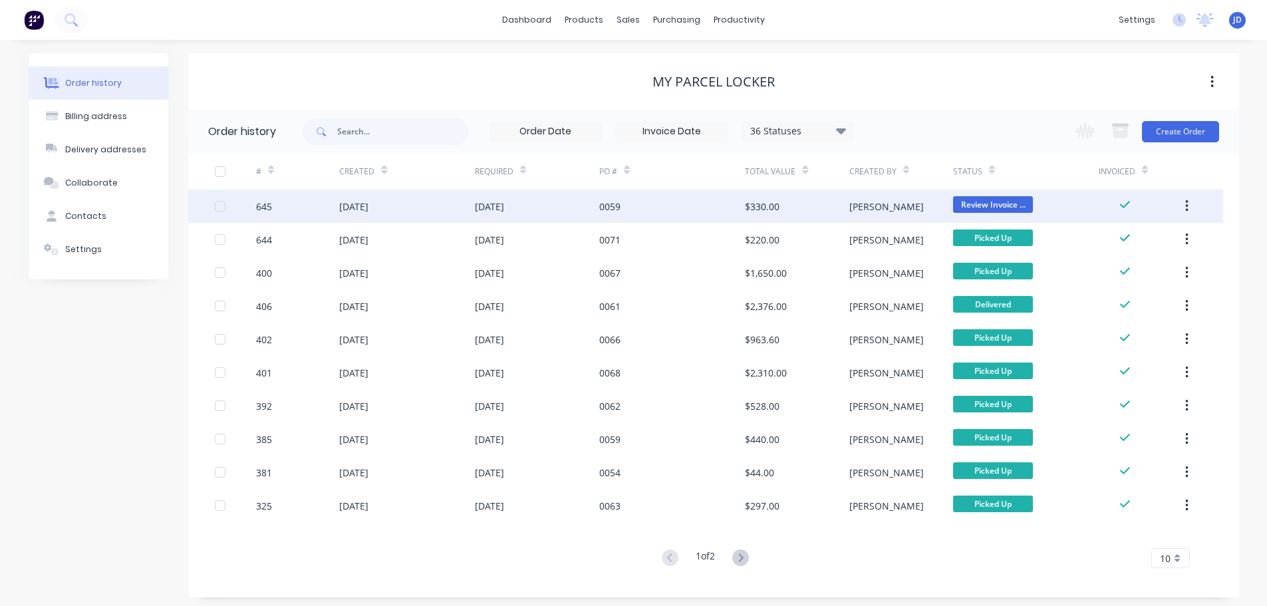
click at [815, 204] on div "$330.00" at bounding box center [797, 206] width 104 height 33
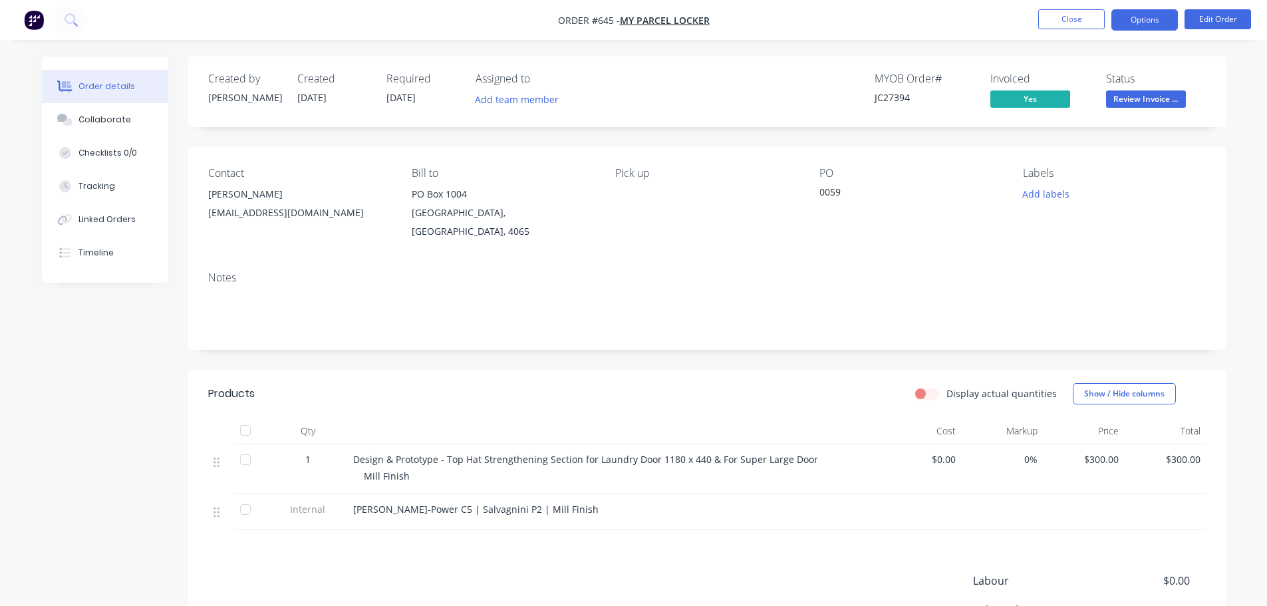
click at [1137, 21] on button "Options" at bounding box center [1144, 19] width 67 height 21
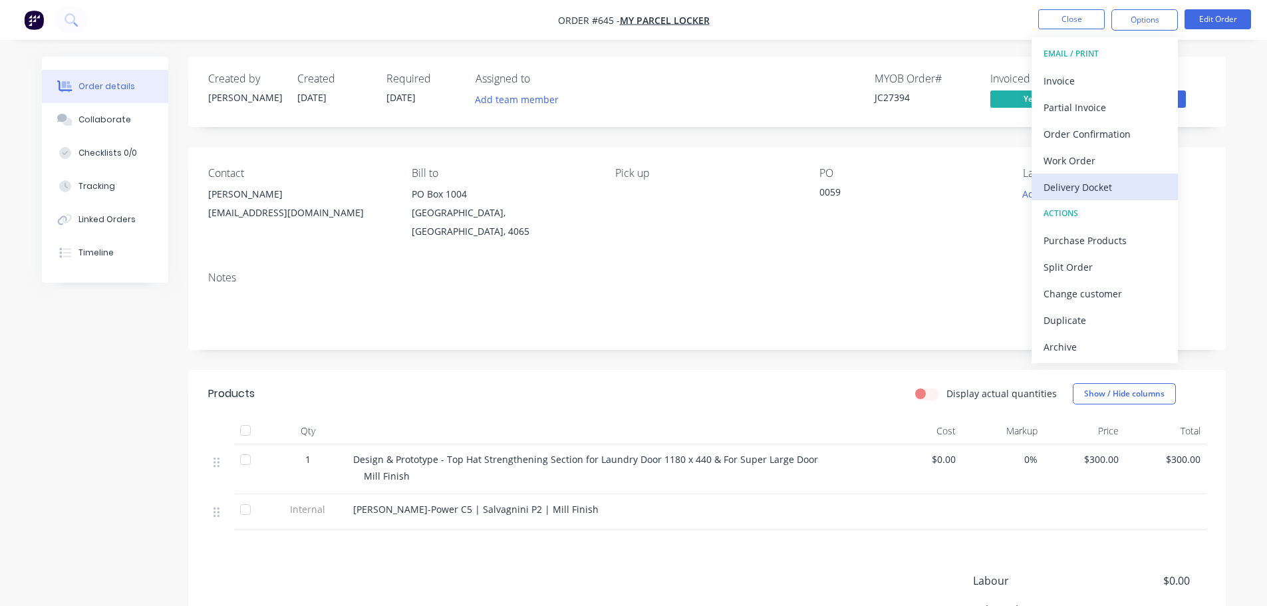
click at [1104, 185] on div "Delivery Docket" at bounding box center [1105, 187] width 122 height 19
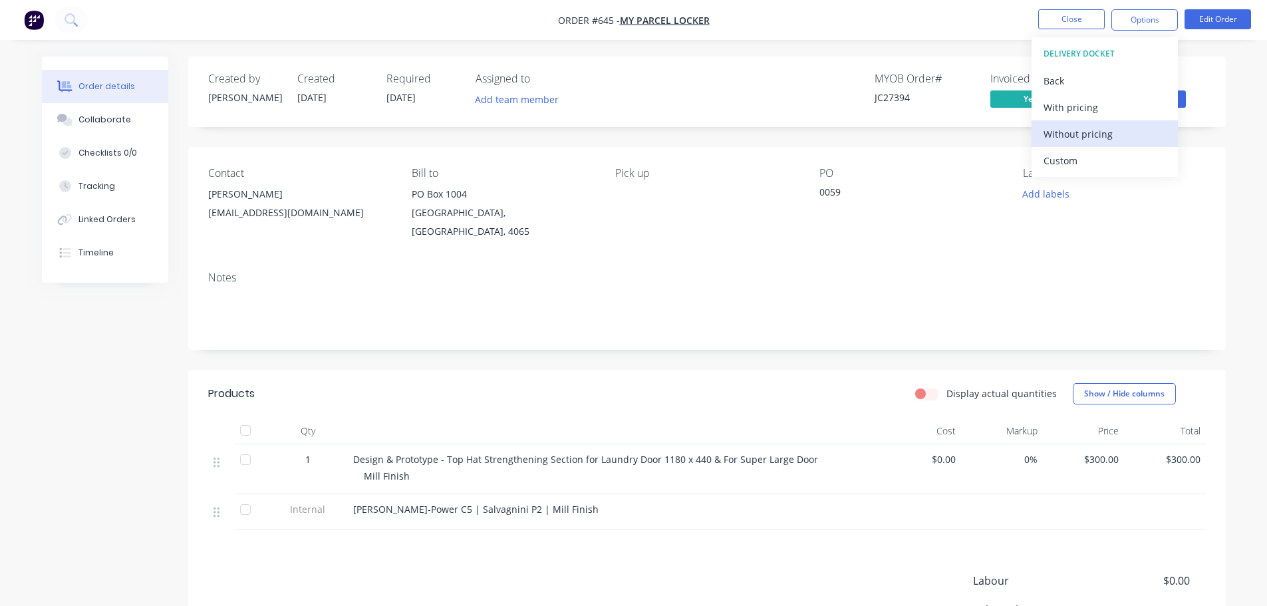
click at [1113, 126] on div "Without pricing" at bounding box center [1105, 133] width 122 height 19
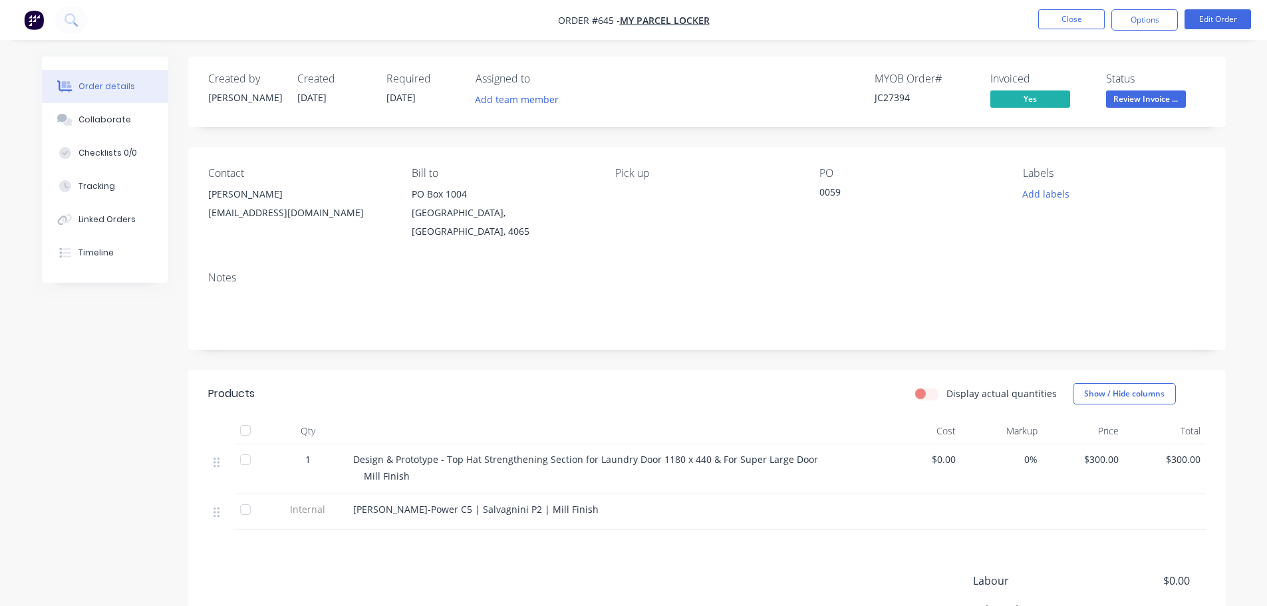
drag, startPoint x: 915, startPoint y: 228, endPoint x: 1072, endPoint y: 89, distance: 210.2
click at [923, 221] on div "PO 0059" at bounding box center [910, 204] width 182 height 74
click at [1073, 21] on button "Close" at bounding box center [1071, 19] width 67 height 20
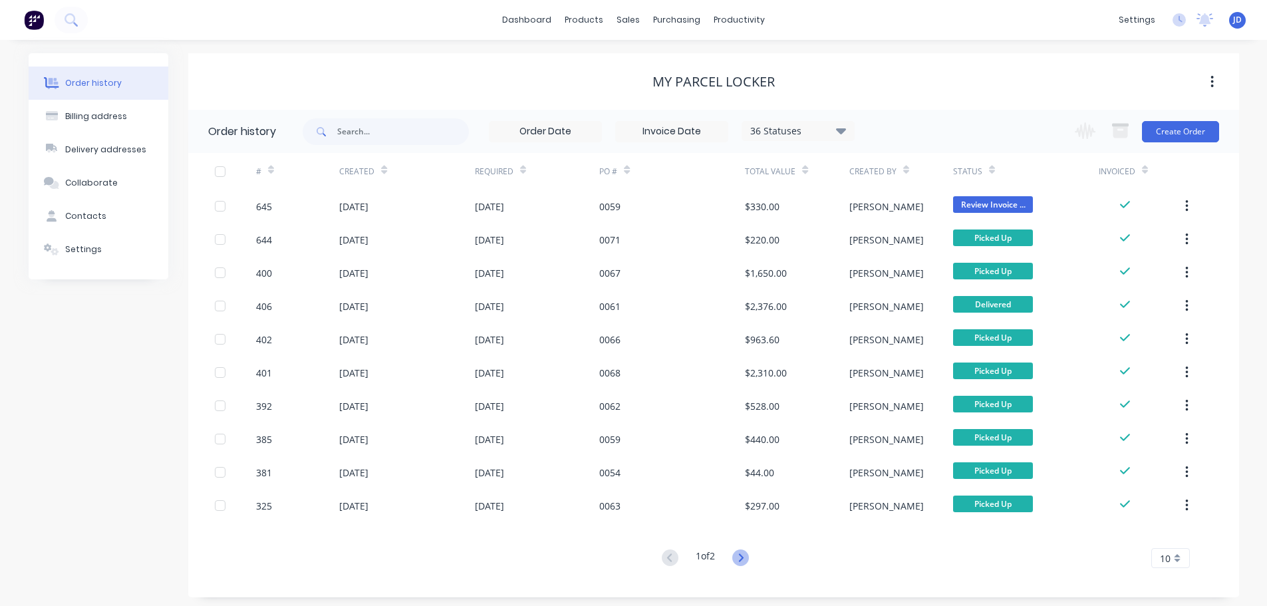
click at [742, 554] on icon at bounding box center [741, 557] width 5 height 8
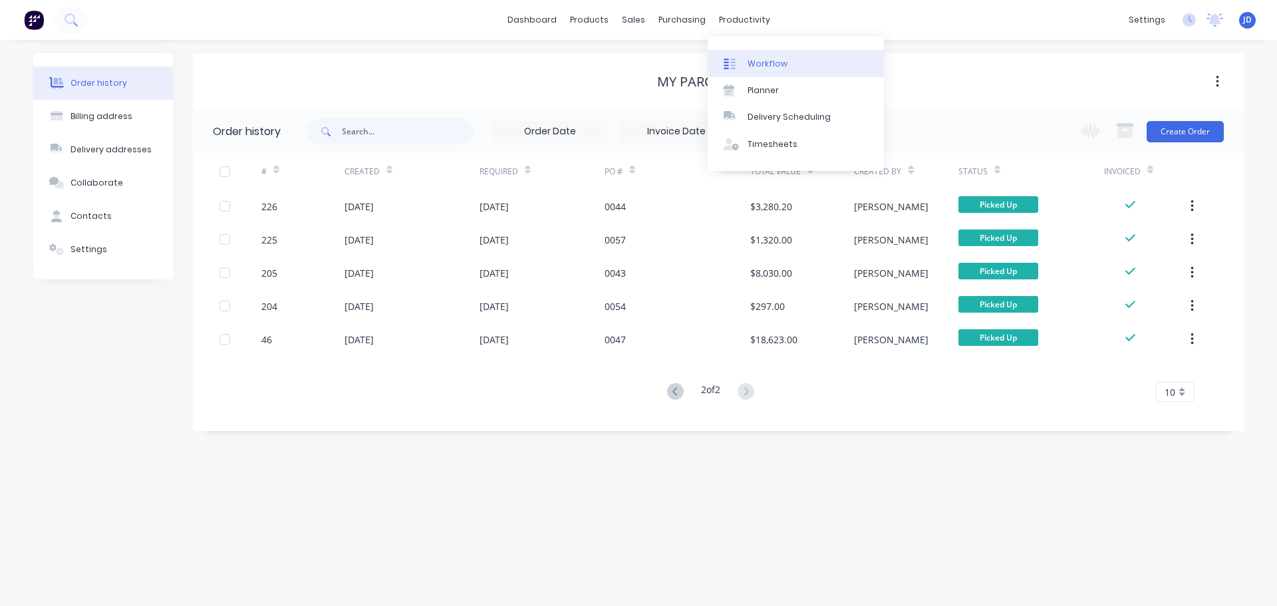
click at [734, 61] on icon at bounding box center [730, 64] width 12 height 12
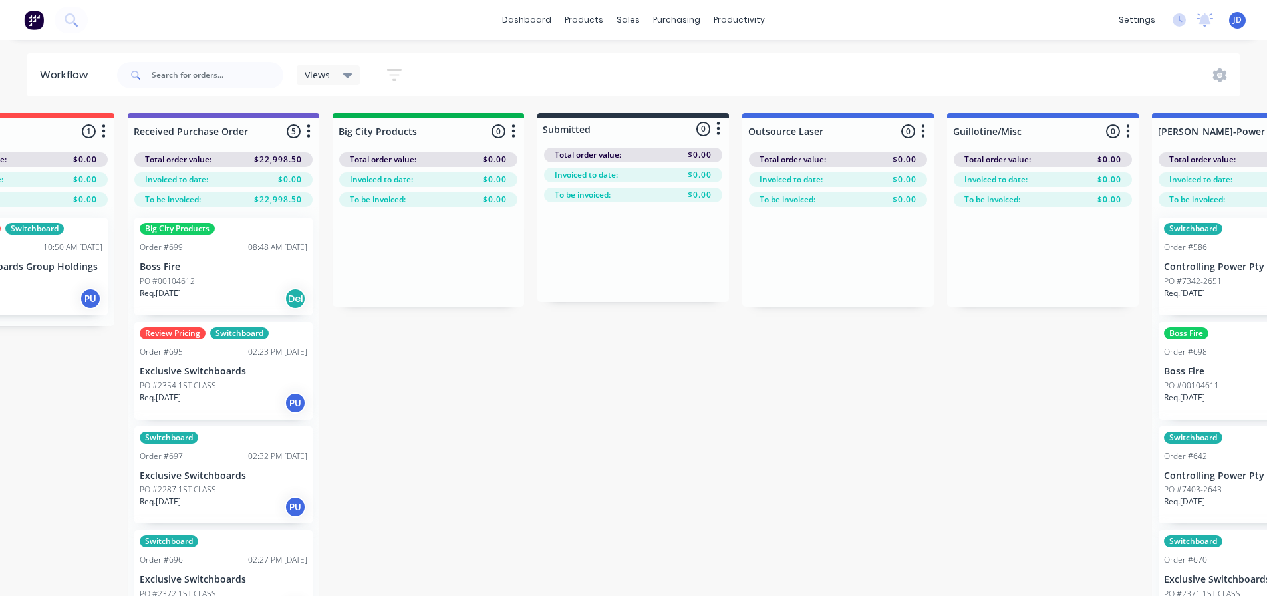
drag, startPoint x: 635, startPoint y: 419, endPoint x: 660, endPoint y: 410, distance: 26.3
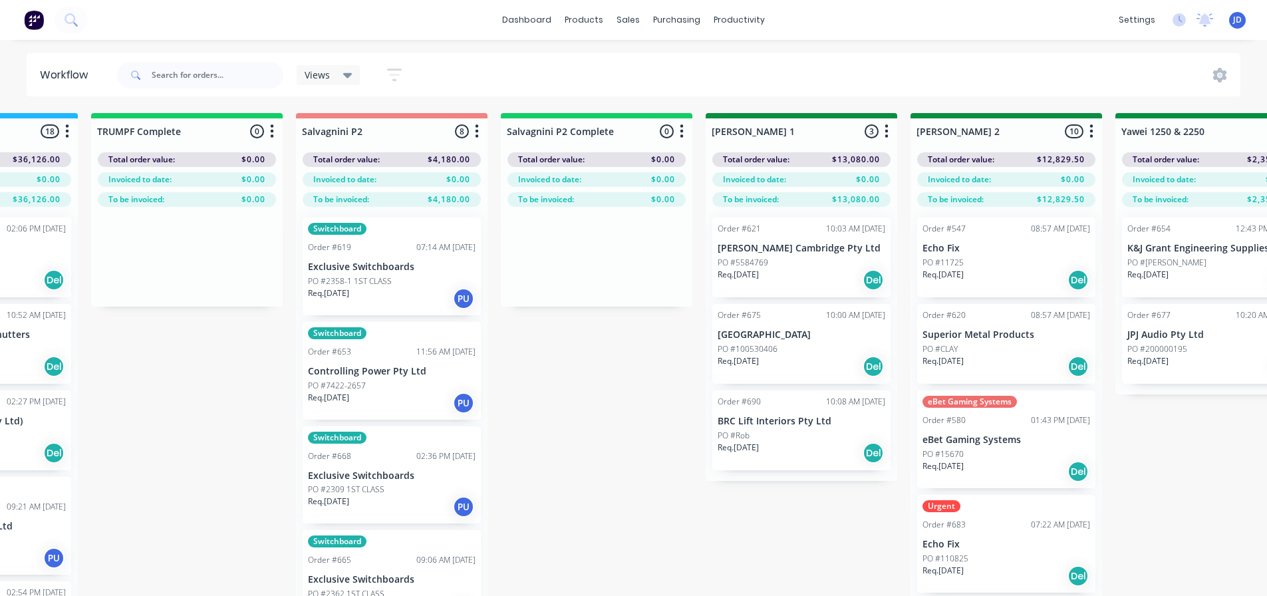
drag, startPoint x: 489, startPoint y: 414, endPoint x: 642, endPoint y: 402, distance: 153.5
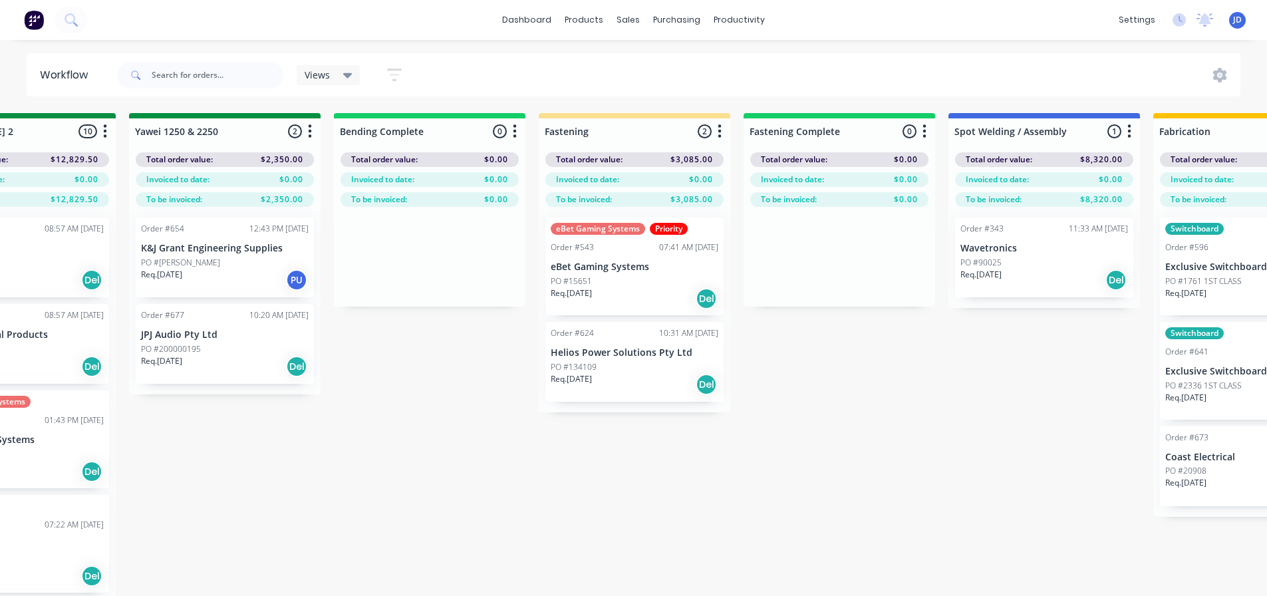
drag, startPoint x: 945, startPoint y: 430, endPoint x: 974, endPoint y: 420, distance: 30.3
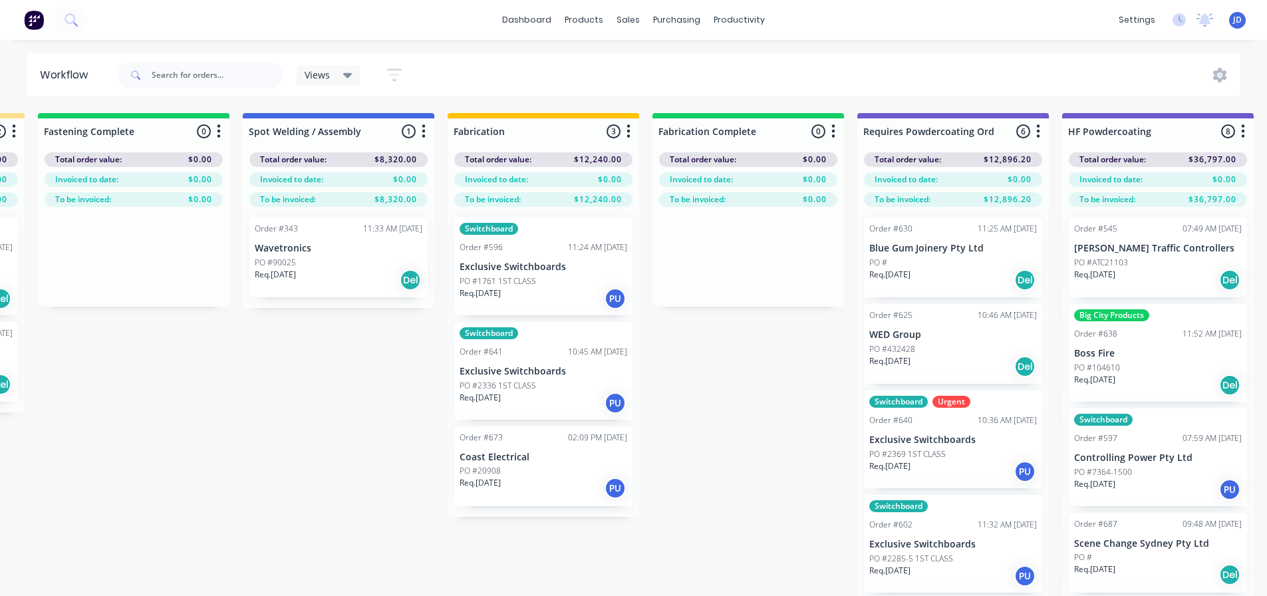
scroll to position [0, 4204]
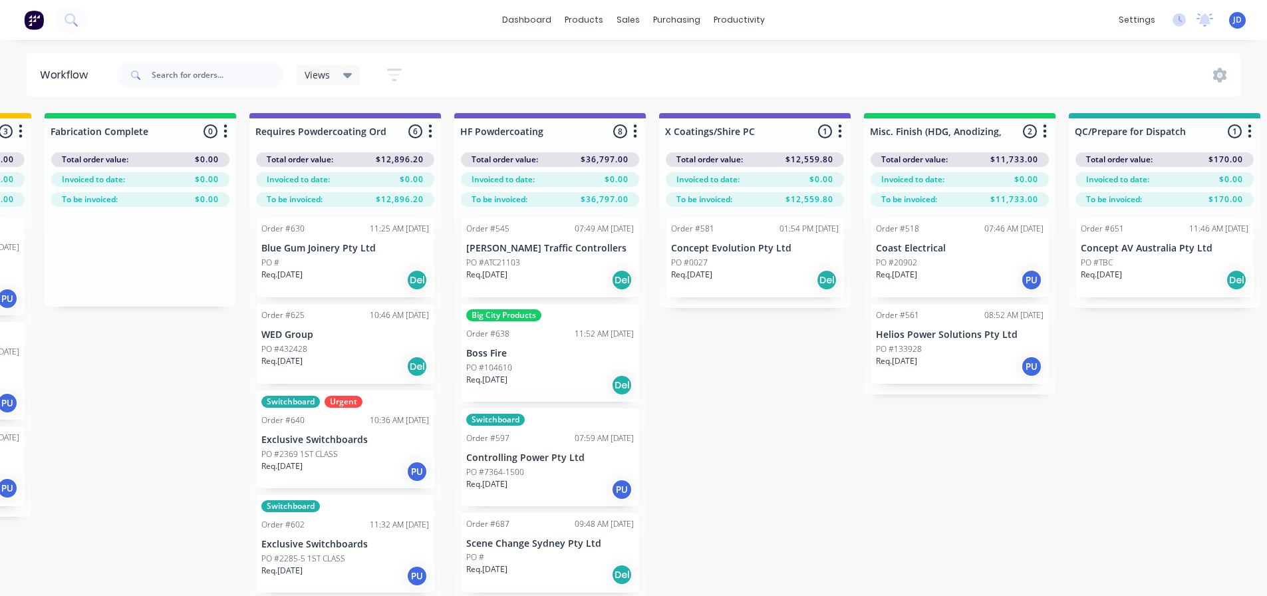
drag, startPoint x: 575, startPoint y: 432, endPoint x: 657, endPoint y: 431, distance: 81.8
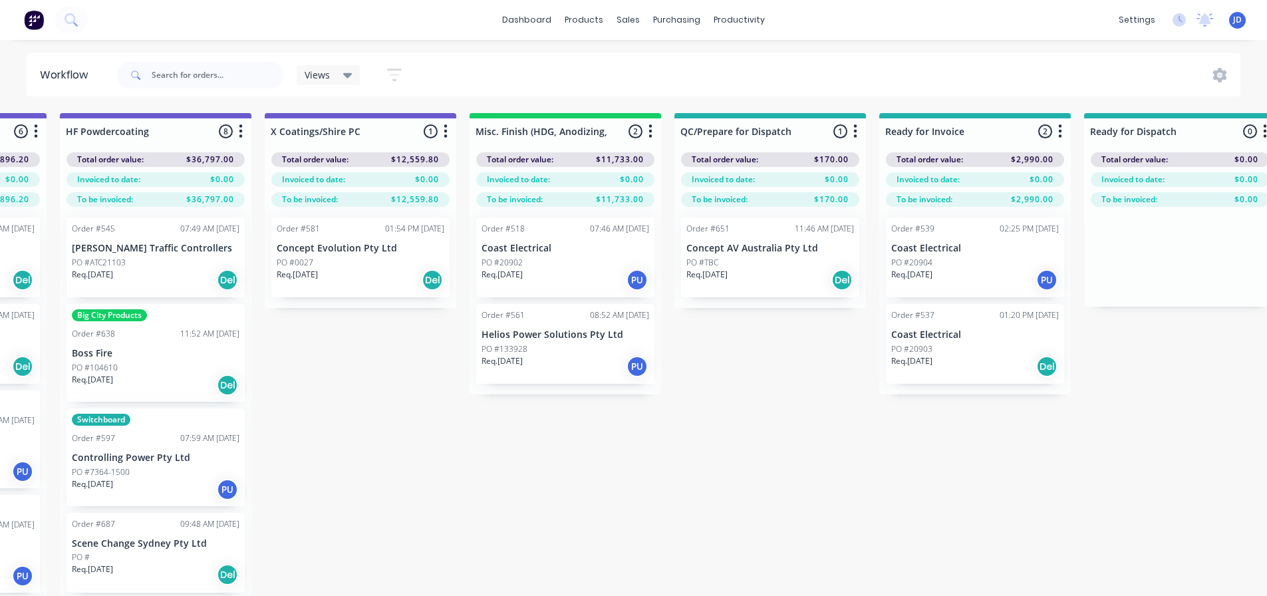
scroll to position [0, 4663]
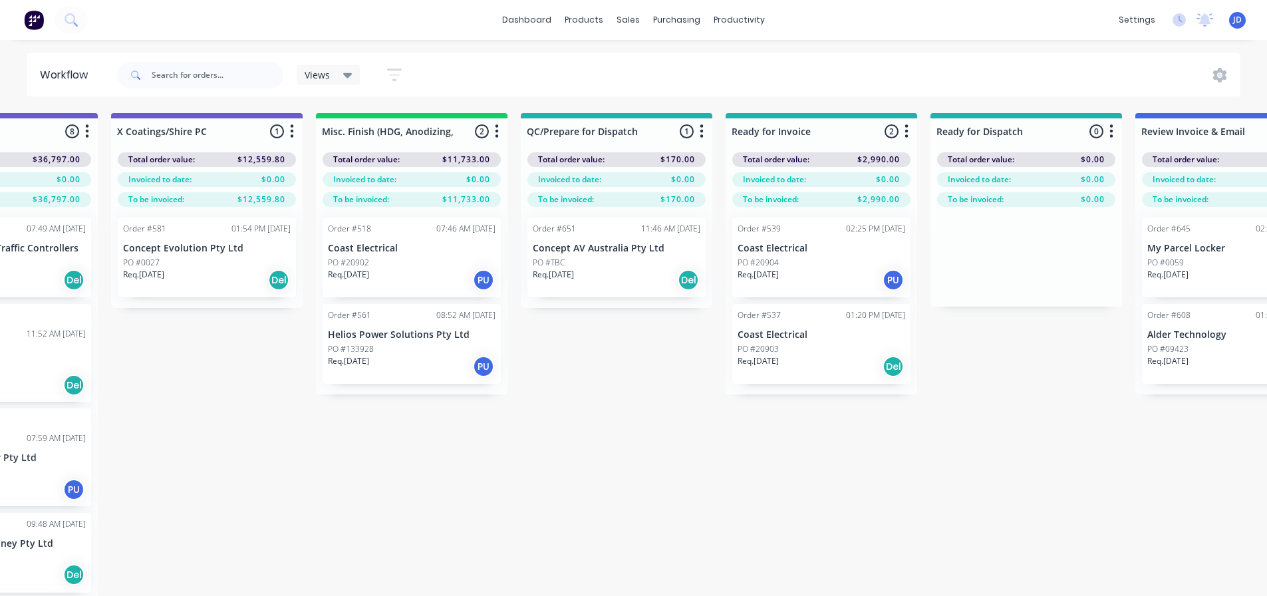
drag, startPoint x: 694, startPoint y: 464, endPoint x: 774, endPoint y: 449, distance: 81.1
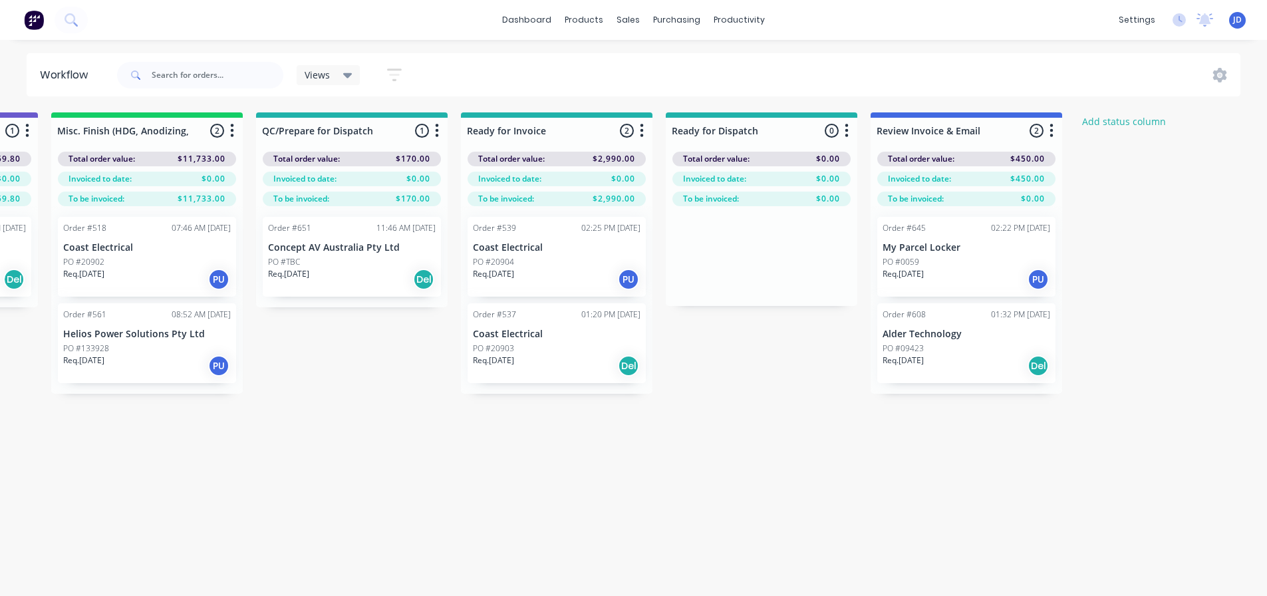
scroll to position [2, 4894]
drag, startPoint x: 519, startPoint y: 454, endPoint x: 573, endPoint y: 440, distance: 54.9
click at [568, 275] on div "Req. [DATE] PU" at bounding box center [557, 278] width 168 height 23
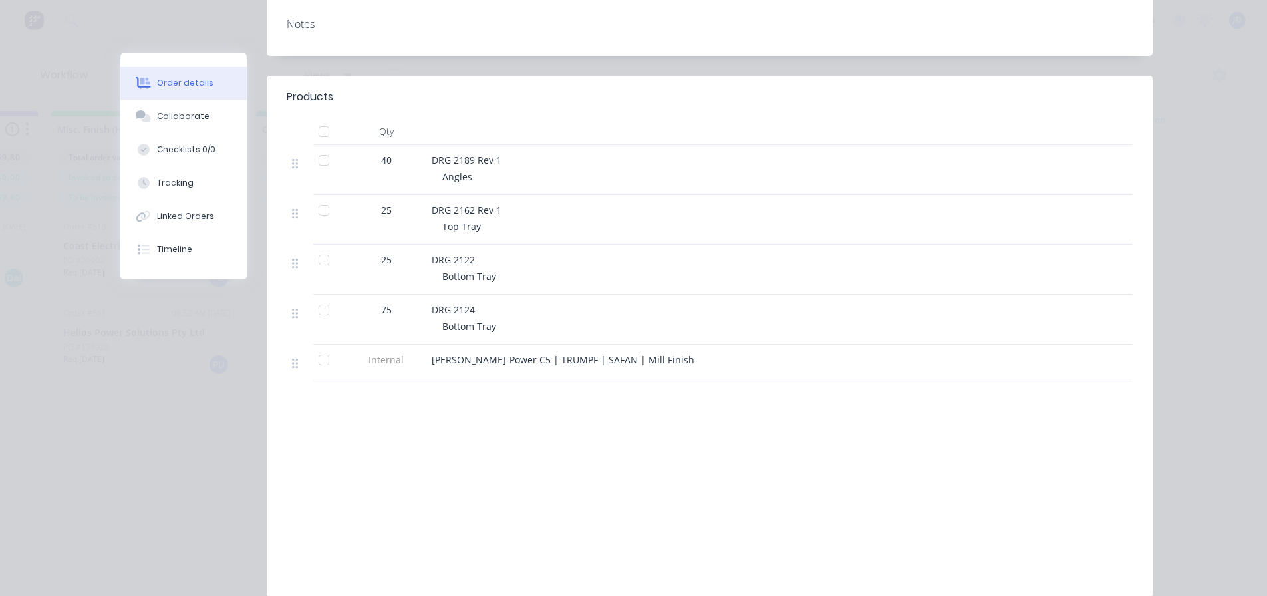
scroll to position [333, 0]
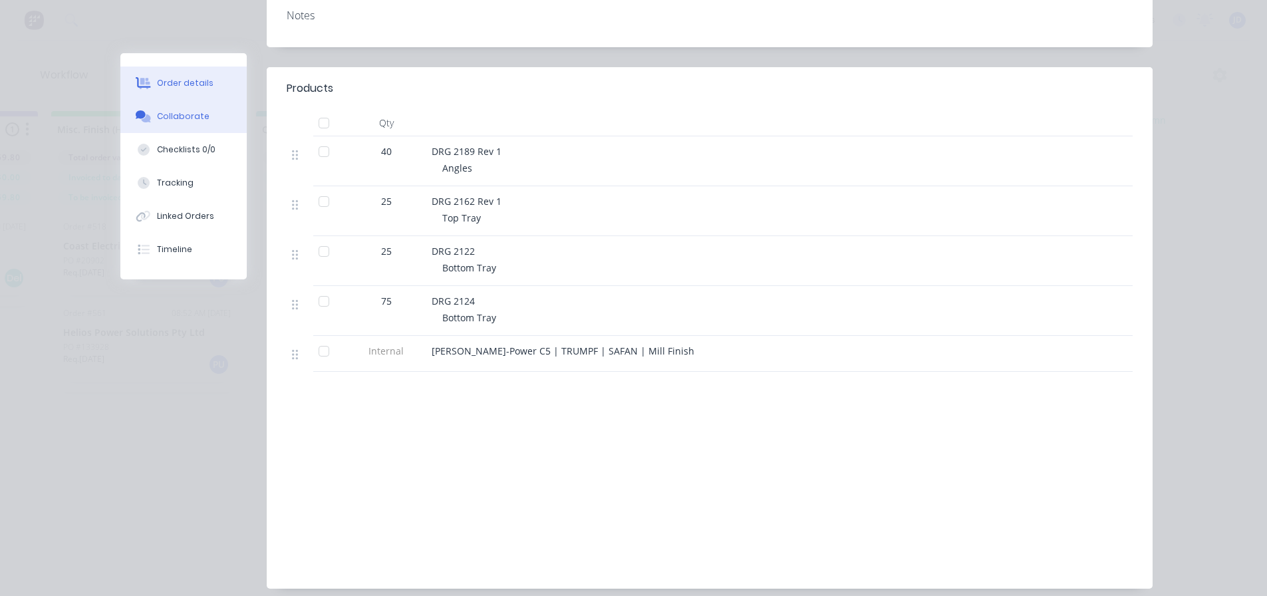
click at [198, 117] on div "Collaborate" at bounding box center [183, 116] width 53 height 12
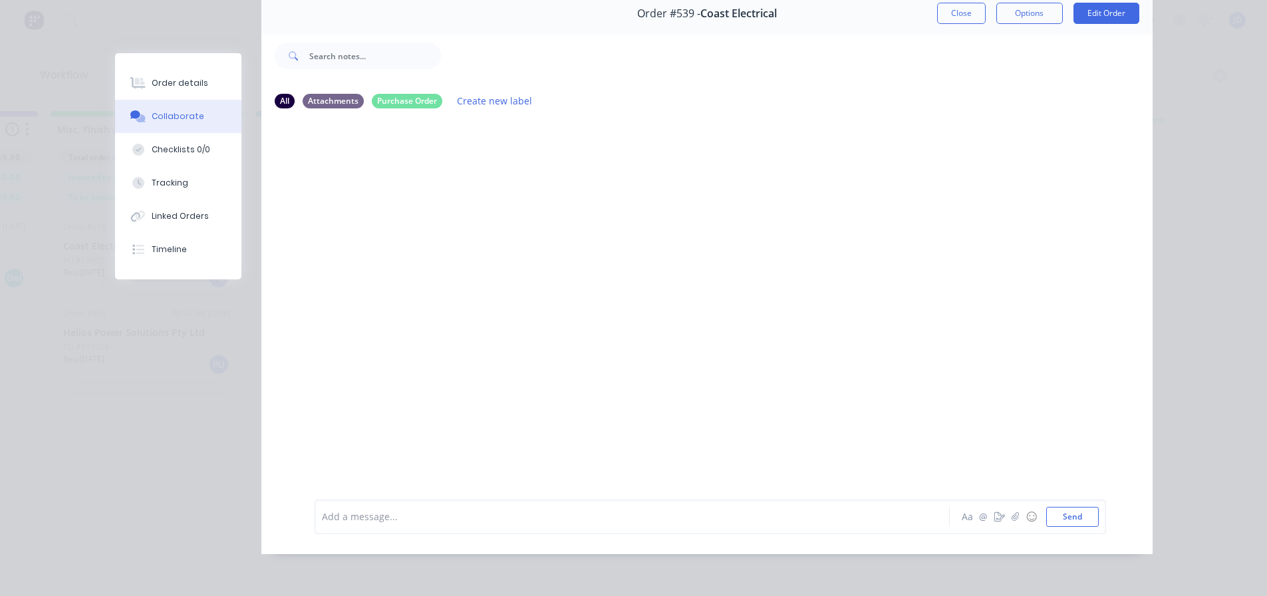
scroll to position [0, 0]
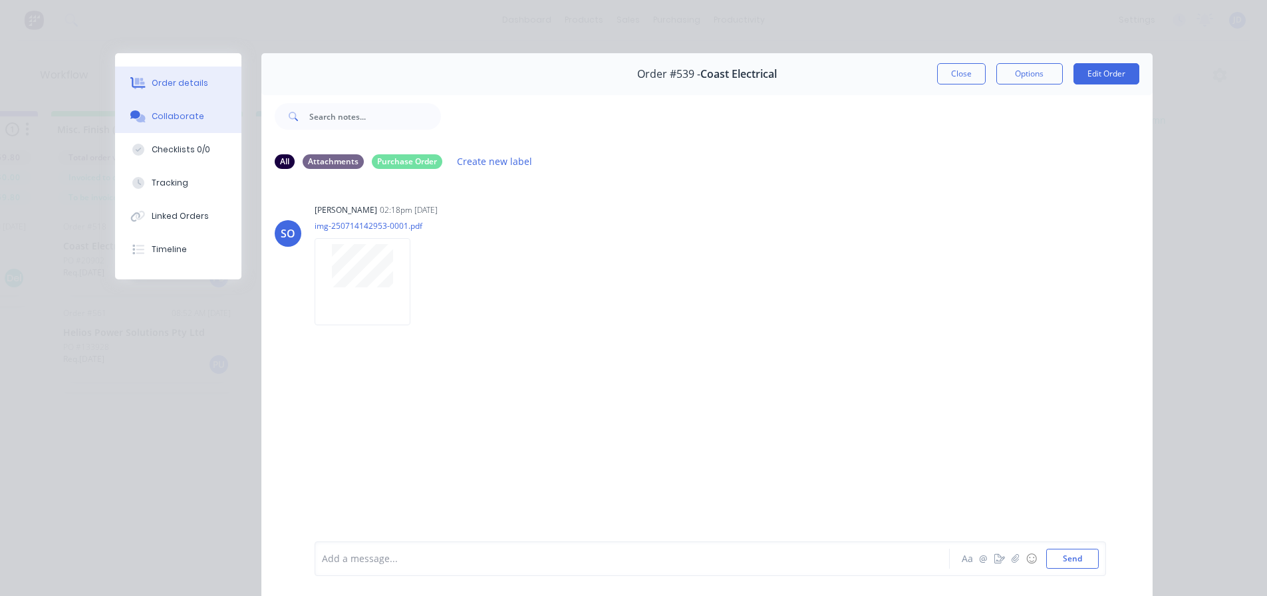
click at [197, 74] on button "Order details" at bounding box center [178, 83] width 126 height 33
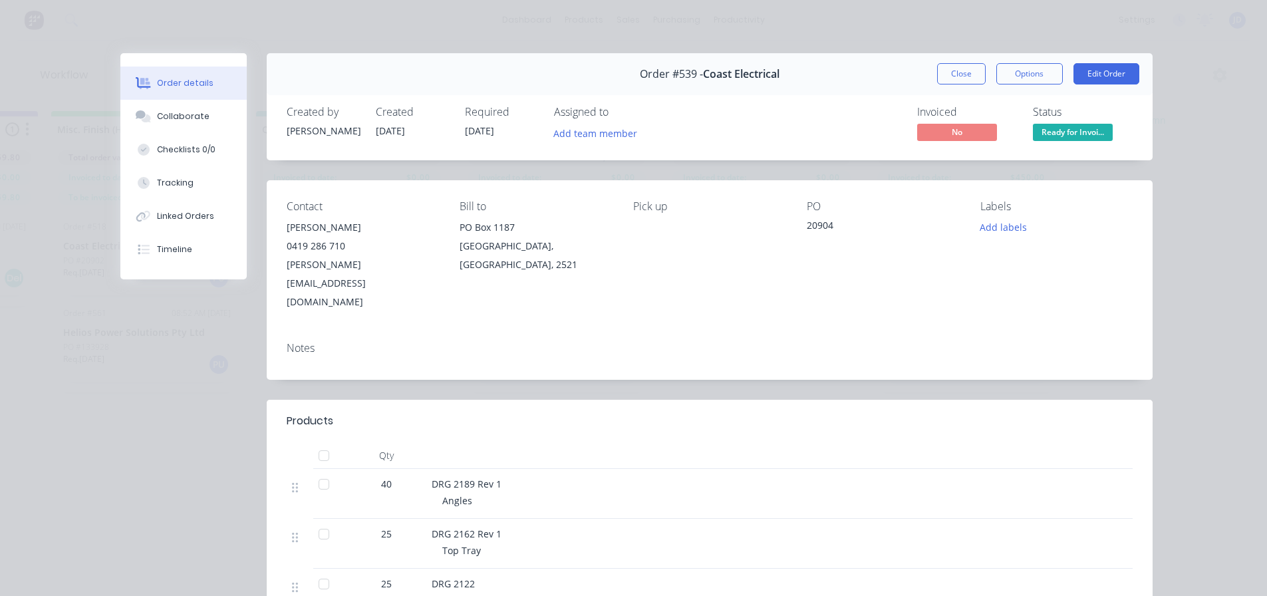
click at [1054, 136] on span "Ready for Invoi..." at bounding box center [1073, 132] width 80 height 17
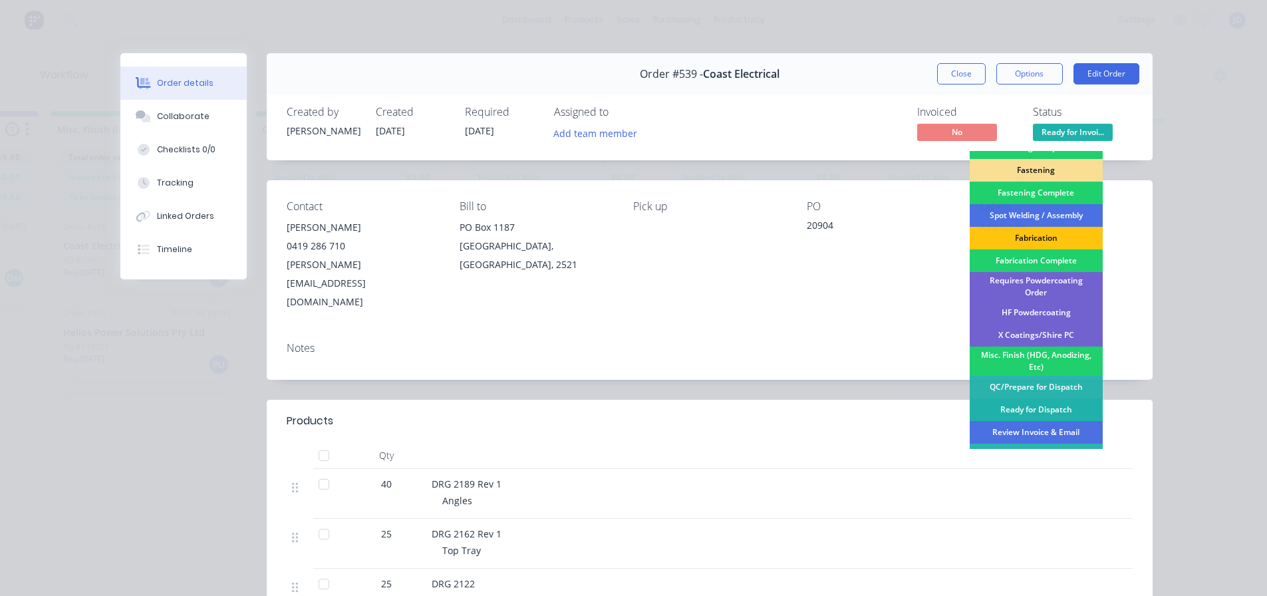
scroll to position [388, 0]
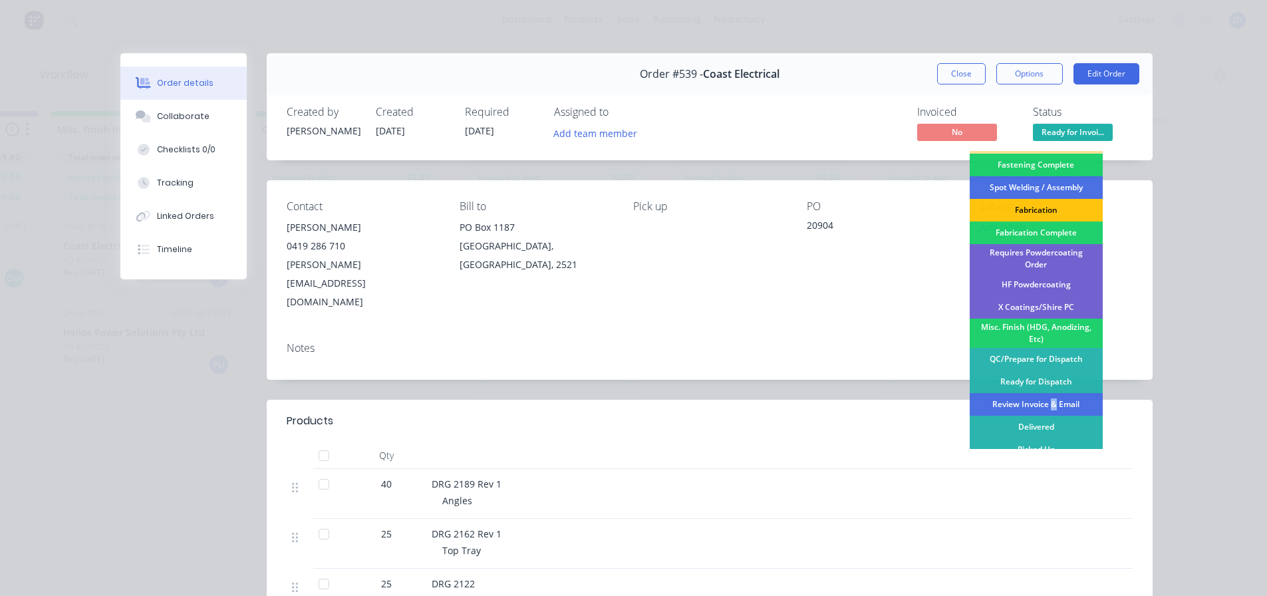
click at [1048, 395] on div "Review Invoice & Email" at bounding box center [1036, 404] width 133 height 23
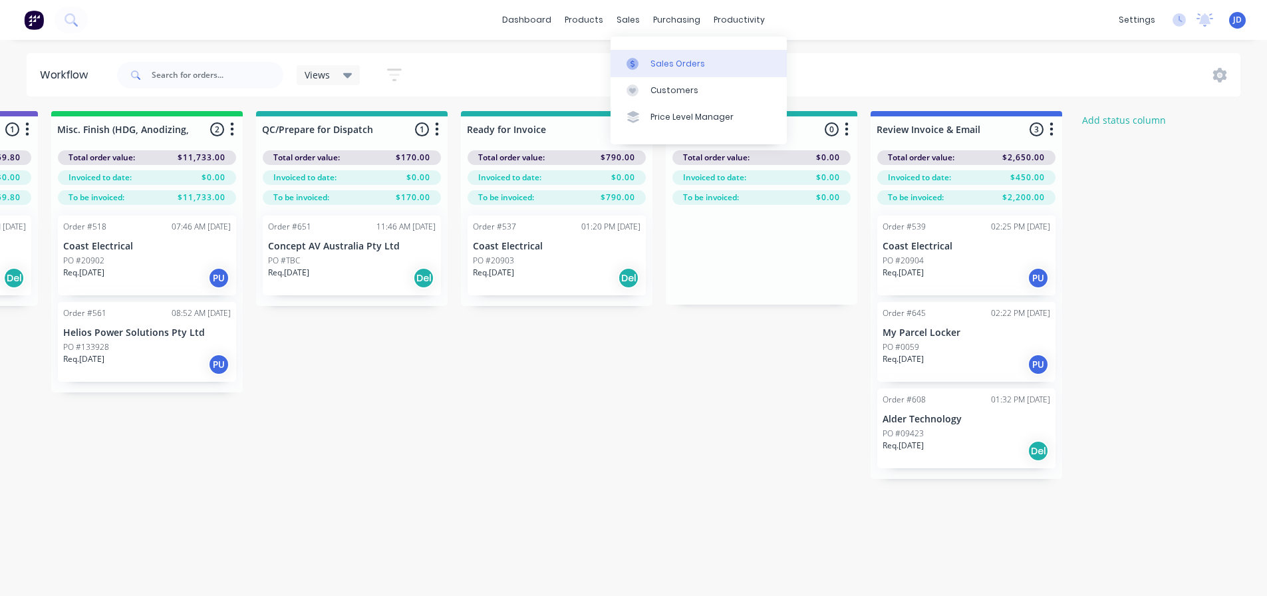
click at [658, 67] on div "Sales Orders" at bounding box center [678, 64] width 55 height 12
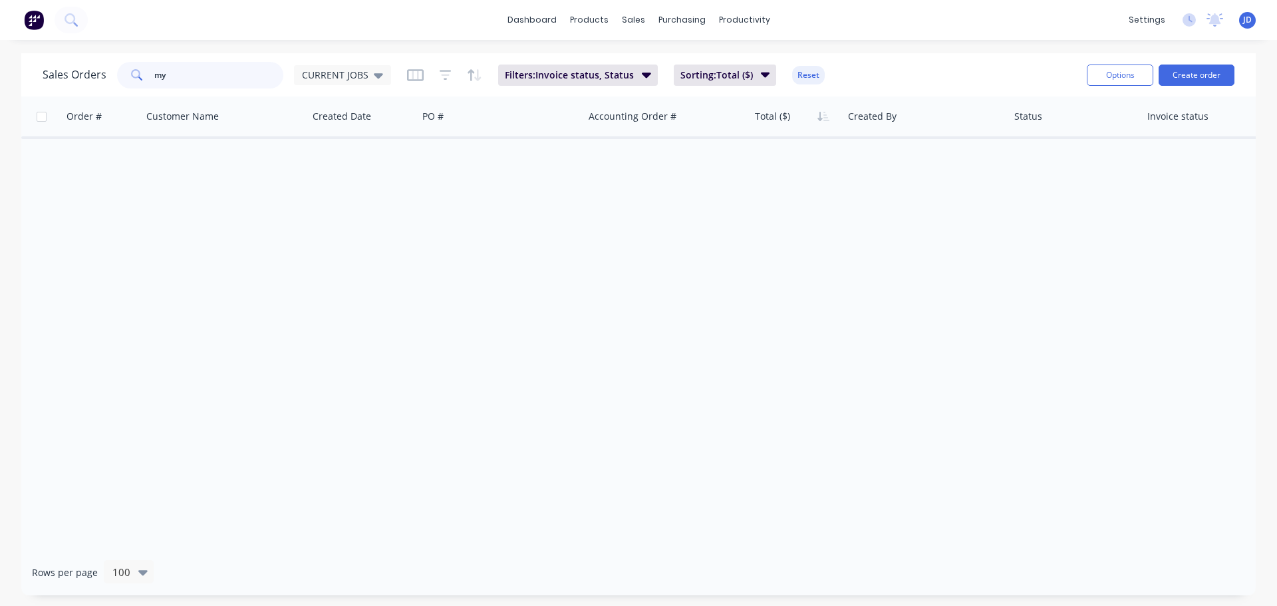
click at [218, 80] on input "my" at bounding box center [219, 75] width 130 height 27
type input "m"
type input "coast"
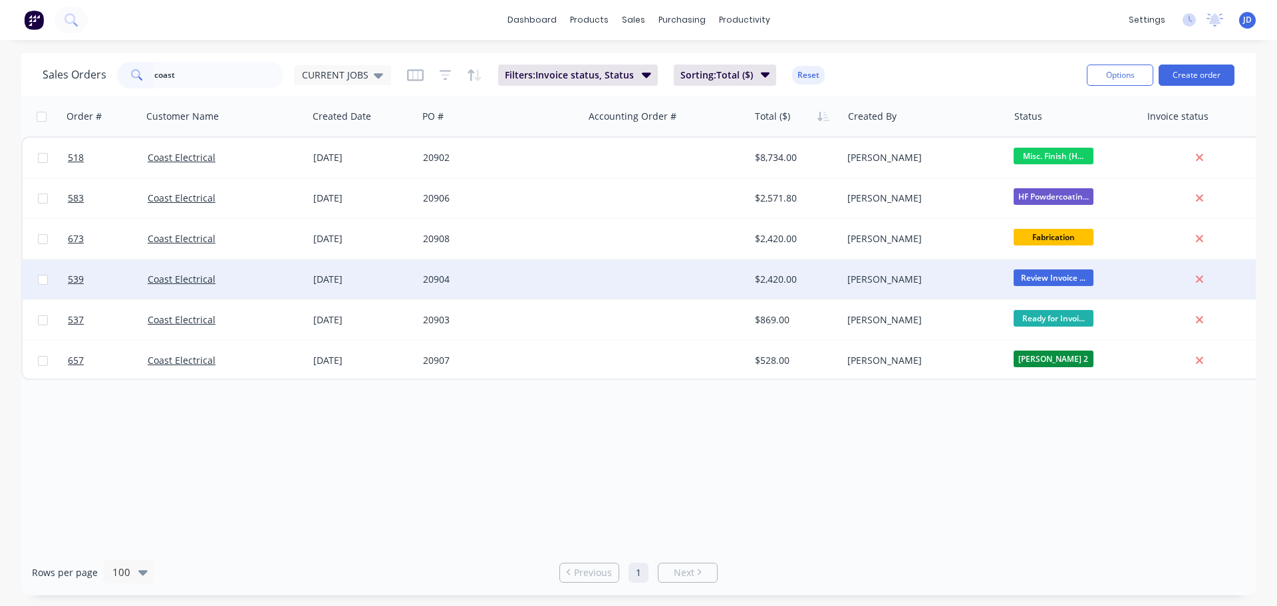
click at [867, 286] on div "[PERSON_NAME]" at bounding box center [925, 279] width 166 height 40
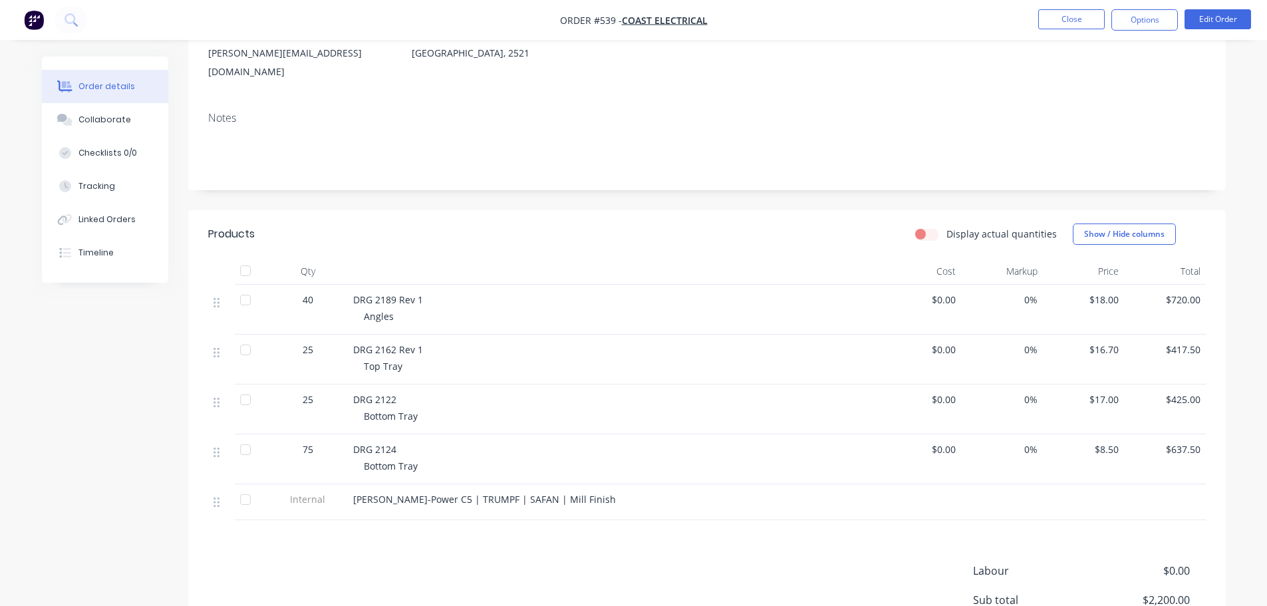
scroll to position [178, 0]
click at [1155, 20] on button "Options" at bounding box center [1144, 19] width 67 height 21
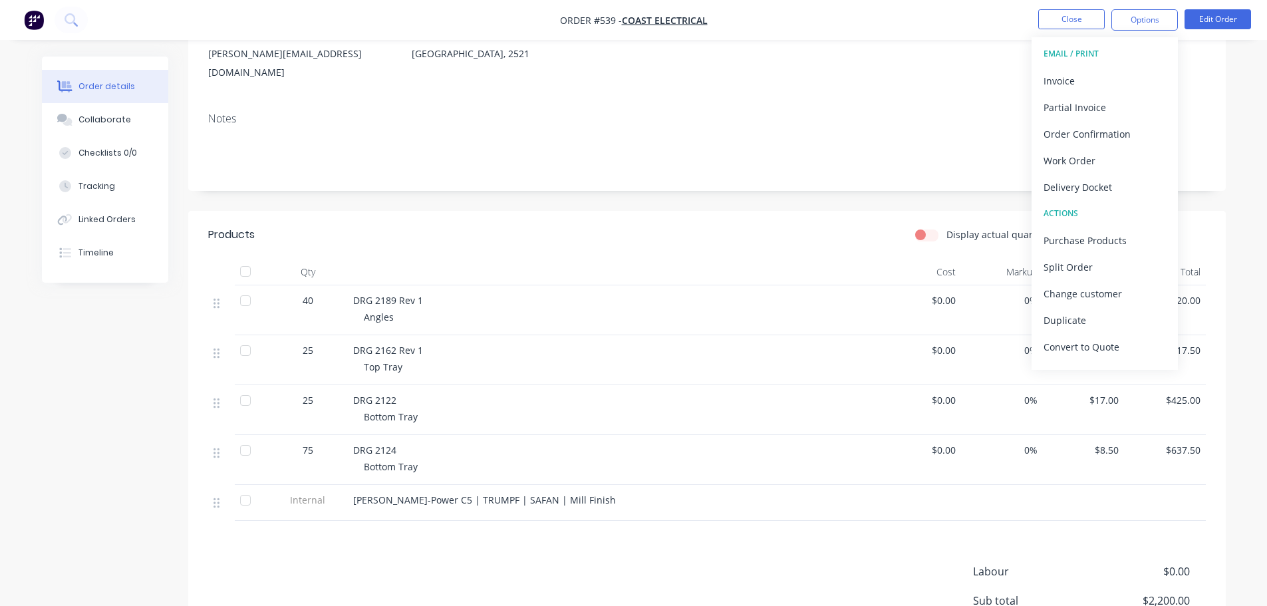
click at [1133, 178] on div "Delivery Docket" at bounding box center [1105, 187] width 122 height 19
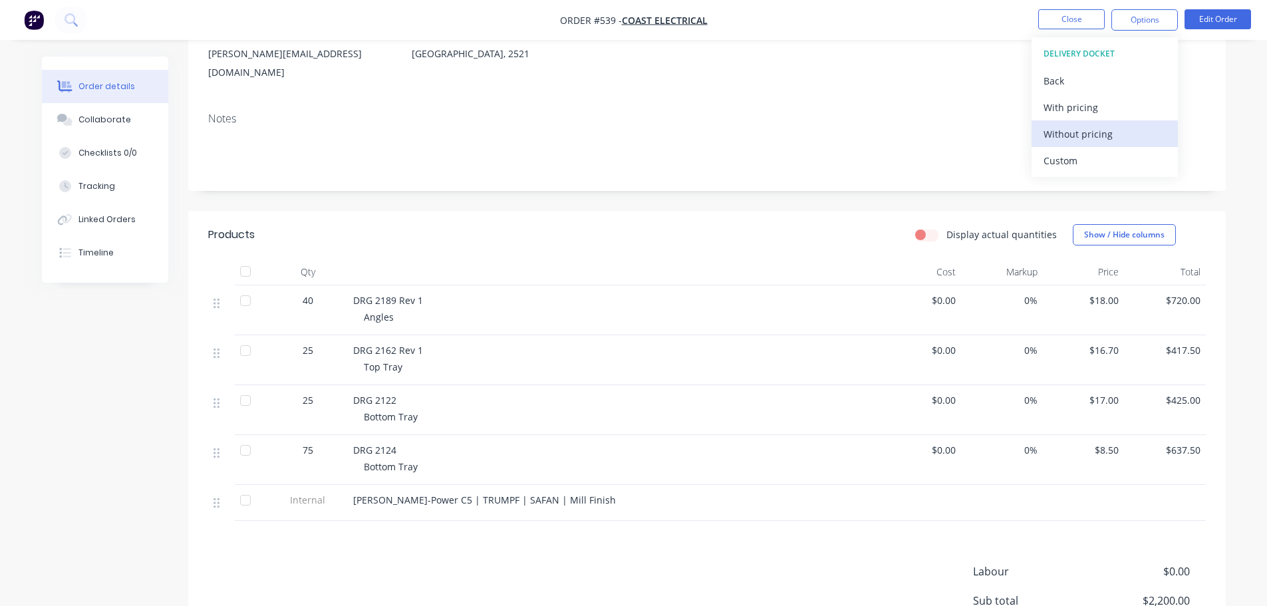
click at [1109, 135] on div "Without pricing" at bounding box center [1105, 133] width 122 height 19
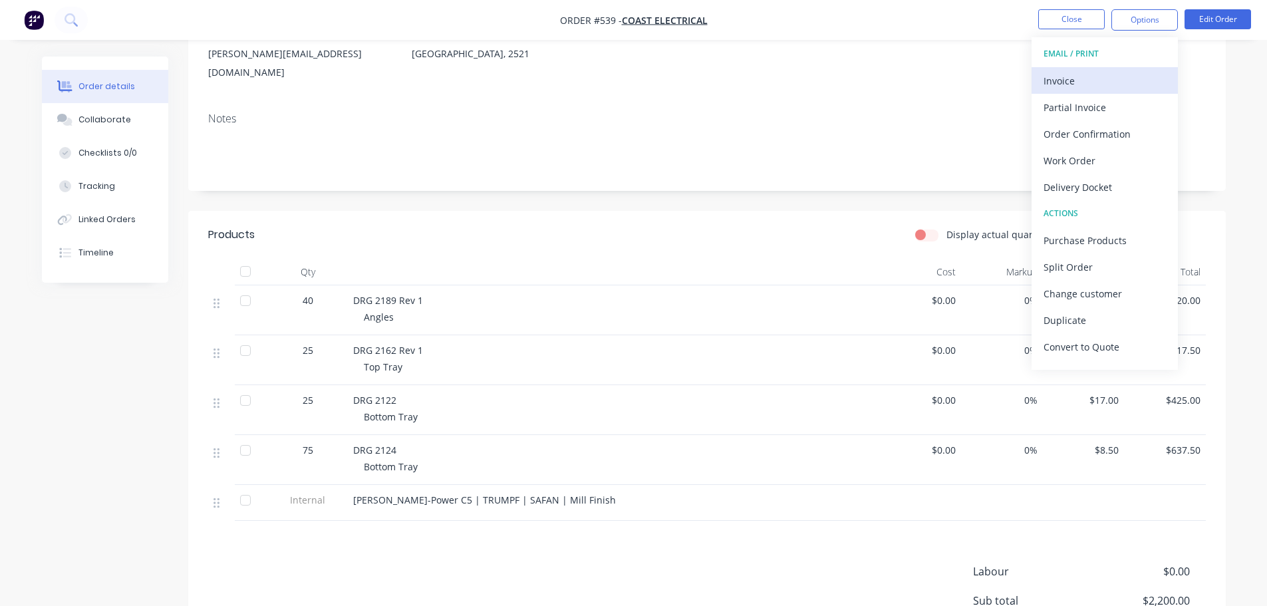
click at [1056, 76] on div "Invoice" at bounding box center [1105, 80] width 122 height 19
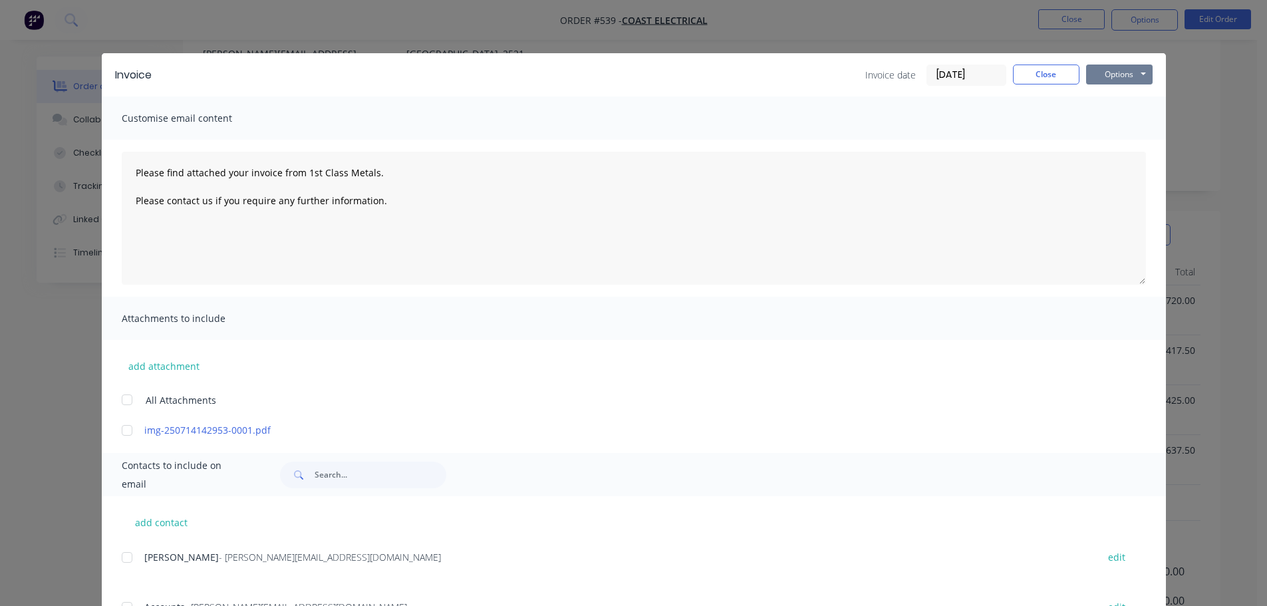
click at [1123, 76] on button "Options" at bounding box center [1119, 75] width 67 height 20
click at [1118, 126] on button "Print" at bounding box center [1128, 120] width 85 height 22
click at [1044, 75] on button "Close" at bounding box center [1046, 75] width 67 height 20
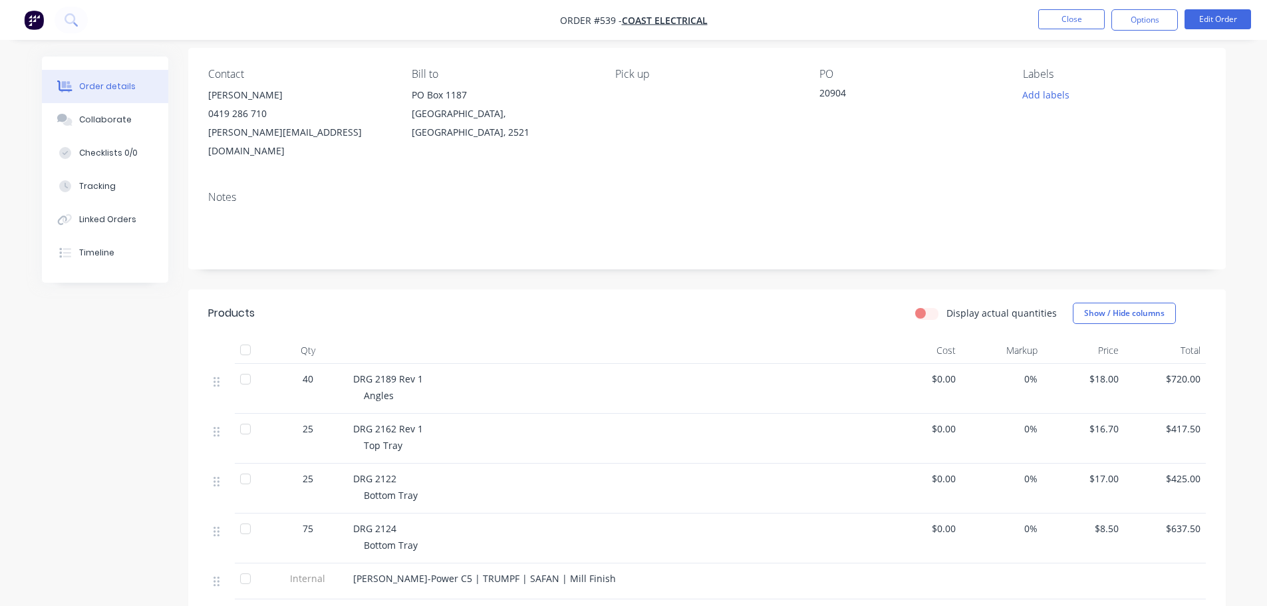
scroll to position [0, 0]
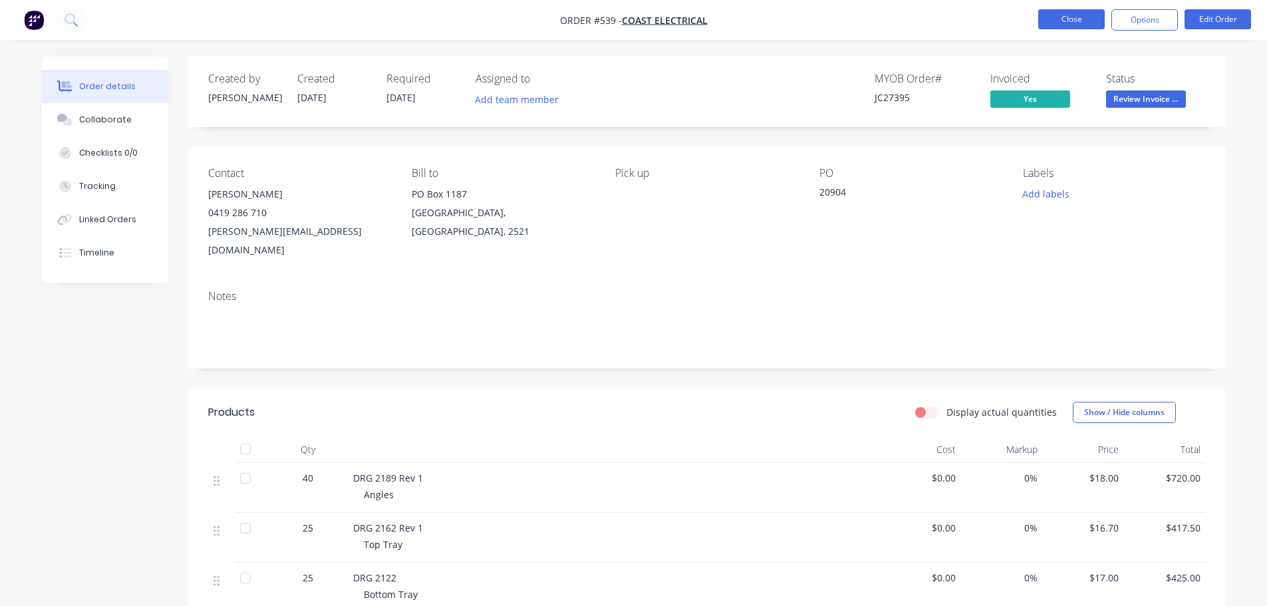
click at [1072, 22] on button "Close" at bounding box center [1071, 19] width 67 height 20
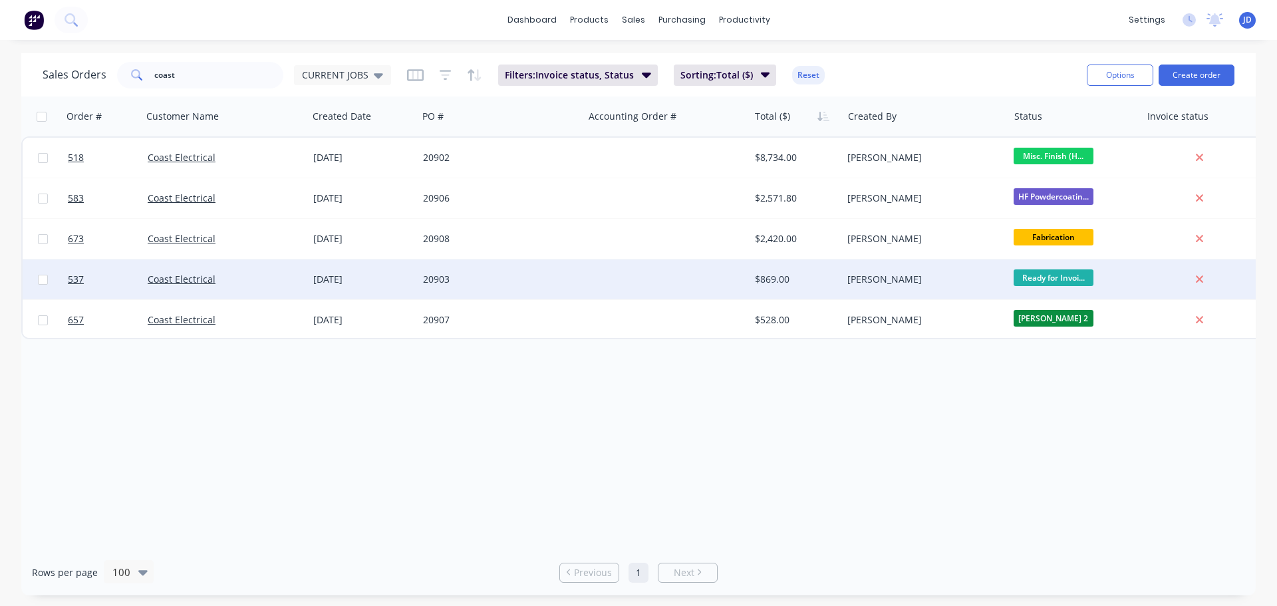
click at [889, 277] on div "[PERSON_NAME]" at bounding box center [921, 279] width 148 height 13
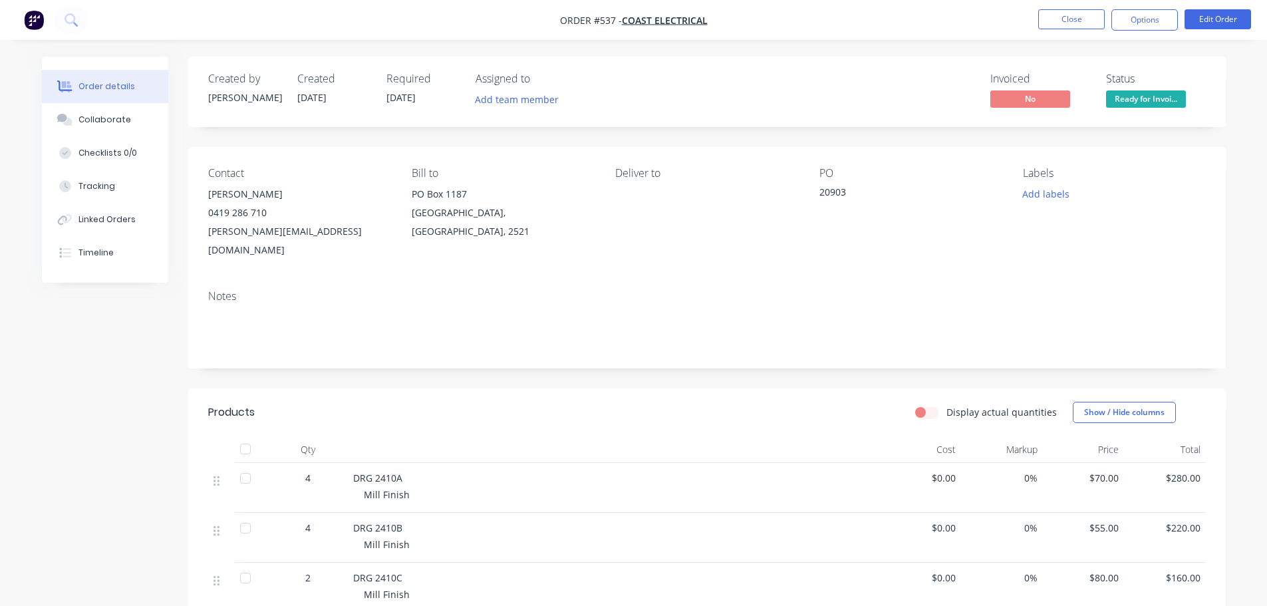
click at [1143, 100] on span "Ready for Invoi..." at bounding box center [1146, 98] width 80 height 17
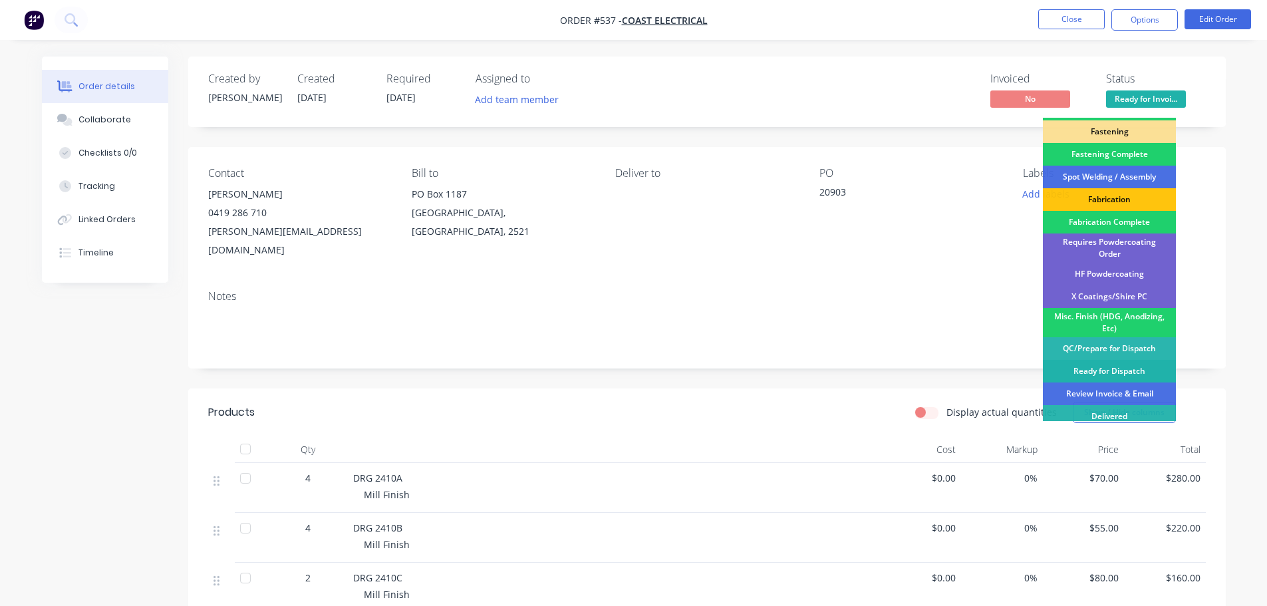
scroll to position [388, 0]
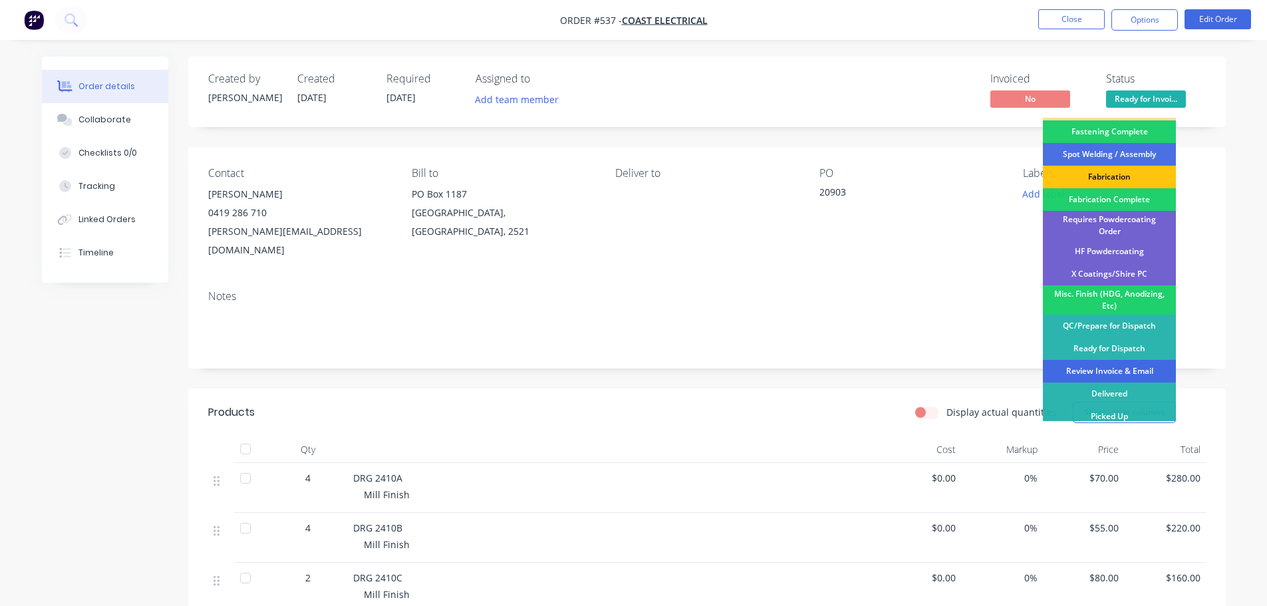
click at [1103, 364] on div "Review Invoice & Email" at bounding box center [1109, 371] width 133 height 23
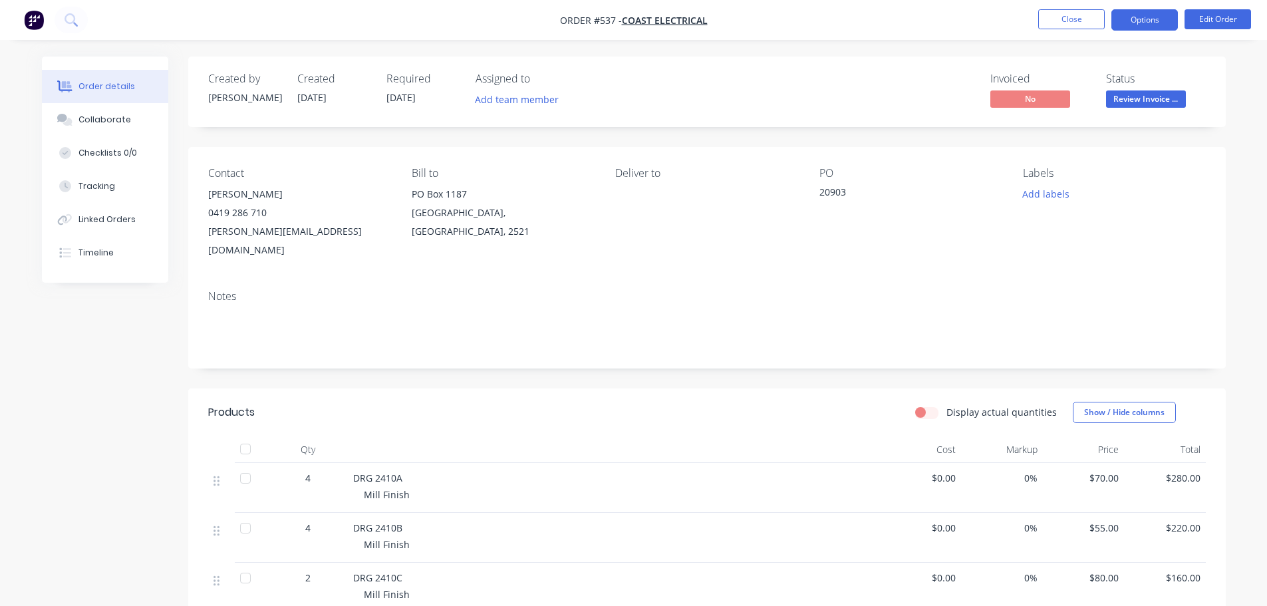
click at [1117, 23] on button "Options" at bounding box center [1144, 19] width 67 height 21
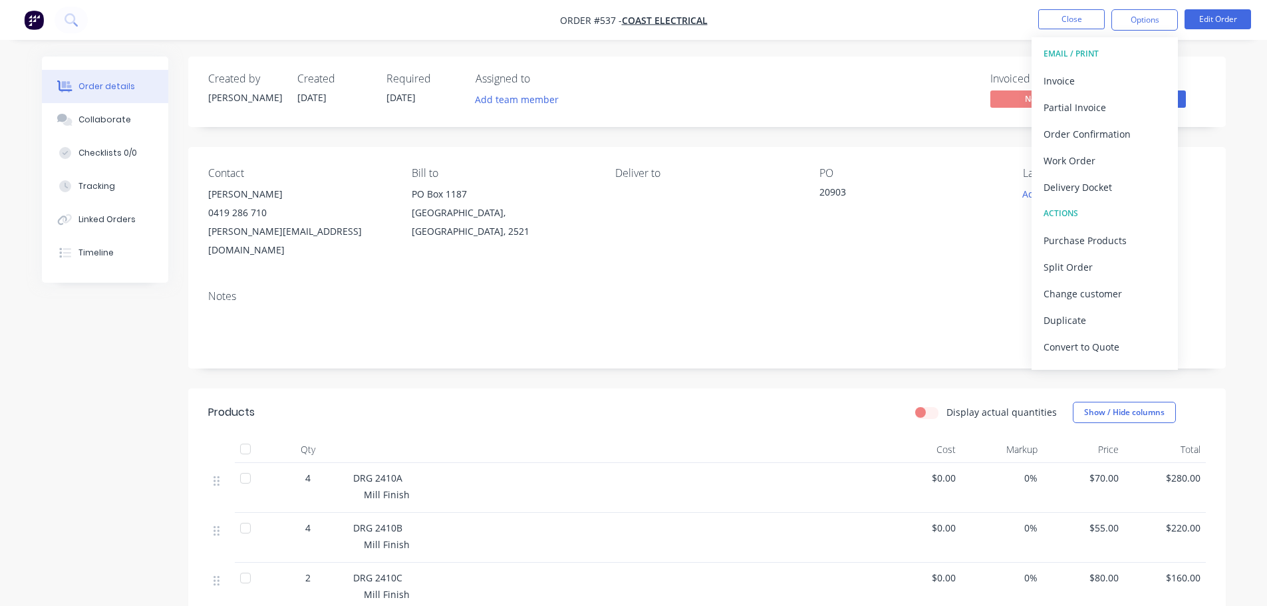
click at [1115, 178] on div "Delivery Docket" at bounding box center [1105, 187] width 122 height 19
click at [1105, 140] on div "Without pricing" at bounding box center [1105, 133] width 122 height 19
click at [1063, 86] on div "Invoice" at bounding box center [1105, 80] width 122 height 19
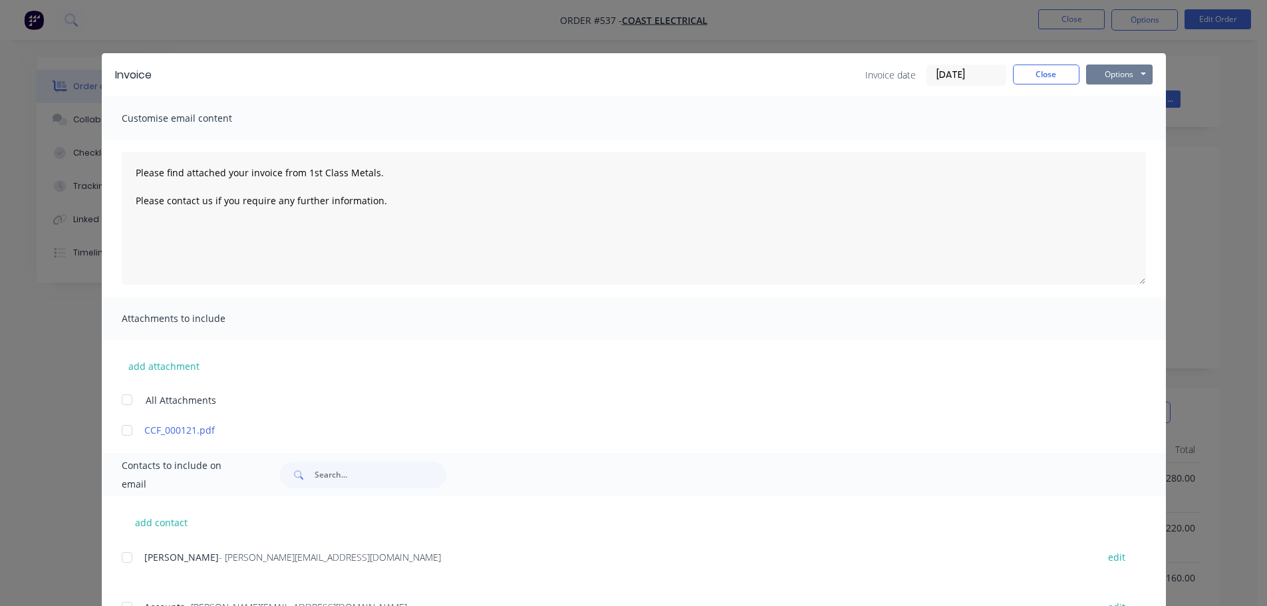
drag, startPoint x: 1099, startPoint y: 71, endPoint x: 1101, endPoint y: 85, distance: 14.1
click at [1099, 73] on button "Options" at bounding box center [1119, 75] width 67 height 20
click at [1044, 74] on button "Close" at bounding box center [1046, 75] width 67 height 20
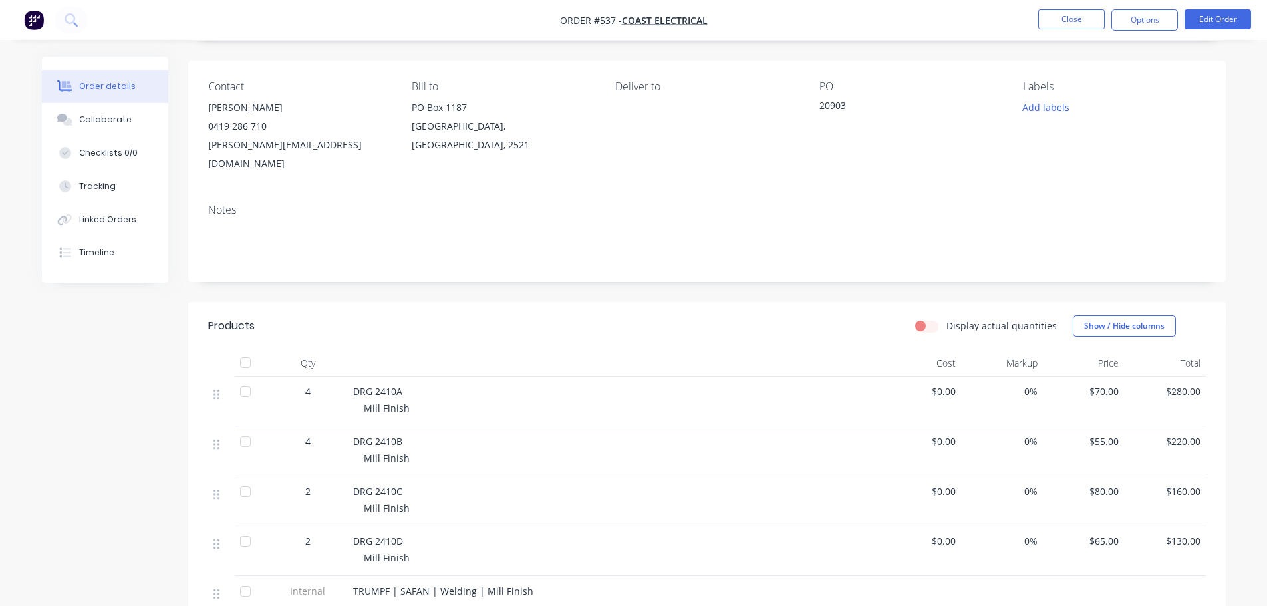
scroll to position [266, 0]
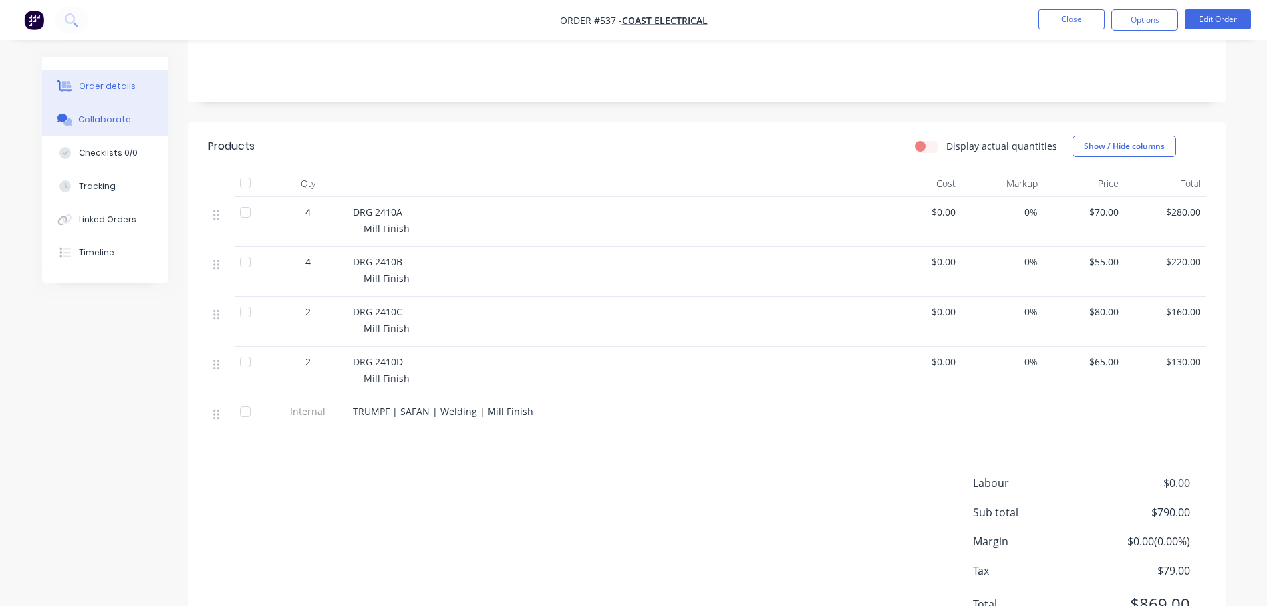
click at [99, 112] on button "Collaborate" at bounding box center [105, 119] width 126 height 33
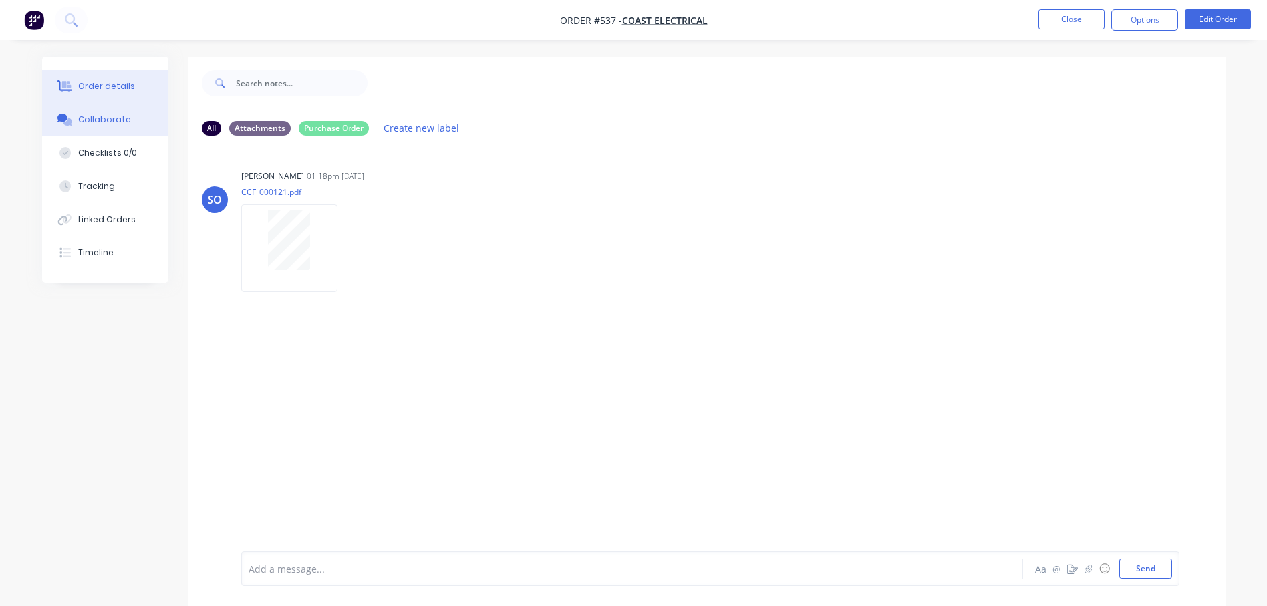
click at [148, 90] on button "Order details" at bounding box center [105, 86] width 126 height 33
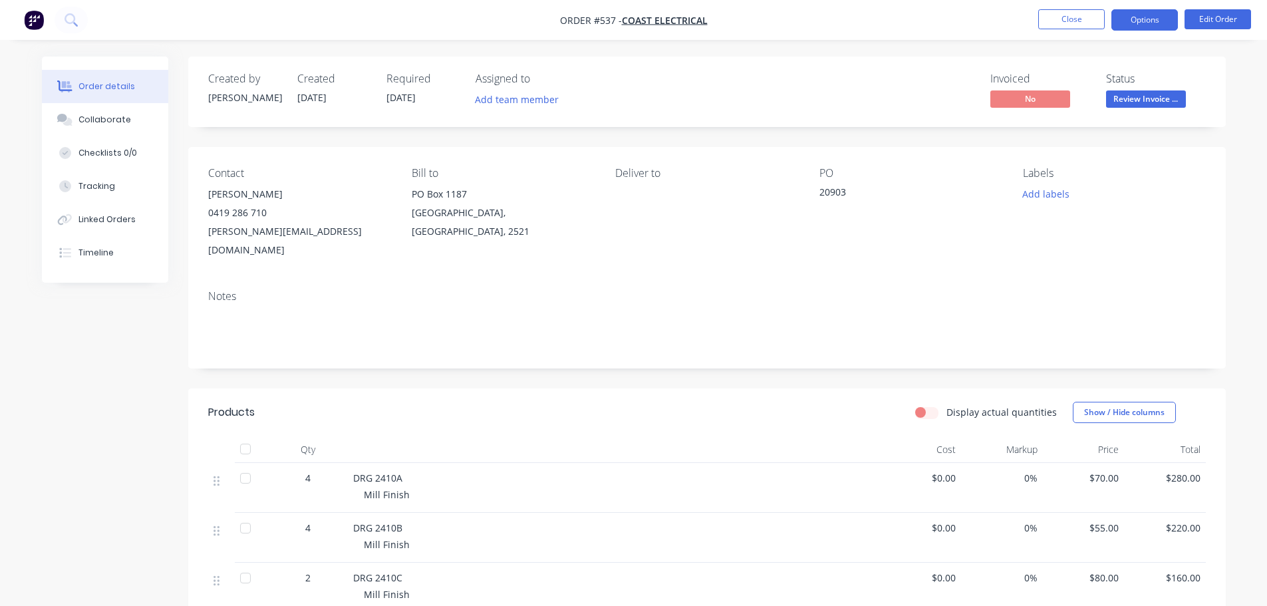
click at [1137, 16] on button "Options" at bounding box center [1144, 19] width 67 height 21
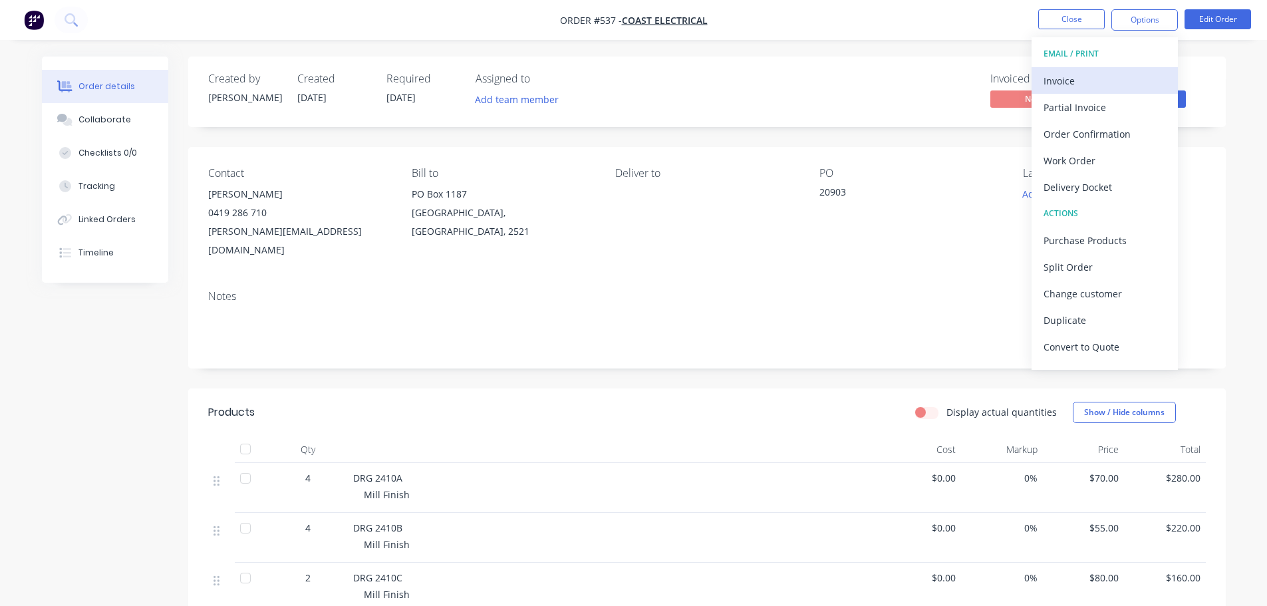
click at [1102, 80] on div "Invoice" at bounding box center [1105, 80] width 122 height 19
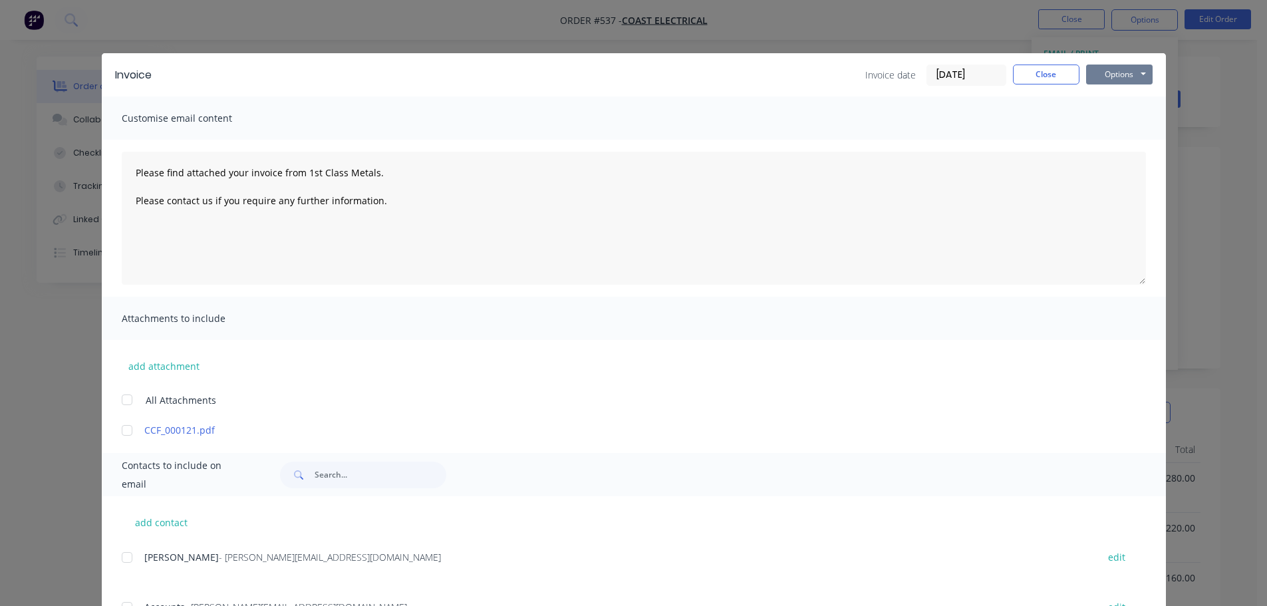
click at [1122, 78] on button "Options" at bounding box center [1119, 75] width 67 height 20
click at [1123, 123] on button "Print" at bounding box center [1128, 120] width 85 height 22
click at [1033, 73] on button "Close" at bounding box center [1046, 75] width 67 height 20
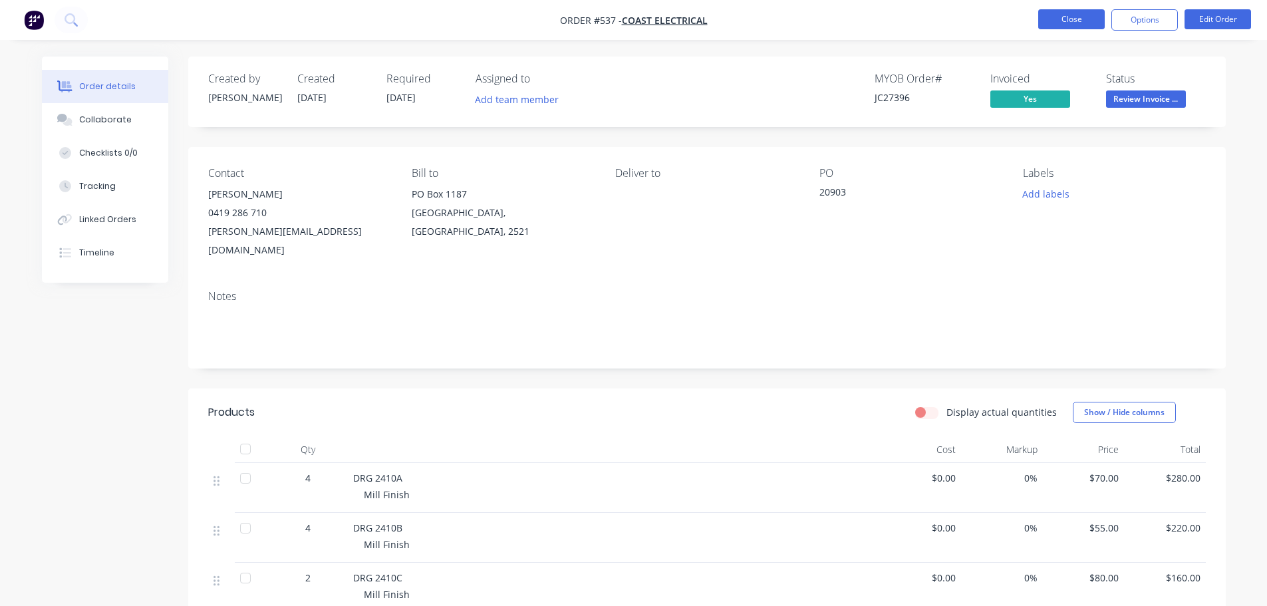
click at [1077, 29] on button "Close" at bounding box center [1071, 19] width 67 height 20
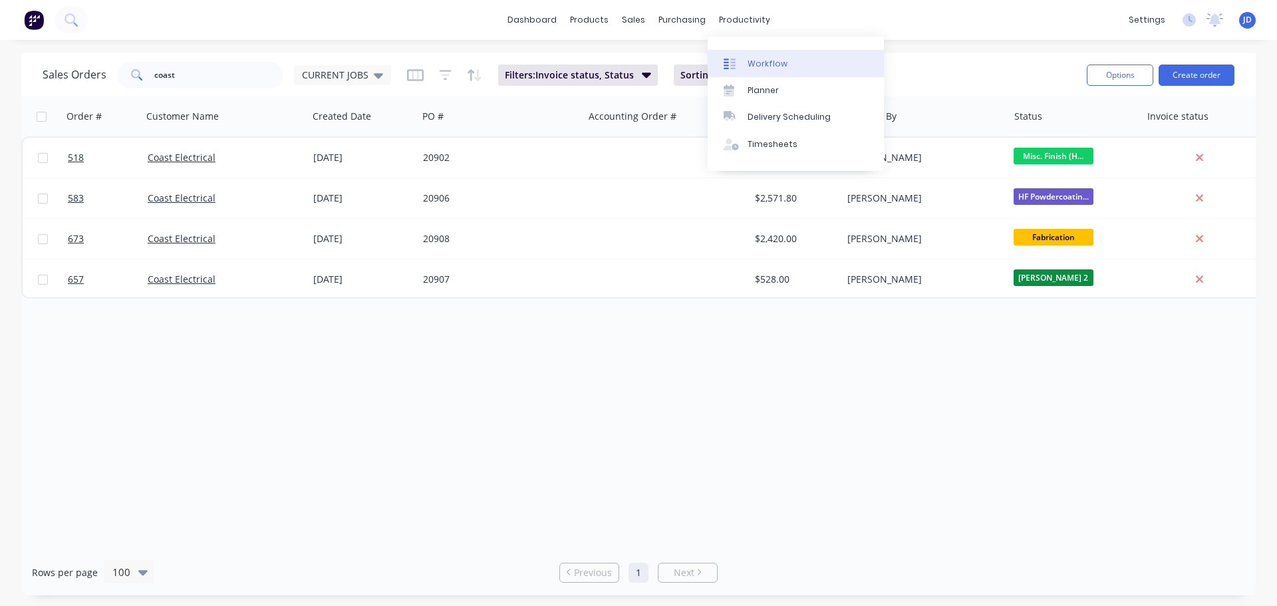
click at [730, 56] on link "Workflow" at bounding box center [796, 63] width 176 height 27
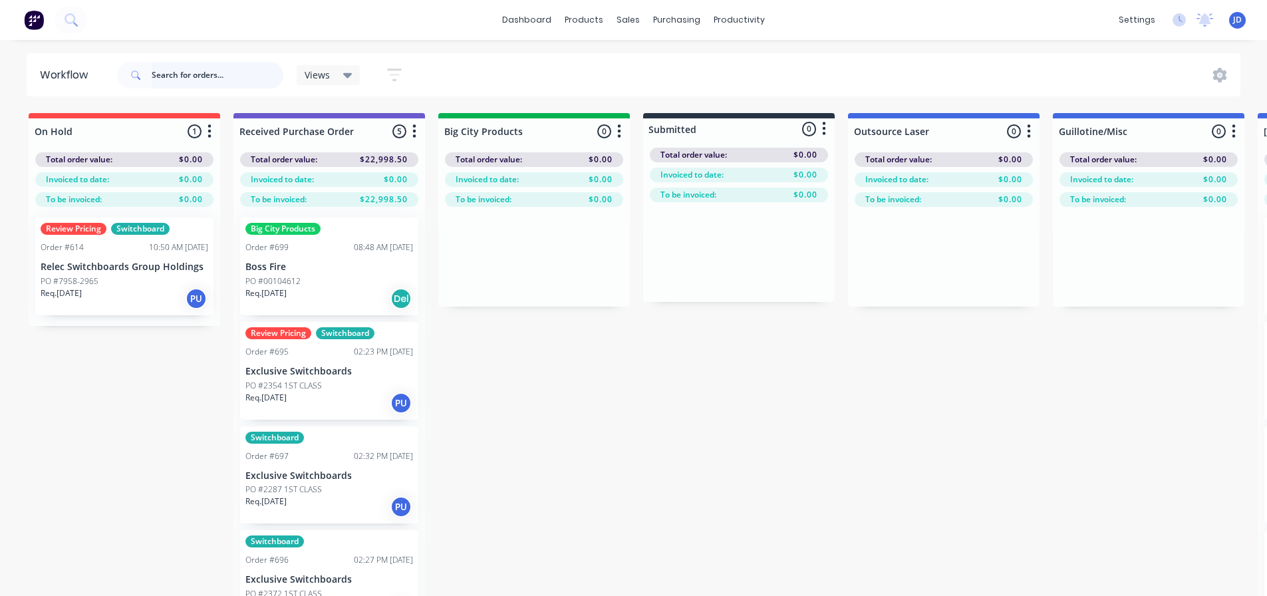
click at [231, 71] on input "text" at bounding box center [218, 75] width 132 height 27
type input "693"
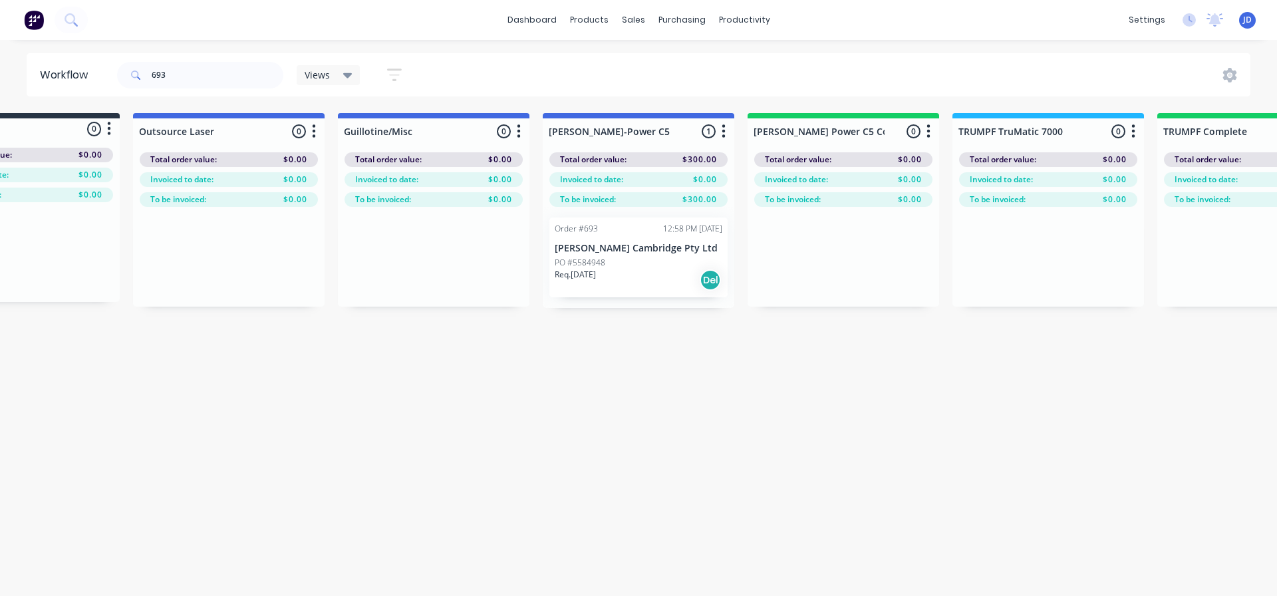
drag, startPoint x: 520, startPoint y: 376, endPoint x: 510, endPoint y: 362, distance: 18.1
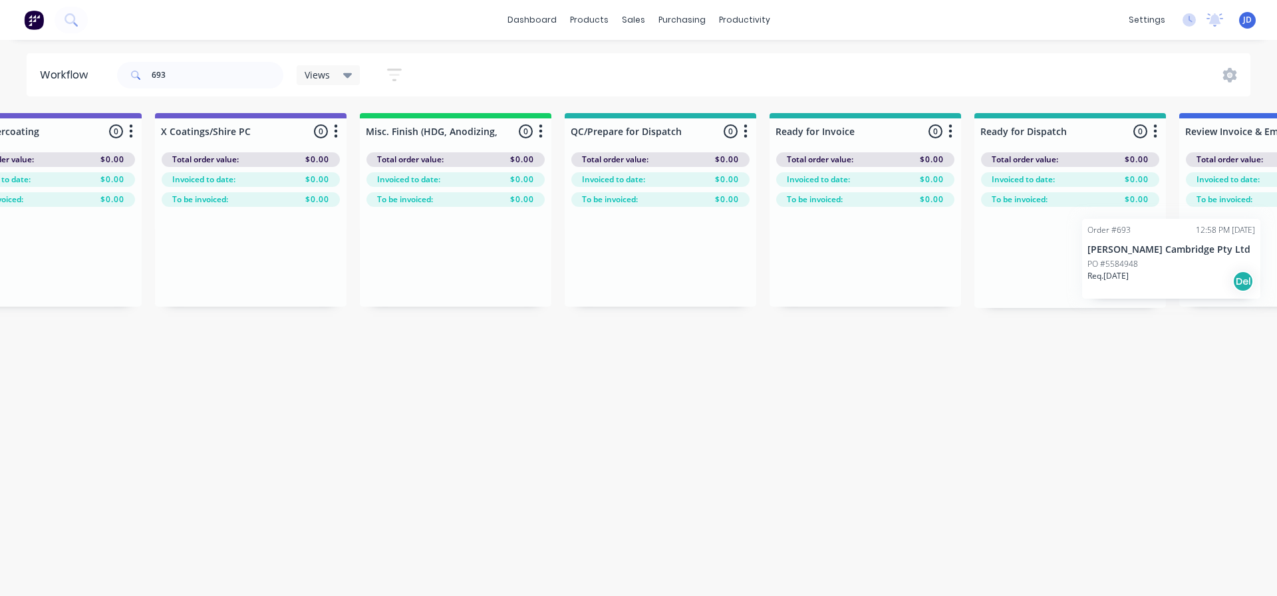
scroll to position [0, 4591]
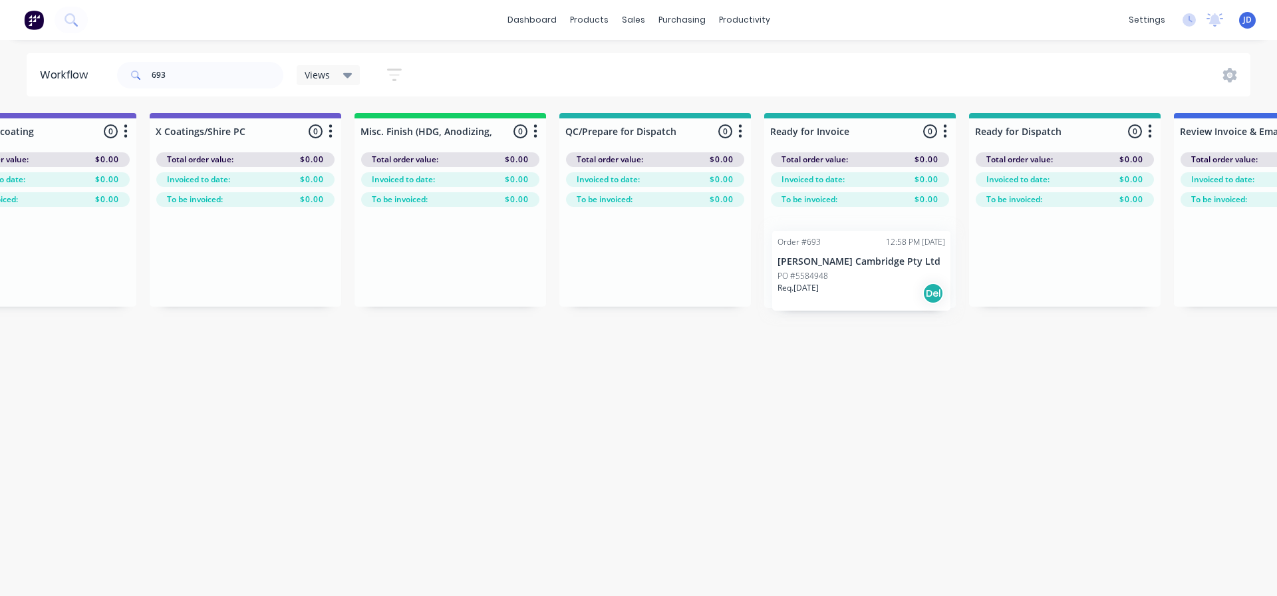
drag, startPoint x: 748, startPoint y: 267, endPoint x: 815, endPoint y: 257, distance: 68.6
drag, startPoint x: 229, startPoint y: 75, endPoint x: 9, endPoint y: 52, distance: 221.4
click at [71, 72] on header "Workflow 693 Views Save new view None (Default) edit [PERSON_NAME]'s edit [PERS…" at bounding box center [639, 74] width 1225 height 43
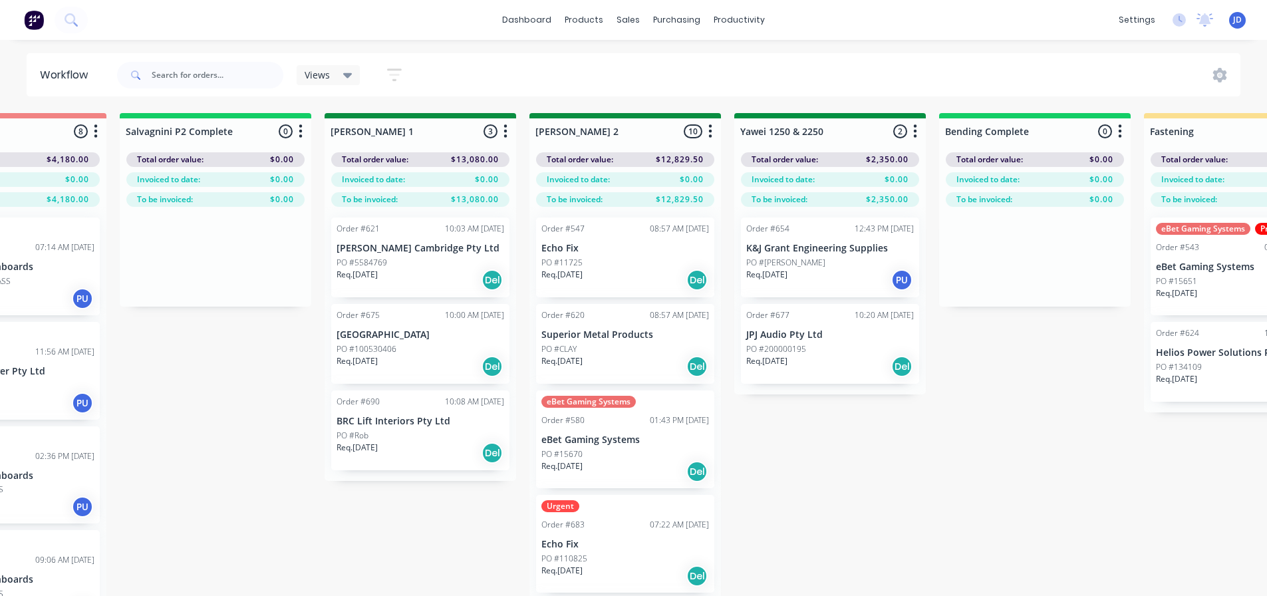
scroll to position [0, 2748]
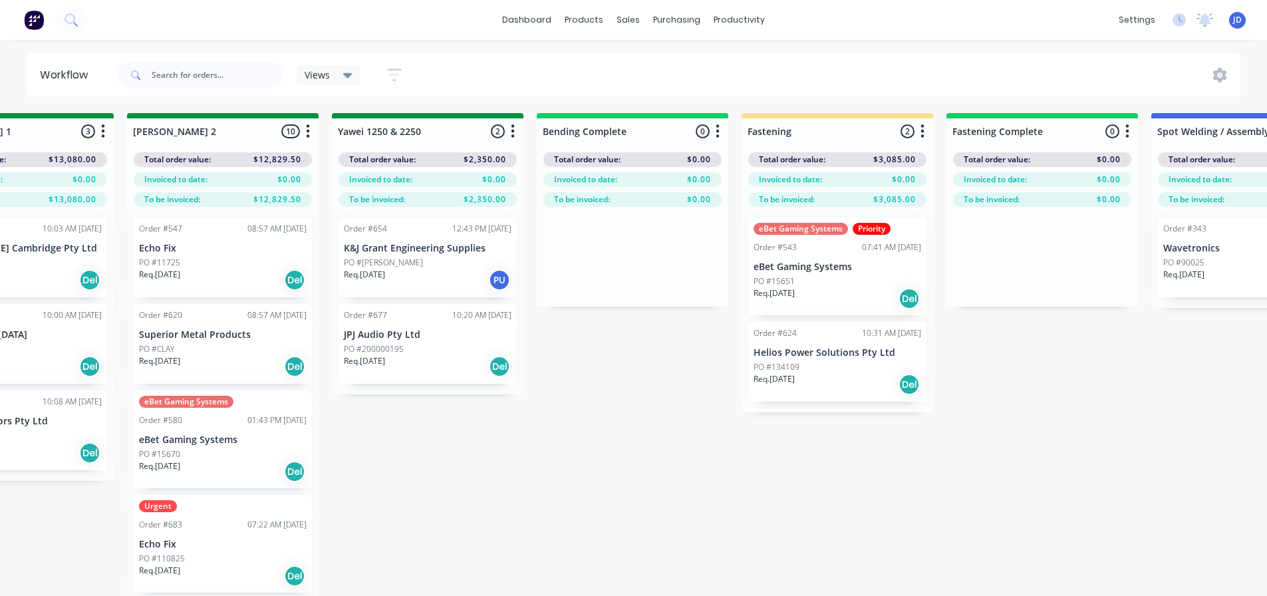
drag, startPoint x: 615, startPoint y: 373, endPoint x: 833, endPoint y: 365, distance: 219.0
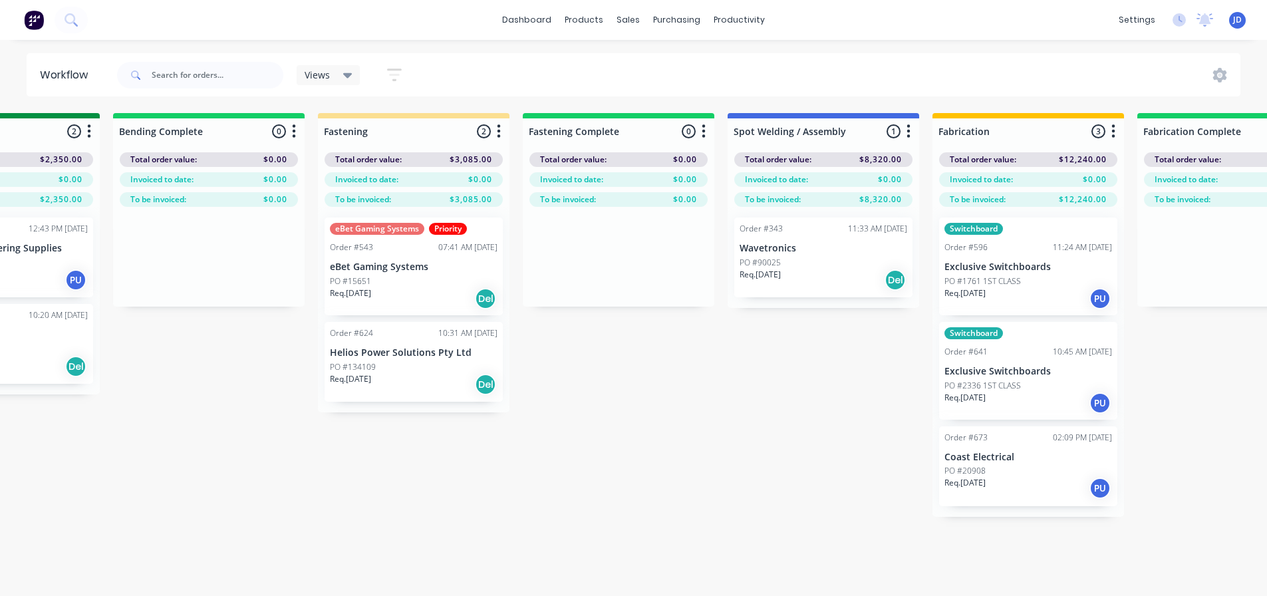
drag, startPoint x: 768, startPoint y: 461, endPoint x: 788, endPoint y: 458, distance: 20.2
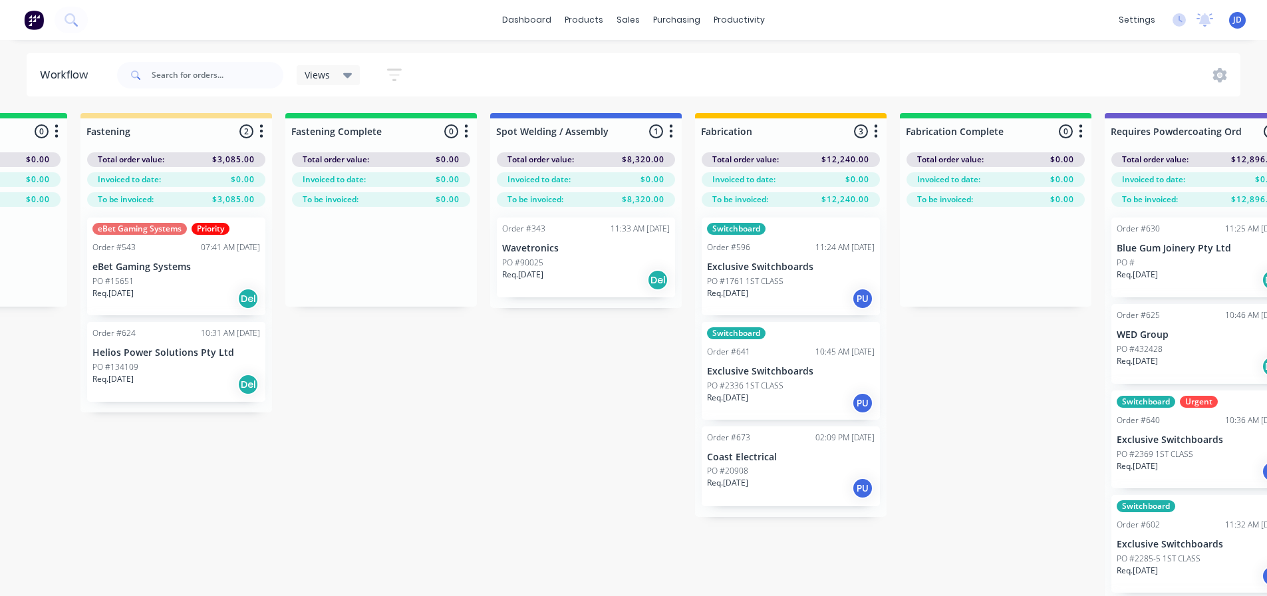
scroll to position [0, 3264]
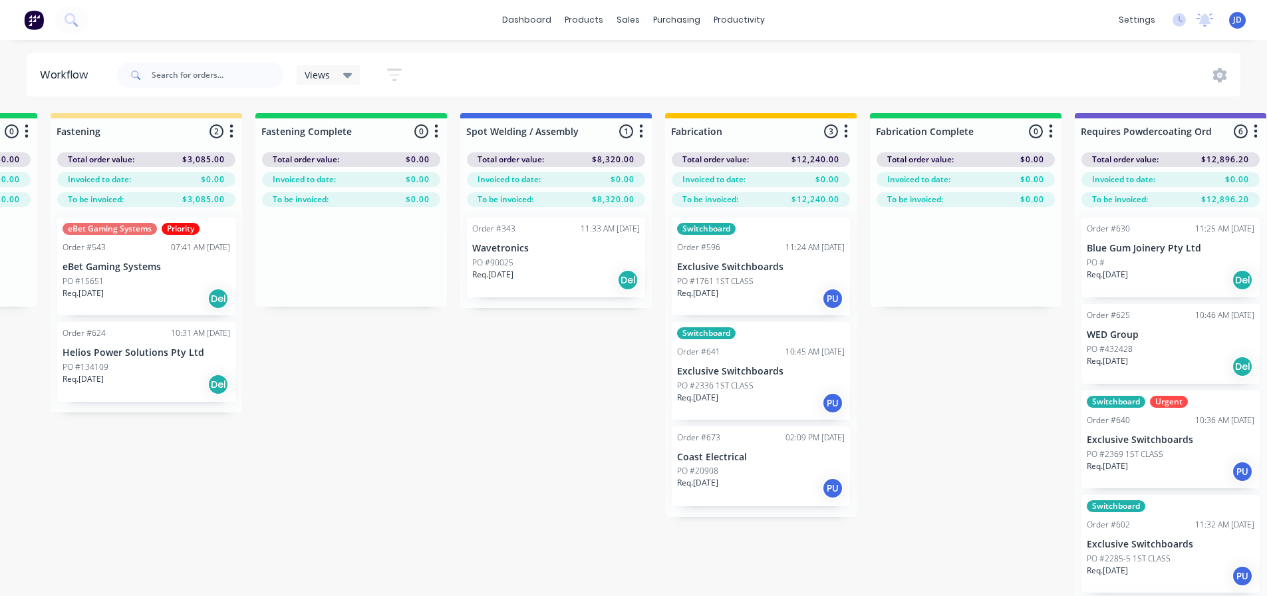
drag, startPoint x: 554, startPoint y: 448, endPoint x: 589, endPoint y: 432, distance: 37.8
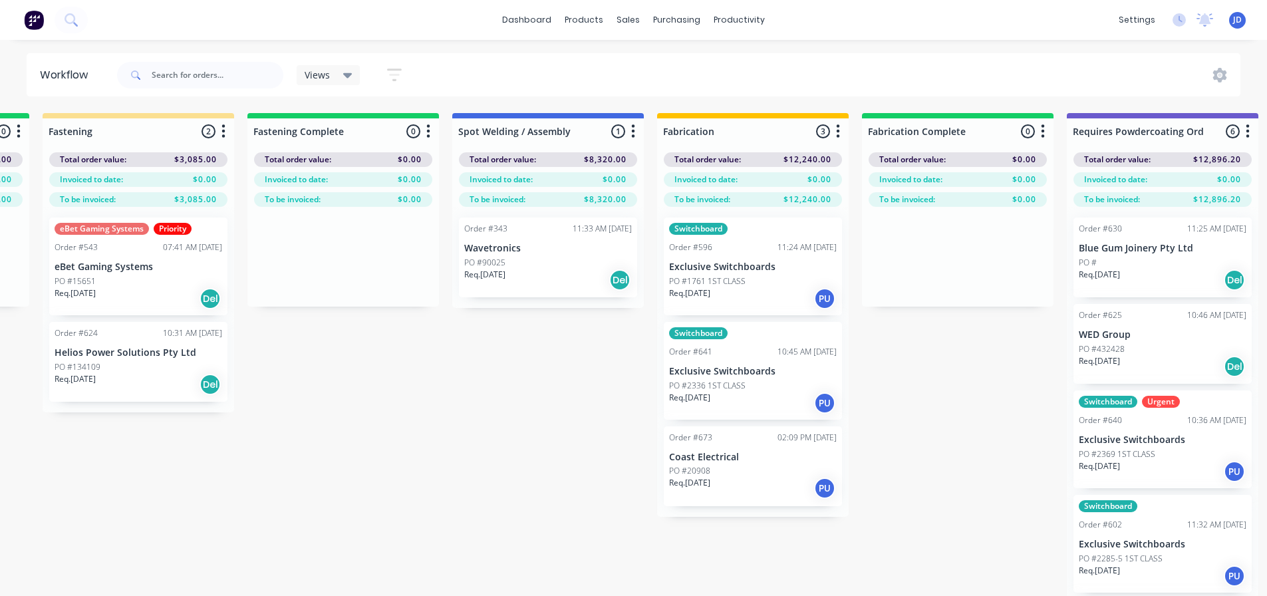
click at [759, 287] on div "Req. [DATE] PU" at bounding box center [753, 298] width 168 height 23
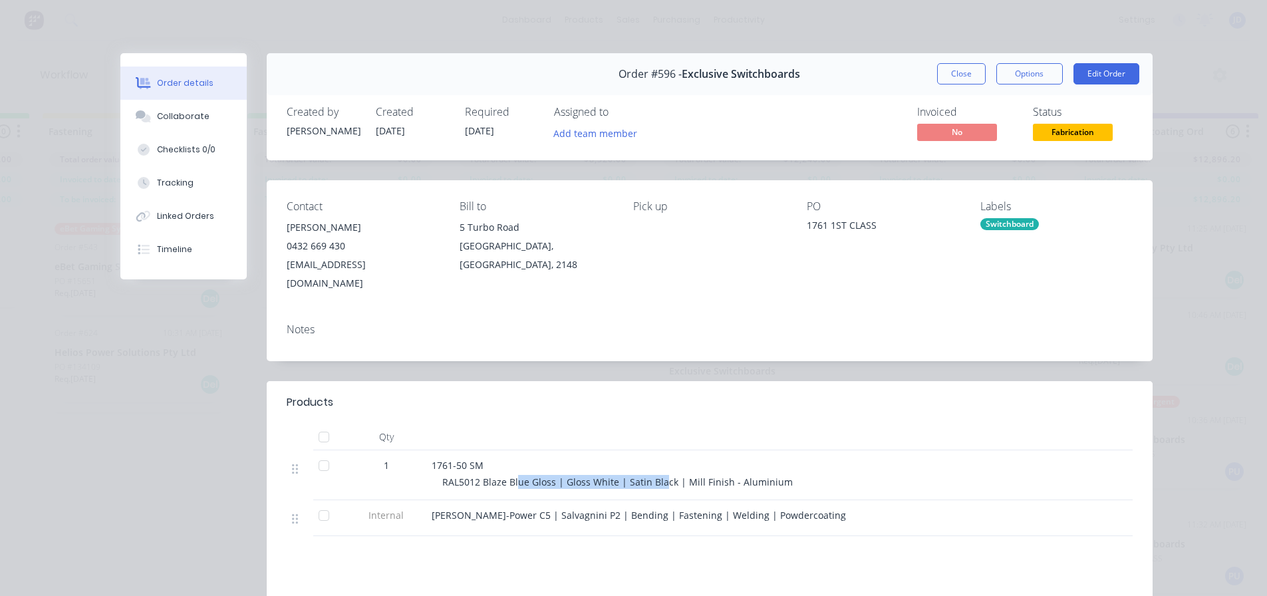
drag, startPoint x: 589, startPoint y: 458, endPoint x: 513, endPoint y: 456, distance: 75.9
click at [513, 456] on div "1761-50 SM RAL5012 Blaze Blue Gloss | Gloss White | Satin Black | Mill Finish -…" at bounding box center [692, 475] width 532 height 50
click at [617, 525] on div at bounding box center [692, 526] width 521 height 3
drag, startPoint x: 954, startPoint y: 73, endPoint x: 959, endPoint y: 81, distance: 9.6
click at [958, 74] on button "Close" at bounding box center [961, 73] width 49 height 21
